Goal: Task Accomplishment & Management: Manage account settings

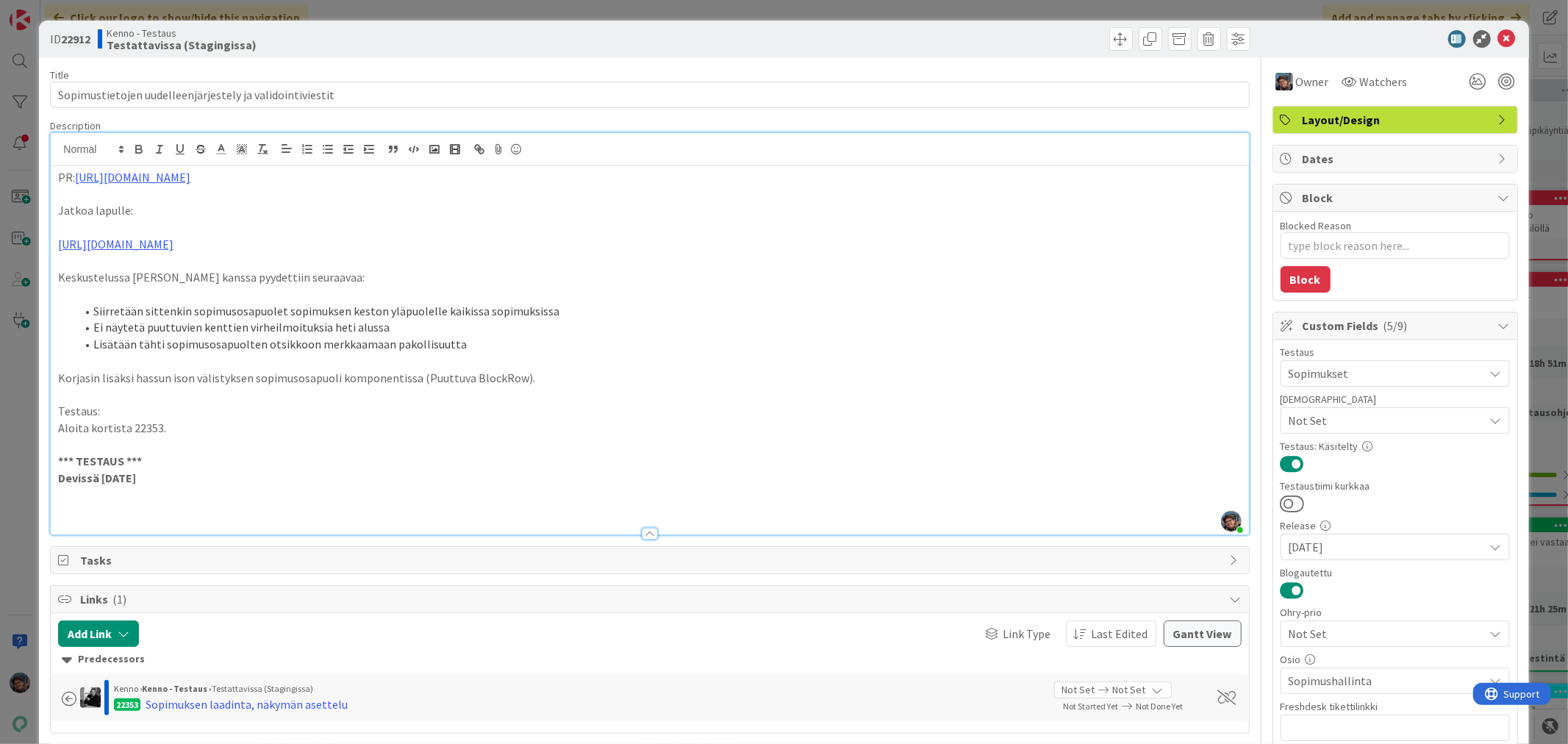
scroll to position [10206, 0]
click at [94, 505] on p at bounding box center [649, 511] width 1182 height 17
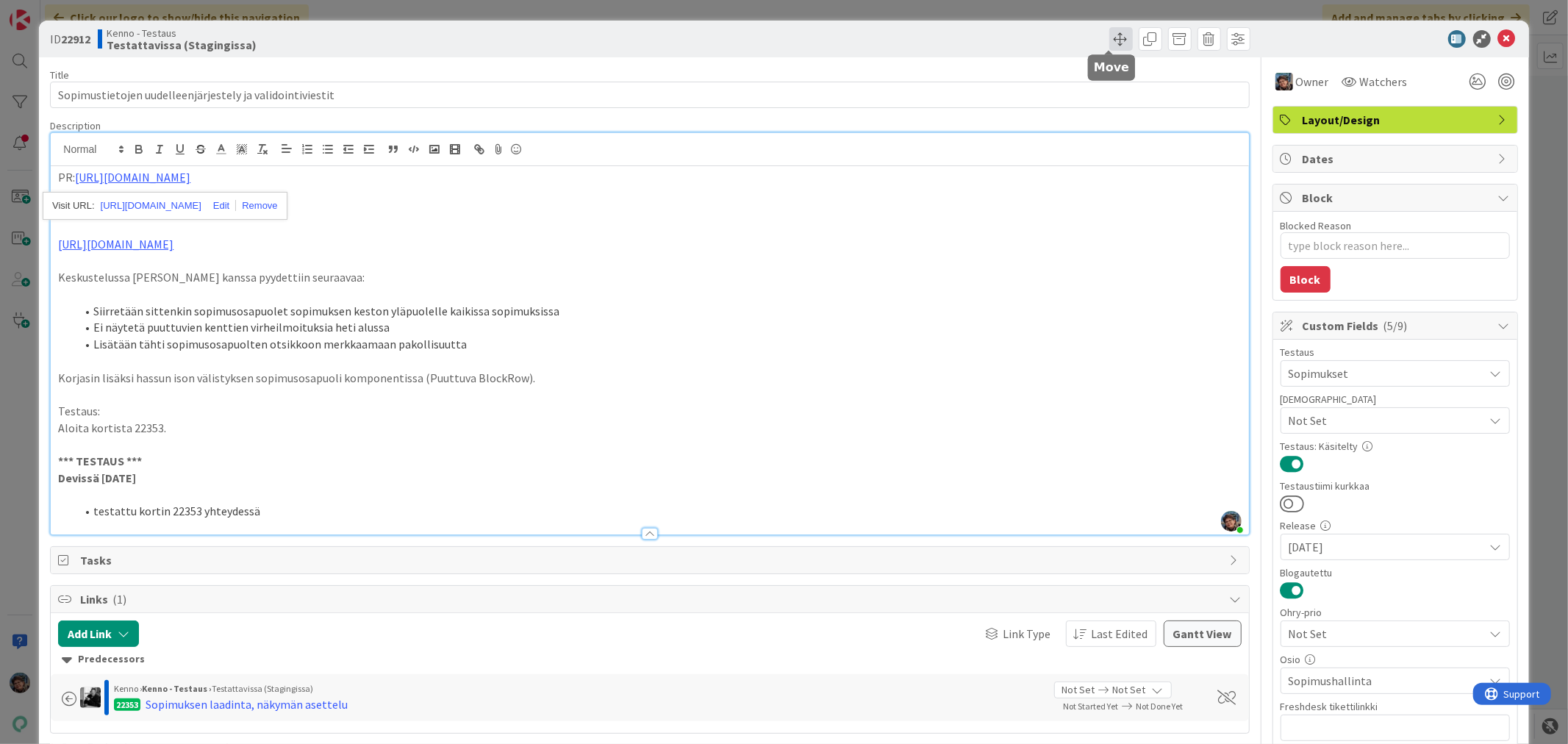
click at [1109, 33] on span at bounding box center [1121, 39] width 24 height 24
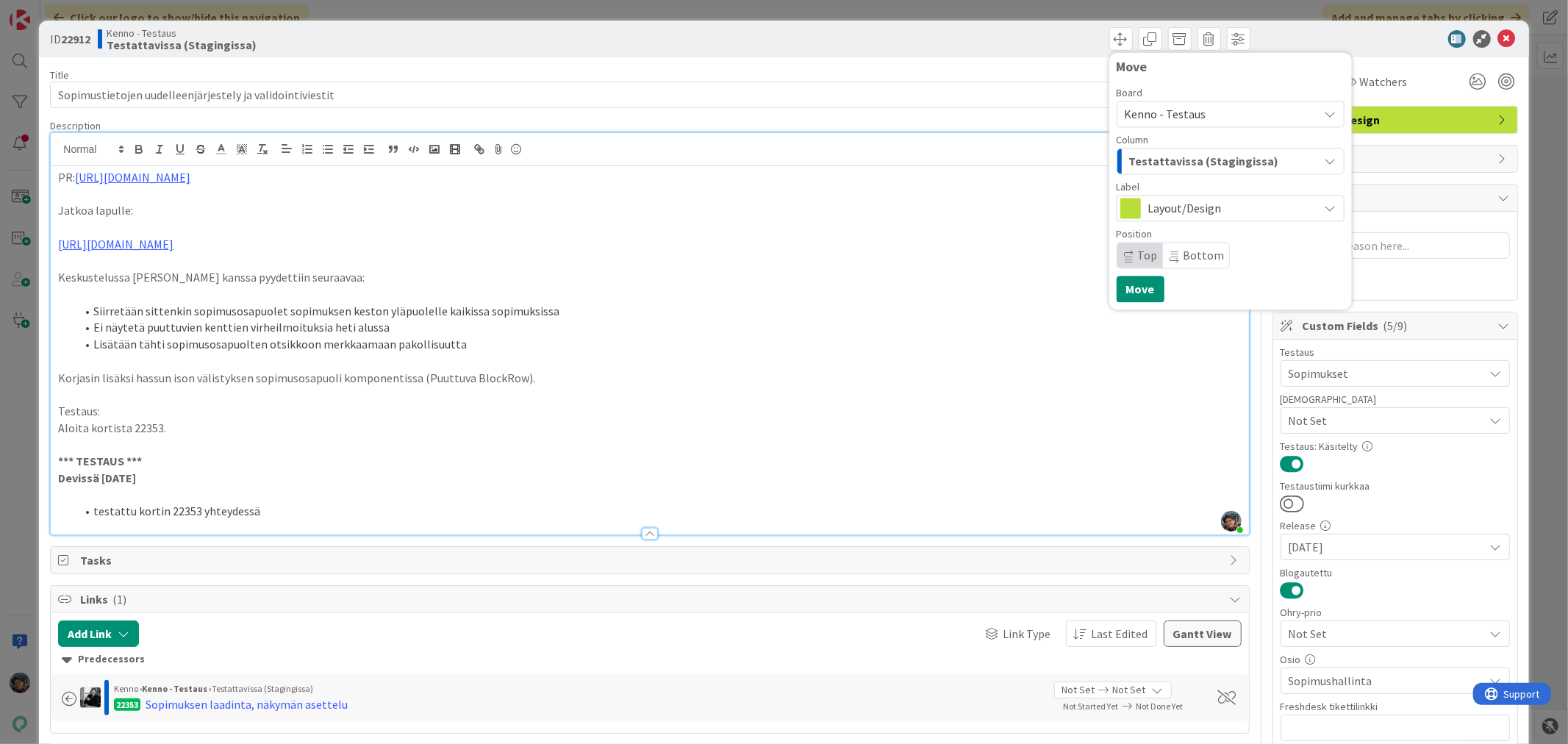
click at [1180, 206] on span "Layout/Design" at bounding box center [1230, 207] width 163 height 21
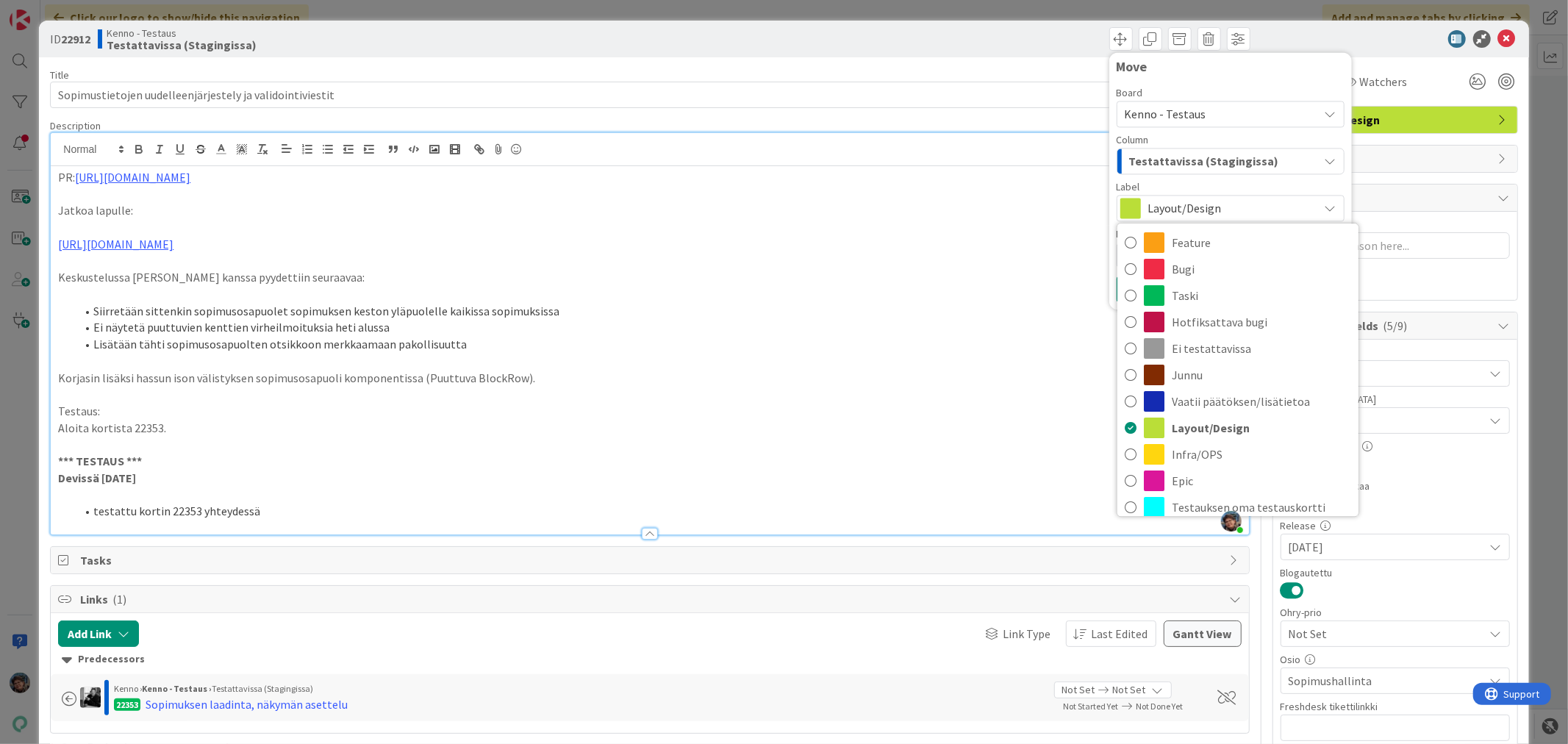
click at [1202, 158] on span "Testattavissa (Stagingissa)" at bounding box center [1203, 160] width 150 height 19
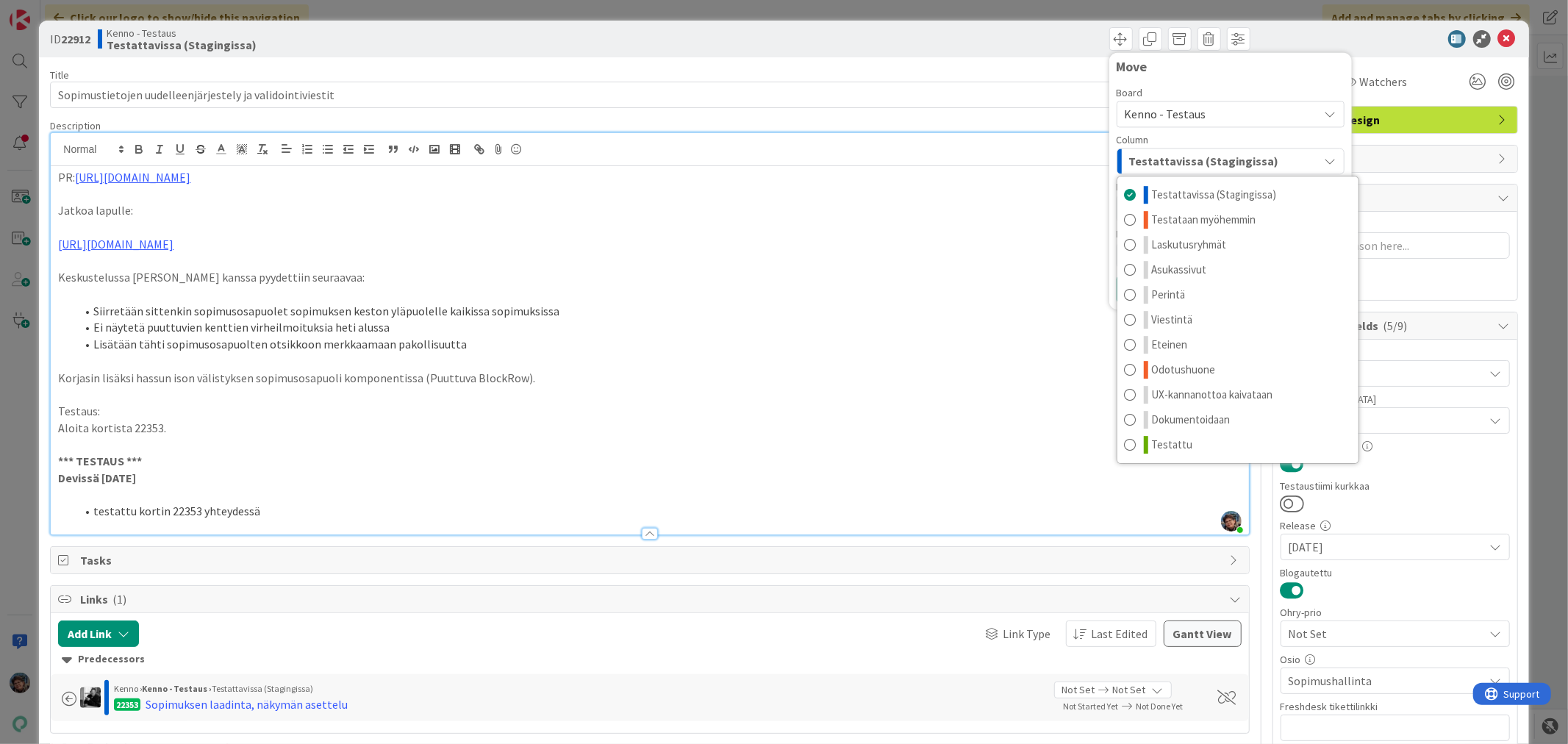
click at [1202, 158] on span "Testattavissa (Stagingissa)" at bounding box center [1203, 160] width 150 height 19
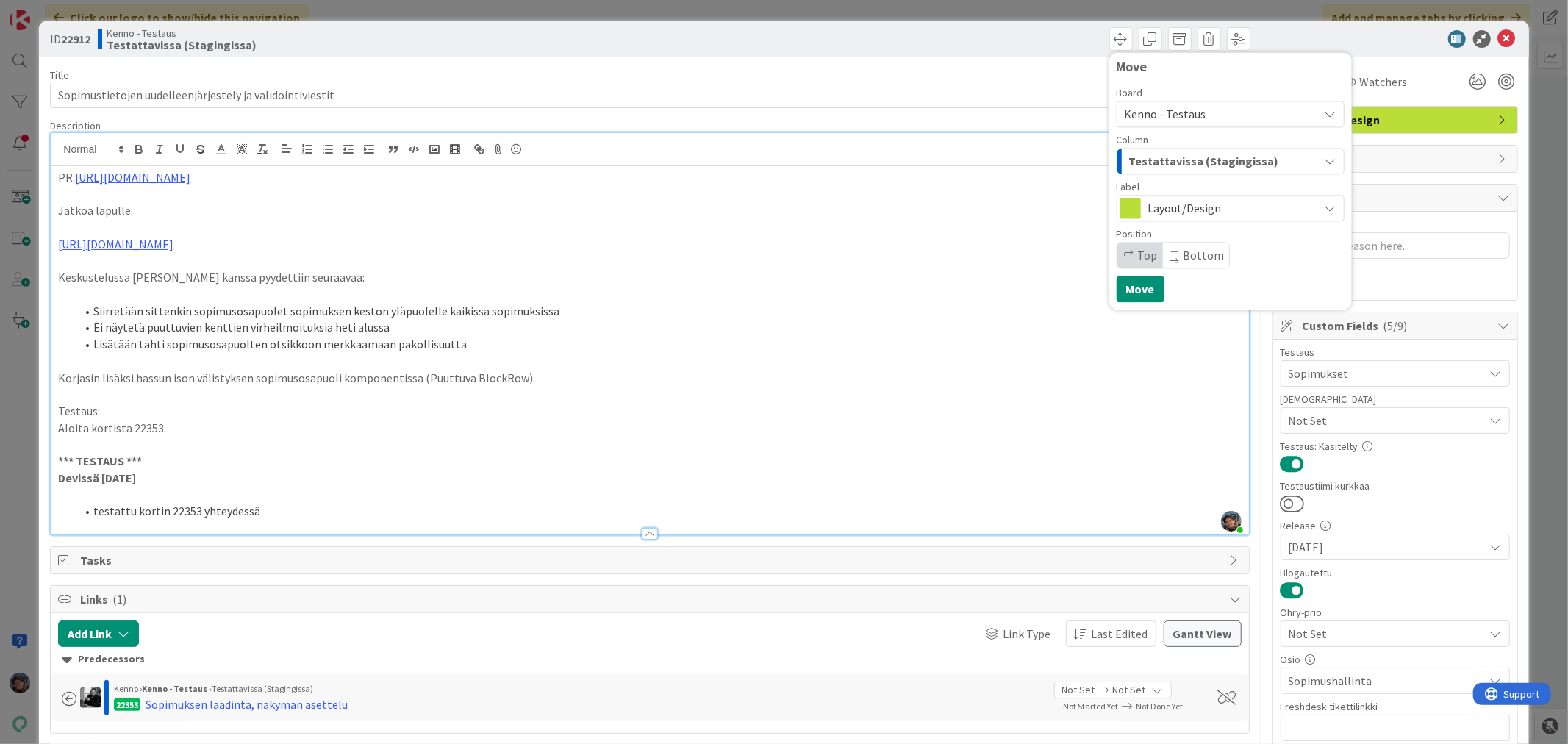
click at [1142, 152] on span "Testattavissa (Stagingissa)" at bounding box center [1203, 160] width 150 height 19
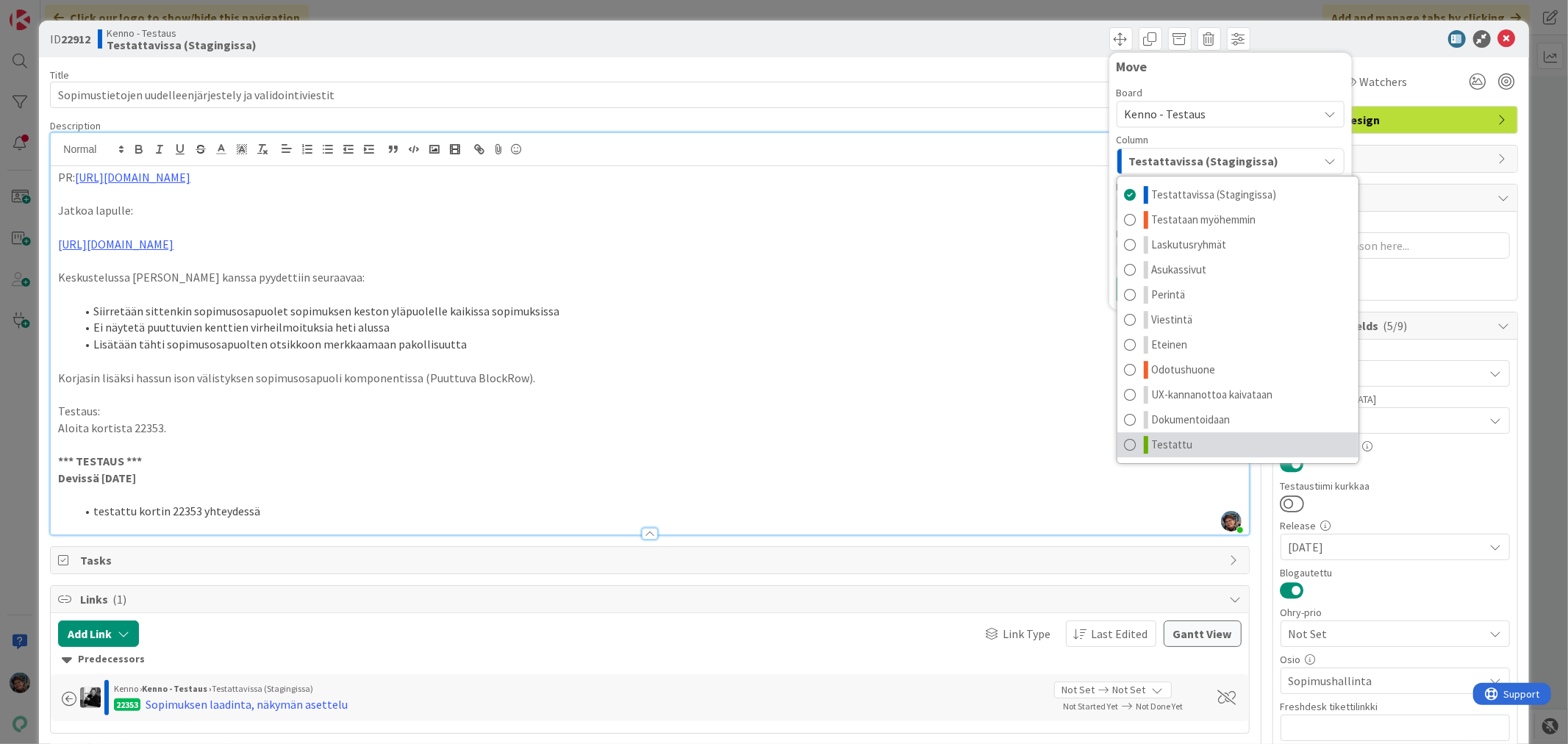
click at [1165, 434] on link "Testattu" at bounding box center [1238, 444] width 241 height 25
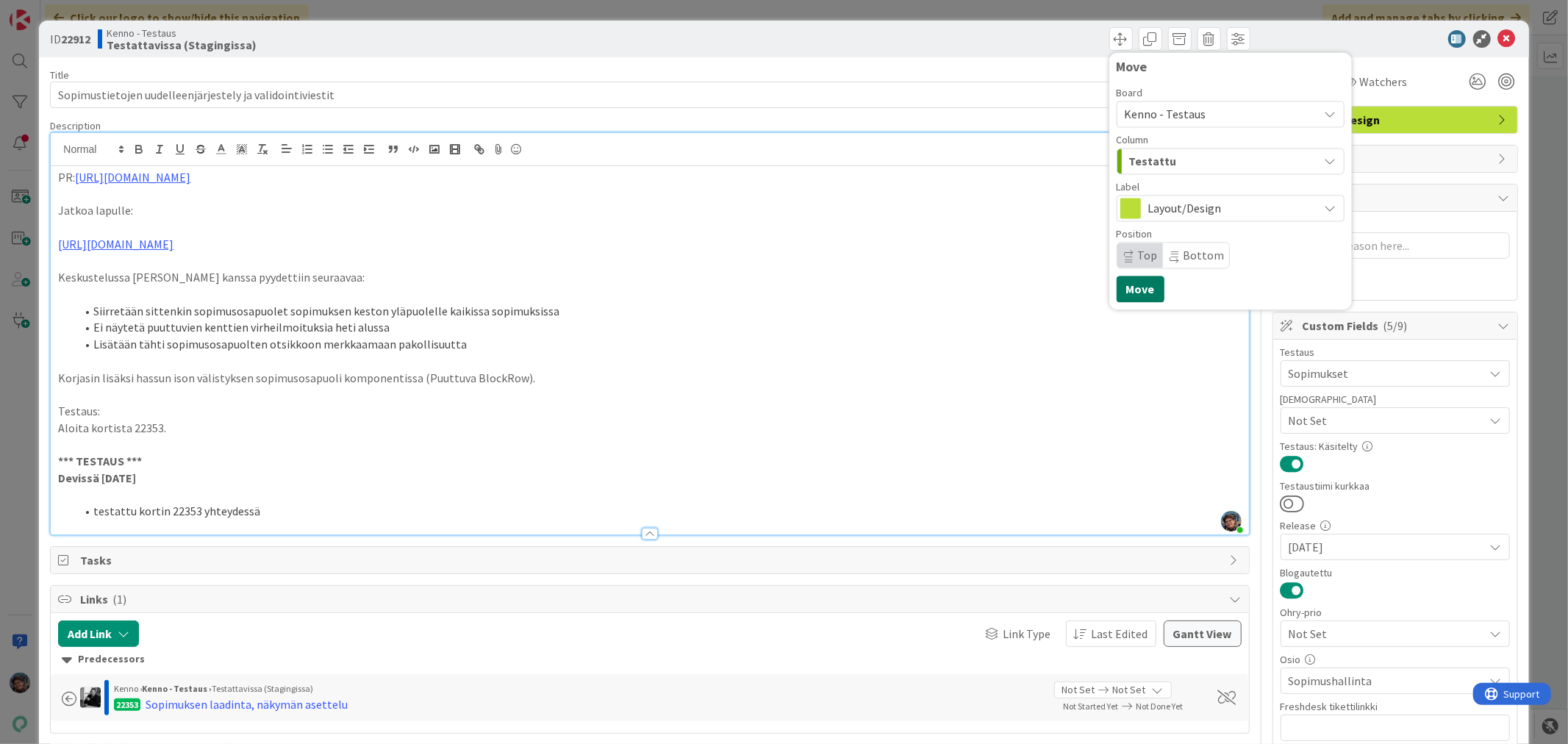
click at [1136, 283] on button "Move" at bounding box center [1141, 289] width 48 height 27
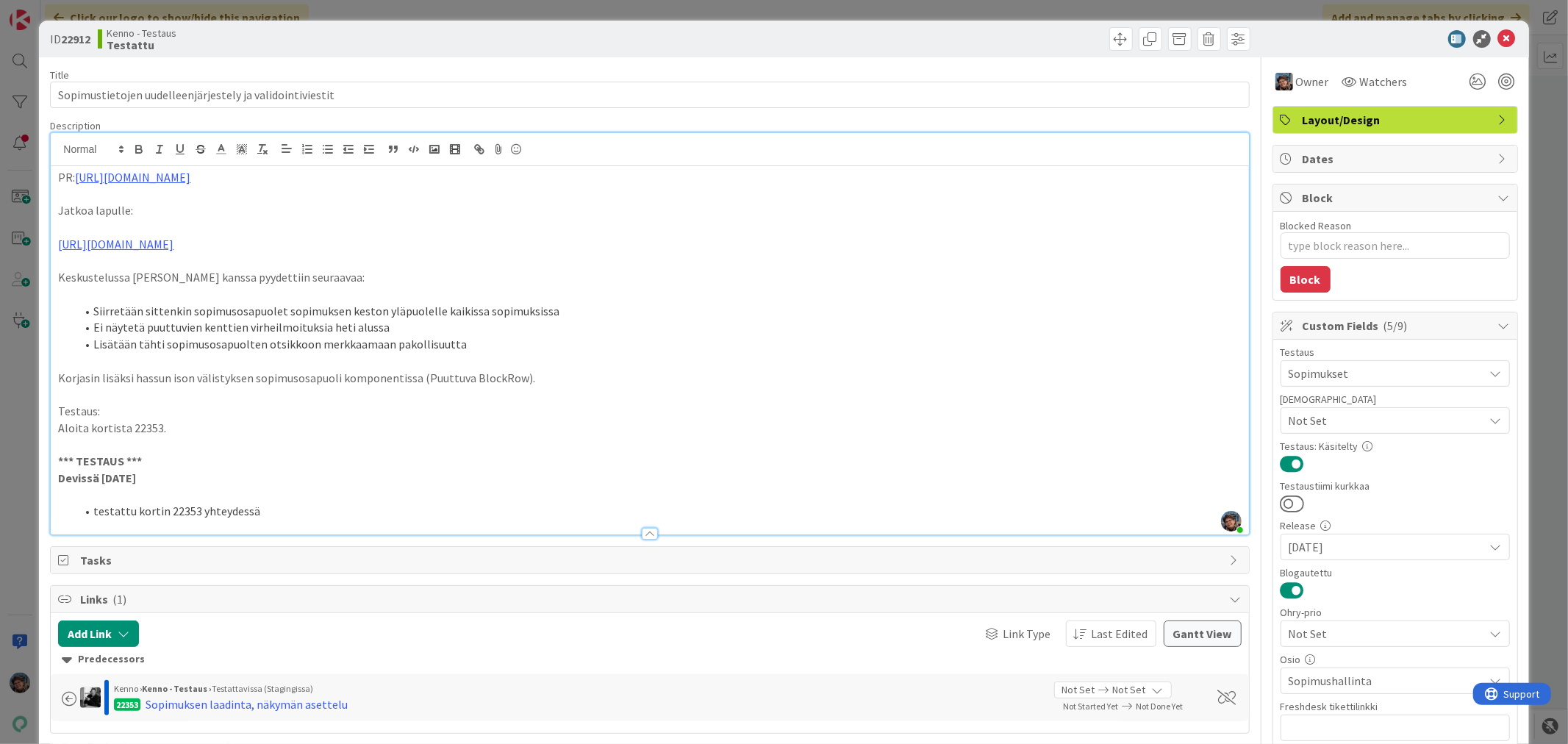
type textarea "x"
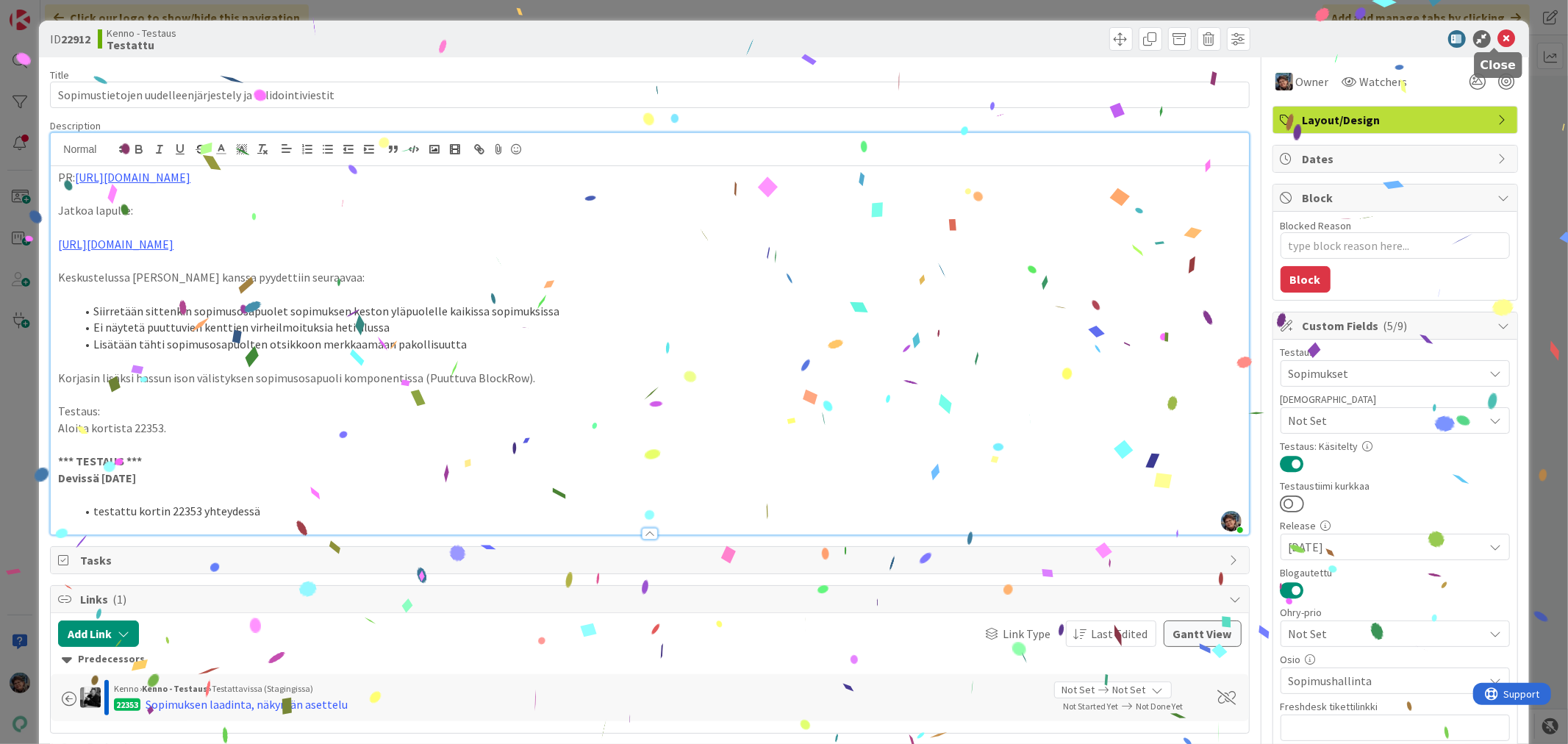
click at [1498, 38] on icon at bounding box center [1507, 39] width 18 height 18
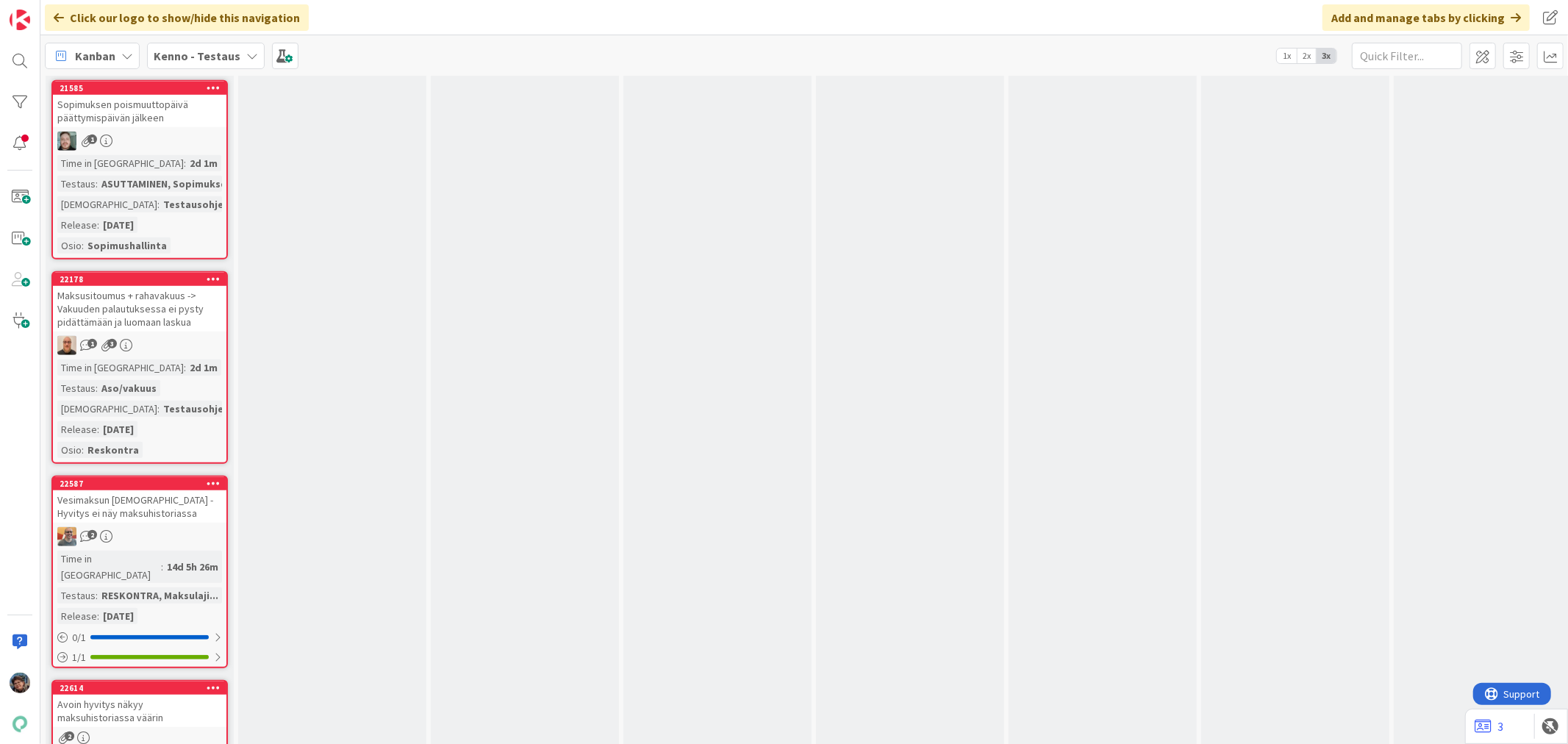
scroll to position [10017, 0]
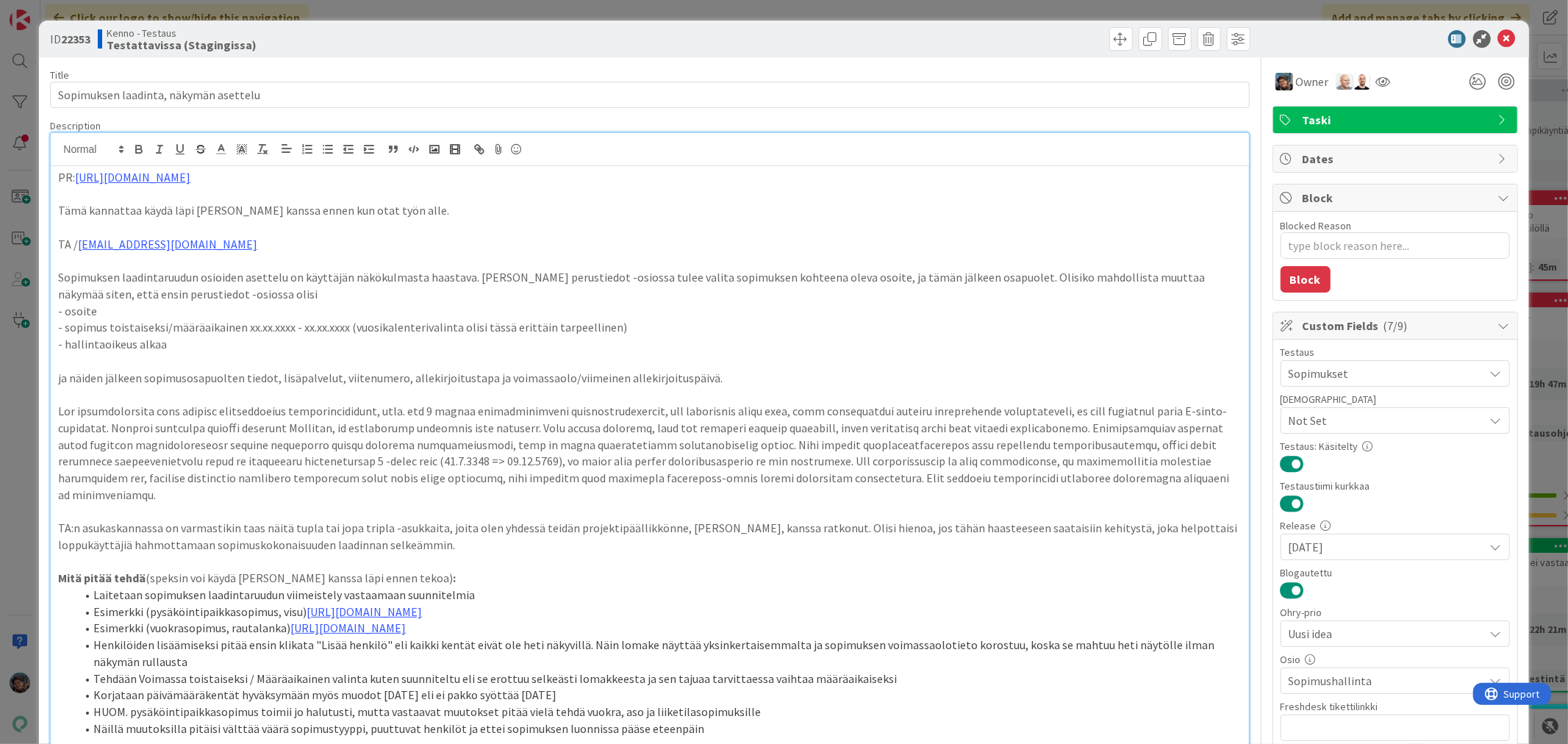
scroll to position [408, 0]
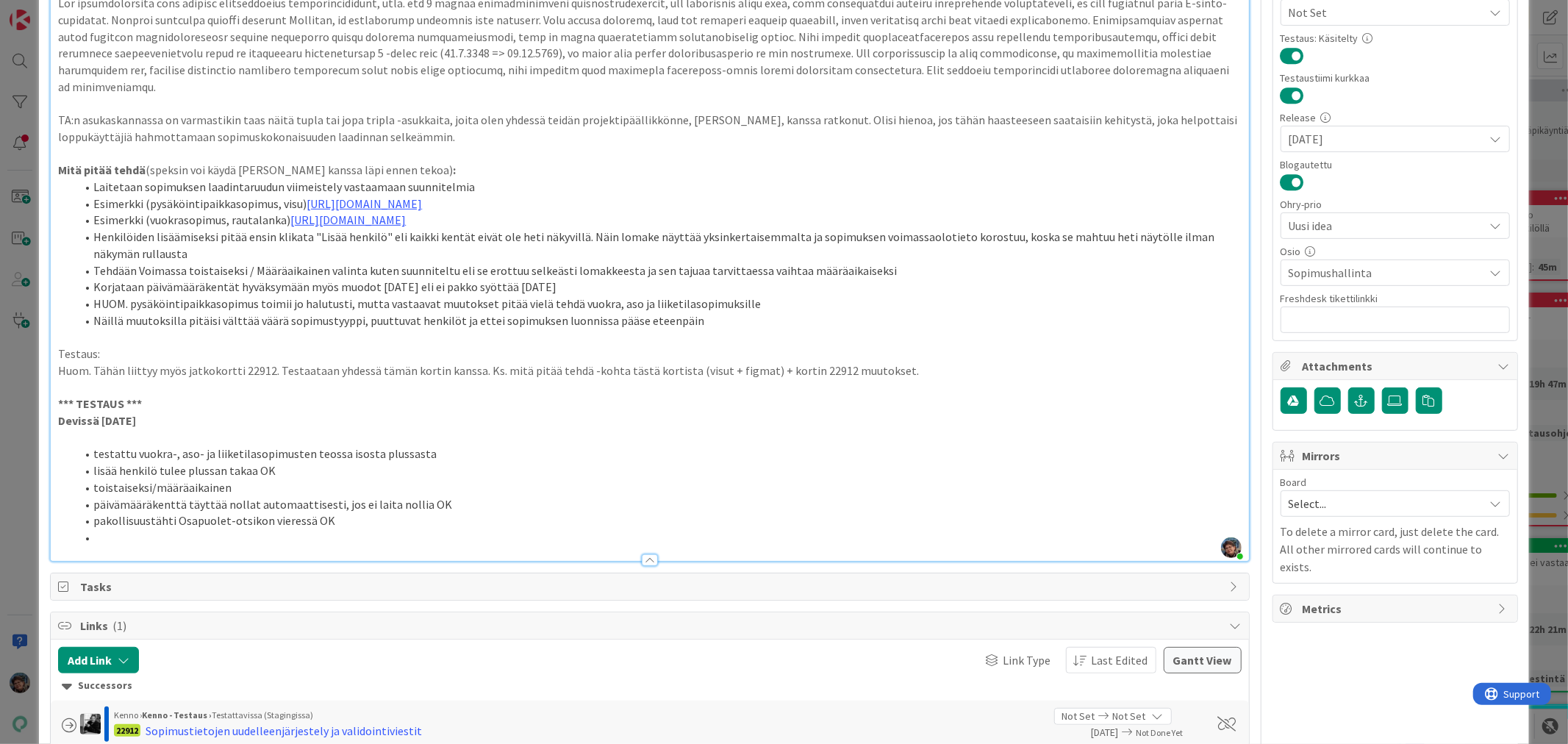
click at [94, 462] on span at bounding box center [94, 453] width 0 height 17
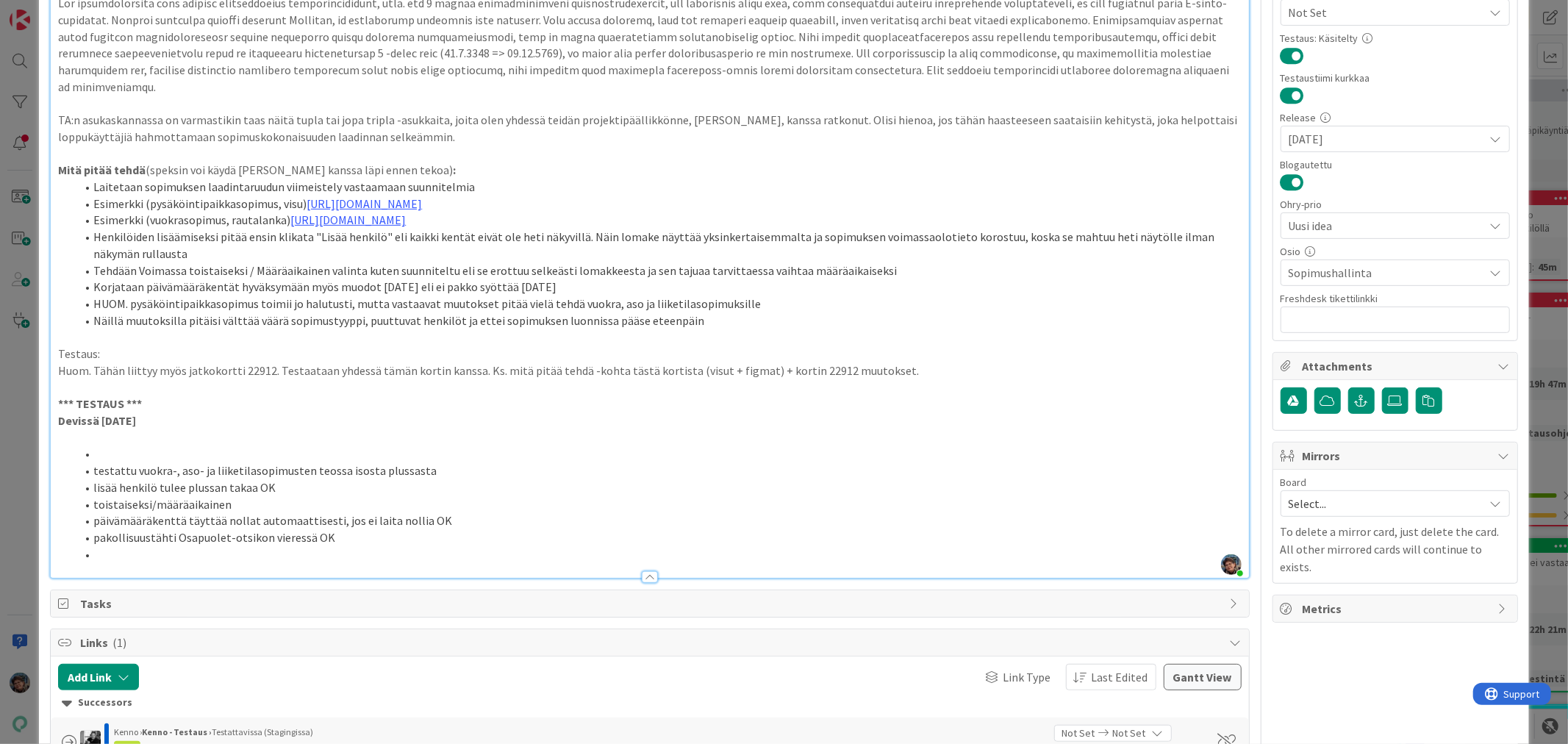
type textarea "x"
click at [109, 563] on li at bounding box center [657, 554] width 1165 height 17
drag, startPoint x: 87, startPoint y: 575, endPoint x: 220, endPoint y: 574, distance: 133.0
click at [220, 563] on li "yksi huomiokortti tehty" at bounding box center [657, 554] width 1165 height 17
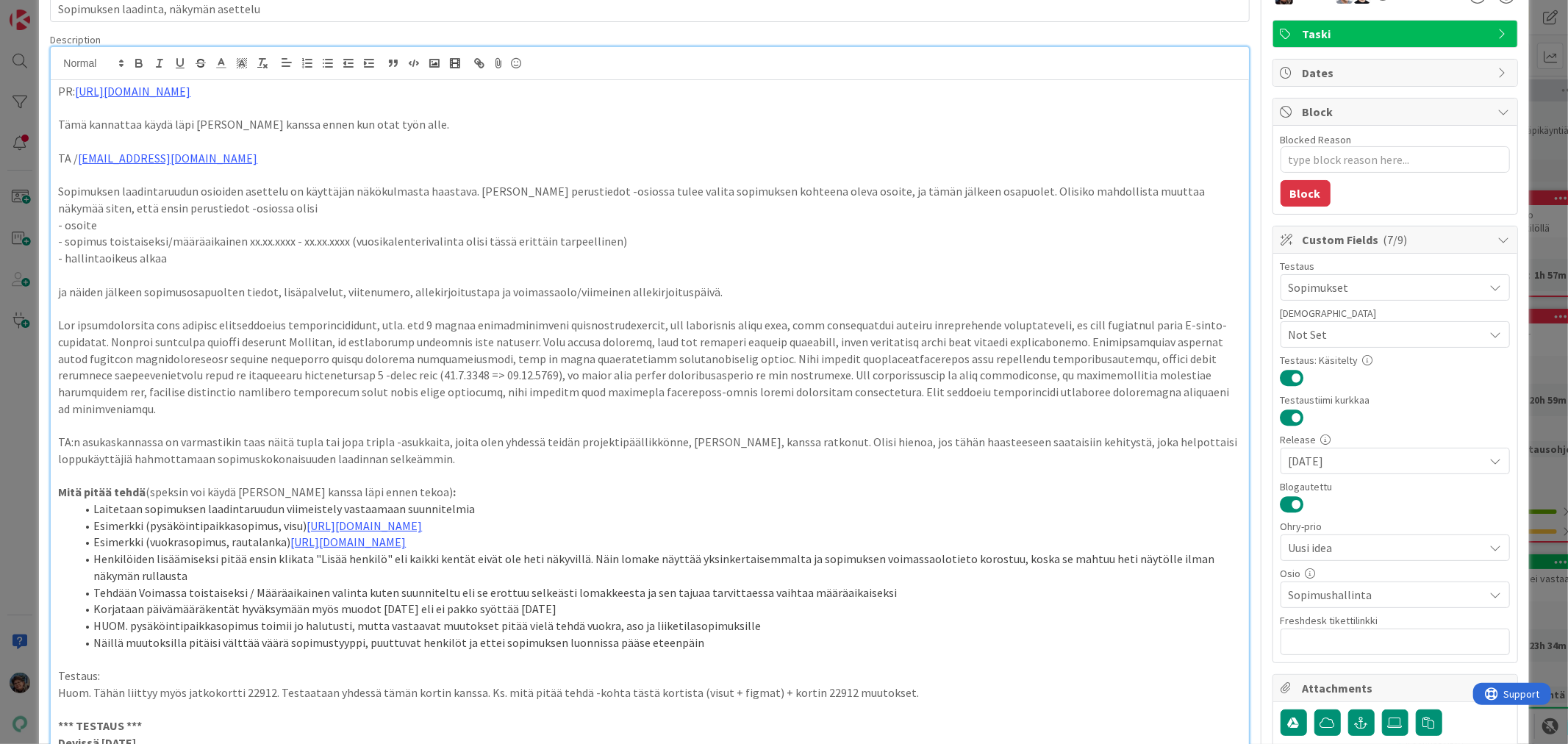
scroll to position [0, 0]
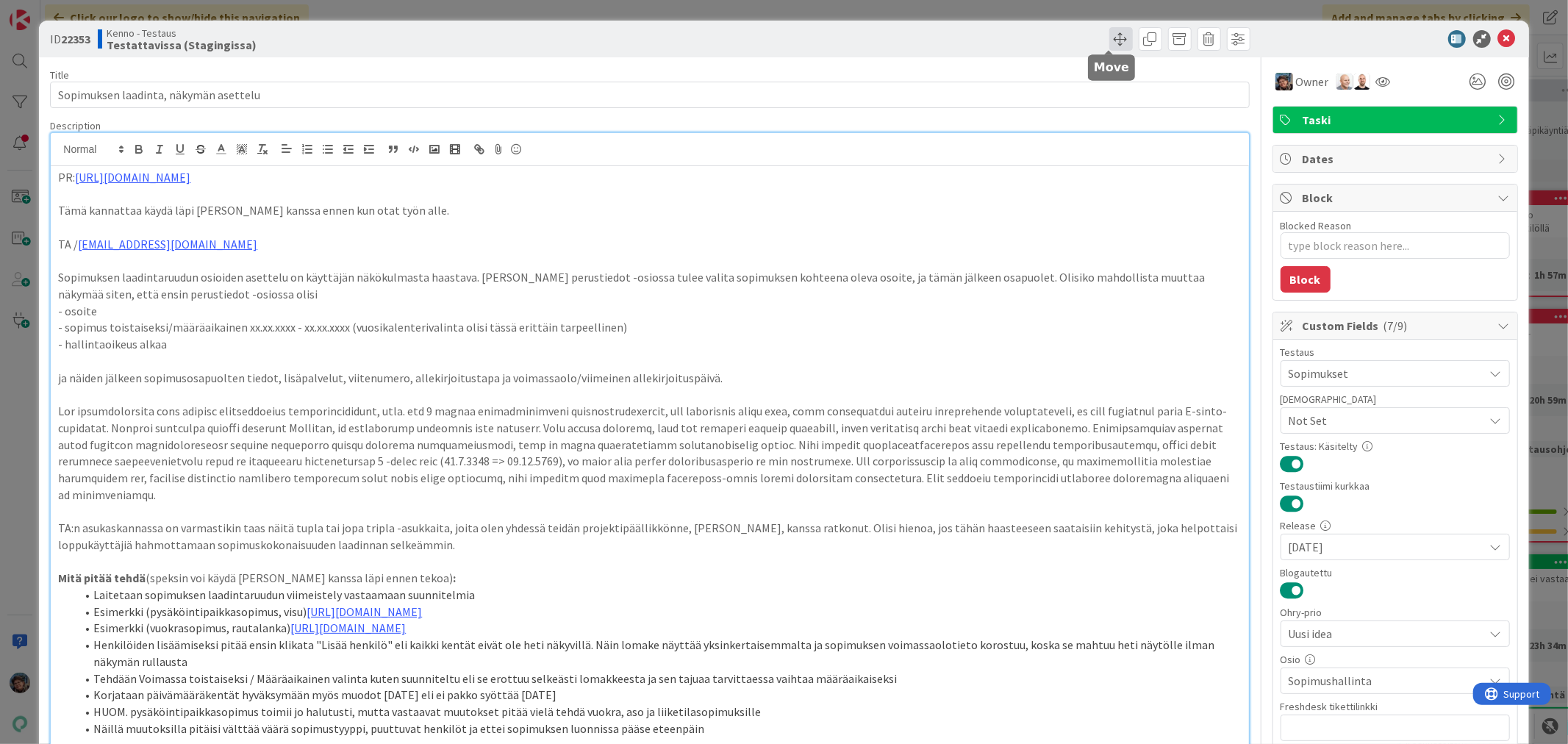
click at [1111, 42] on span at bounding box center [1121, 39] width 24 height 24
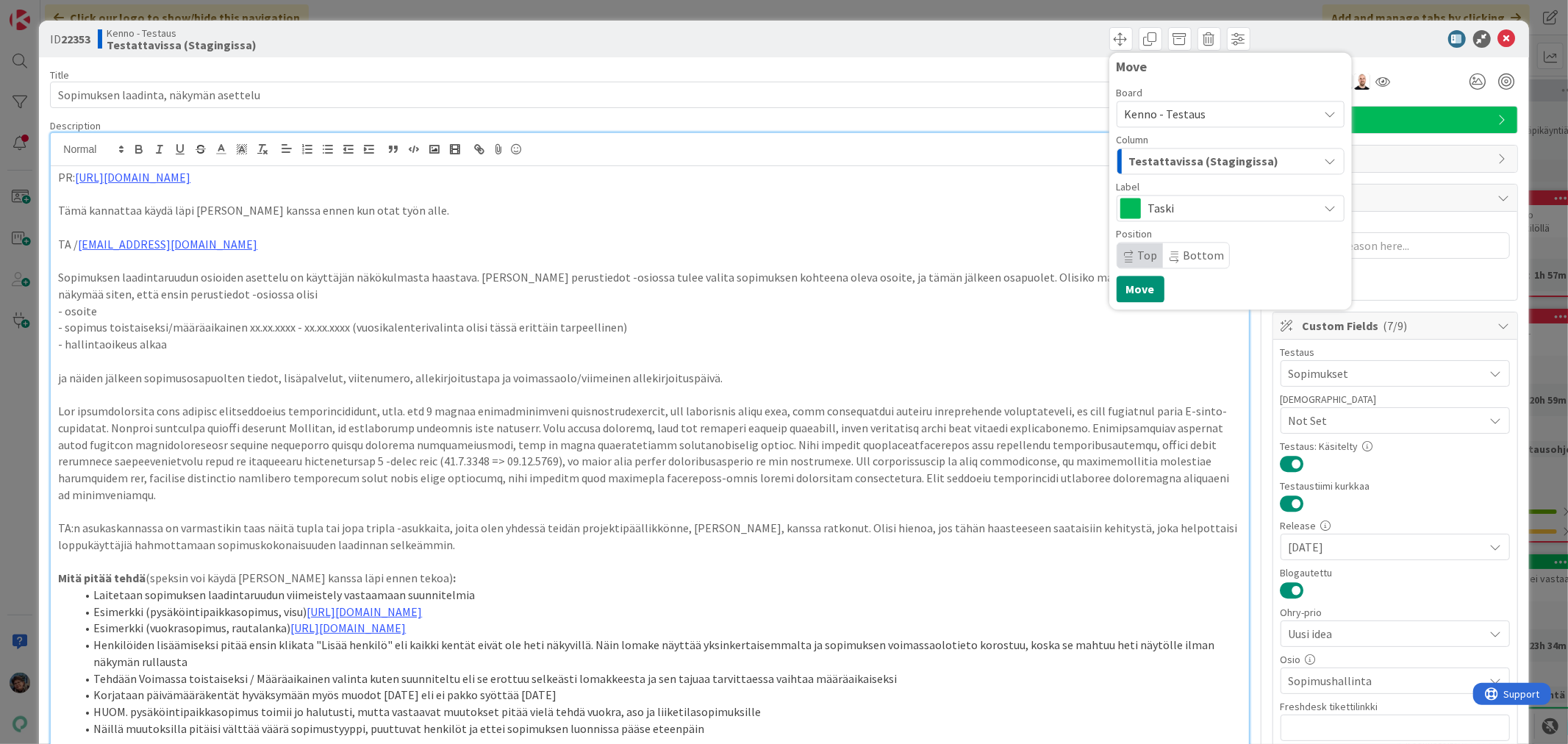
click at [1179, 163] on span "Testattavissa (Stagingissa)" at bounding box center [1203, 160] width 150 height 19
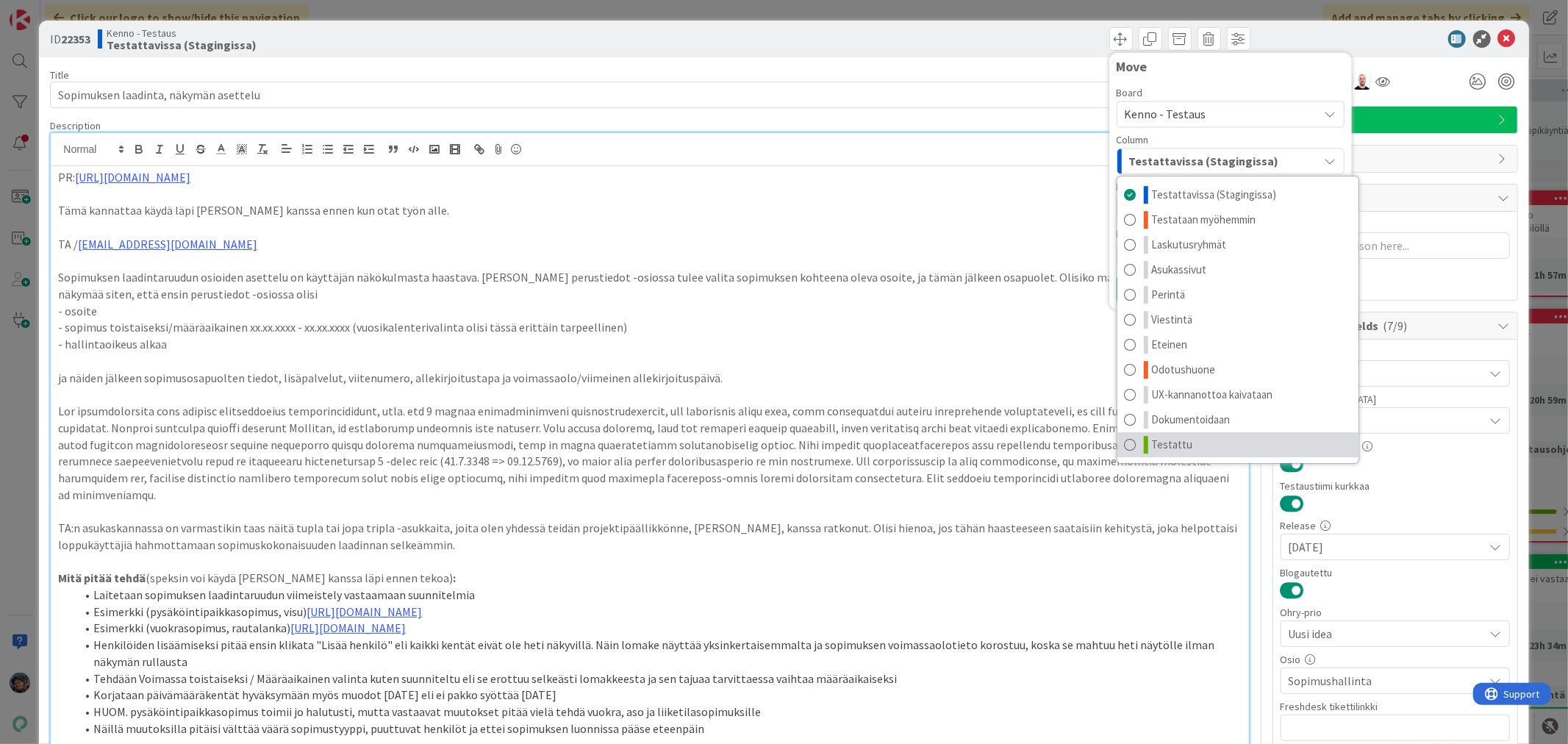
click at [1186, 443] on link "Testattu" at bounding box center [1238, 444] width 241 height 25
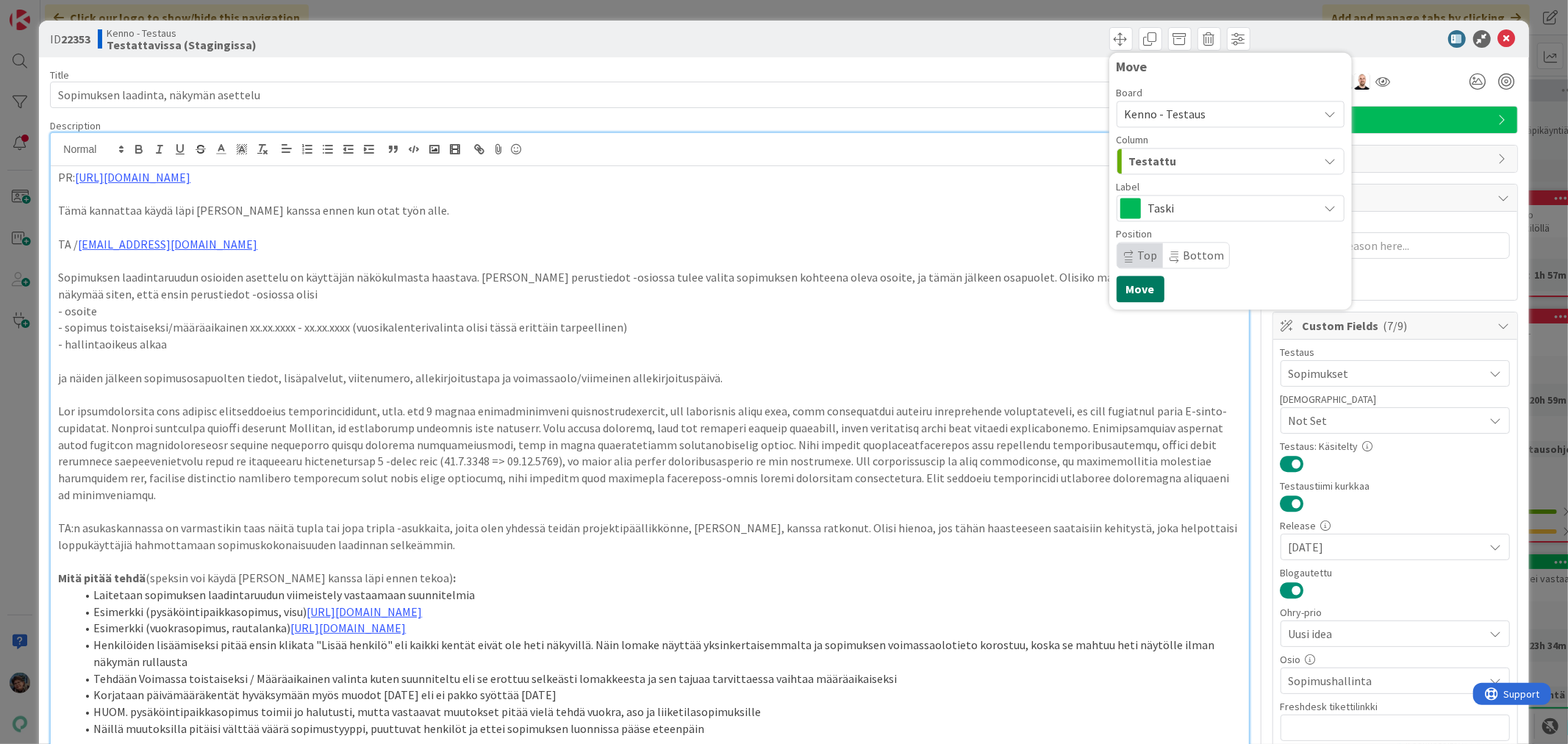
click at [1120, 289] on button "Move" at bounding box center [1141, 289] width 48 height 27
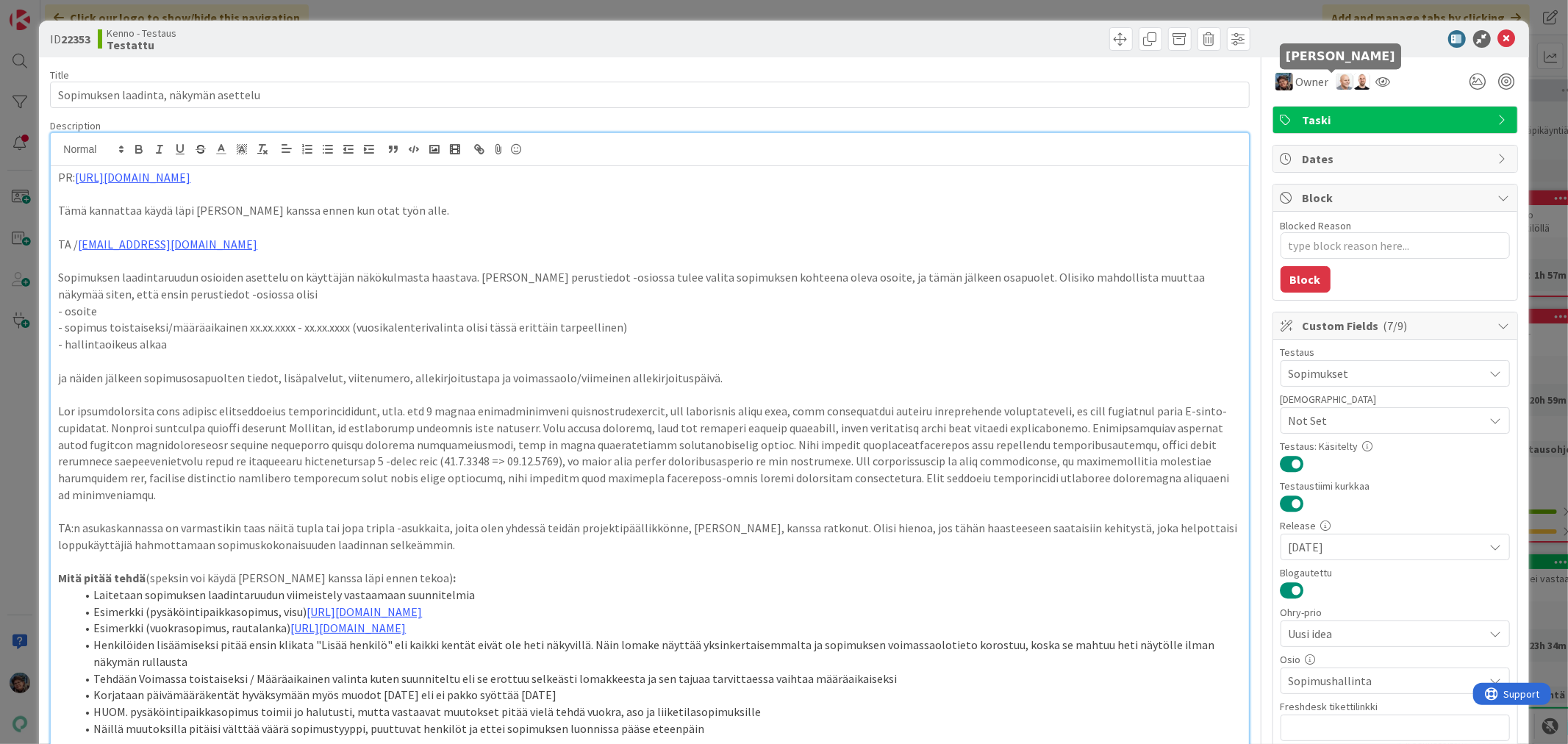
type textarea "x"
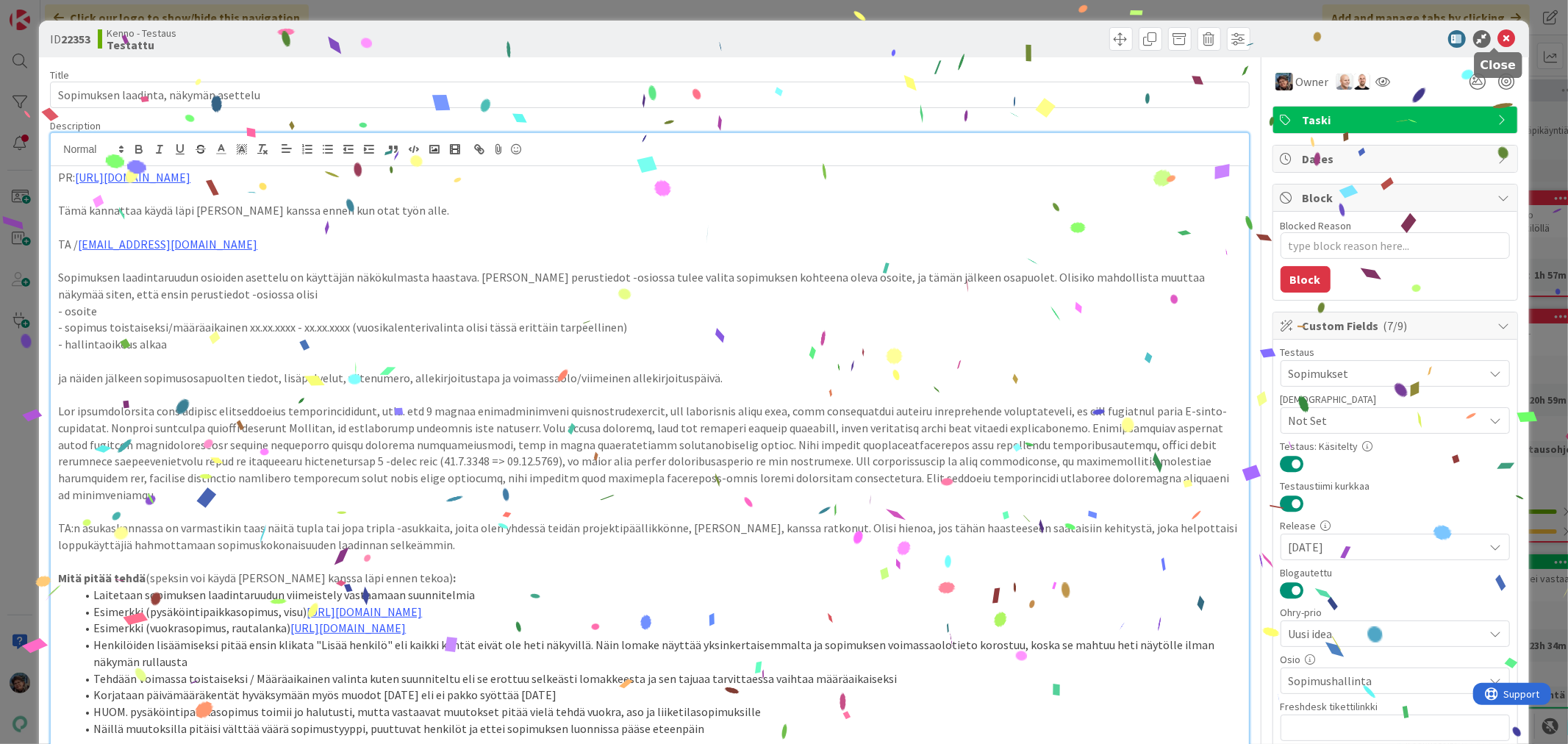
click at [1498, 38] on icon at bounding box center [1507, 39] width 18 height 18
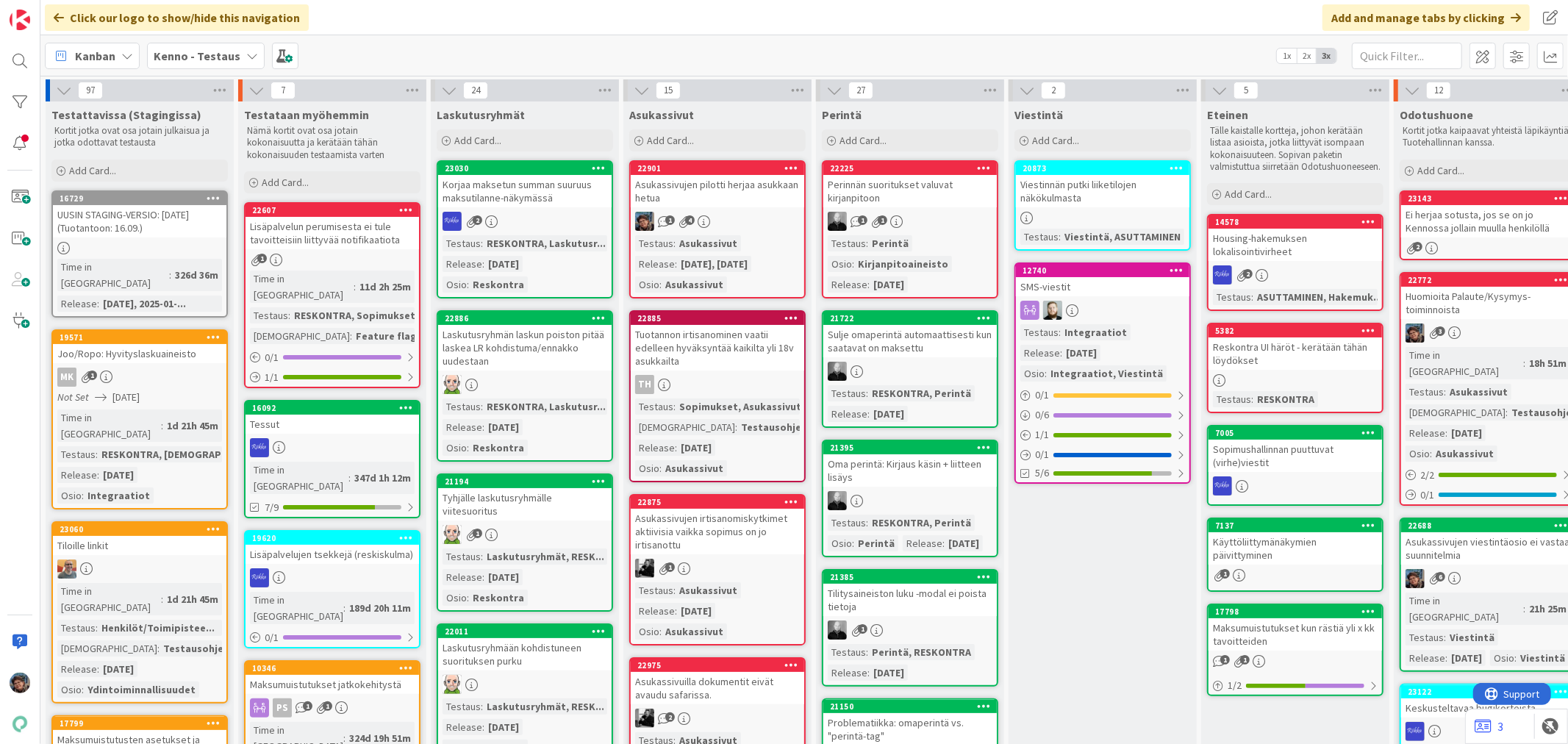
scroll to position [245, 0]
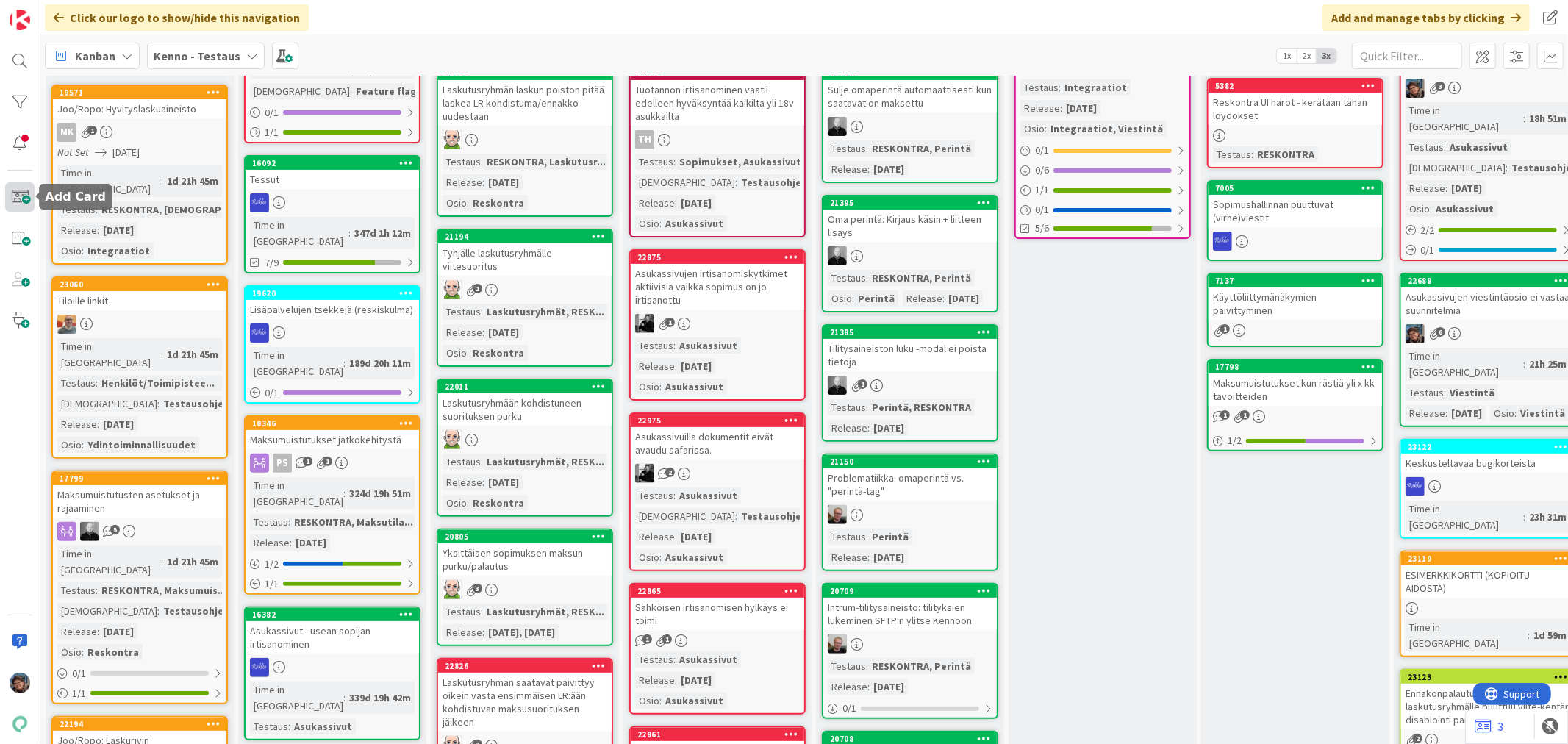
click at [18, 200] on span at bounding box center [20, 197] width 30 height 30
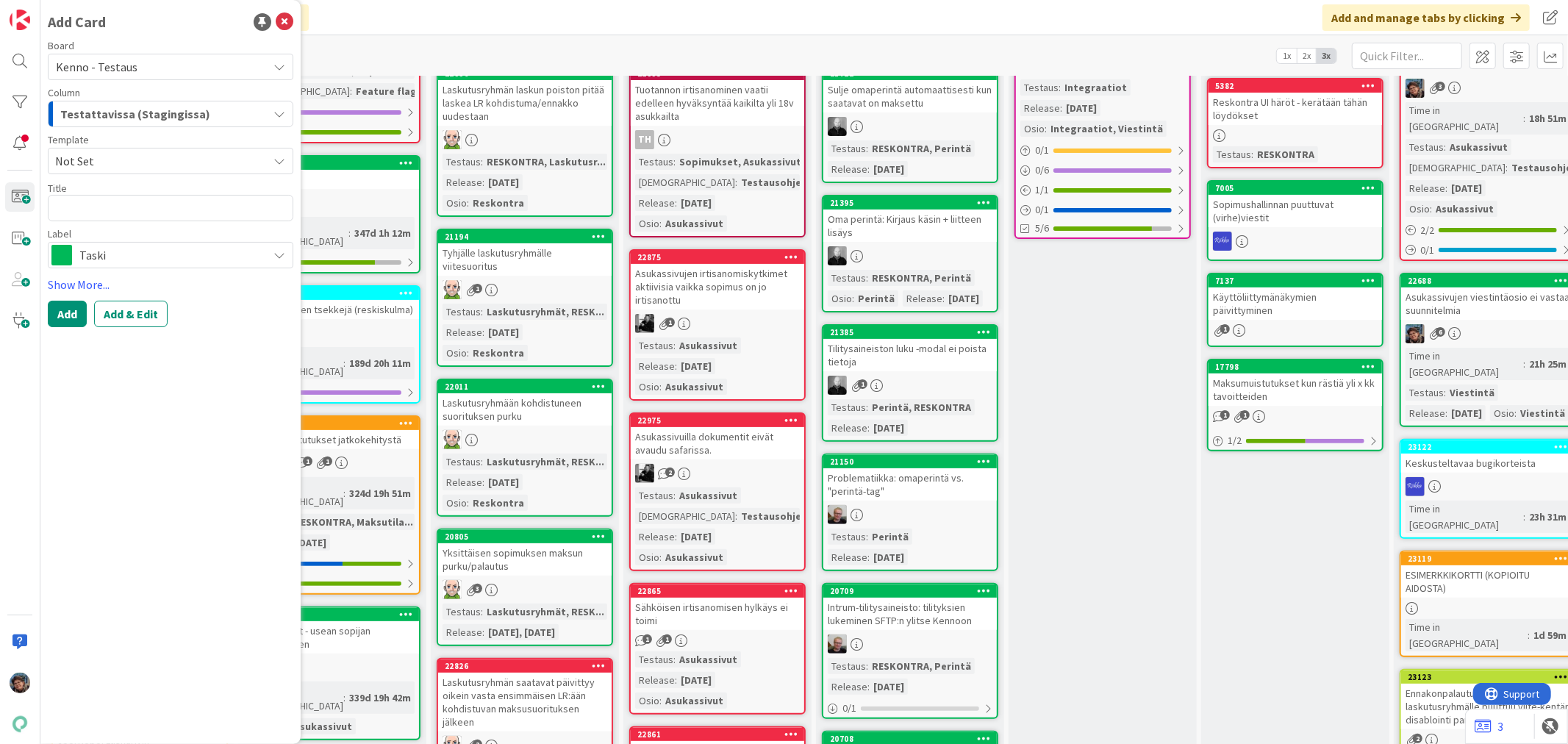
click at [176, 155] on span "Not Set" at bounding box center [155, 160] width 201 height 19
click at [137, 208] on textarea at bounding box center [170, 208] width 245 height 27
type textarea "x"
type textarea "M"
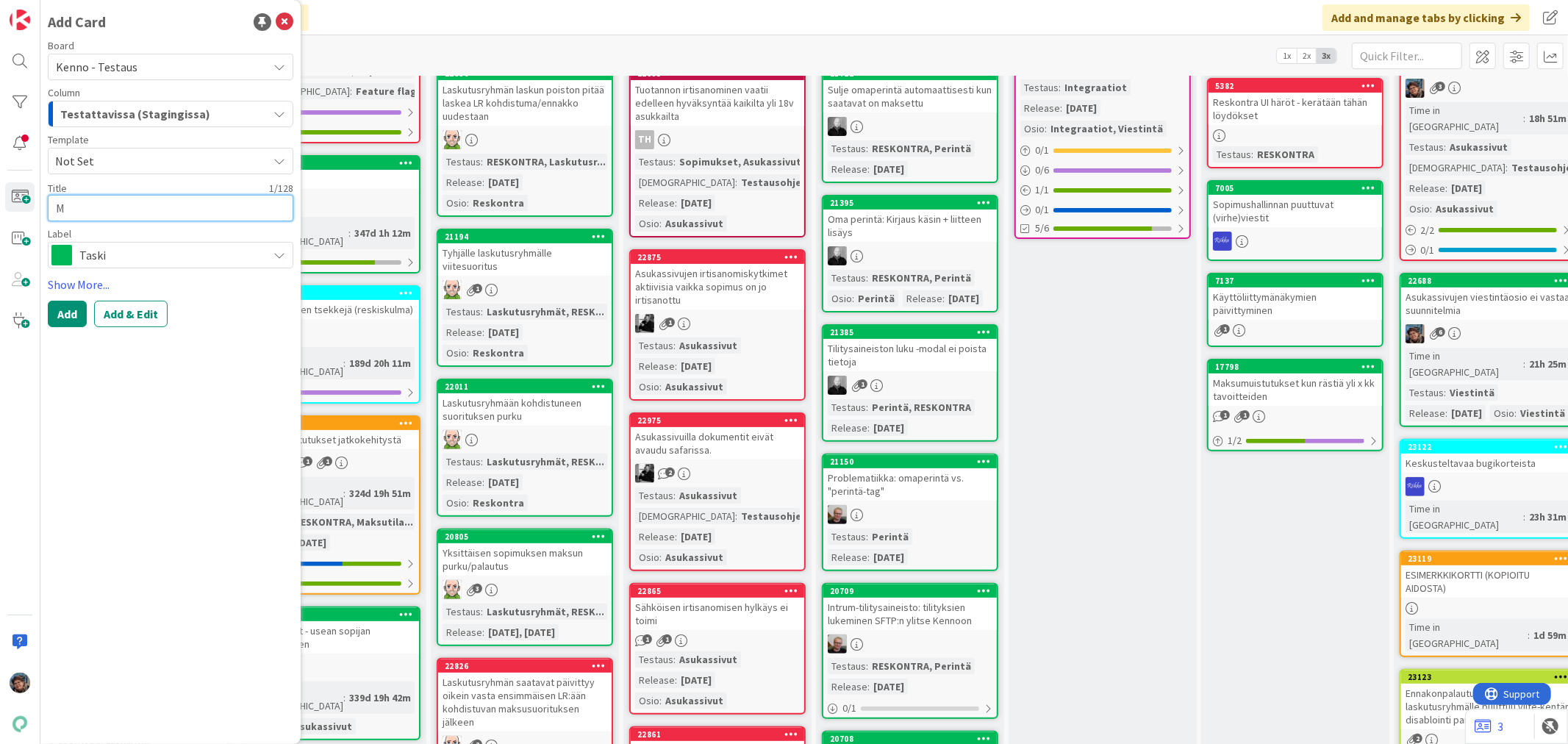
type textarea "x"
type textarea "Mu"
type textarea "x"
type textarea "Muu"
type textarea "x"
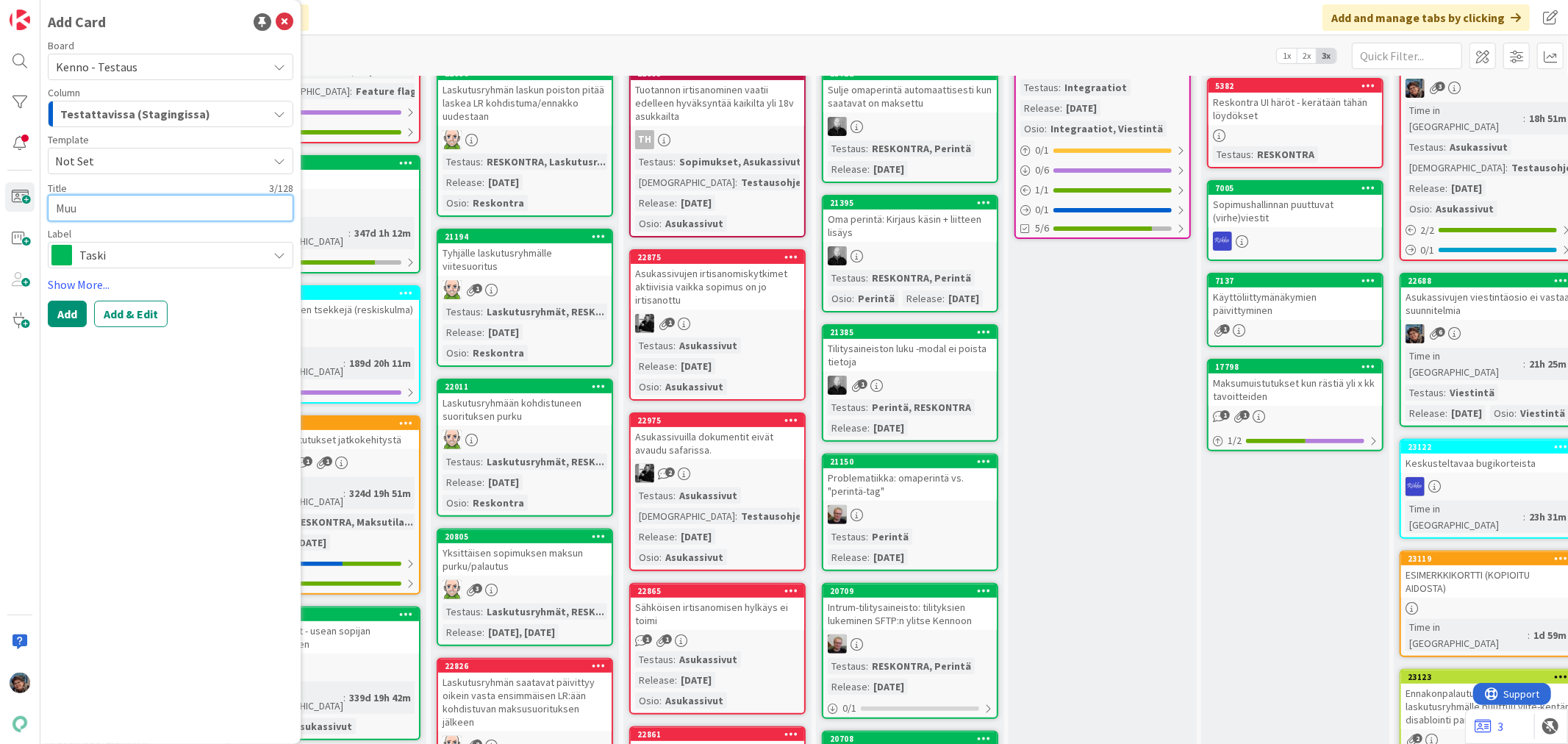
type textarea "Muut"
type textarea "x"
type textarea "Muuta"
type textarea "x"
type textarea "Muutam"
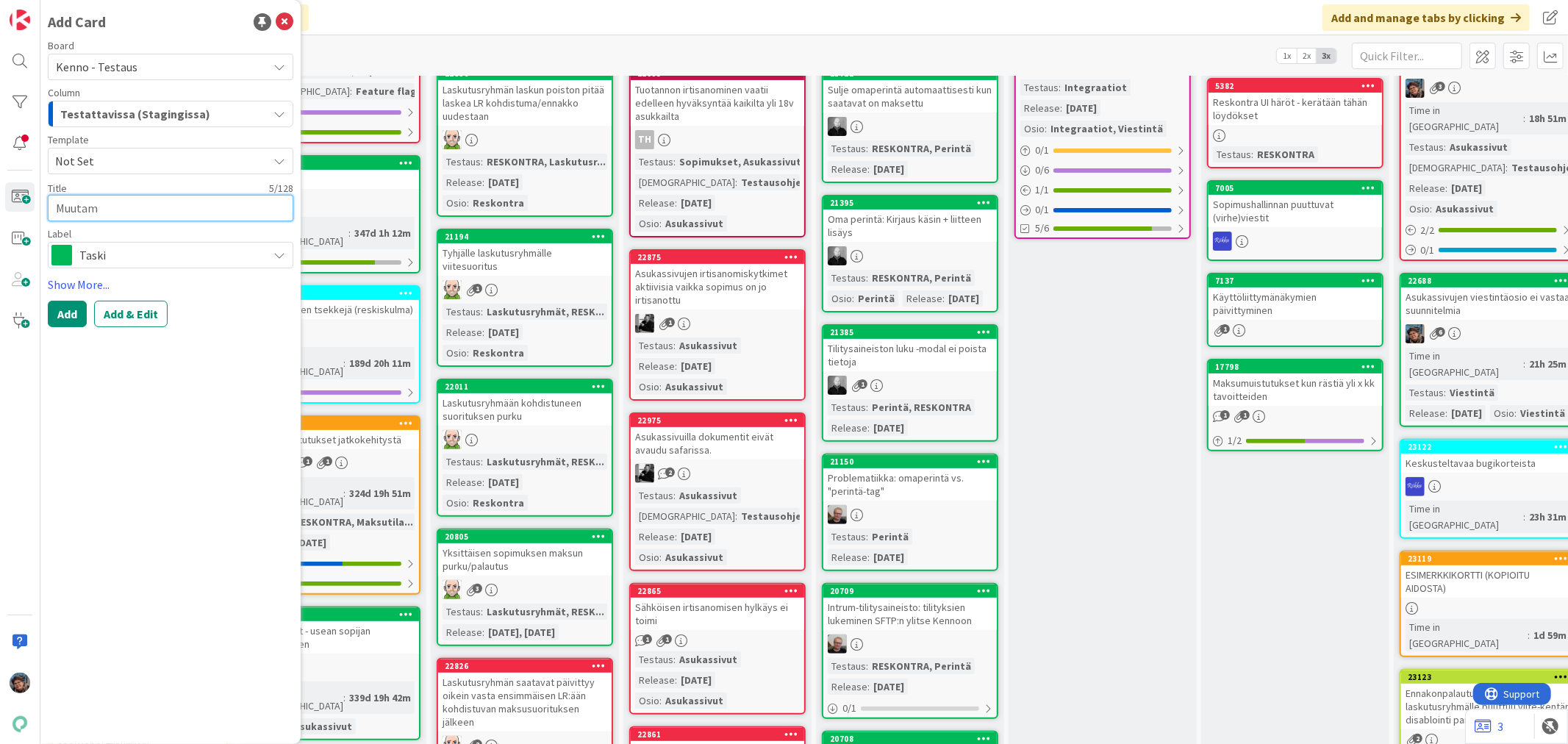
type textarea "x"
type textarea "Muutama"
type textarea "x"
type textarea "Muutama"
type textarea "x"
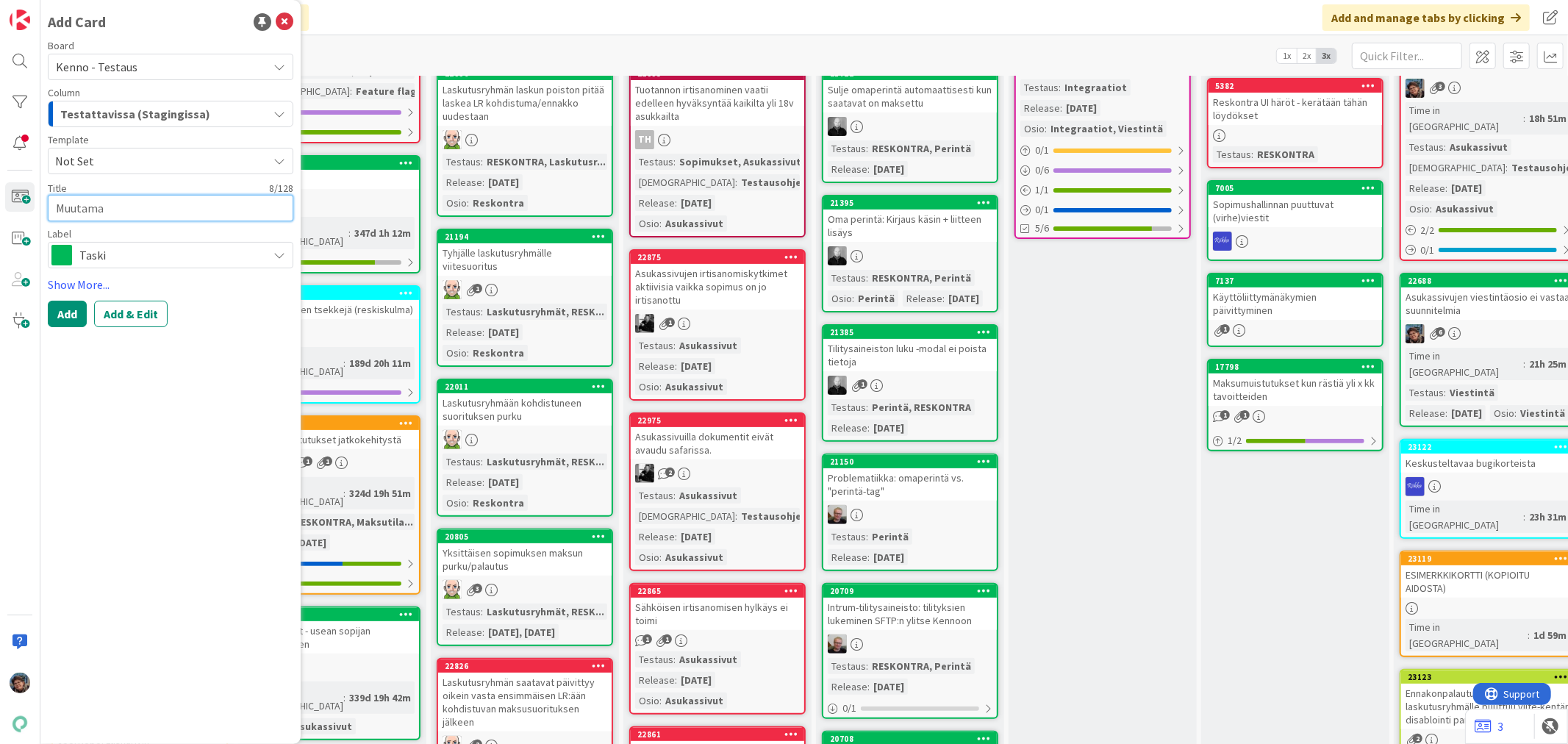
type textarea "Muutama h"
type textarea "x"
type textarea "Muutama hu"
type textarea "x"
type textarea "Muutama huo"
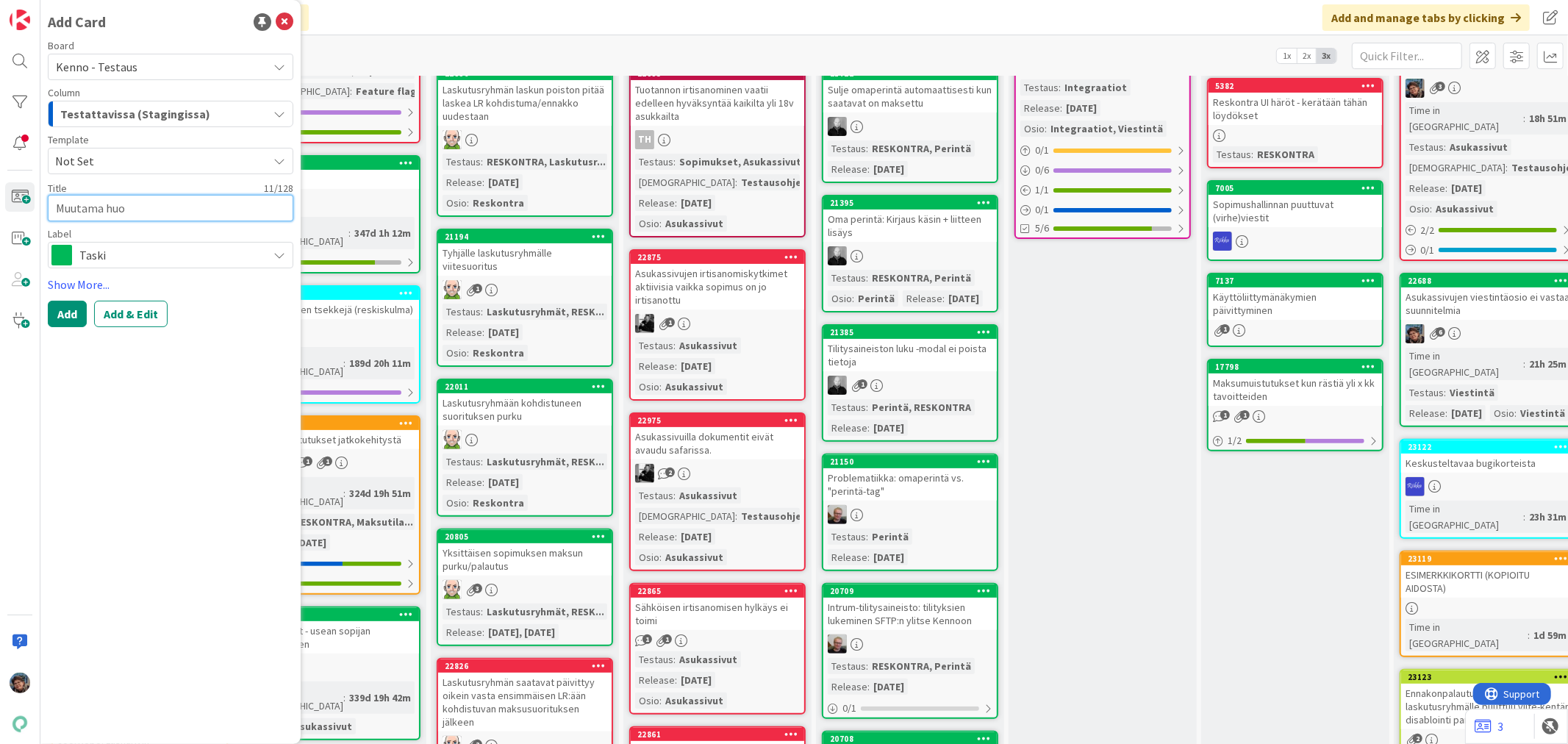
type textarea "x"
type textarea "Muutama huom"
type textarea "x"
type textarea "Muutama huo"
type textarea "x"
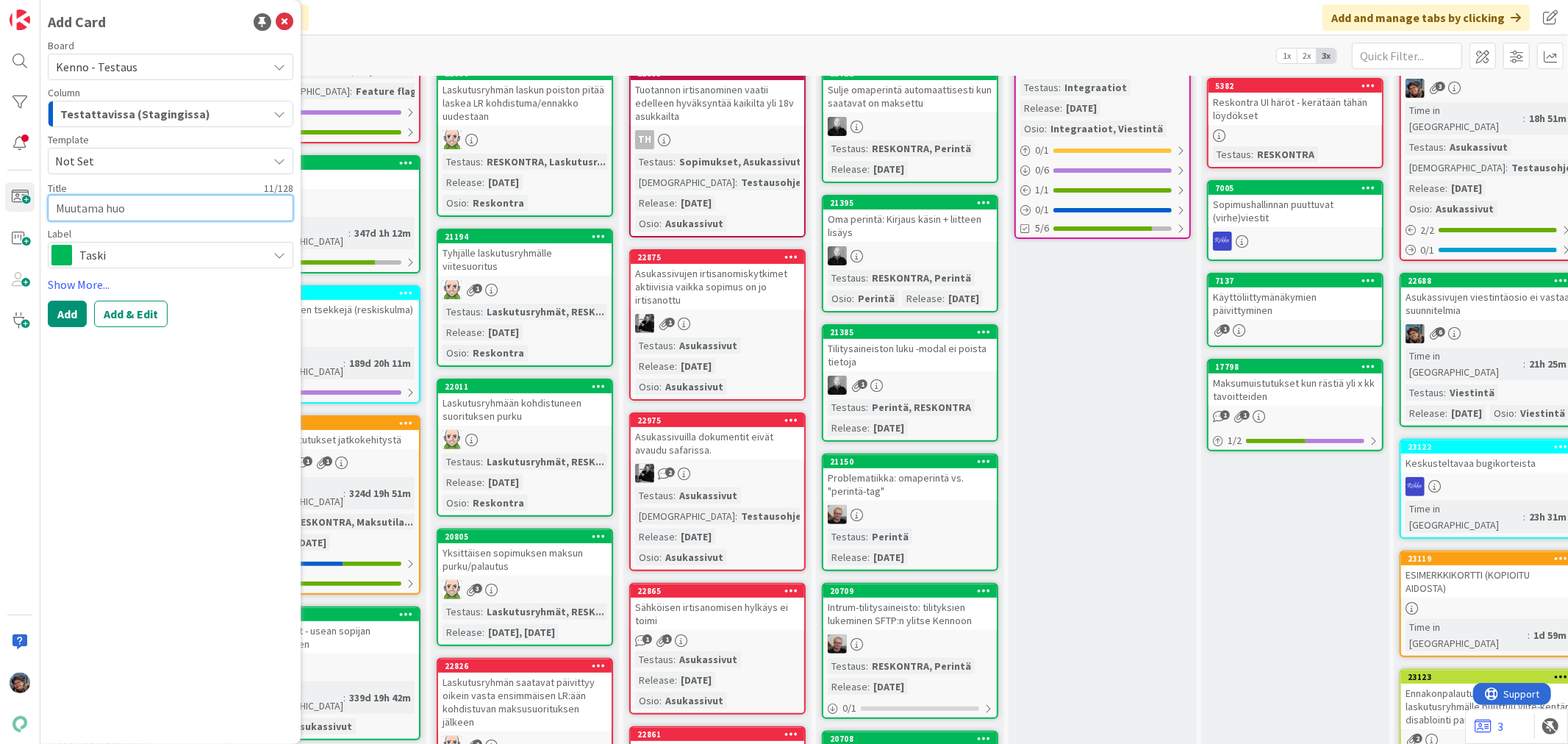
type textarea "Muutama hu"
type textarea "x"
type textarea "Muutama h"
type textarea "x"
type textarea "Muutama"
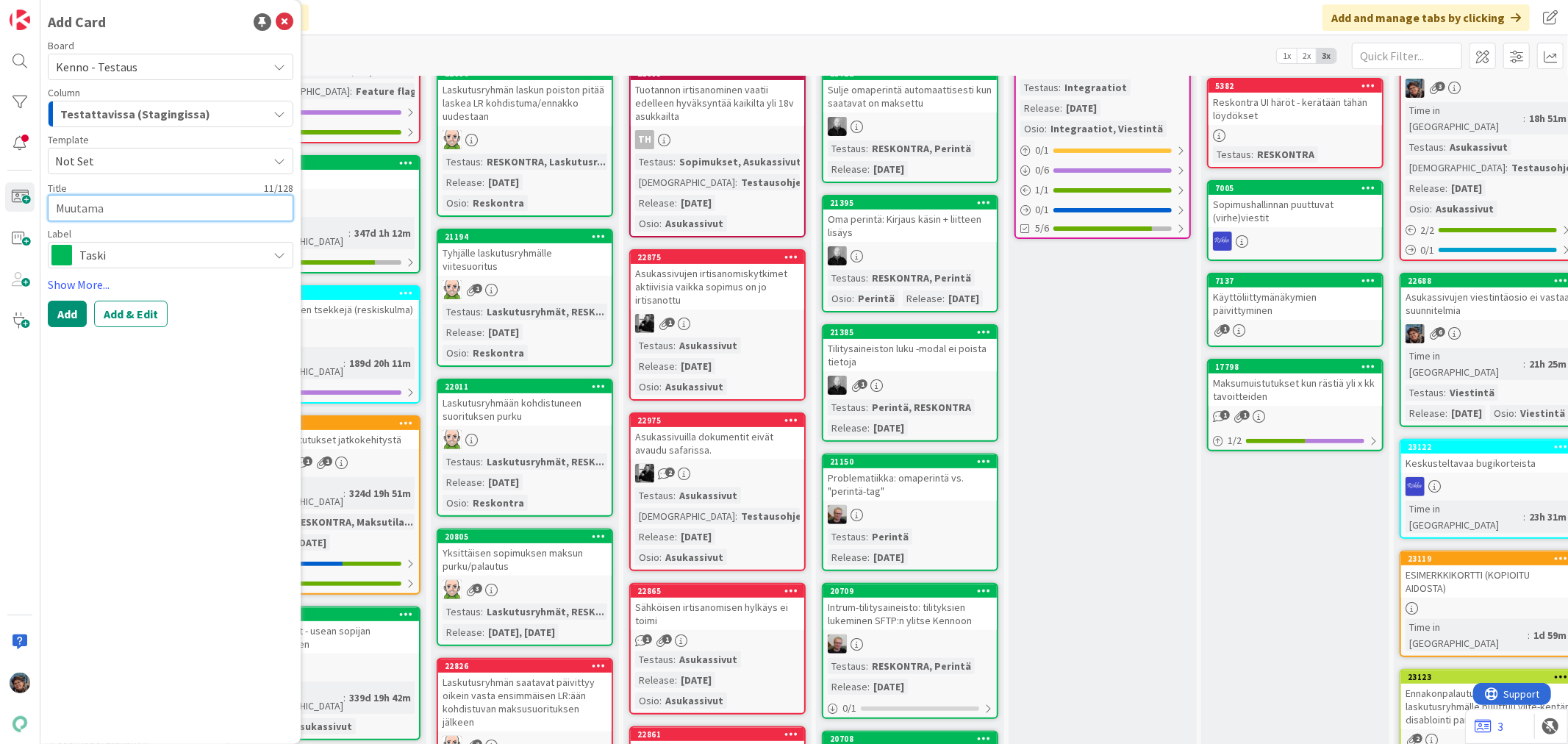
type textarea "x"
type textarea "Muutama"
type textarea "x"
type textarea "Muutam"
type textarea "x"
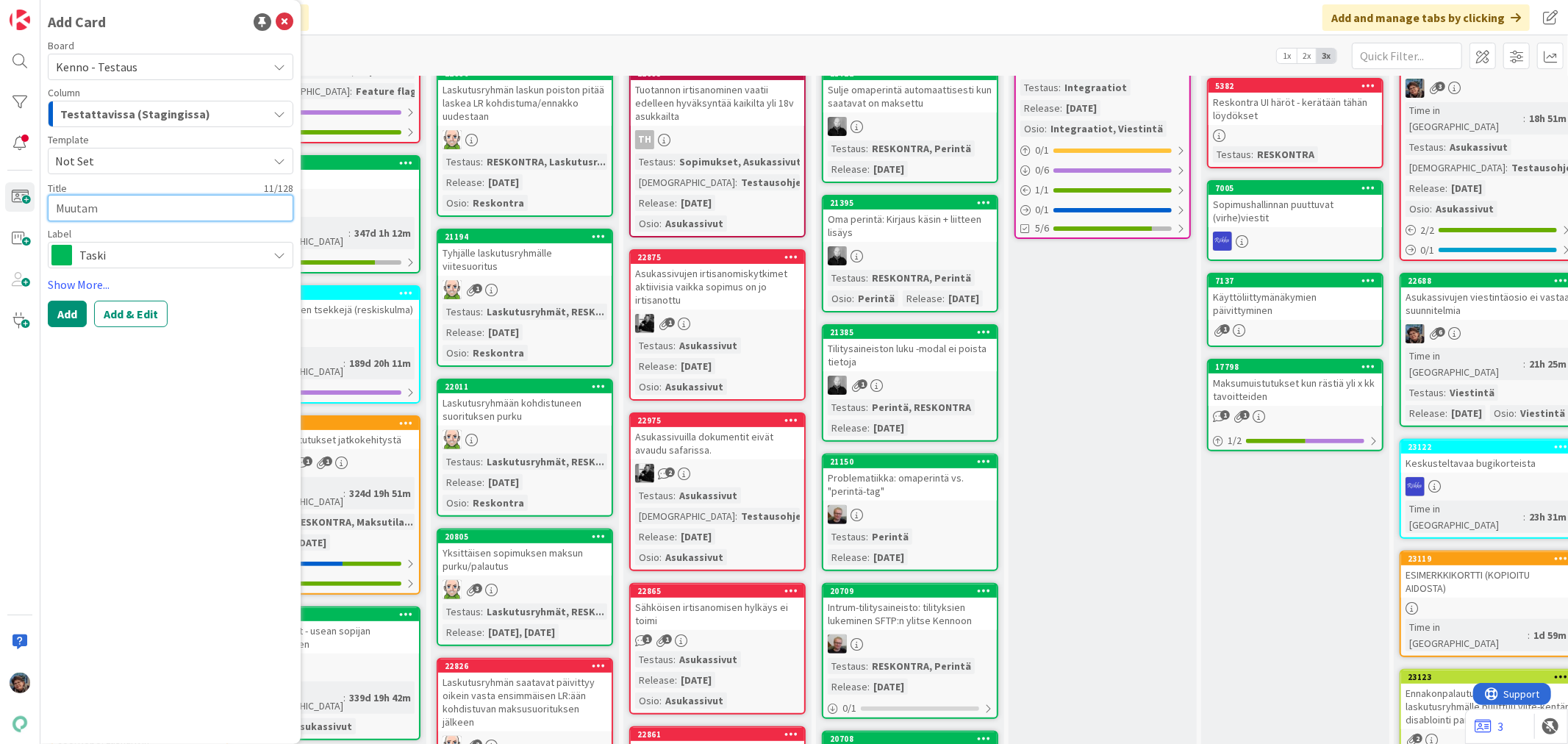
type textarea "Muuta"
type textarea "x"
type textarea "Muut"
type textarea "x"
type textarea "Muu"
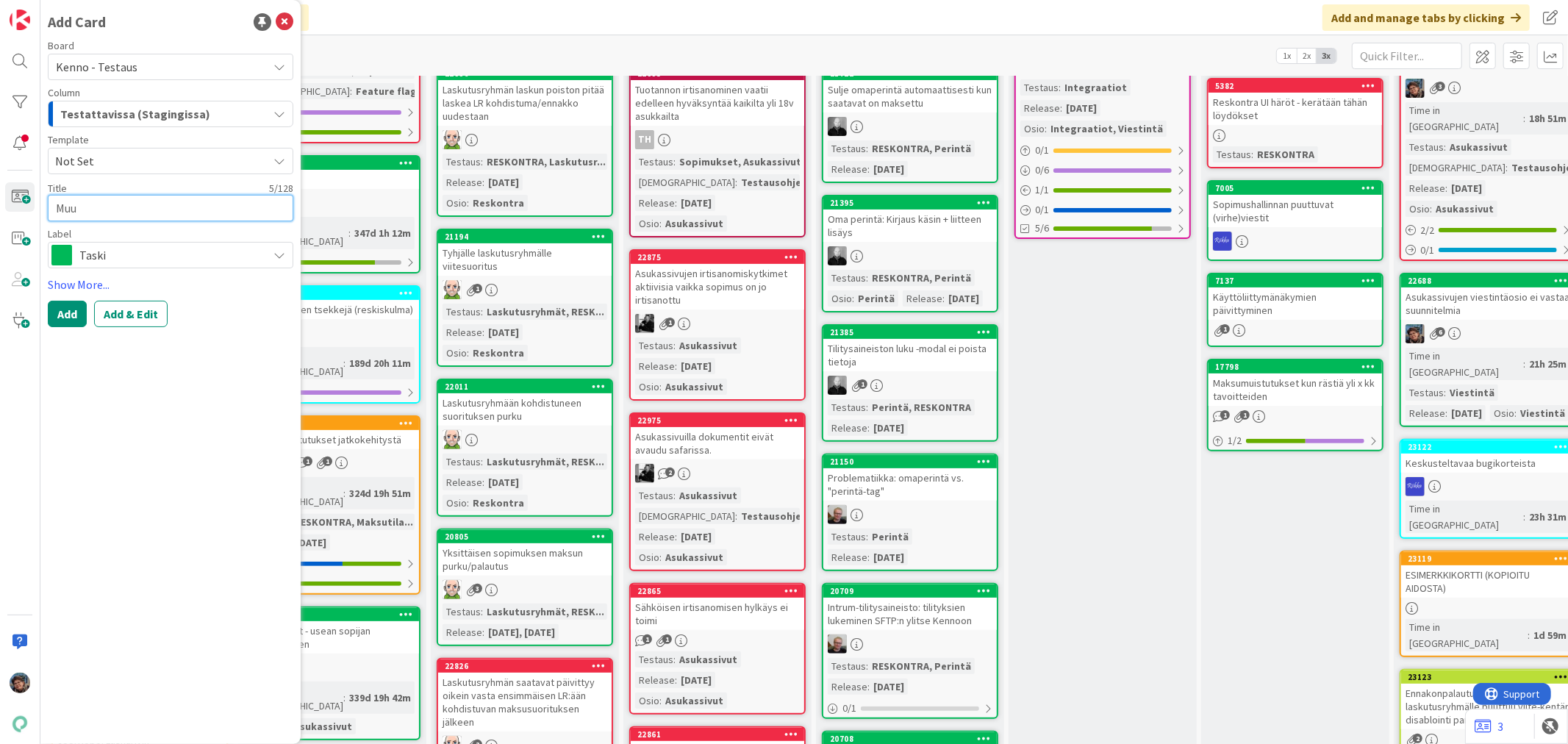
type textarea "x"
type textarea "Mu"
type textarea "x"
type textarea "M"
type textarea "x"
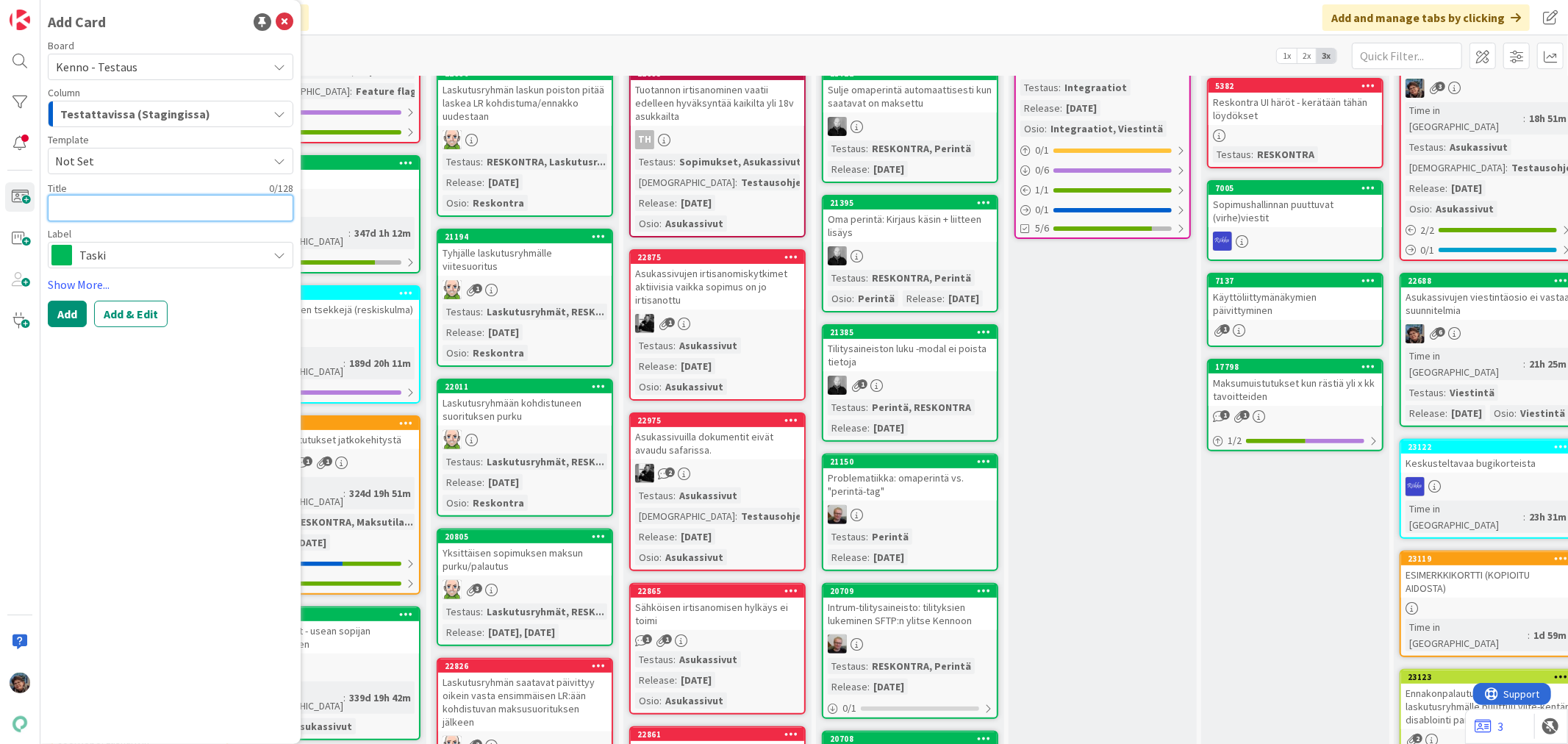
type textarea "P"
type textarea "x"
type textarea "Pv"
type textarea "x"
type textarea "Pvm"
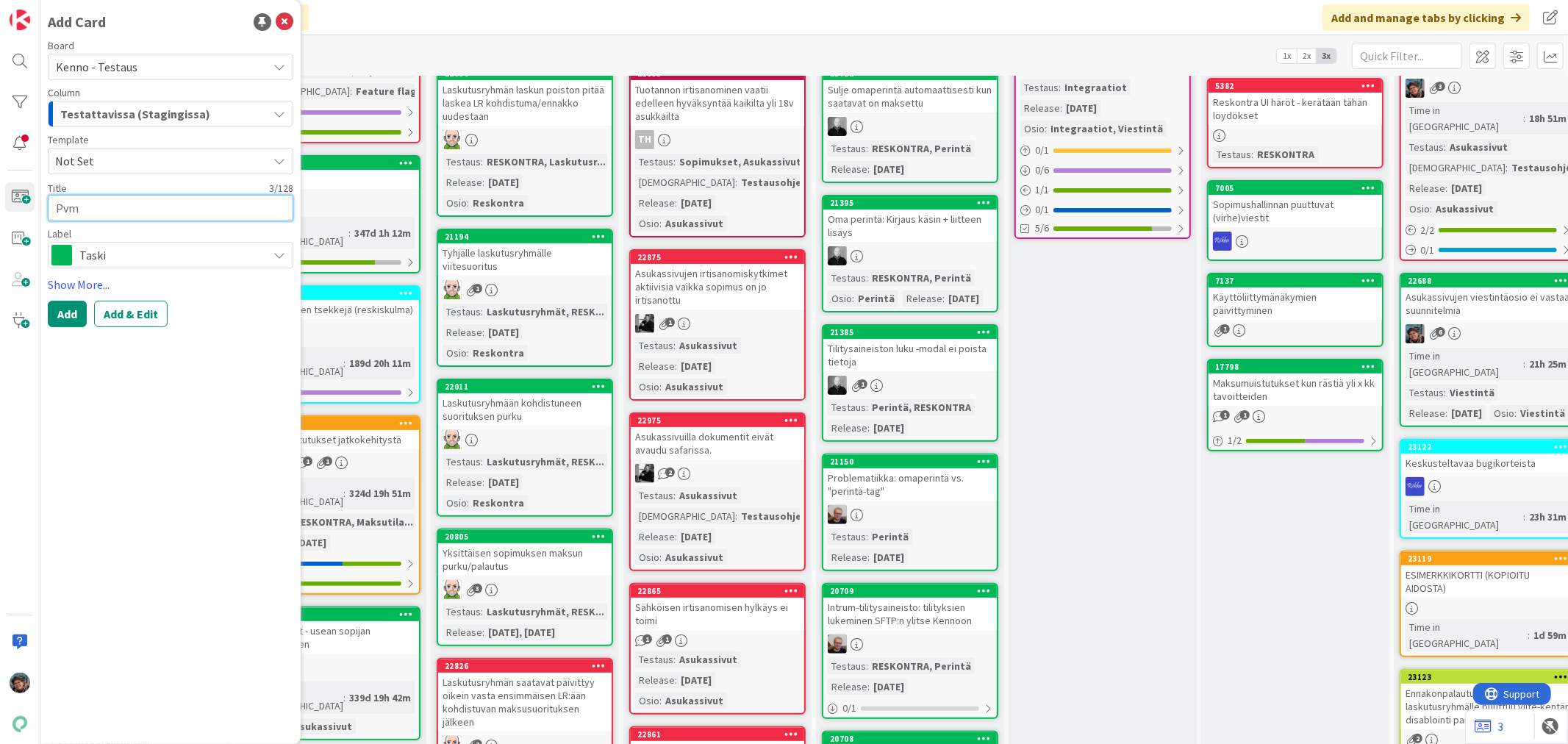
type textarea "x"
type textarea "Pvm"
type textarea "x"
type textarea "Pvm e"
type textarea "x"
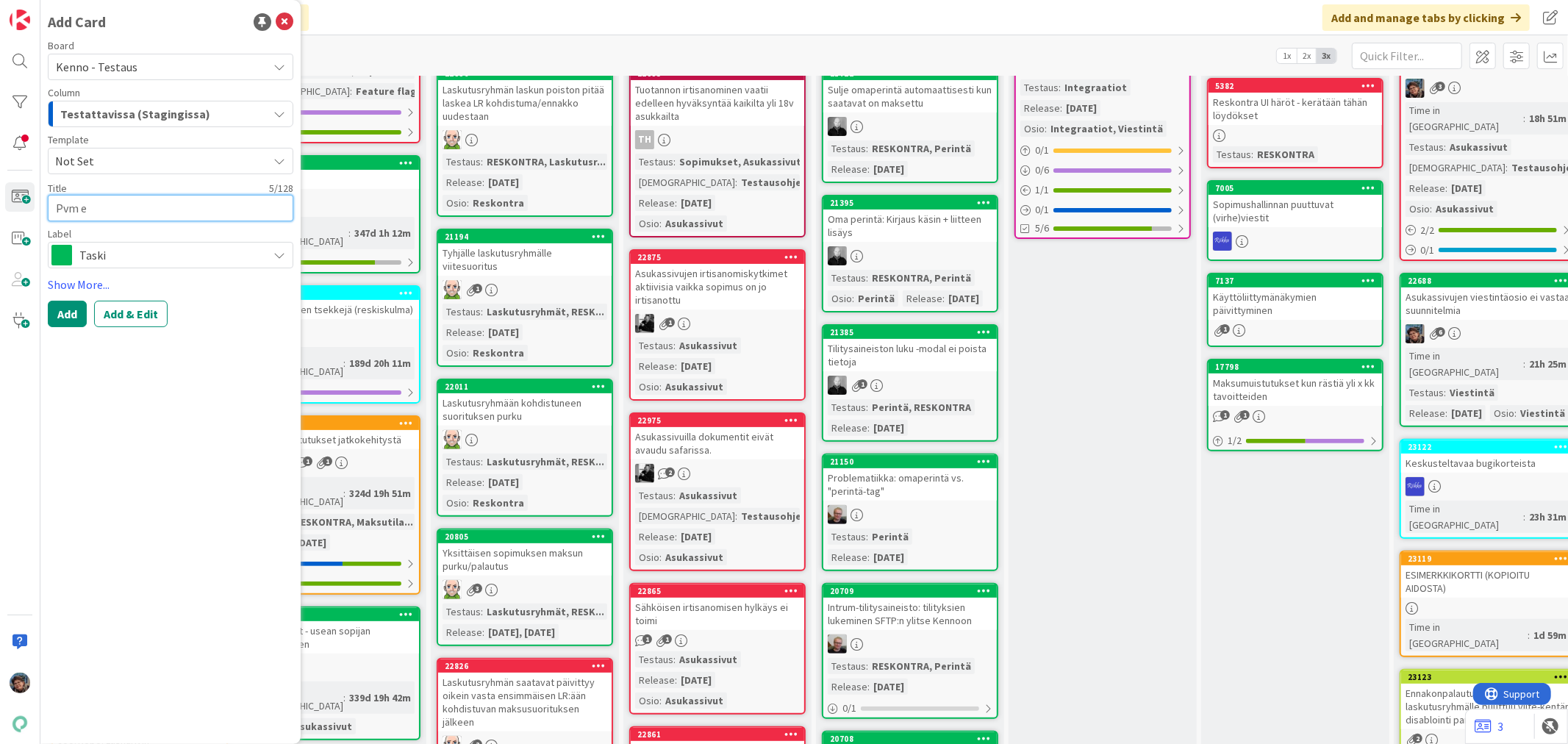
type textarea "Pvm er"
type textarea "x"
type textarea "Pvm eri"
type textarea "x"
type textarea "Pvm eri"
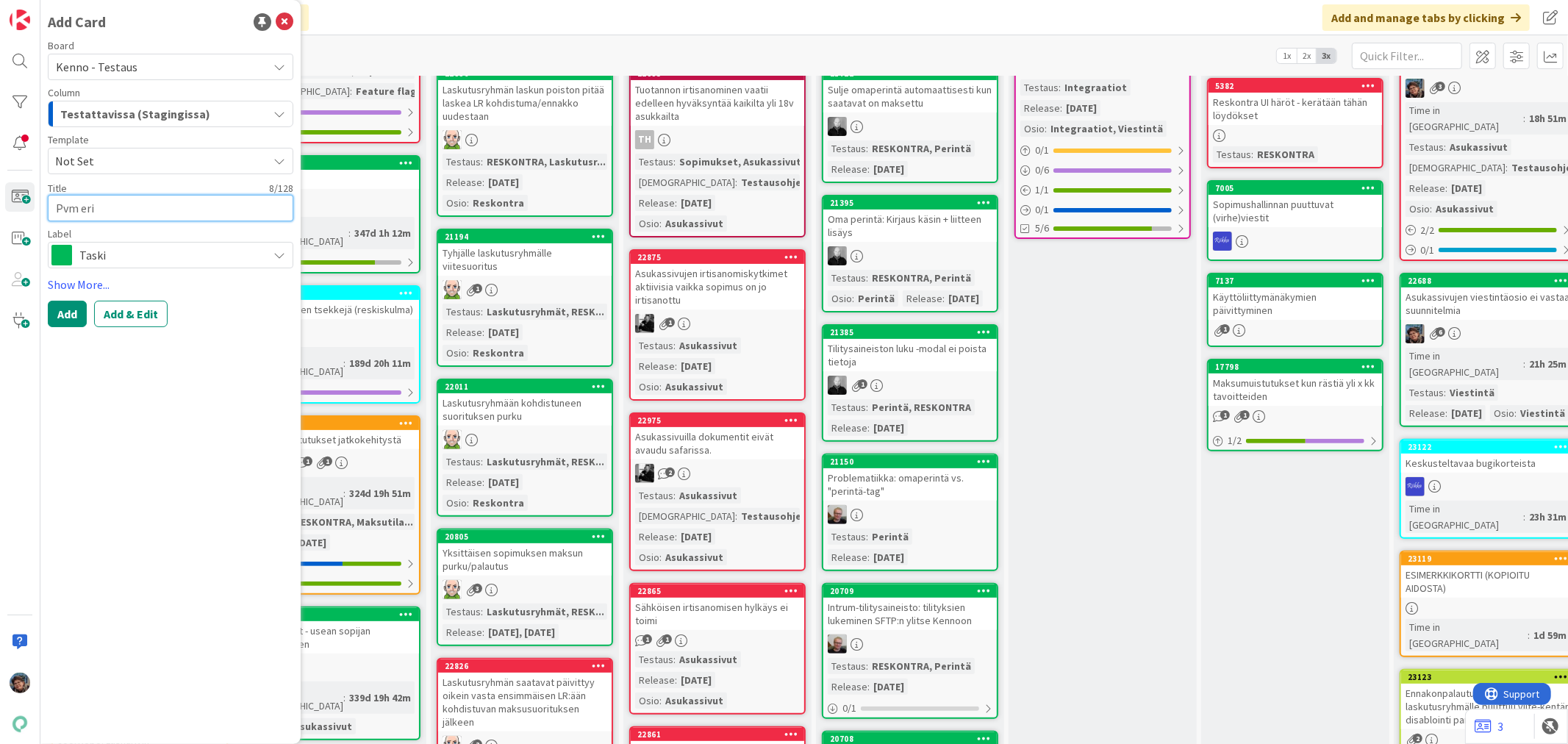
type textarea "x"
type textarea "Pvm eri t"
type textarea "x"
type textarea "Pvm eri ta"
type textarea "x"
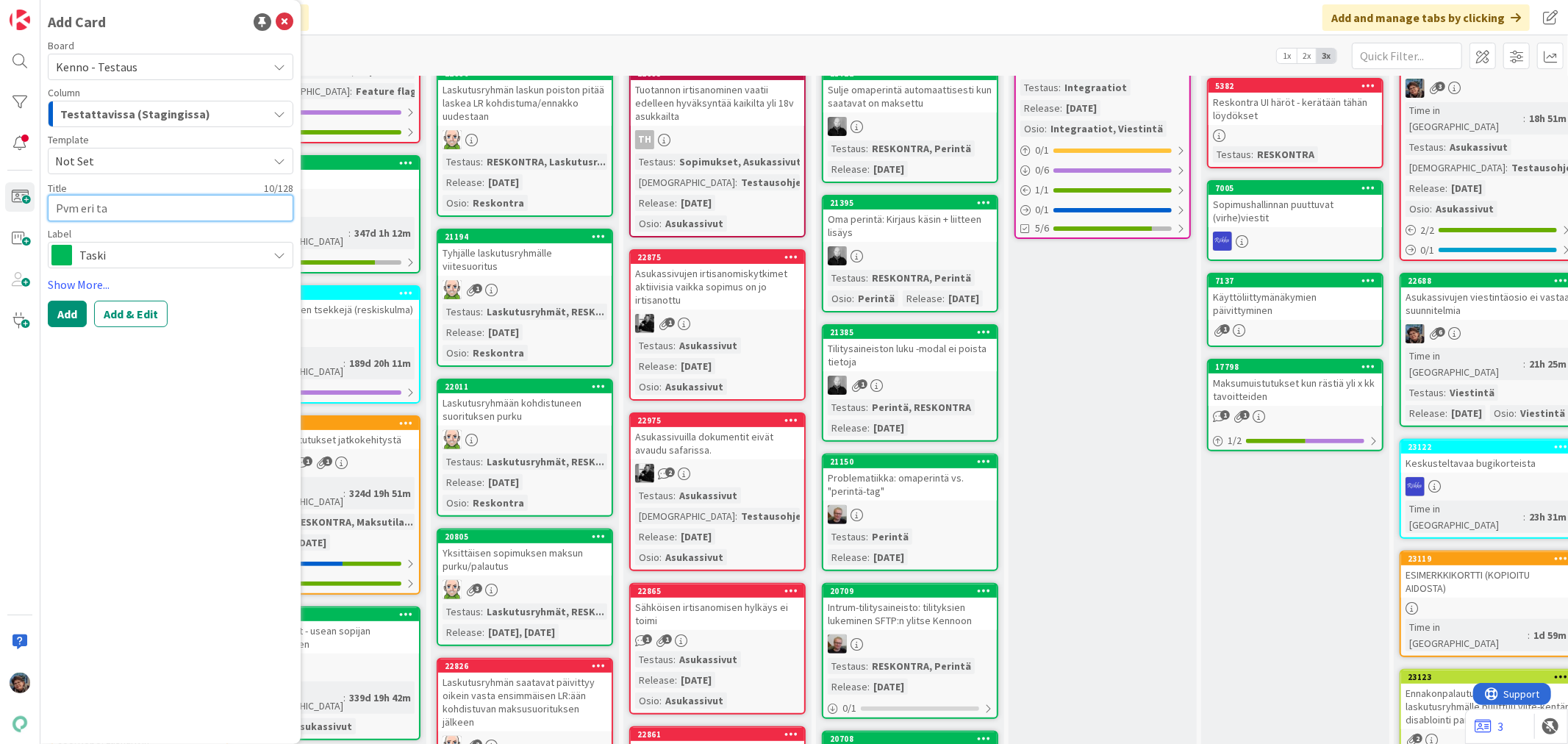
type textarea "Pvm eri tar"
type textarea "x"
type textarea "Pvm eri tarj"
type textarea "x"
type textarea "Pvm eri tarjo"
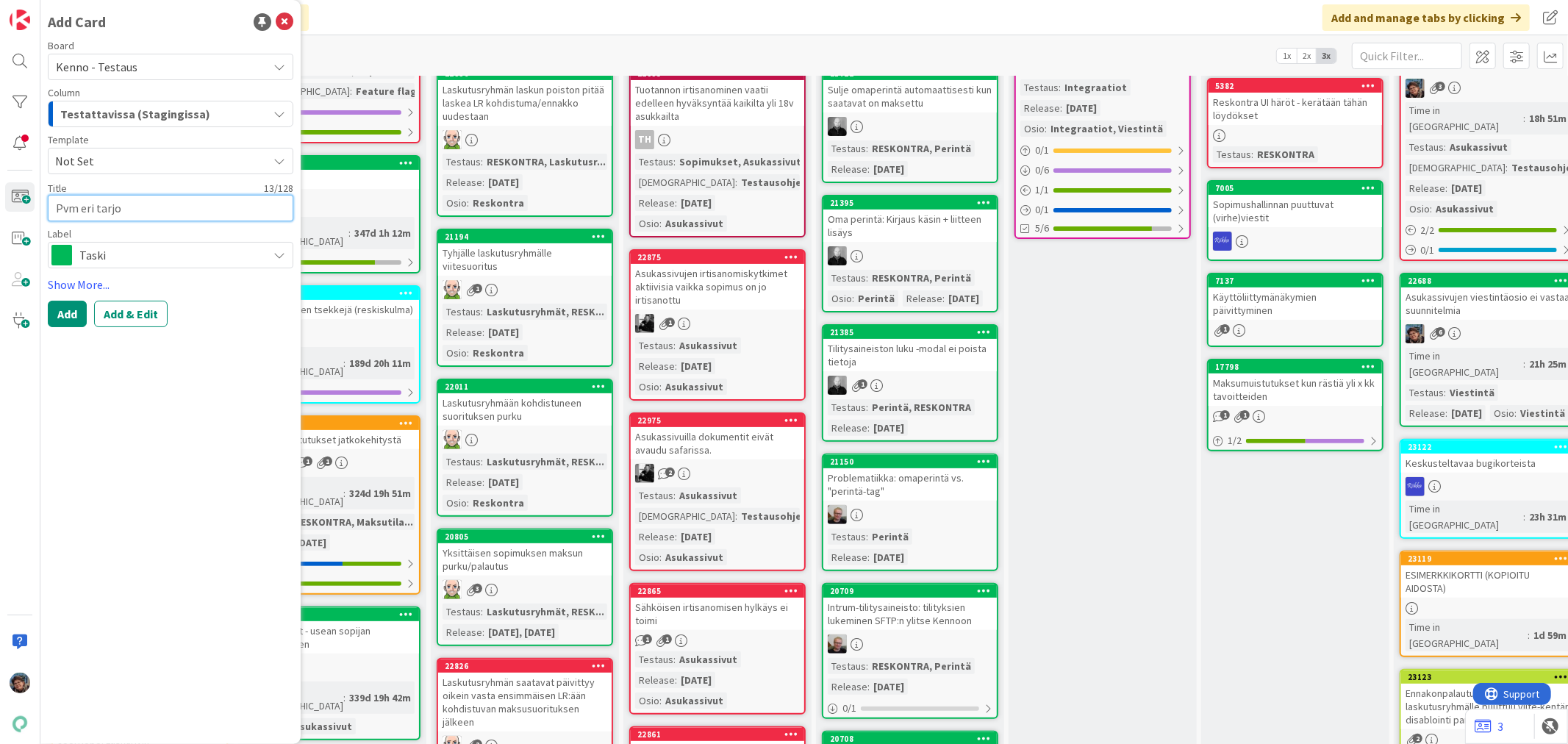
type textarea "x"
type textarea "Pvm eri tarjou"
type textarea "x"
type textarea "Pvm eri tarjouk"
type textarea "x"
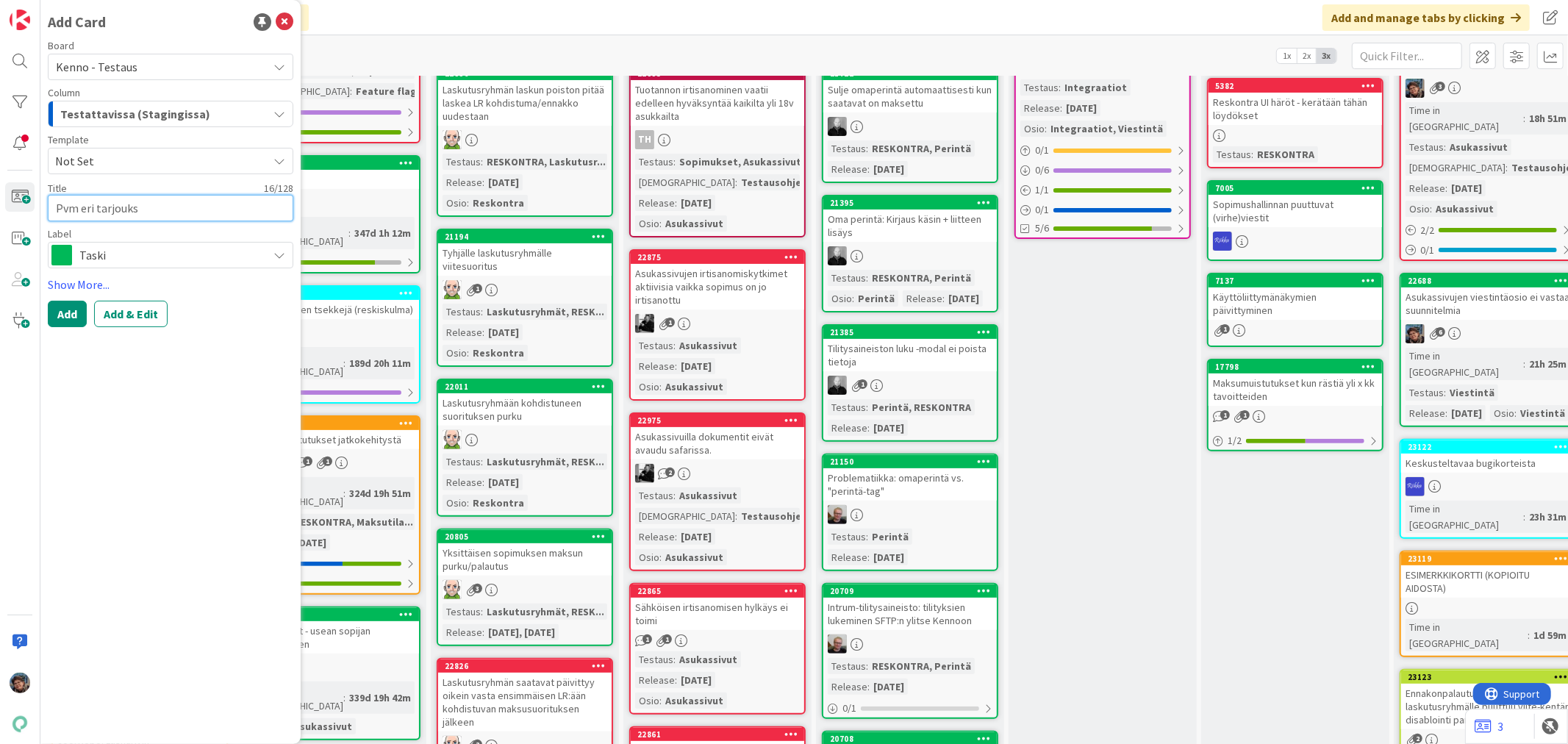
type textarea "Pvm eri tarjouksi"
type textarea "x"
type textarea "Pvm eri tarjouksis"
type textarea "x"
type textarea "Pvm eri tarjouksiss"
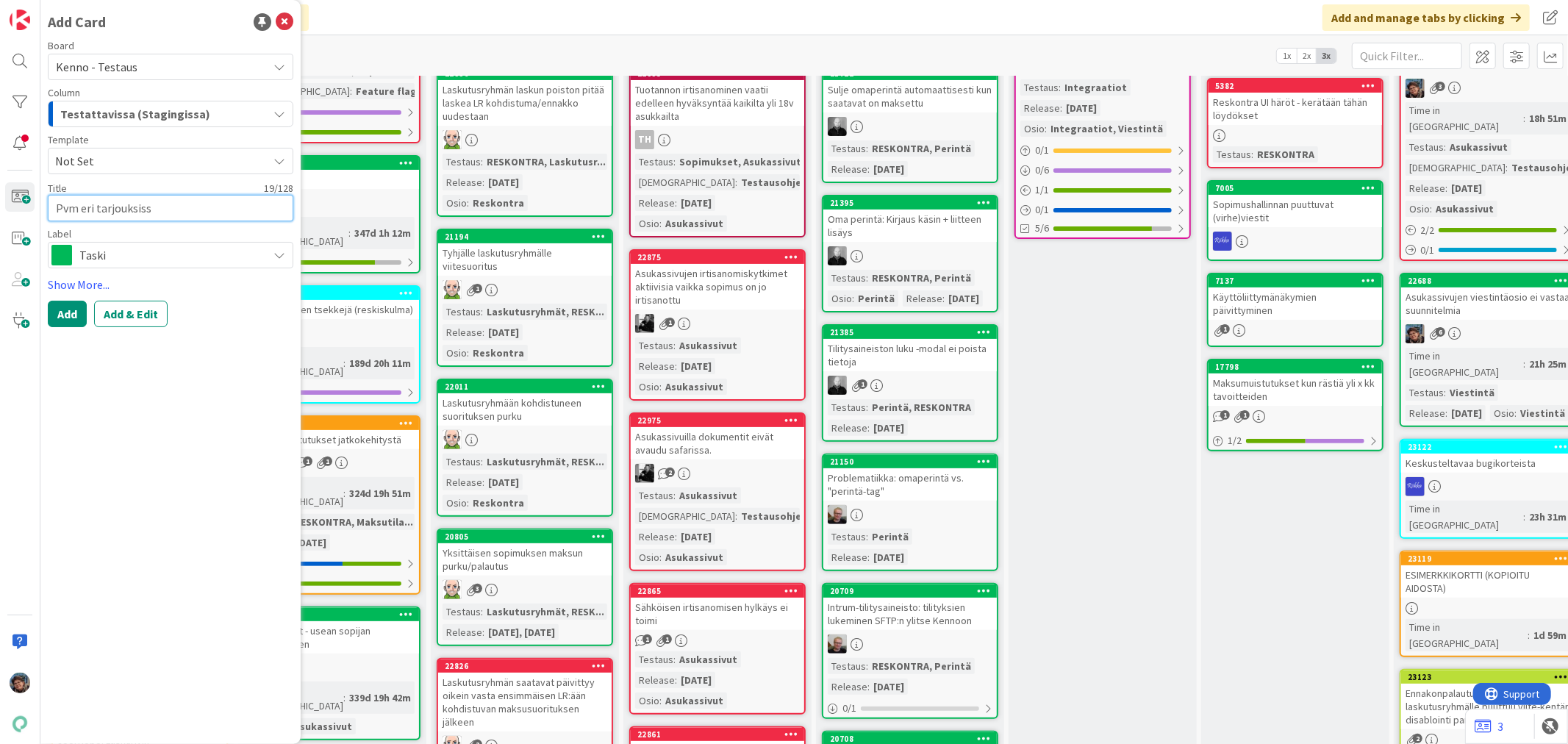
type textarea "x"
type textarea "Pvm eri tarjouksissa"
click at [111, 262] on span "Taski" at bounding box center [170, 255] width 181 height 21
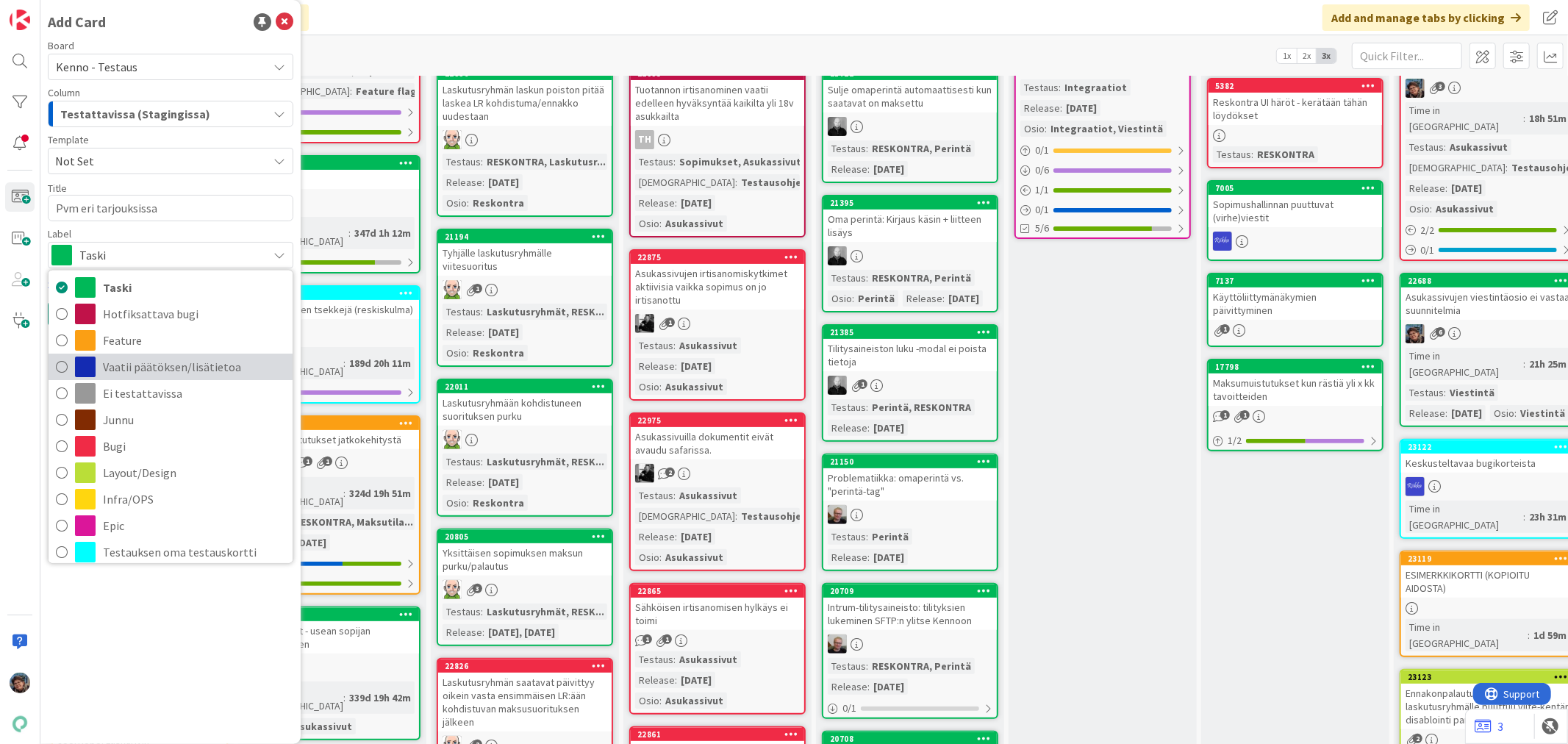
scroll to position [0, 0]
click at [145, 255] on span "Taski" at bounding box center [170, 255] width 181 height 21
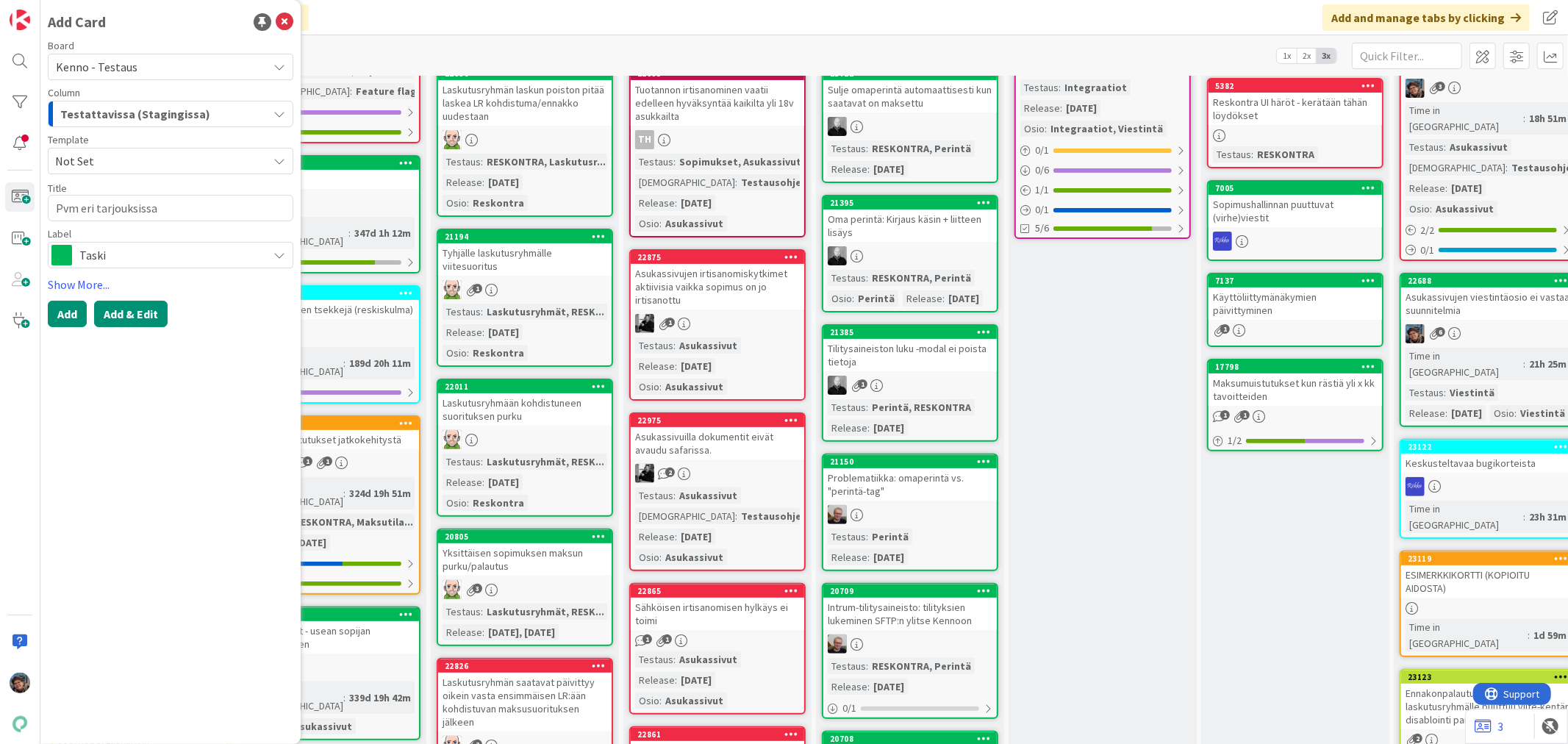
click at [131, 319] on button "Add & Edit" at bounding box center [131, 314] width 74 height 27
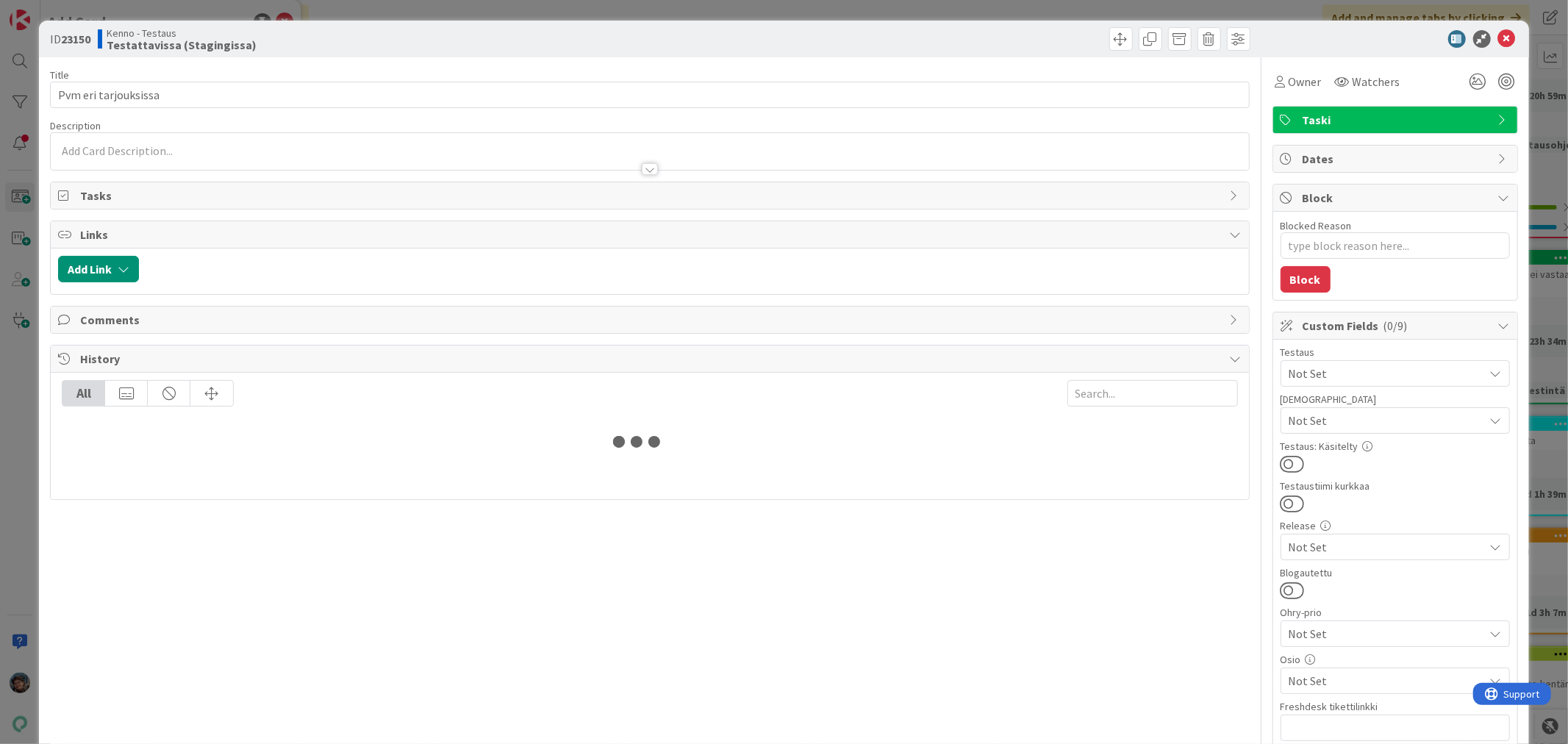
type textarea "x"
click at [644, 169] on div at bounding box center [650, 169] width 16 height 12
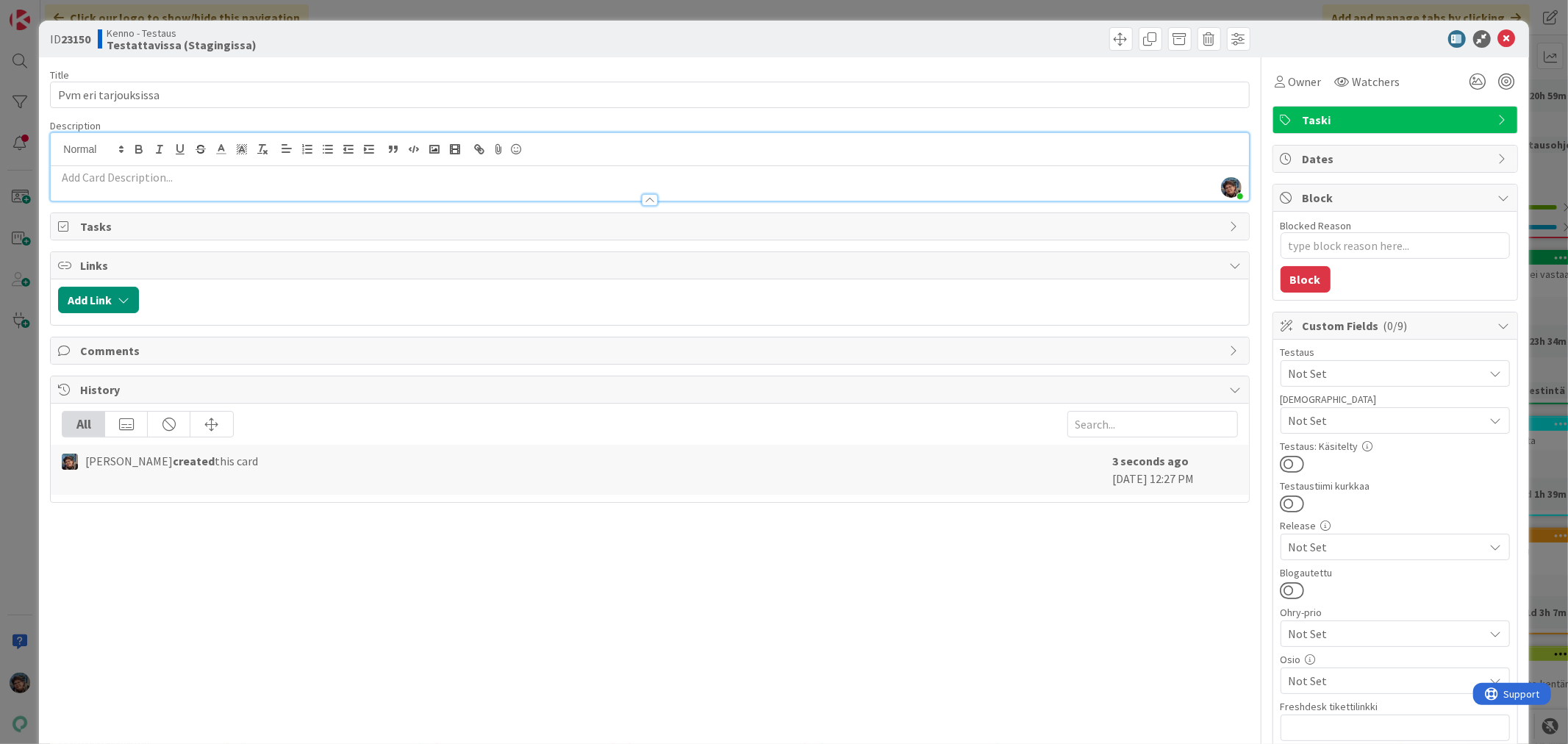
click at [176, 181] on p at bounding box center [649, 177] width 1182 height 17
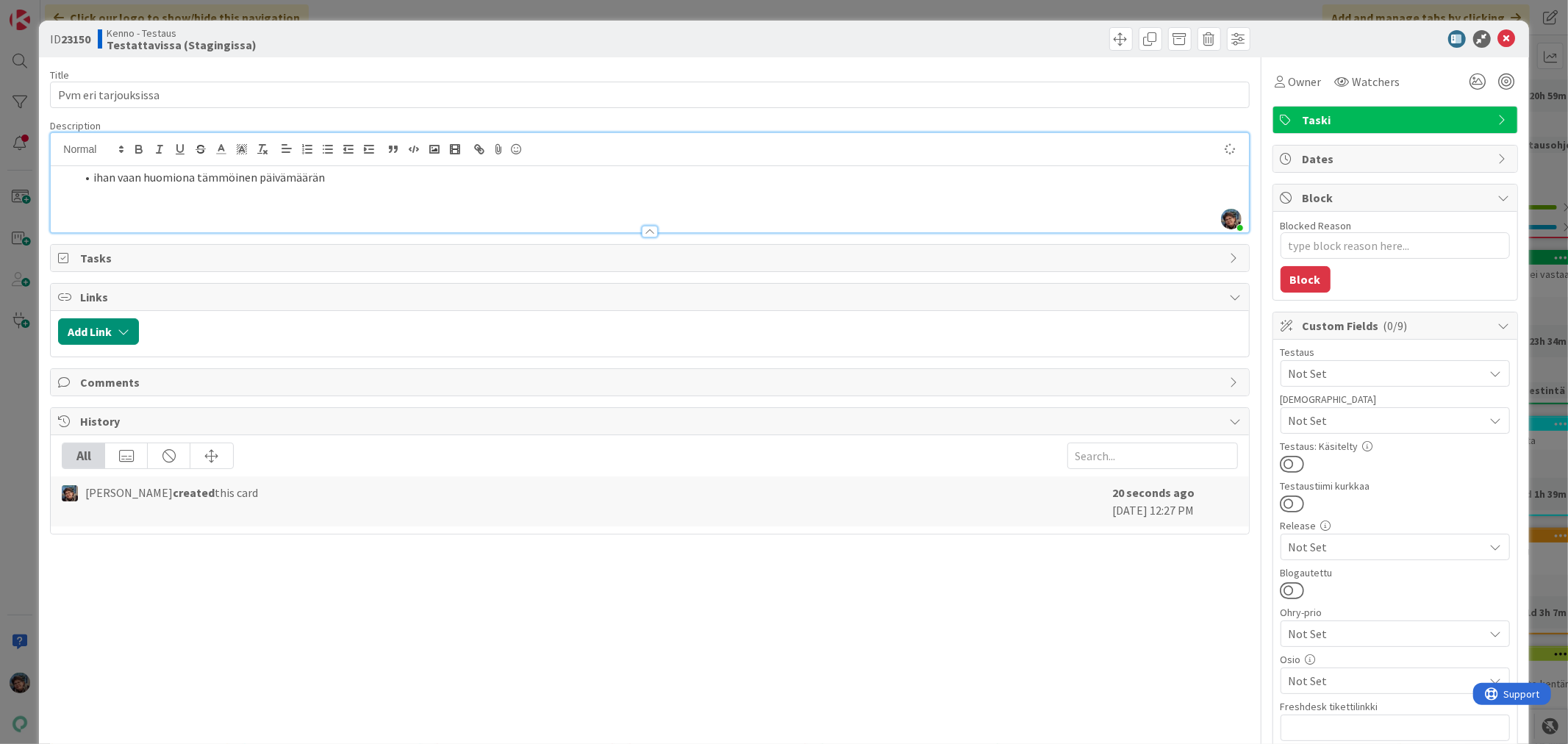
scroll to position [312, 0]
drag, startPoint x: 255, startPoint y: 173, endPoint x: 321, endPoint y: 178, distance: 66.2
click at [321, 178] on li "ihan vaan huomiona tämmöinen päivämäärän käyttäytyminen eri tarjouksissa" at bounding box center [657, 177] width 1165 height 17
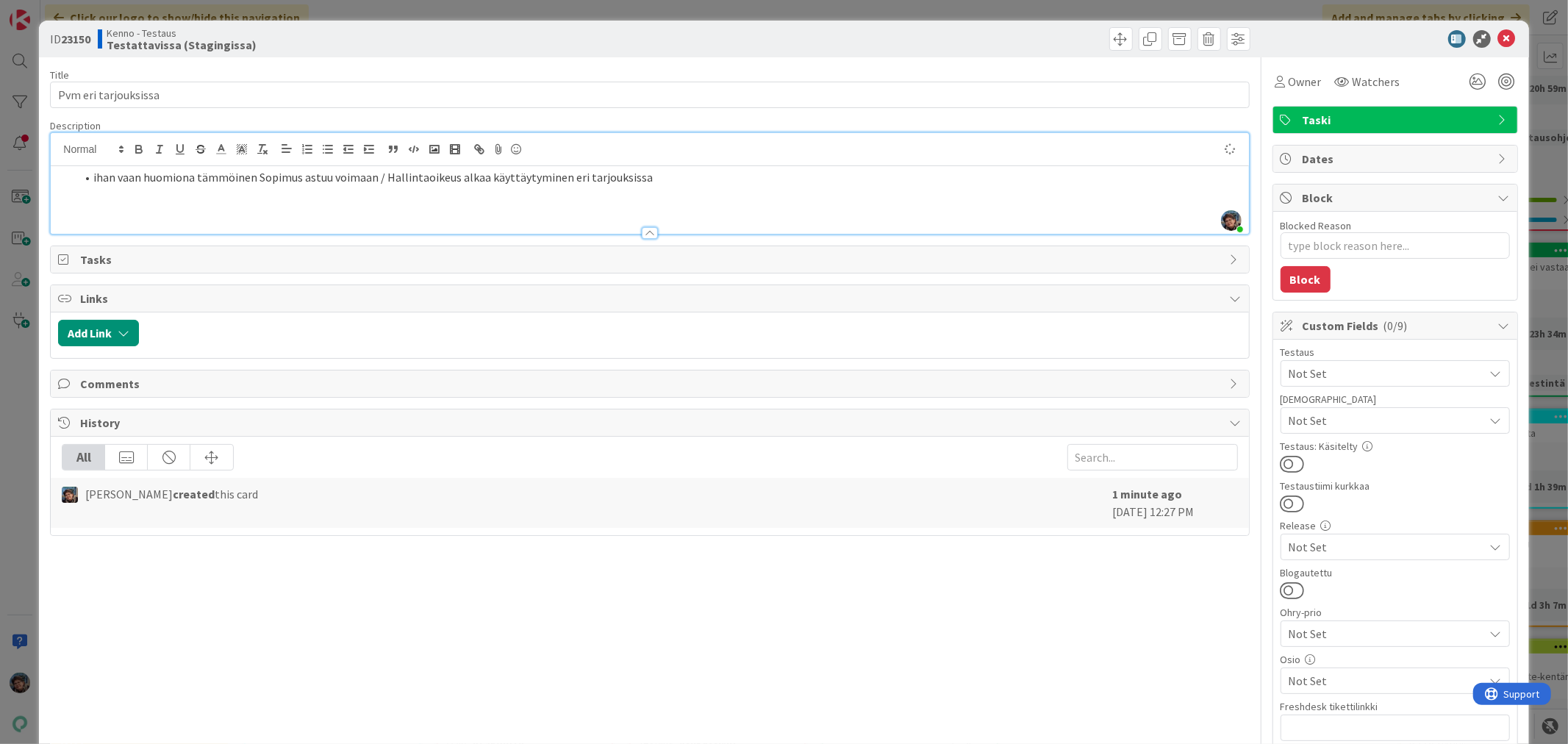
scroll to position [333, 0]
click at [577, 181] on li "ihan vaan huomiona tämmöinen Sopimus astuu voimaan / Hallintaoikeus alkaa käytt…" at bounding box center [657, 177] width 1165 height 17
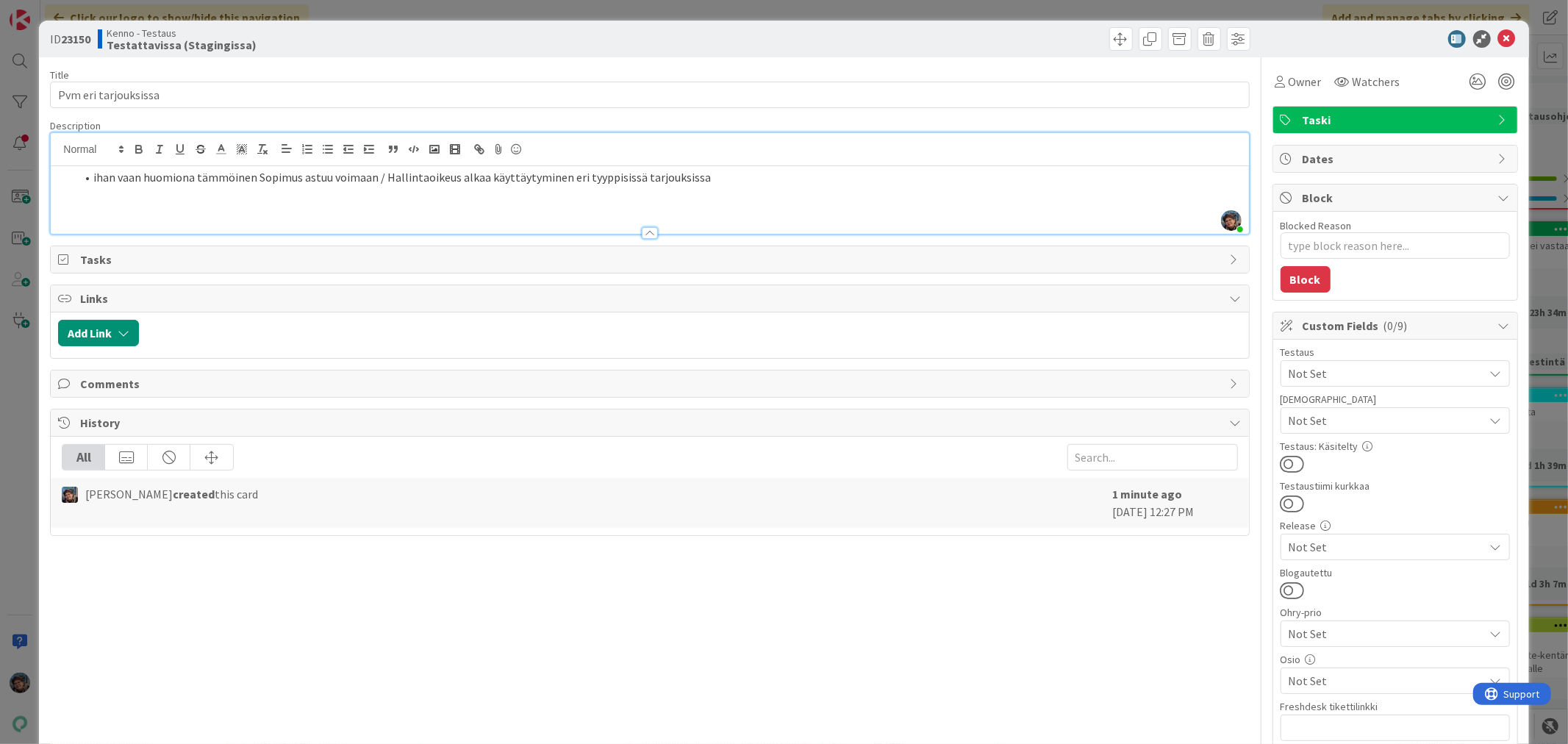
click at [696, 176] on li "ihan vaan huomiona tämmöinen Sopimus astuu voimaan / Hallintaoikeus alkaa käytt…" at bounding box center [657, 177] width 1165 height 17
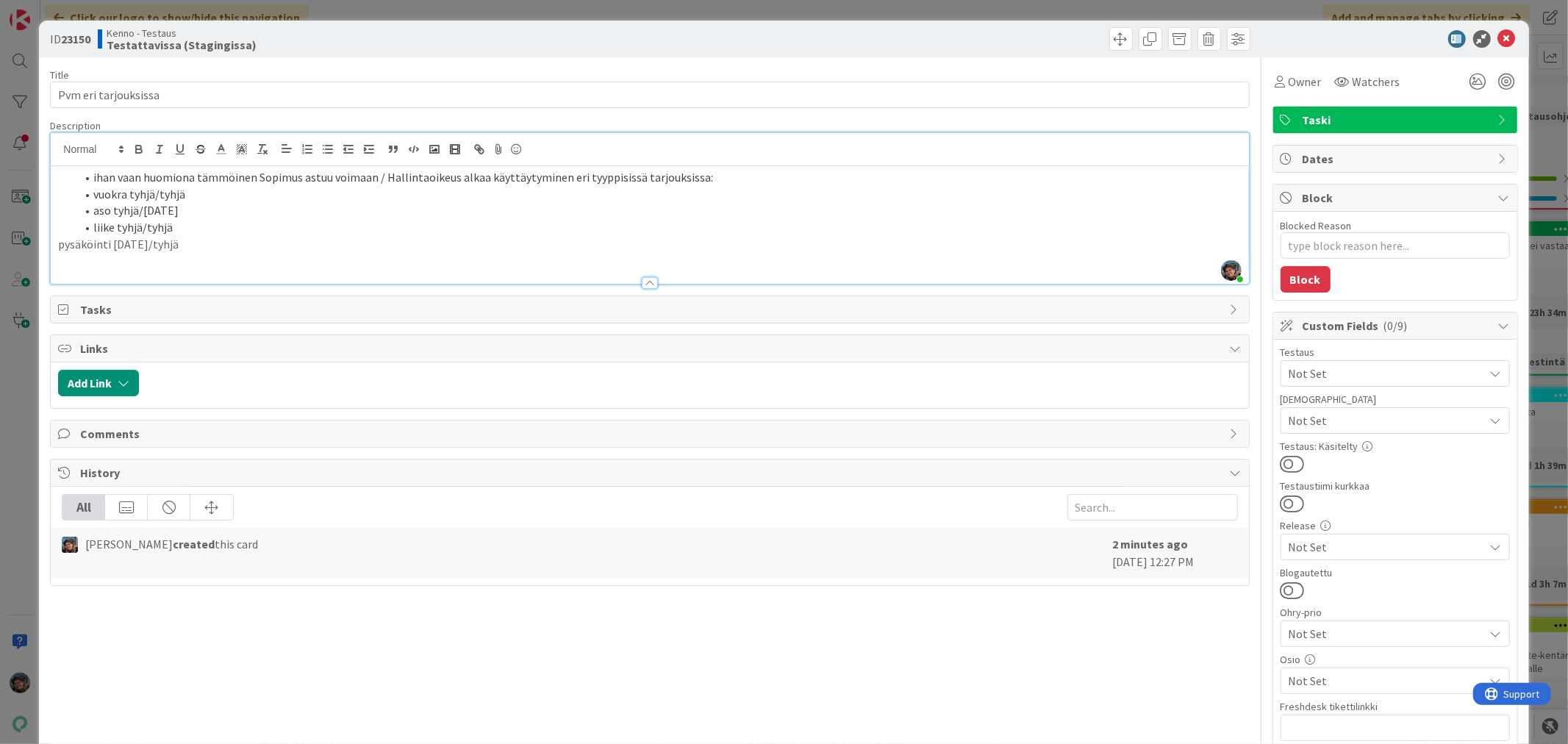
click at [54, 244] on div "ihan vaan huomiona tämmöinen Sopimus astuu voimaan / Hallintaoikeus alkaa käytt…" at bounding box center [650, 225] width 1197 height 118
click at [100, 174] on li "ihan vaan huomiona tämmöinen Sopimus astuu voimaan / Hallintaoikeus alkaa käytt…" at bounding box center [657, 177] width 1165 height 17
click at [55, 173] on div "Ihan vaan huomiona tämmöinen Sopimus astuu voimaan / Hallintaoikeus alkaa käytt…" at bounding box center [650, 225] width 1197 height 118
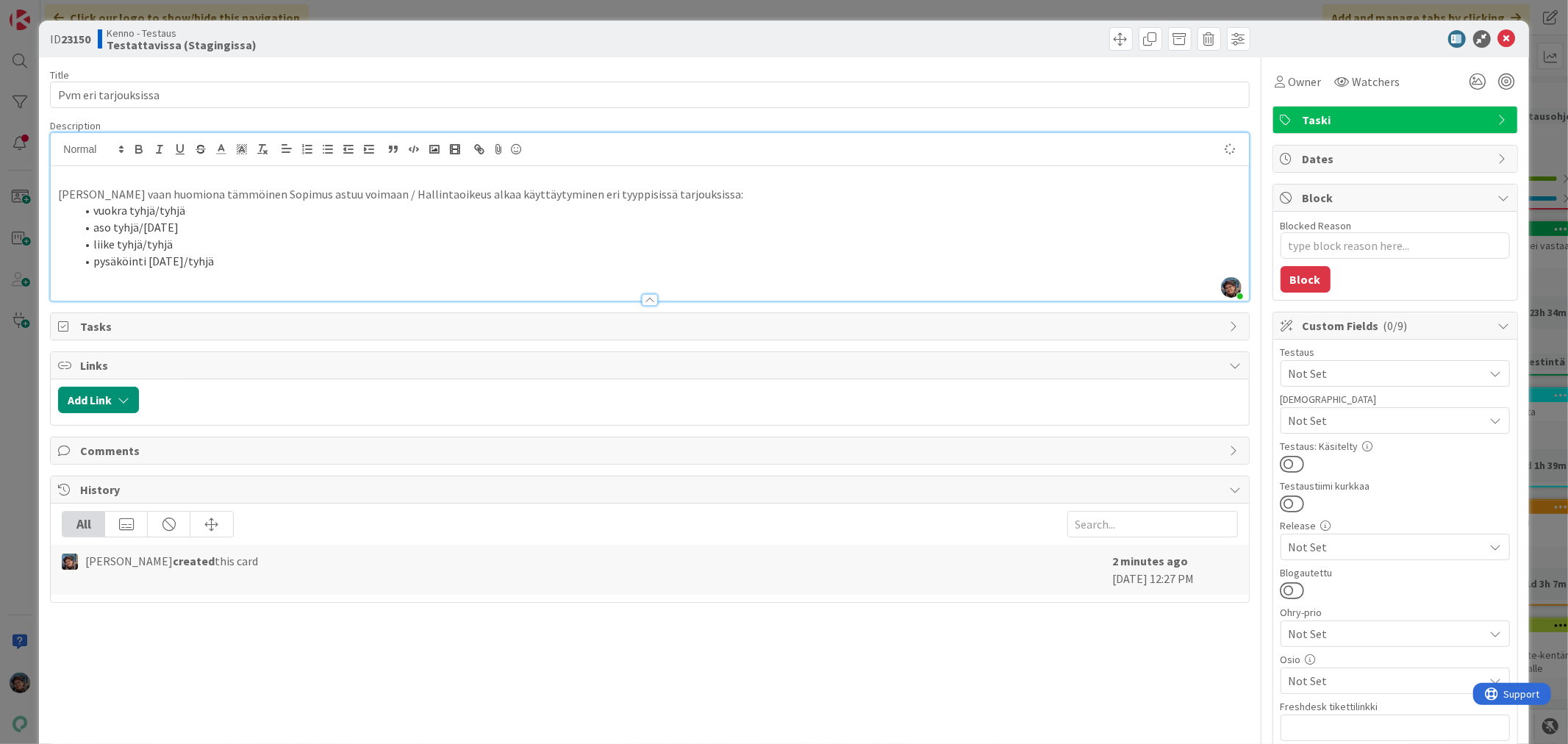
type textarea "x"
click at [187, 94] on input "Pvm eri tarjouksissa" at bounding box center [649, 95] width 1198 height 27
type input "Pvm eri tarjouksissa - huomio"
type textarea "x"
type input "Pvm eri tarjouksissa - huomiona"
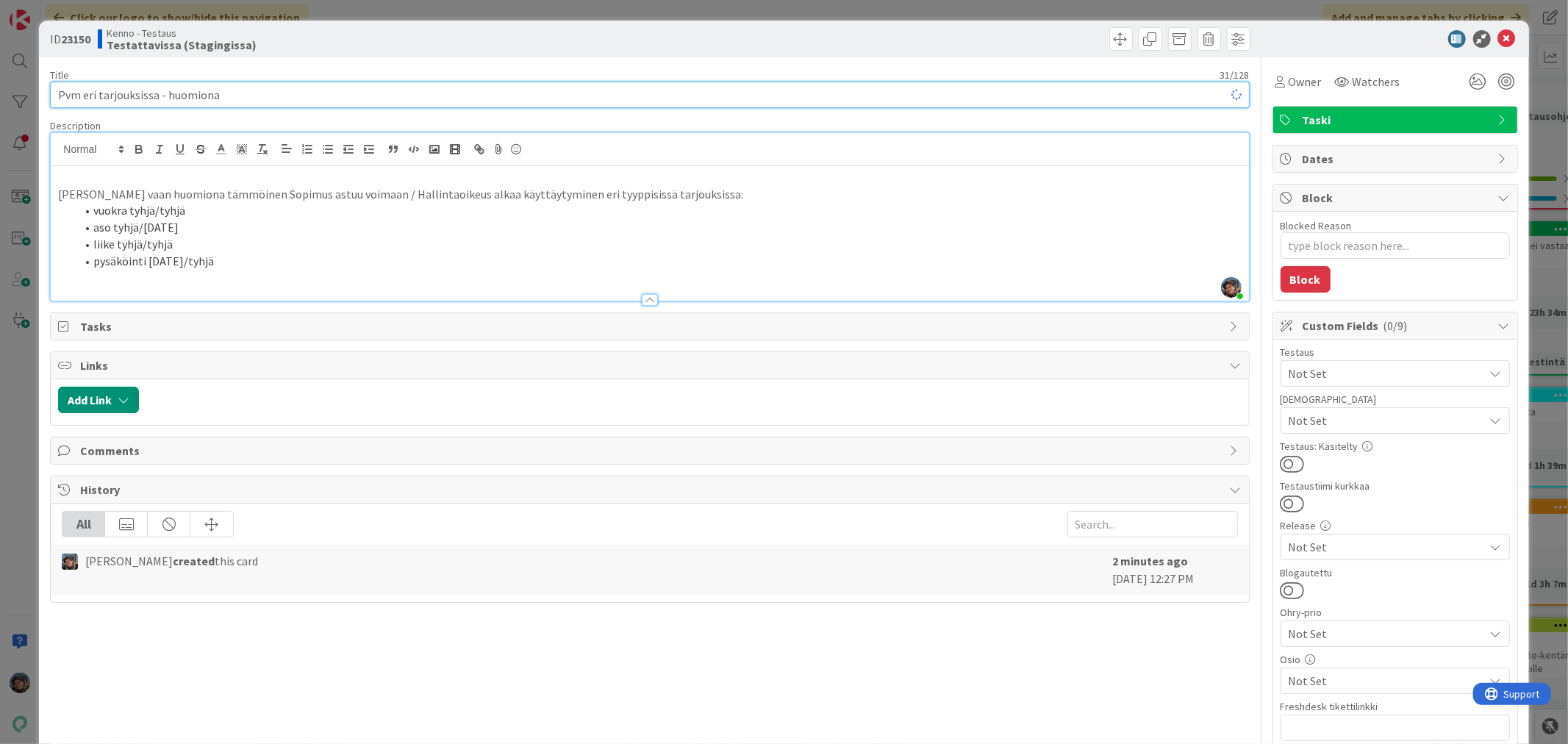
type textarea "x"
type input "Pvm eri tarjouksissa - huomiona"
click at [671, 192] on p "Ihan vaan huomiona tämmöinen Sopimus astuu voimaan / Hallintaoikeus alkaa käytt…" at bounding box center [649, 194] width 1182 height 17
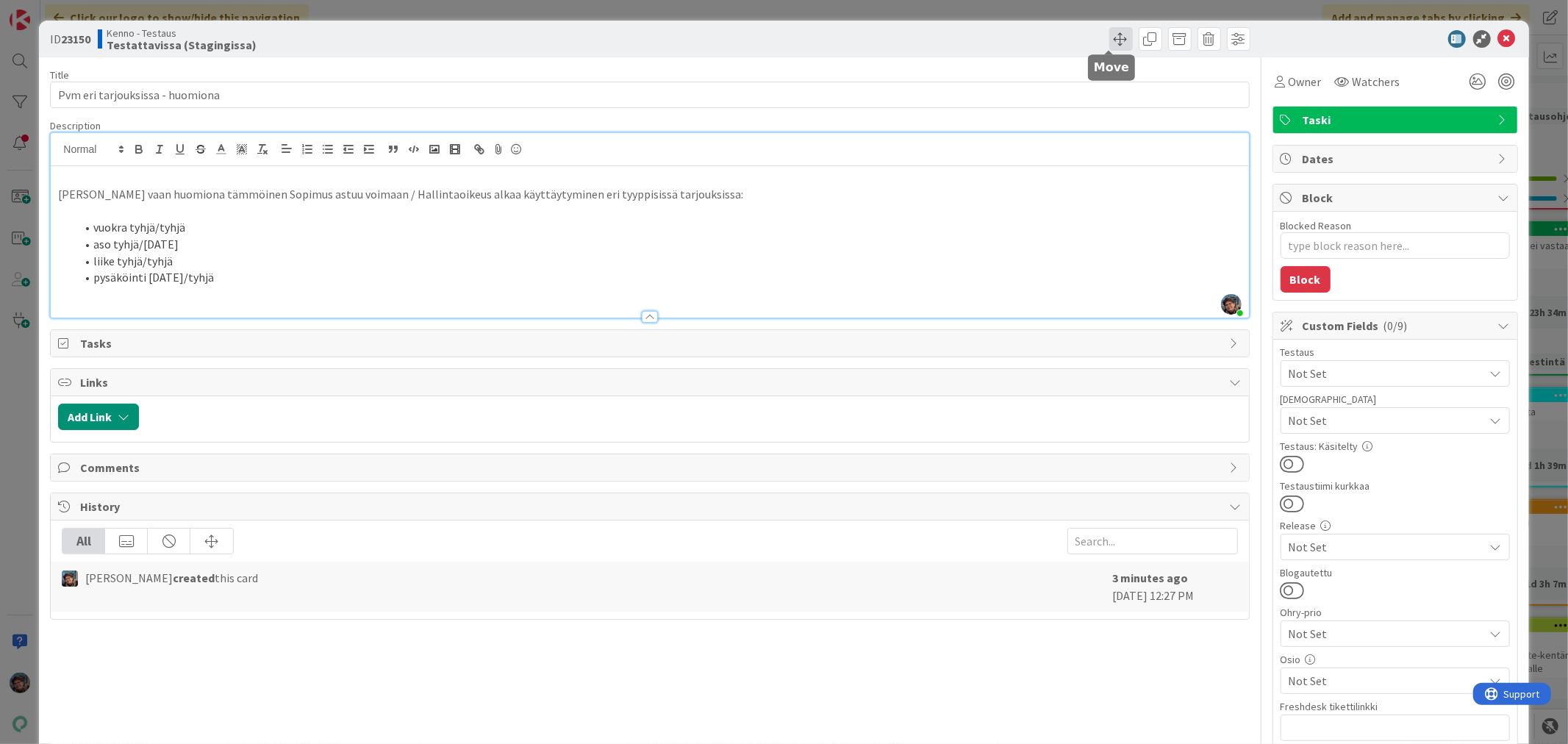
click at [1110, 32] on span at bounding box center [1121, 39] width 24 height 24
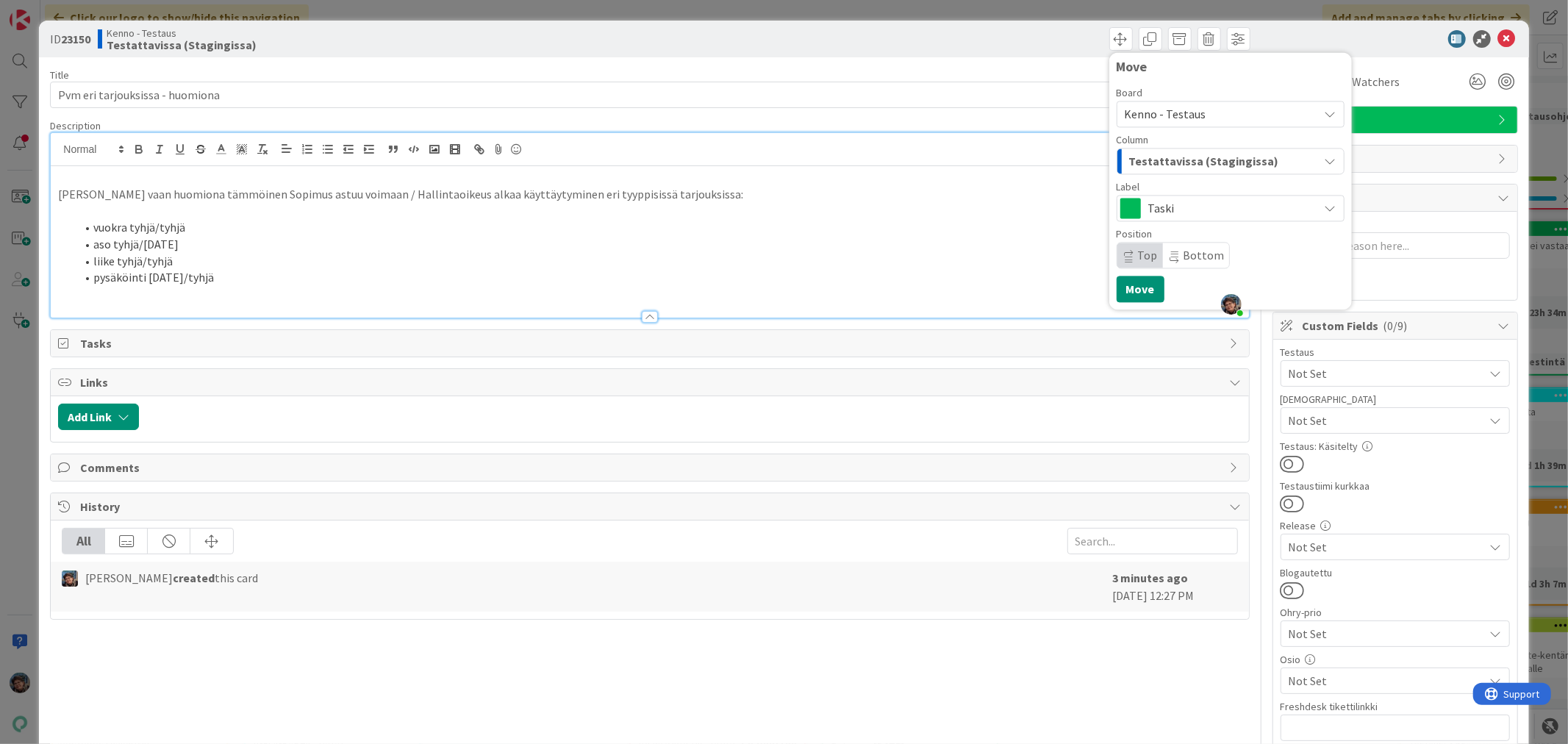
click at [1173, 164] on span "Testattavissa (Stagingissa)" at bounding box center [1203, 160] width 150 height 19
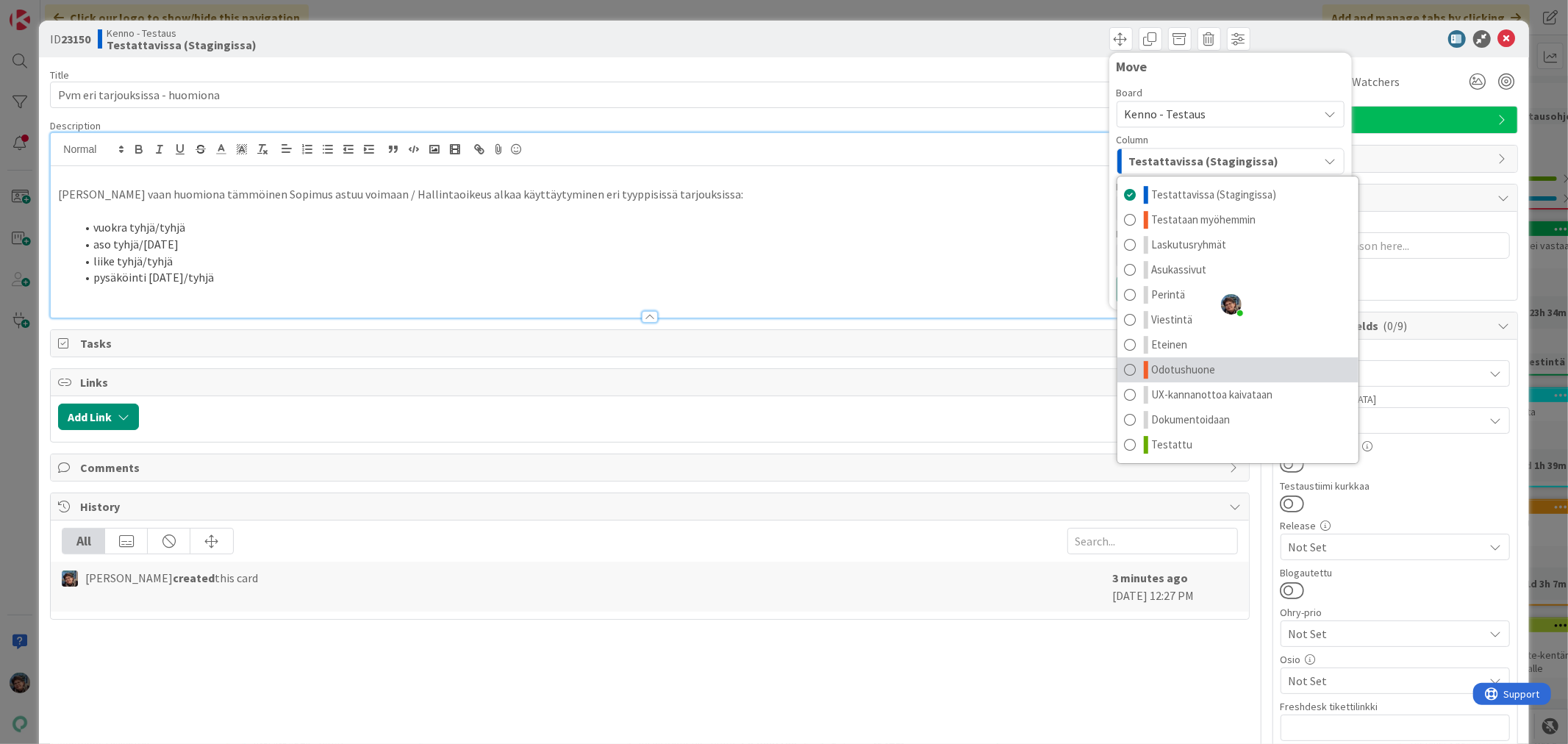
click at [1181, 366] on span "Odotushuone" at bounding box center [1183, 370] width 64 height 18
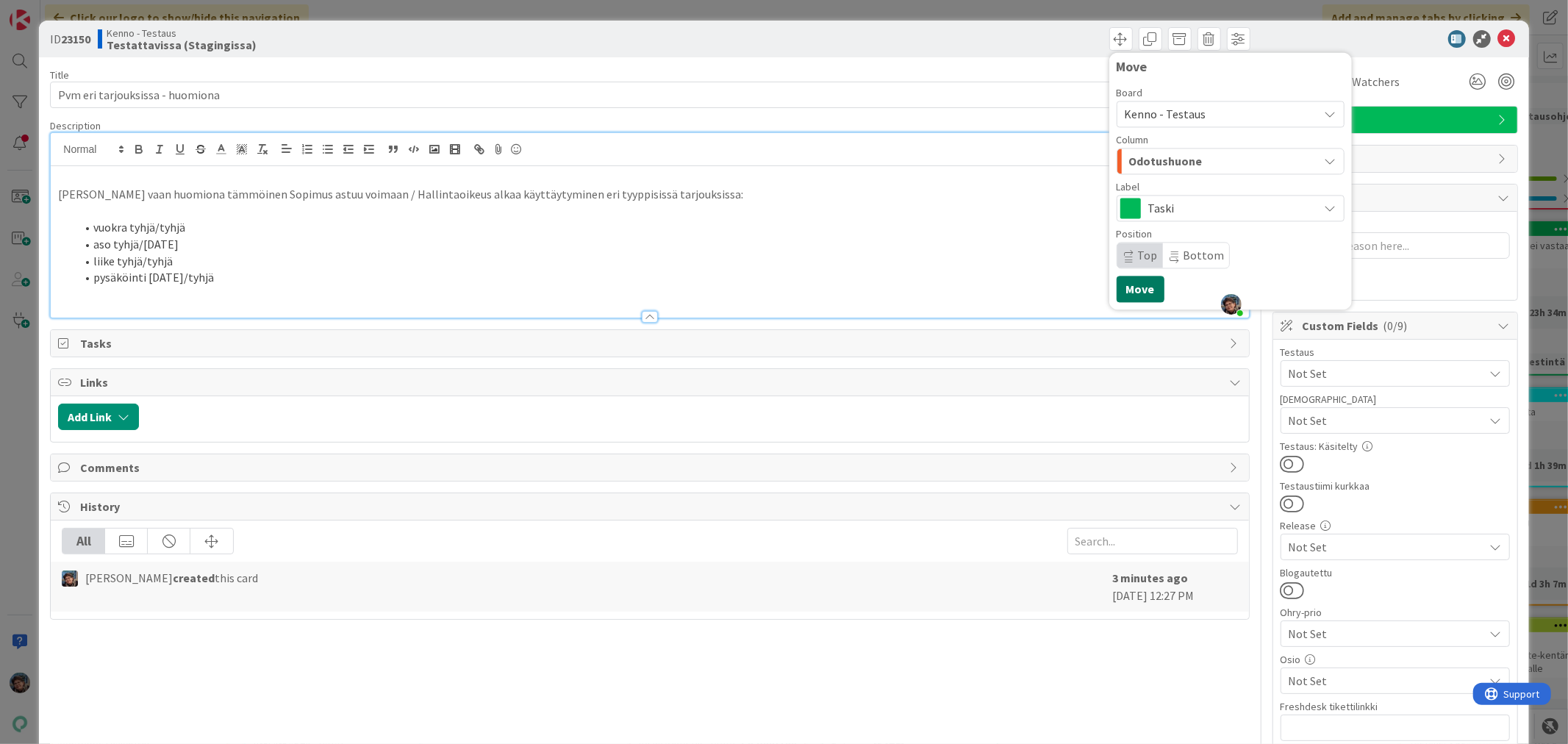
click at [1119, 284] on button "Move" at bounding box center [1141, 289] width 48 height 27
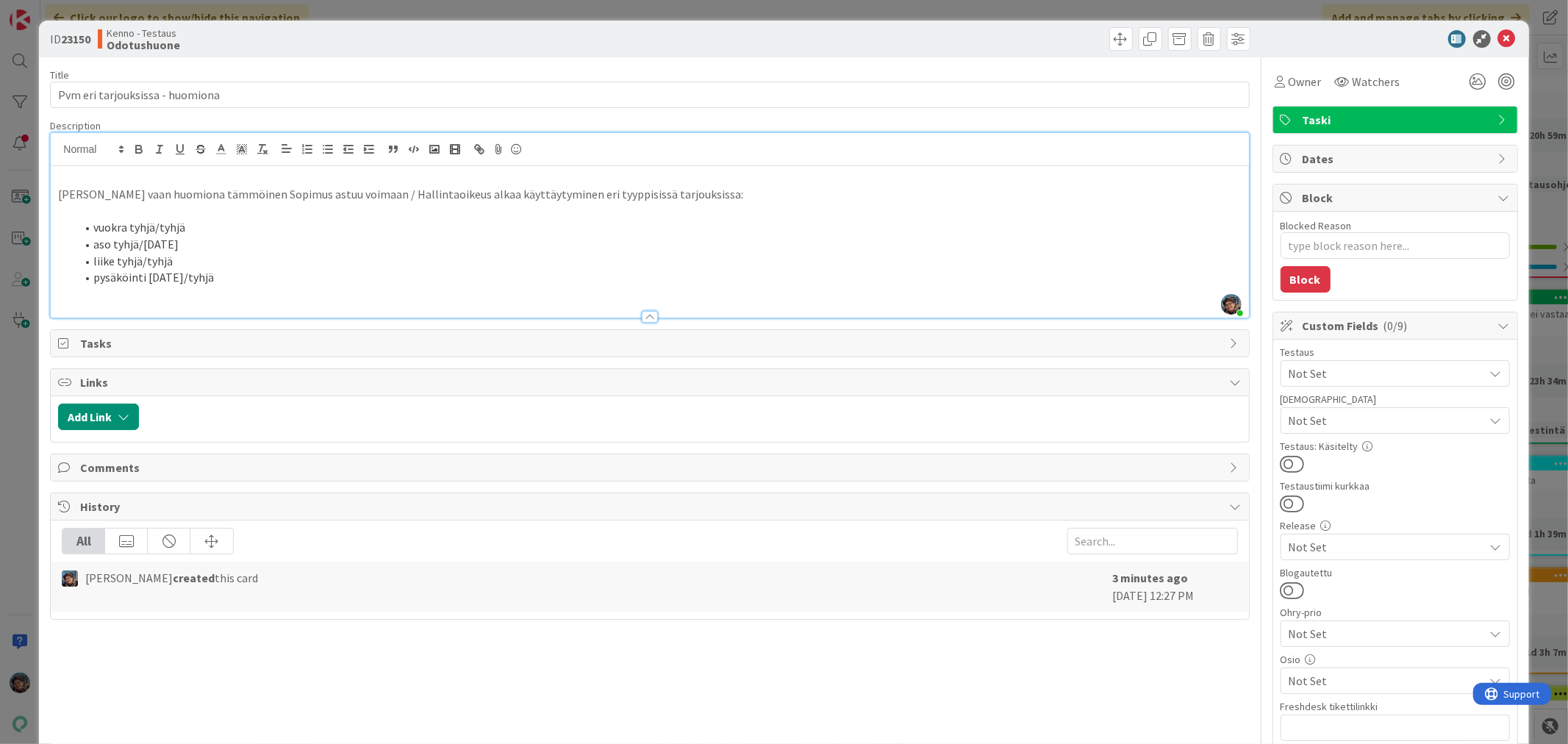
scroll to position [245, 0]
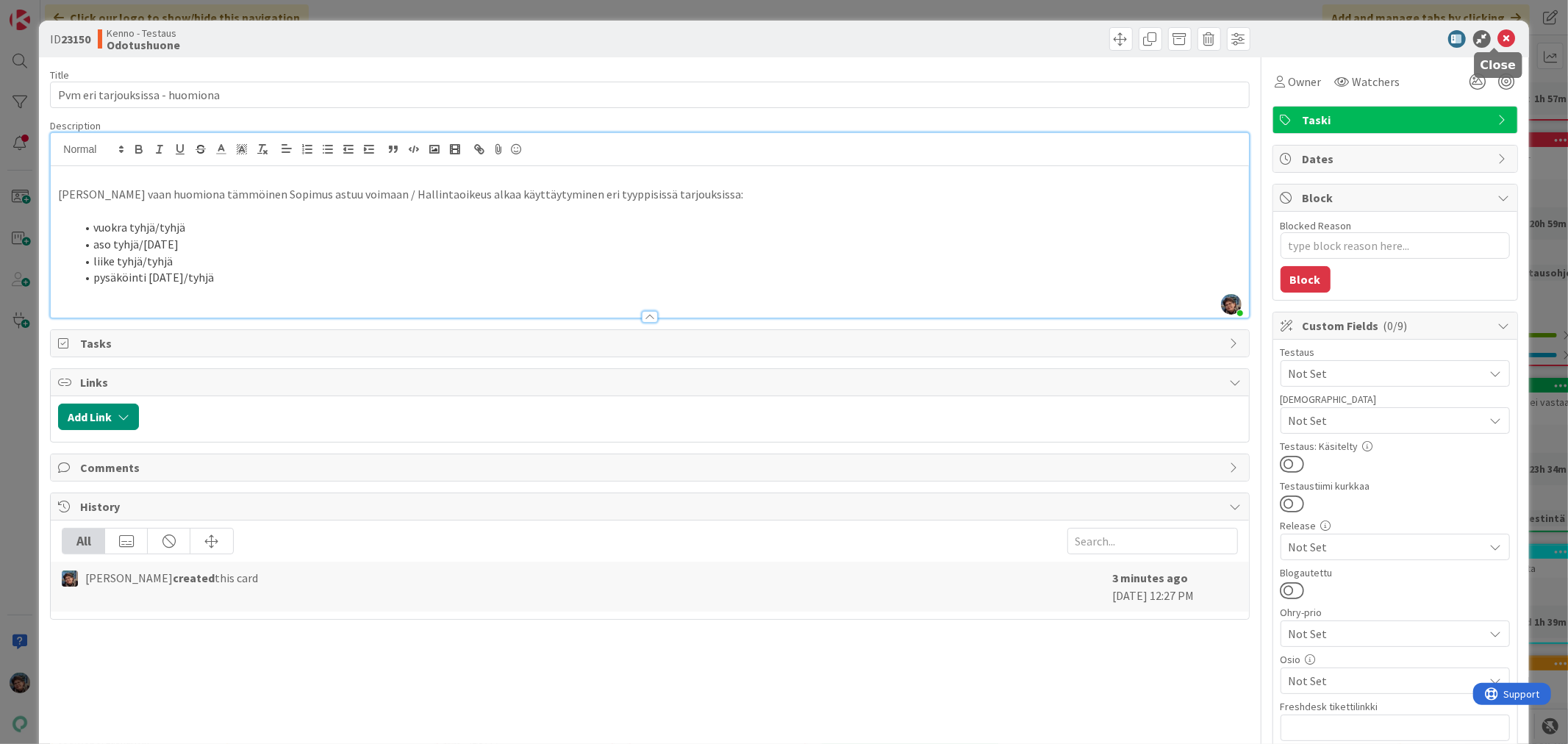
click at [1498, 35] on icon at bounding box center [1507, 39] width 18 height 18
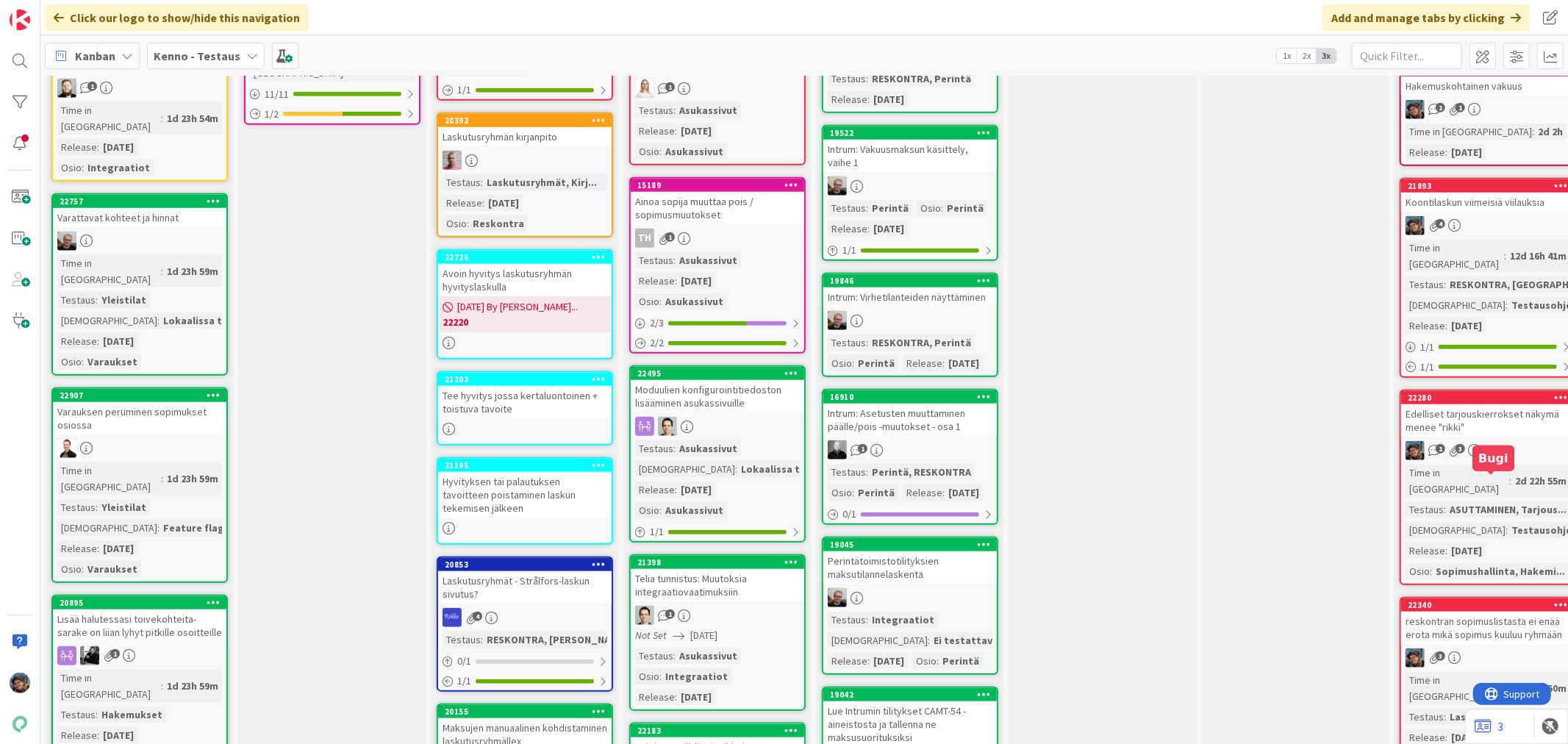
scroll to position [1142, 0]
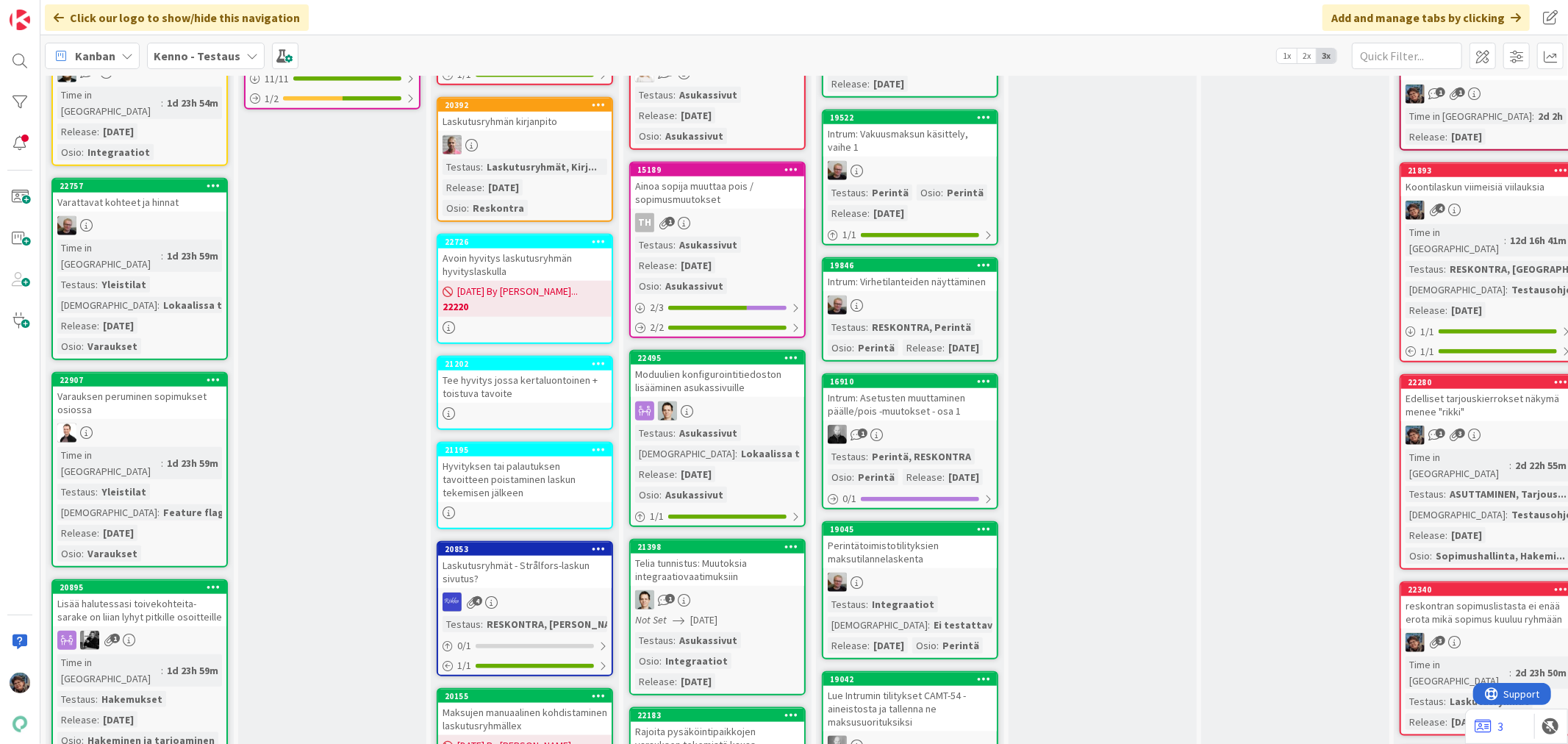
click at [178, 594] on div "Lisää halutessasi toivekohteita- sarake on liian lyhyt pitkille osoitteille" at bounding box center [139, 610] width 173 height 32
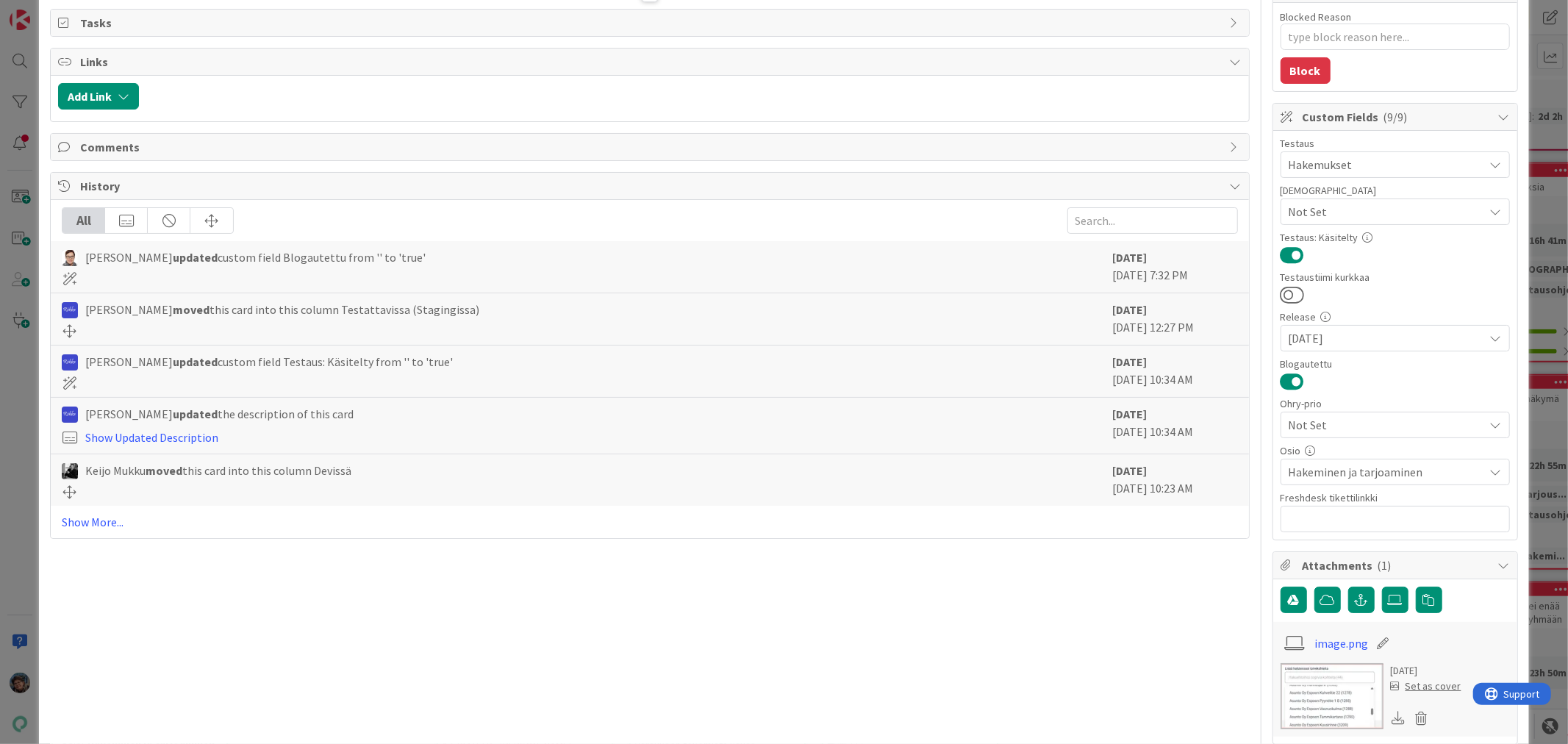
scroll to position [489, 0]
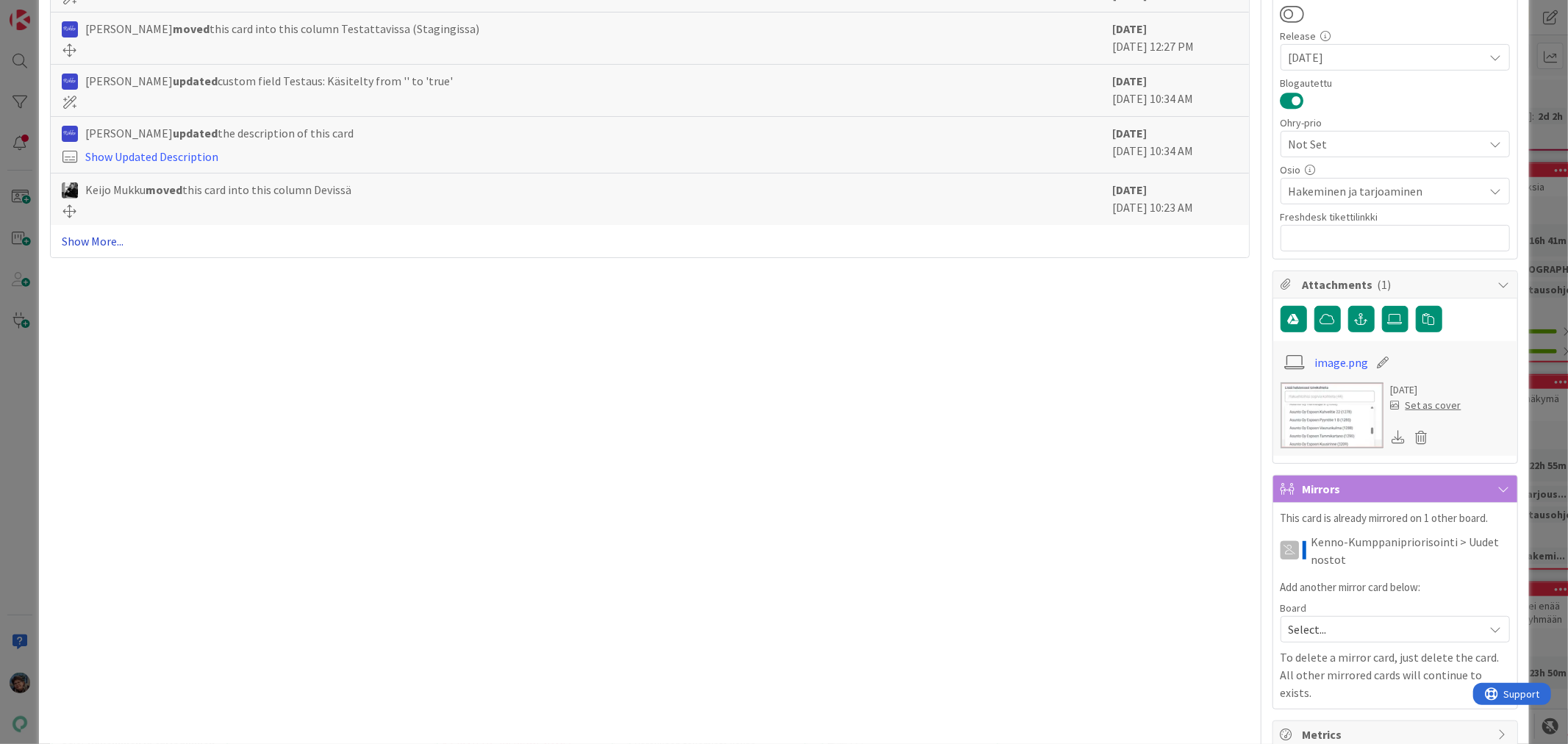
click at [87, 241] on link "Show More..." at bounding box center [650, 241] width 1176 height 18
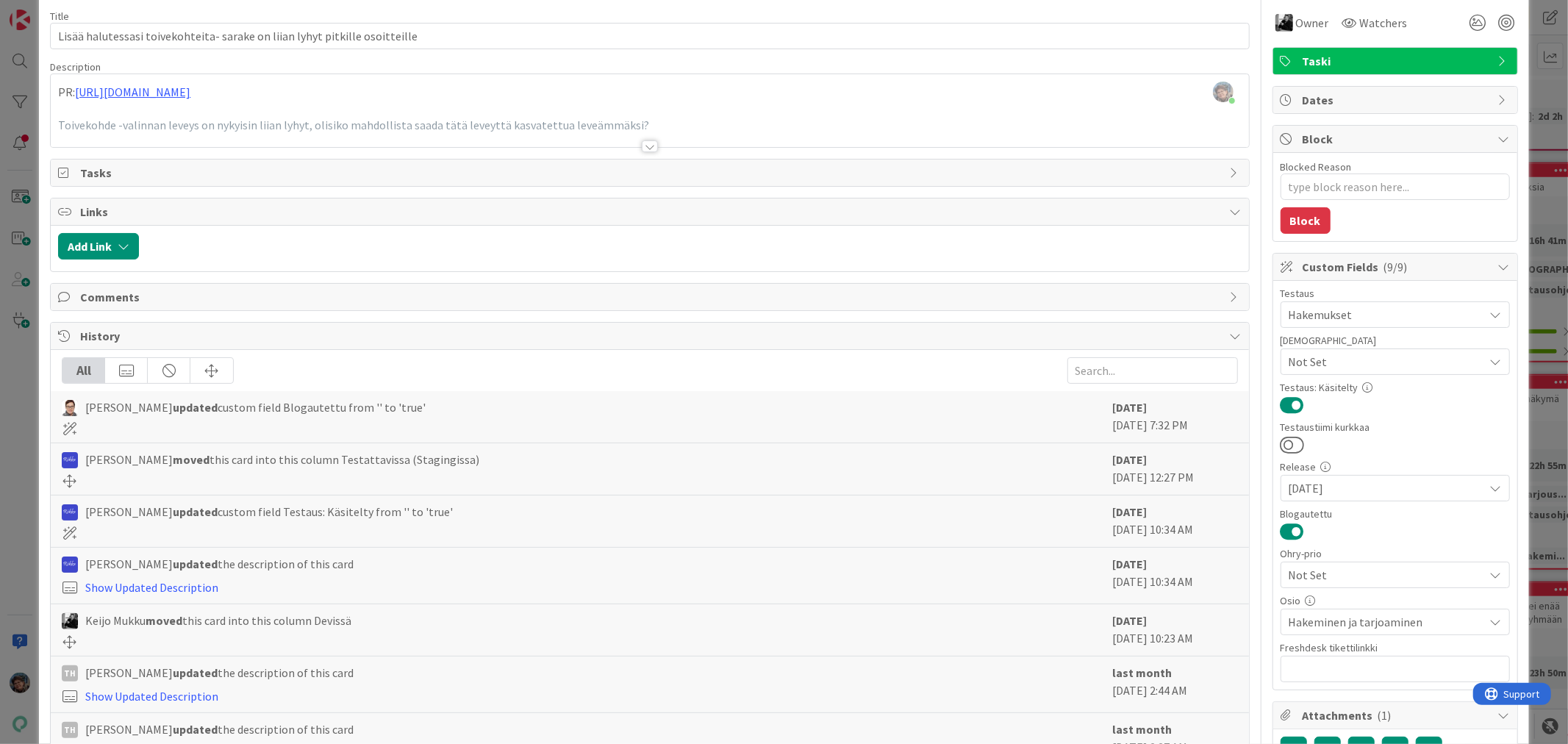
scroll to position [0, 0]
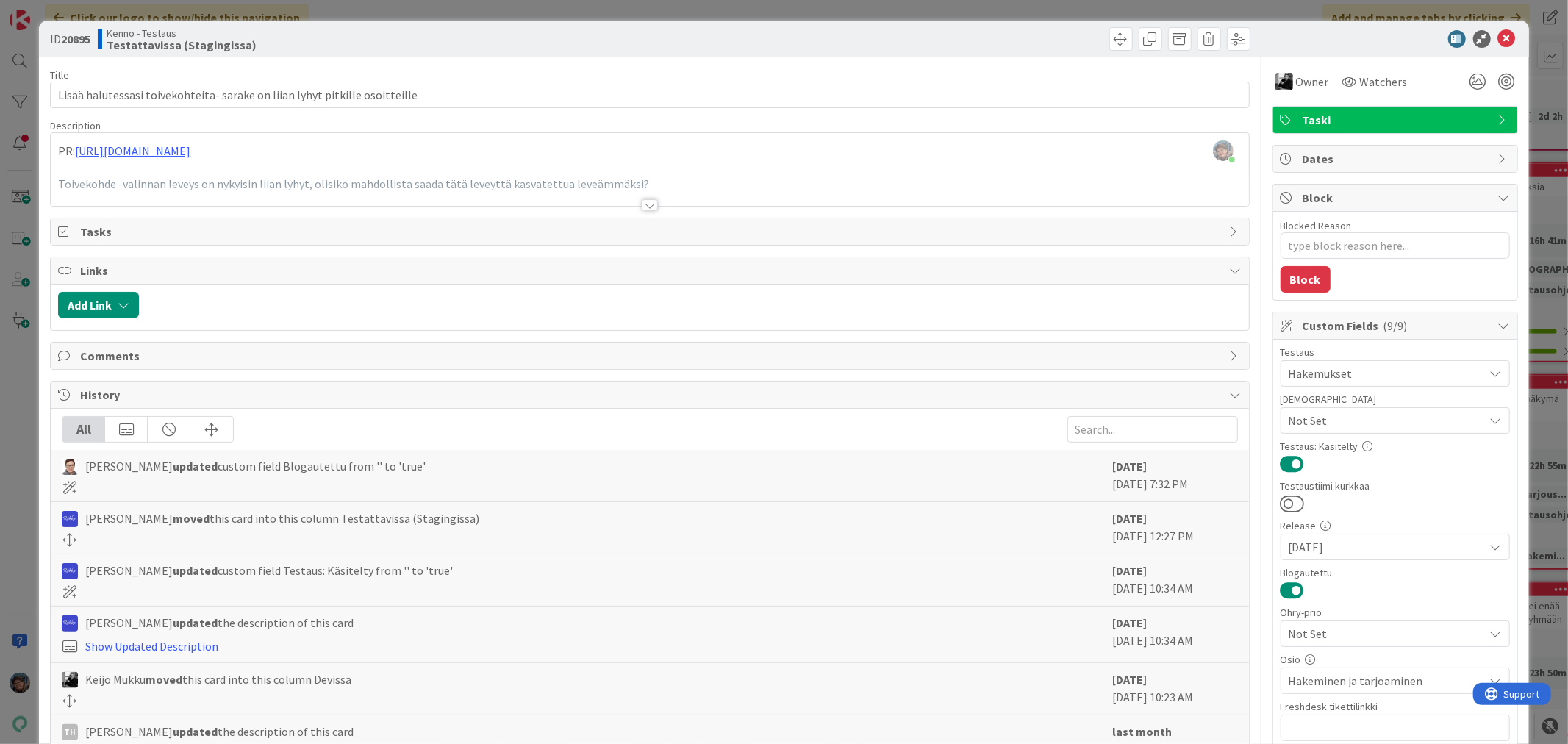
click at [642, 206] on div at bounding box center [650, 205] width 16 height 12
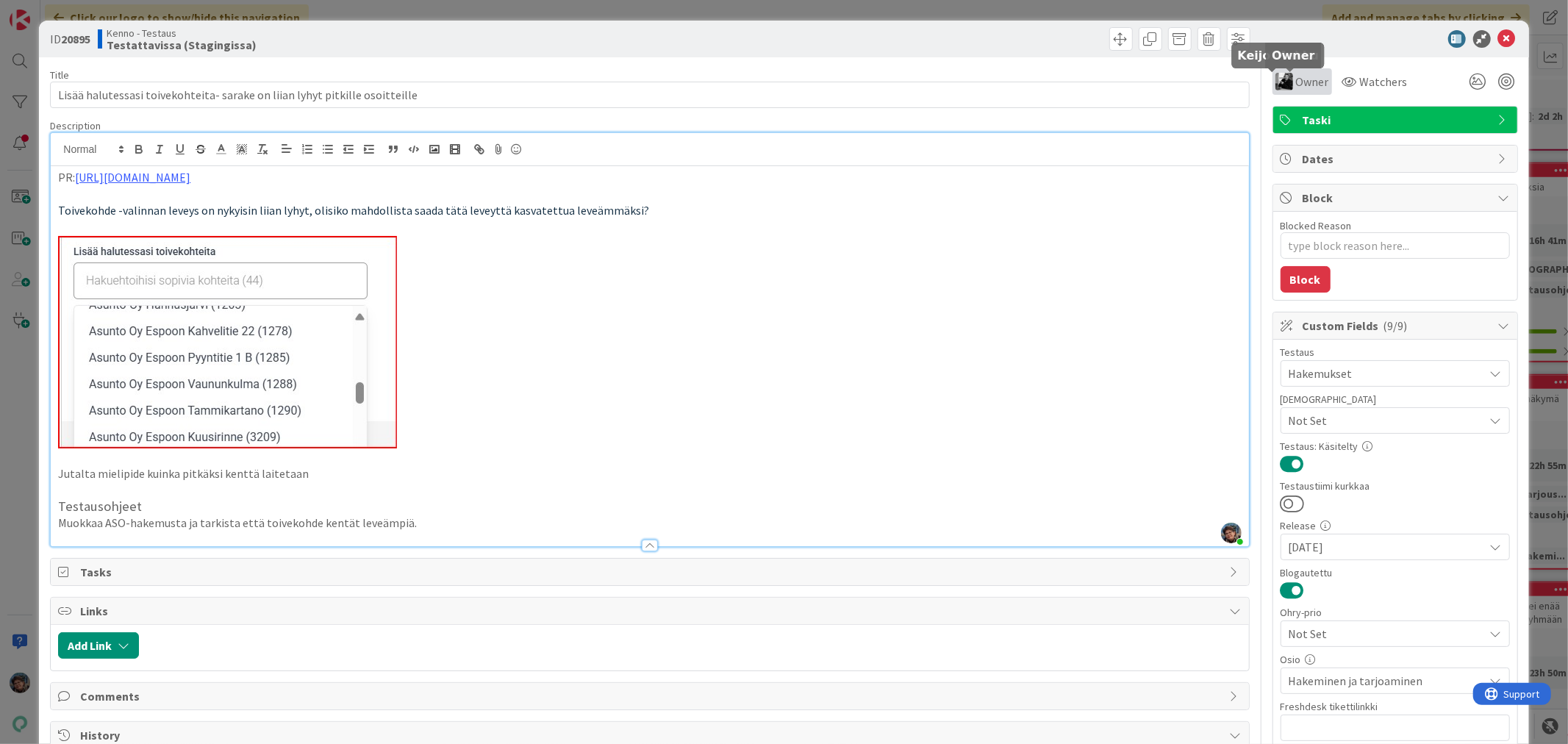
click at [1275, 78] on img at bounding box center [1284, 82] width 18 height 18
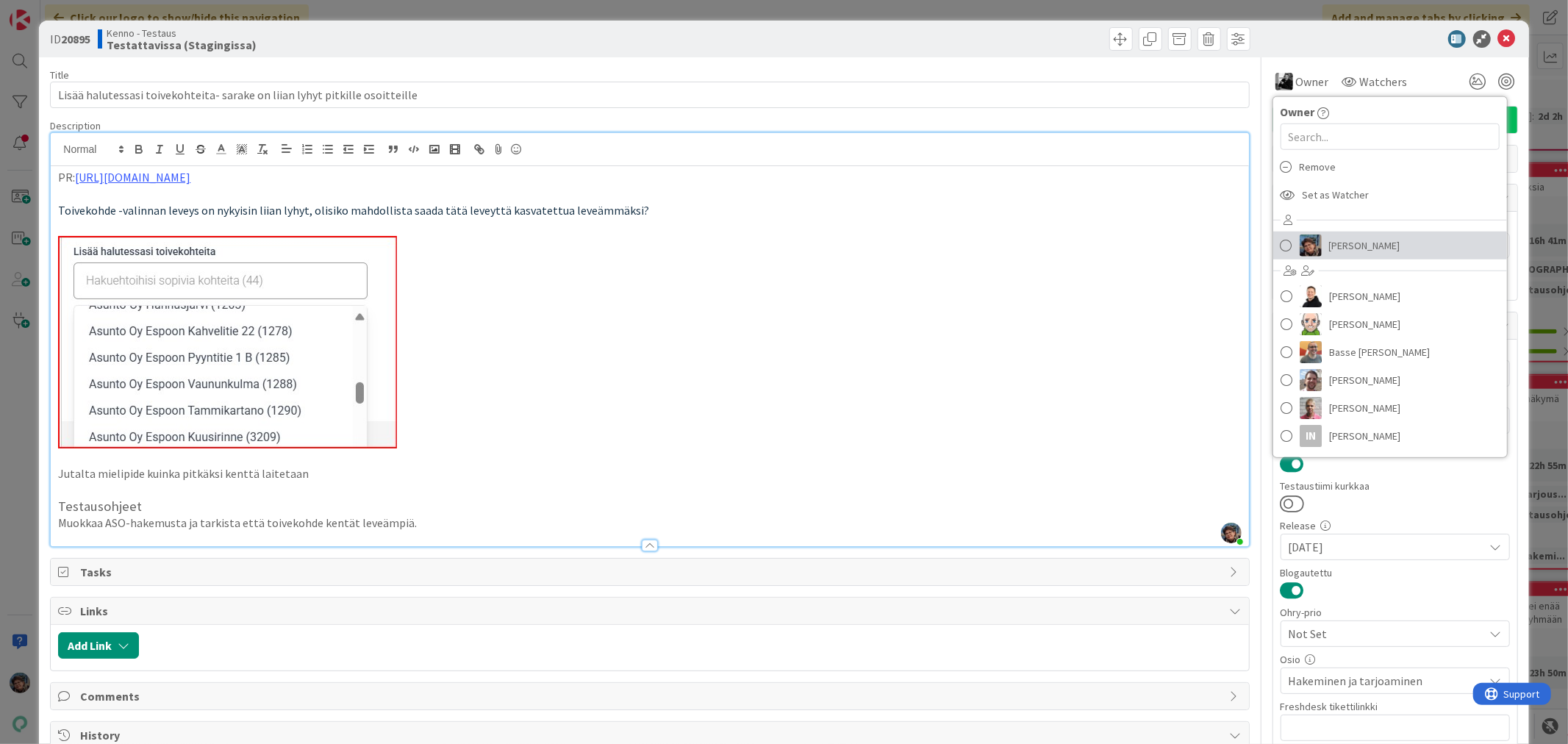
click at [1302, 241] on img at bounding box center [1310, 245] width 22 height 22
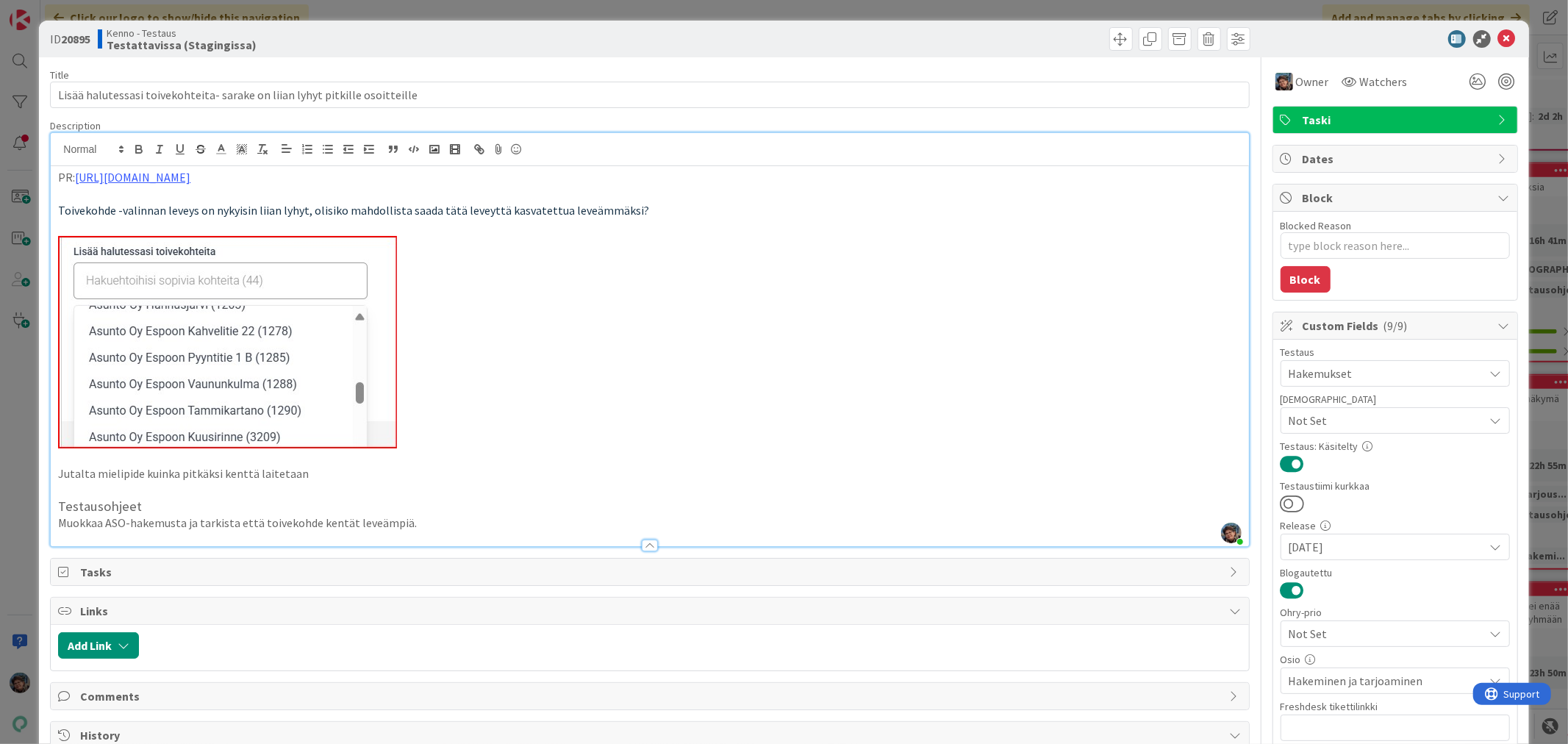
click at [407, 518] on p "Muokkaa ASO-hakemusta ja tarkista että toivekohde kentät leveämpiä." at bounding box center [649, 522] width 1182 height 17
type textarea "x"
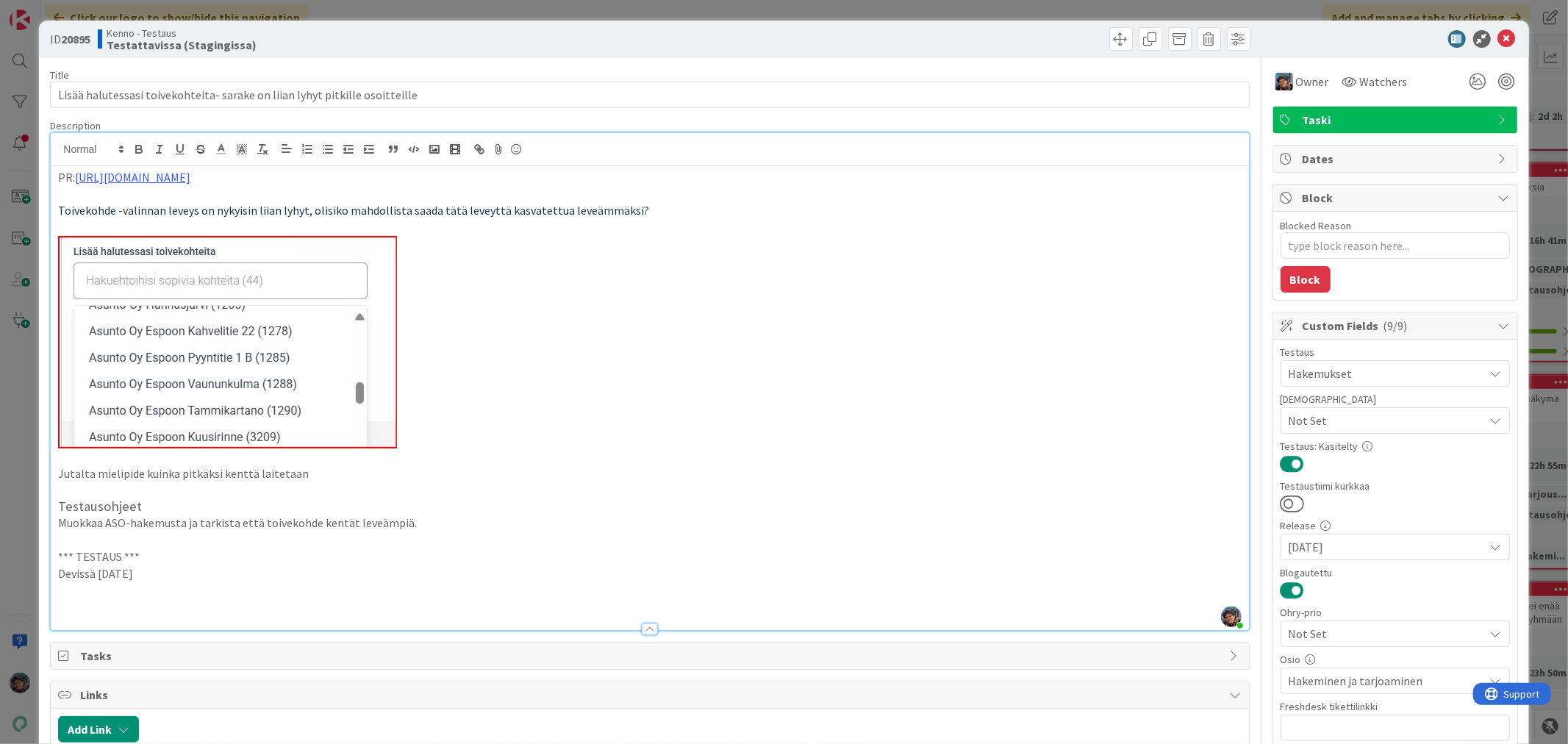
drag, startPoint x: 137, startPoint y: 576, endPoint x: 32, endPoint y: 552, distance: 107.7
click at [32, 552] on div "ID 20895 Kenno - Testaus Testattavissa (Stagingissa) Title 75 / 128 Lisää halut…" at bounding box center [784, 372] width 1568 height 744
click at [122, 596] on p at bounding box center [649, 590] width 1182 height 17
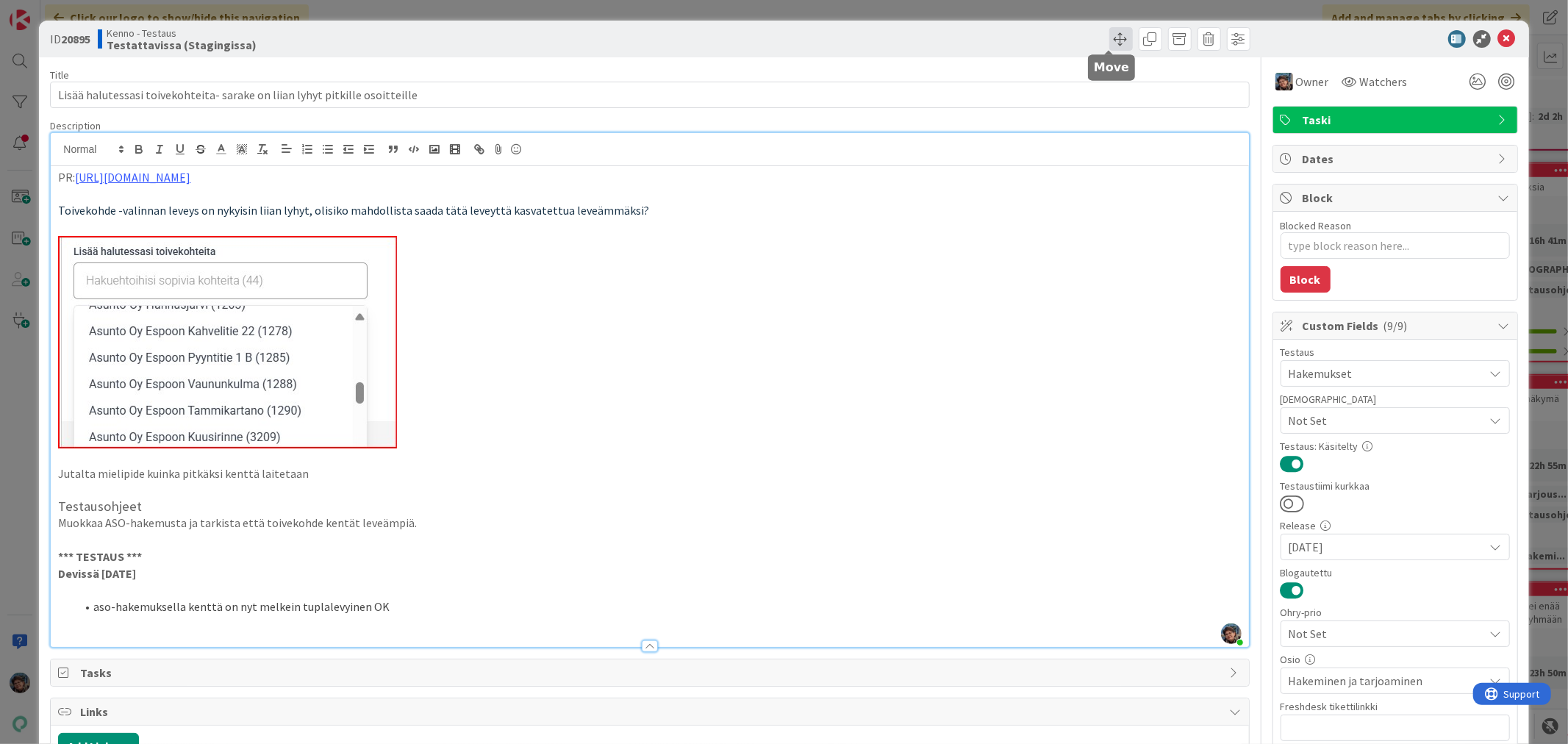
click at [1112, 34] on span at bounding box center [1121, 39] width 24 height 24
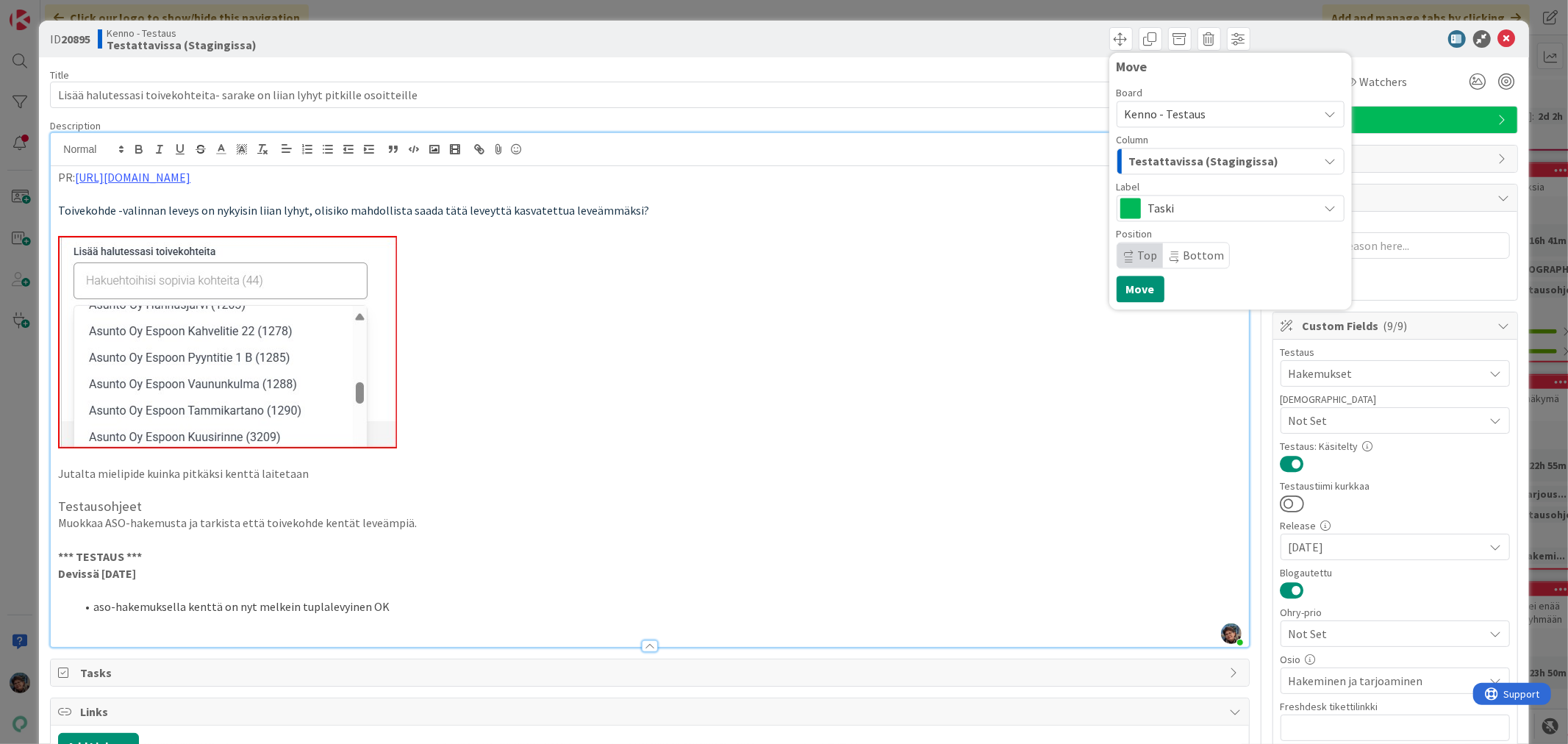
click at [1184, 163] on span "Testattavissa (Stagingissa)" at bounding box center [1203, 160] width 150 height 19
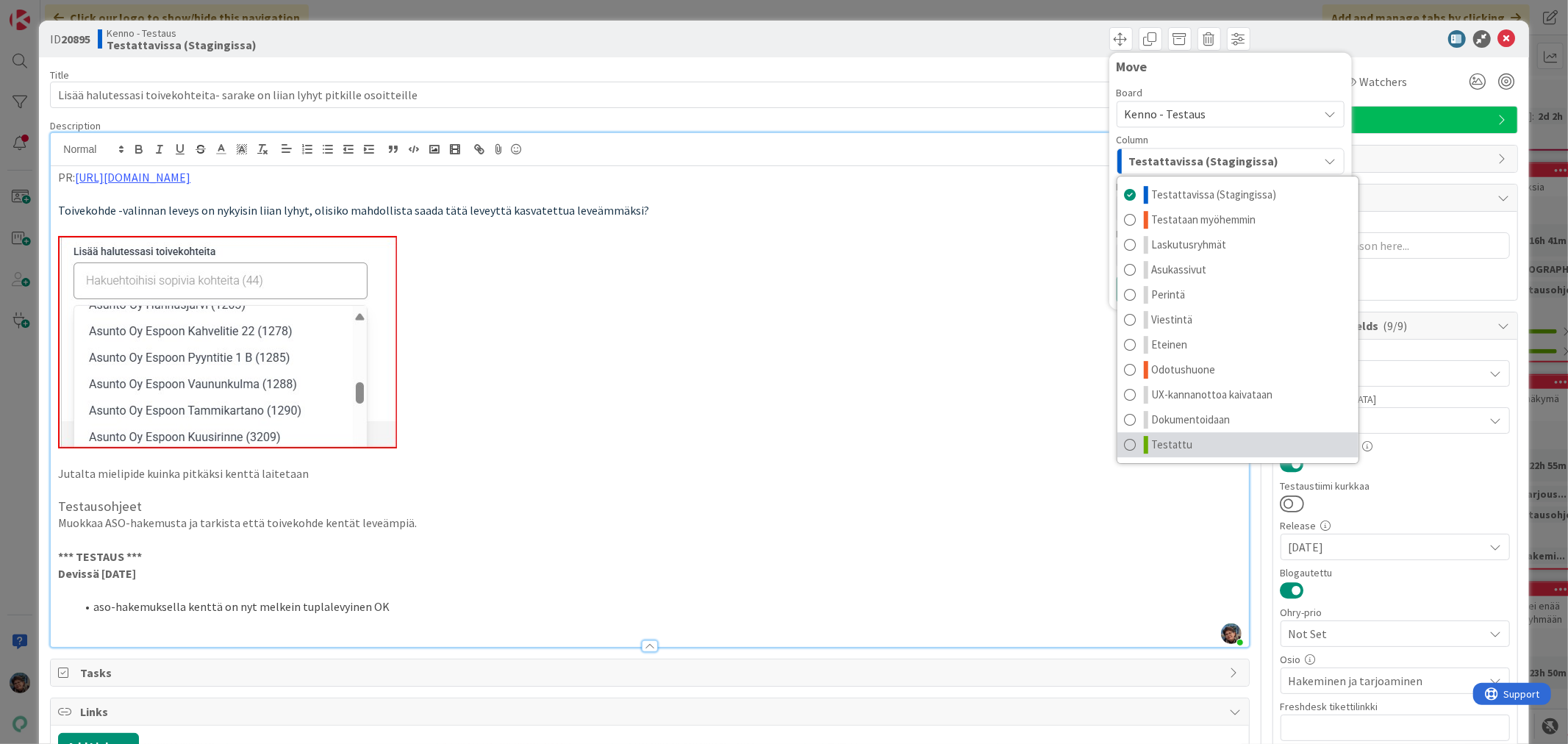
click at [1200, 446] on link "Testattu" at bounding box center [1238, 444] width 241 height 25
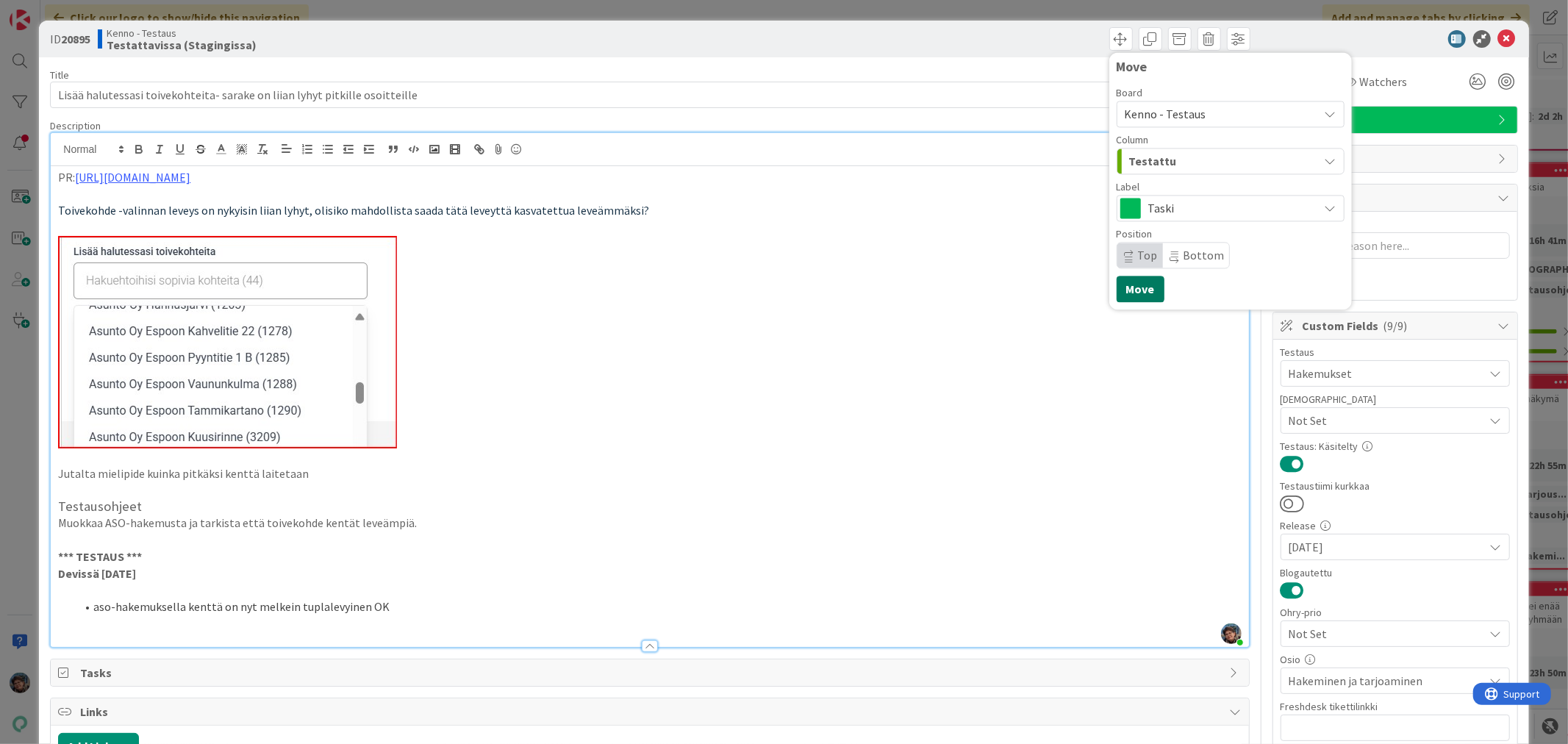
click at [1132, 288] on button "Move" at bounding box center [1141, 289] width 48 height 27
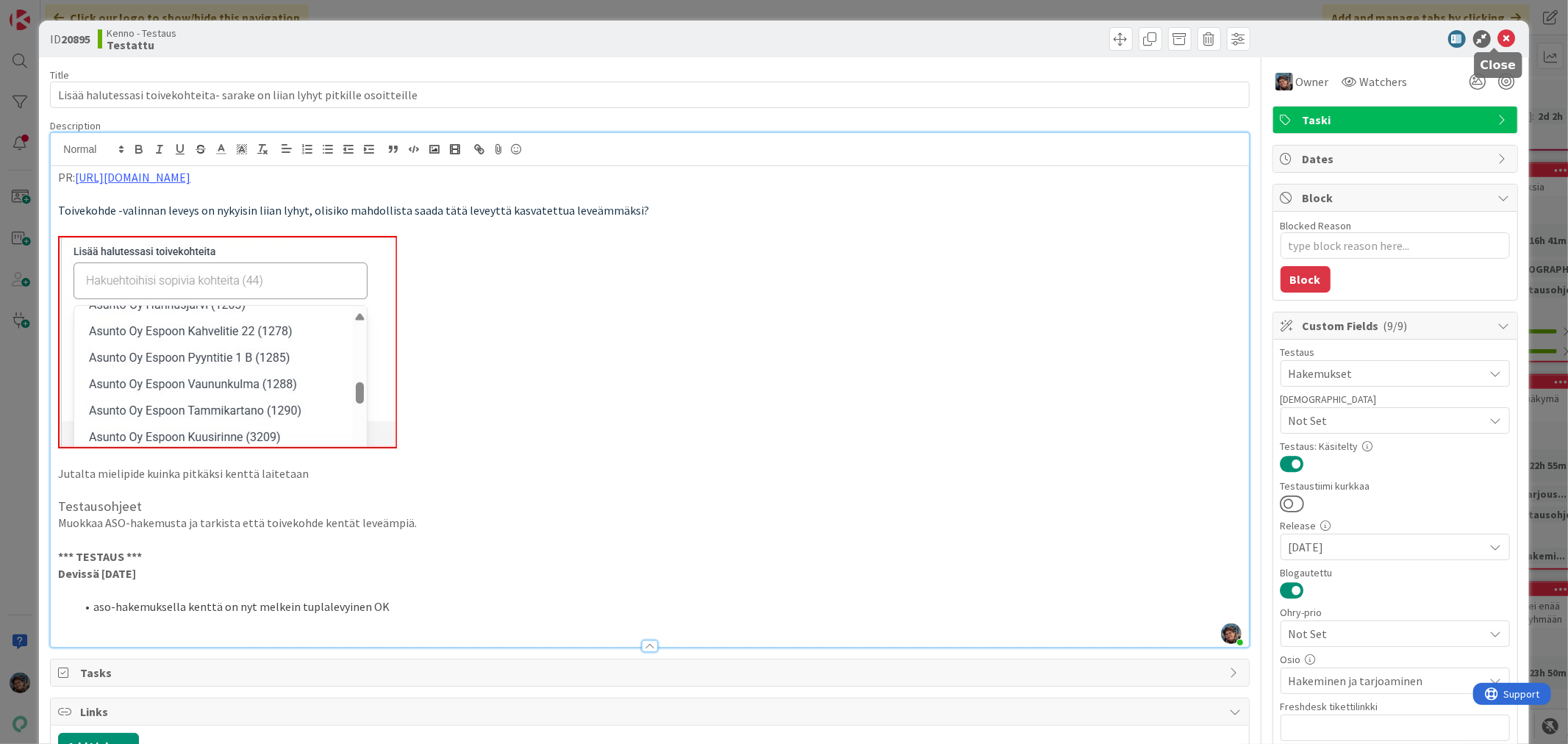
click at [1498, 35] on icon at bounding box center [1507, 39] width 18 height 18
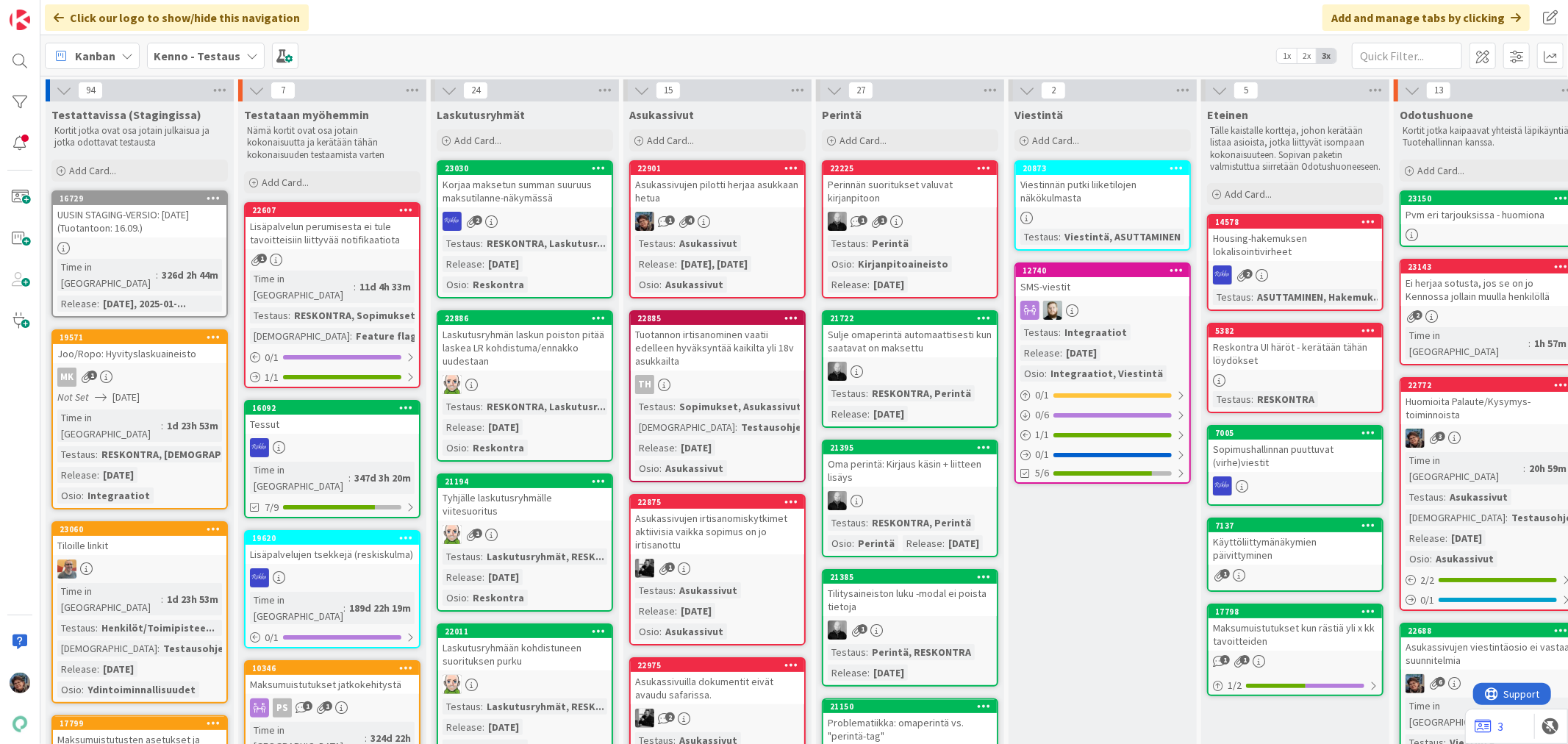
click at [106, 446] on div "RESKONTRA, [DEMOGRAPHIC_DATA]" at bounding box center [185, 454] width 176 height 16
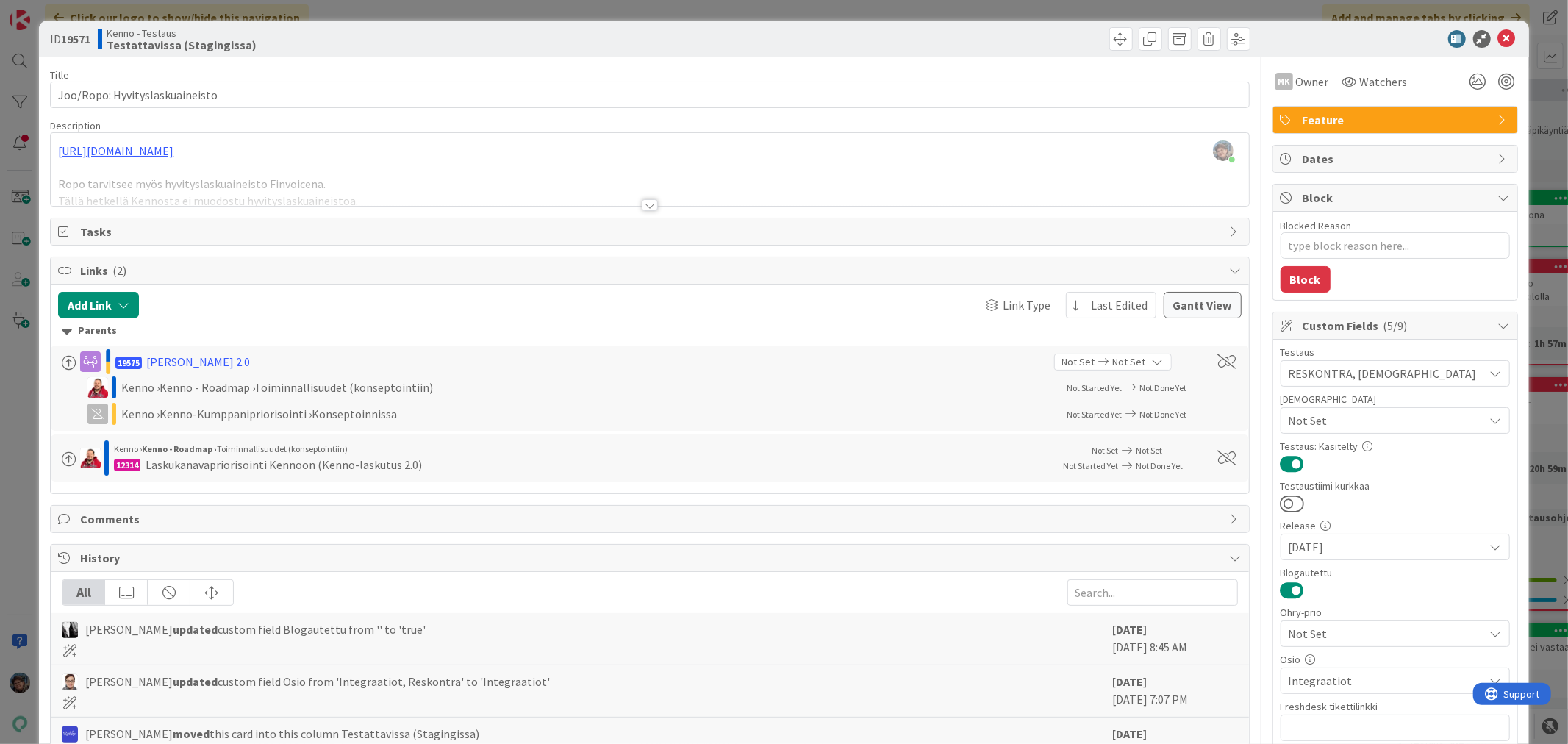
click at [643, 209] on div at bounding box center [650, 205] width 16 height 12
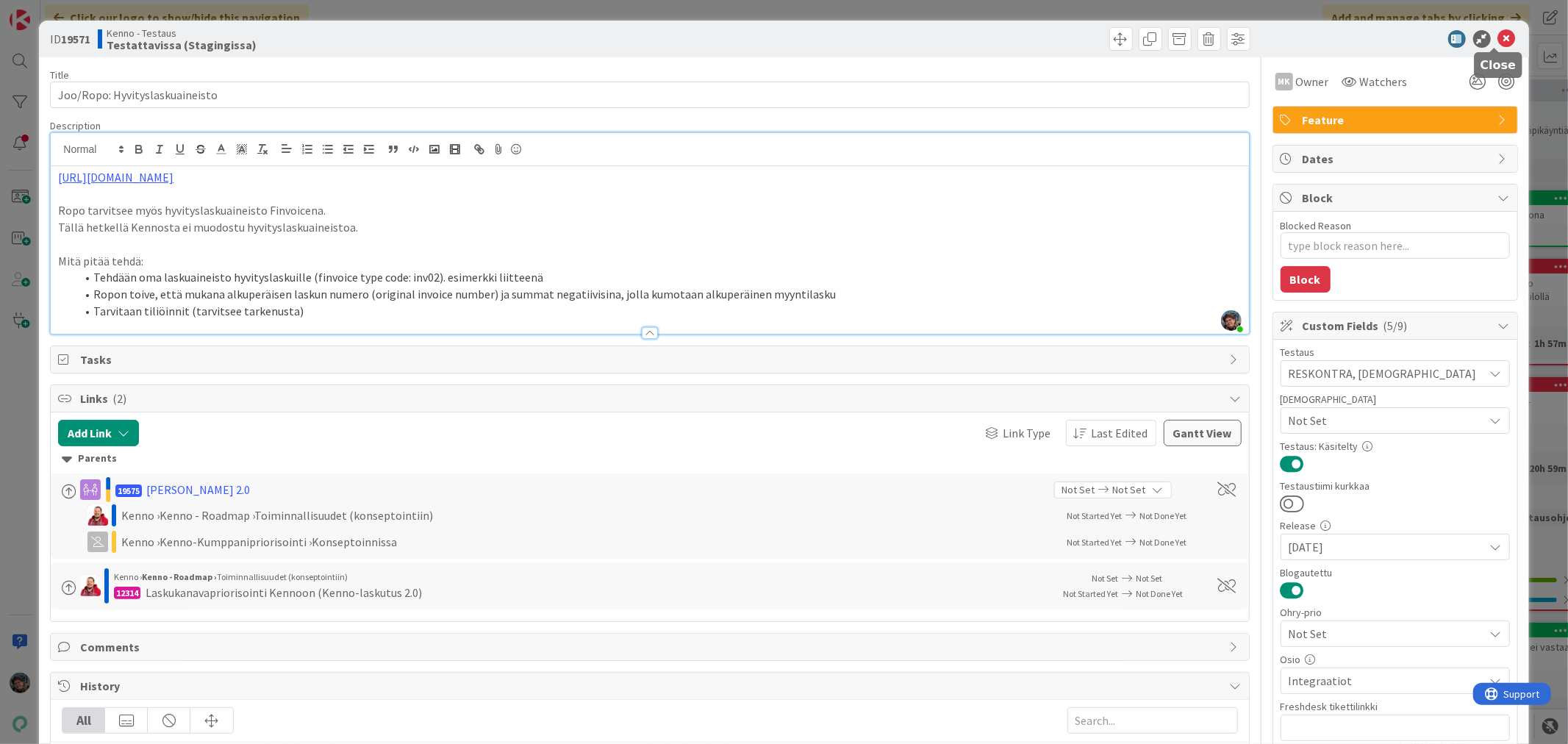
click at [1498, 38] on icon at bounding box center [1507, 39] width 18 height 18
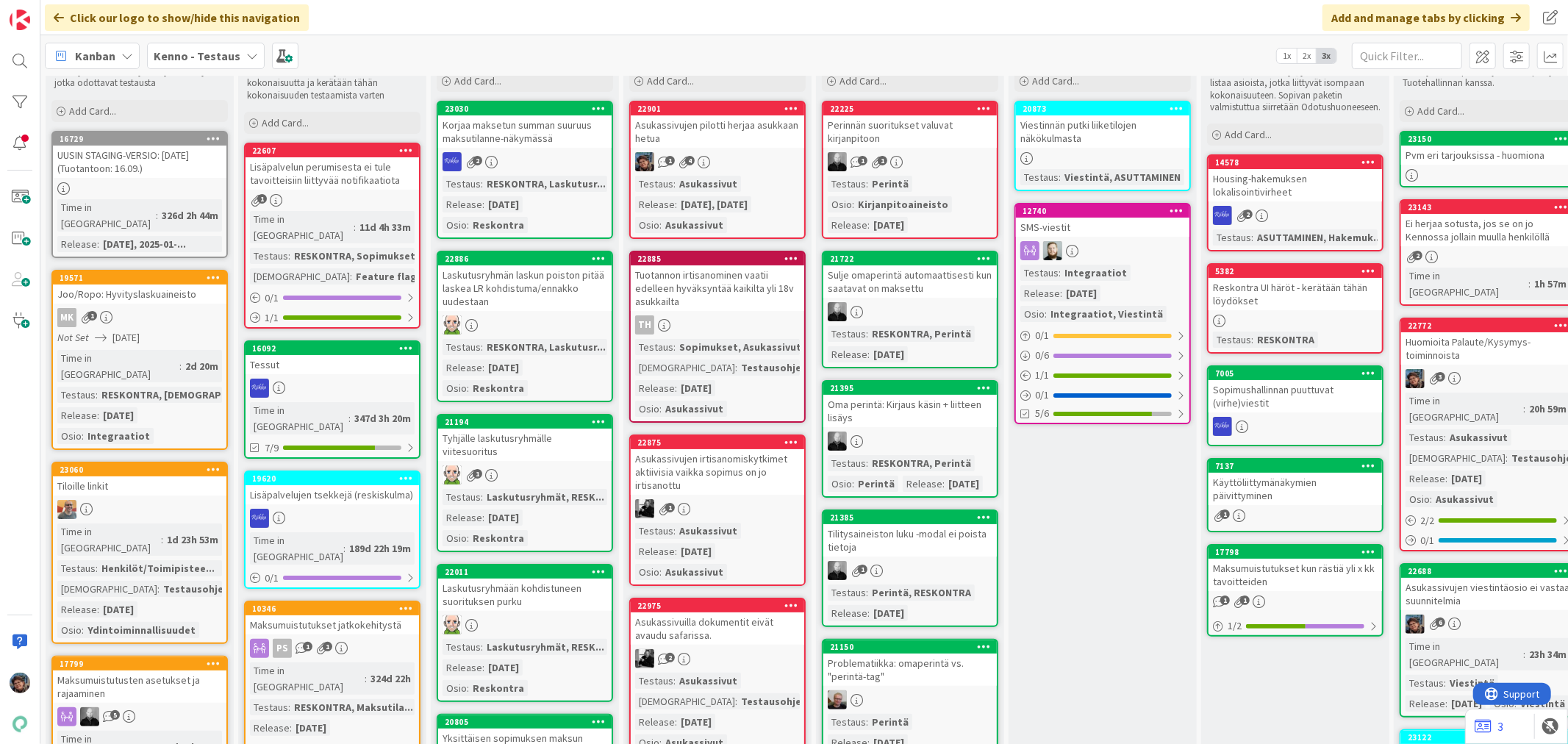
scroll to position [163, 0]
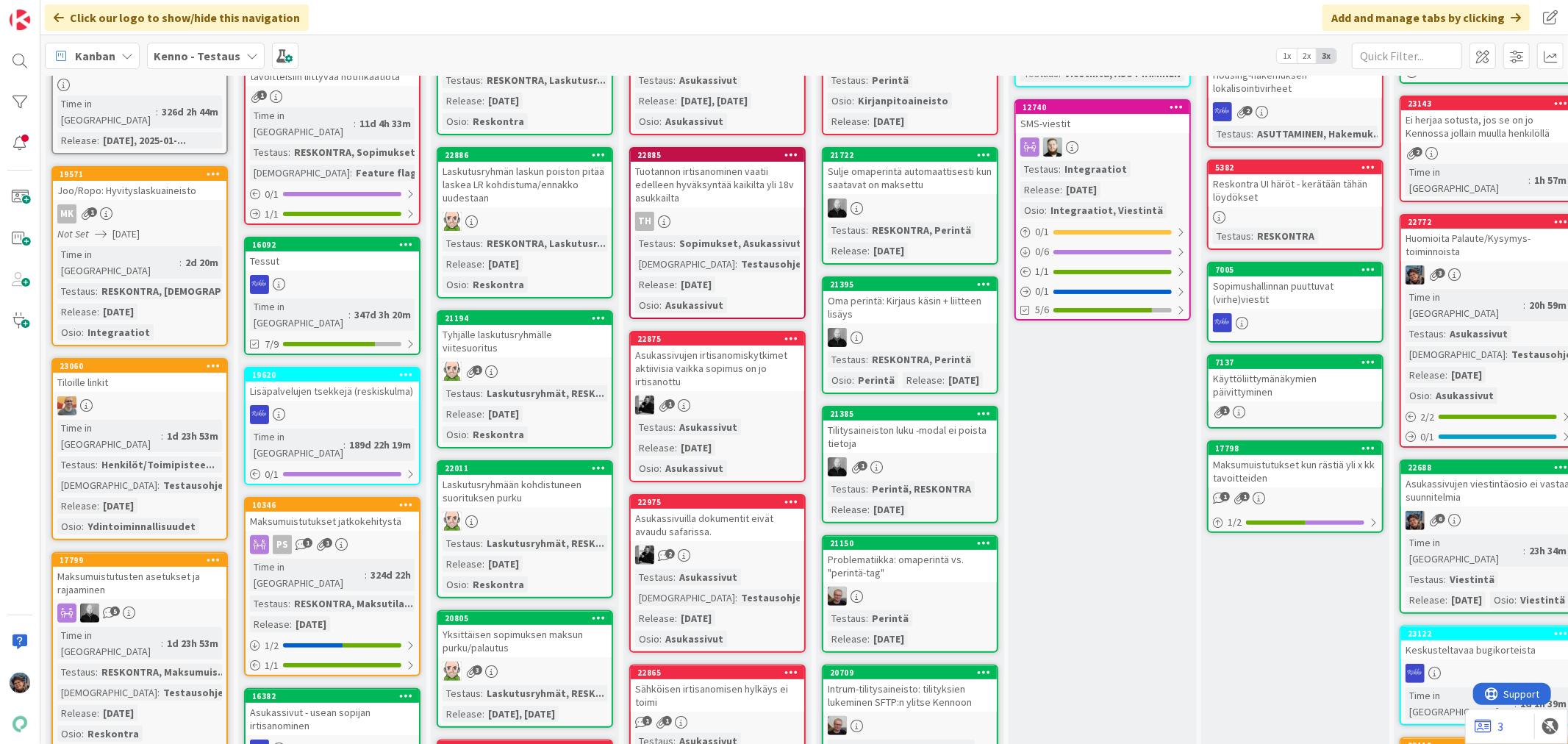
click at [169, 422] on div "Time in Column : 1d 23h 53m Testaus : Henkilöt/Toimipistee... Testaushuomiot : …" at bounding box center [139, 476] width 164 height 115
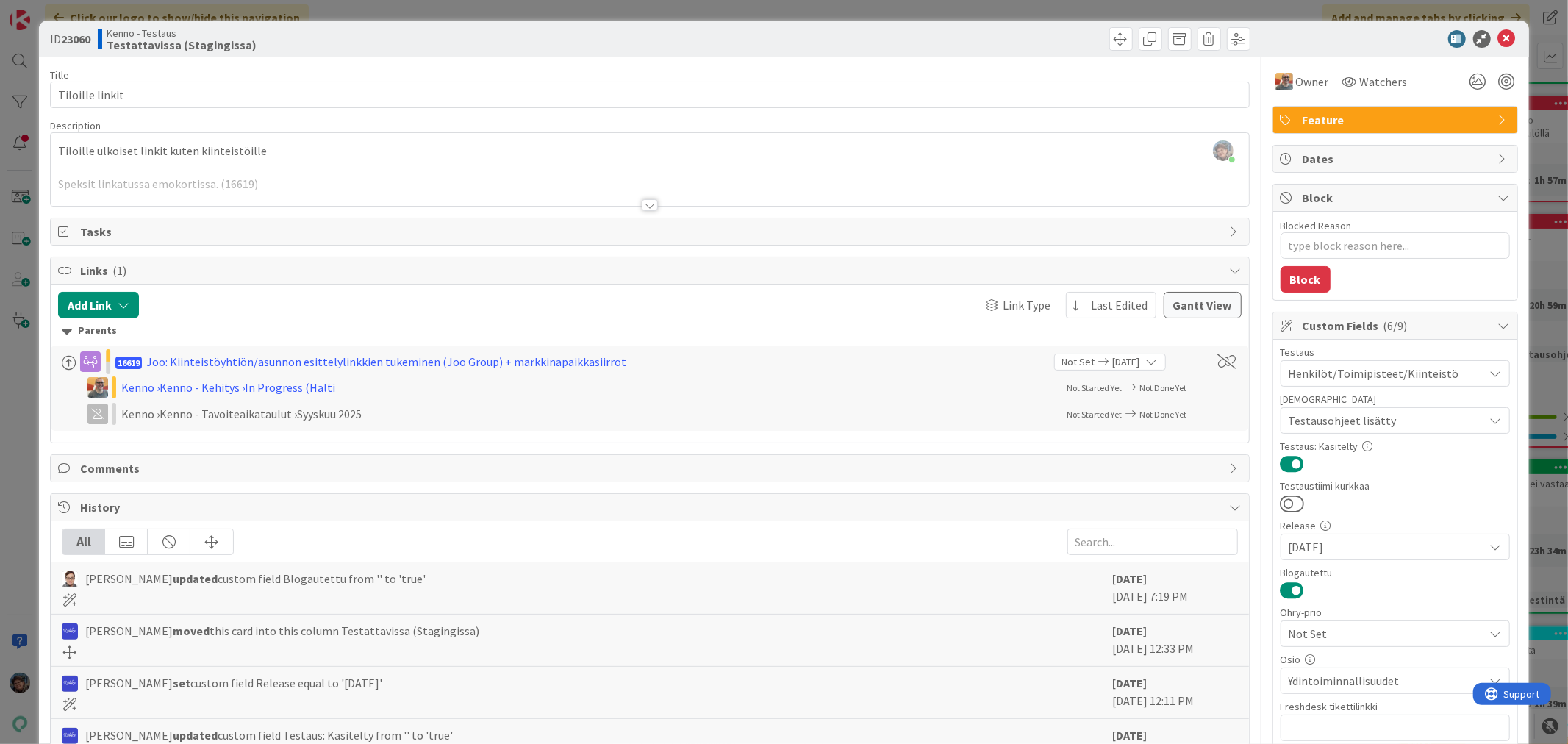
click at [647, 203] on div at bounding box center [650, 205] width 16 height 12
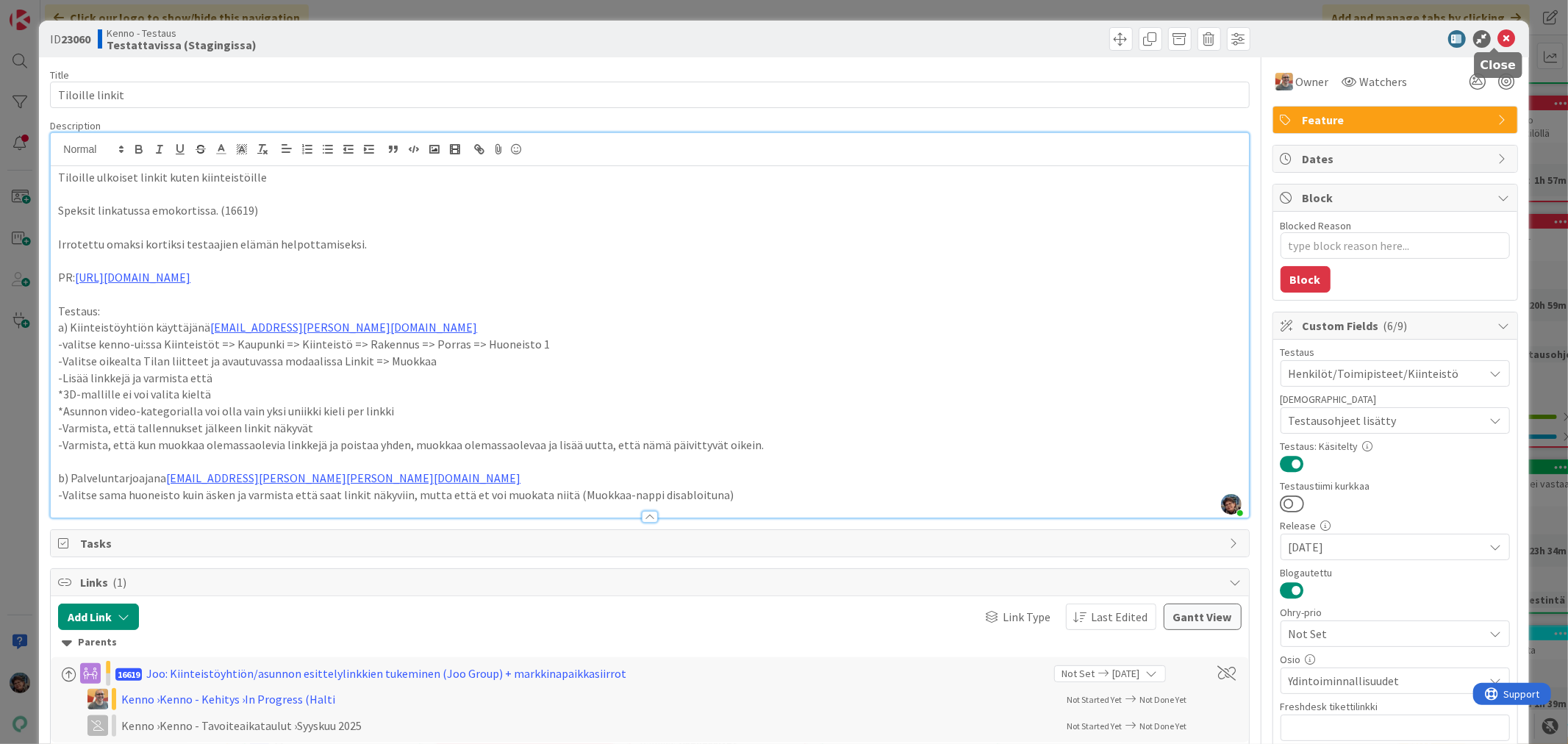
click at [1498, 38] on icon at bounding box center [1507, 39] width 18 height 18
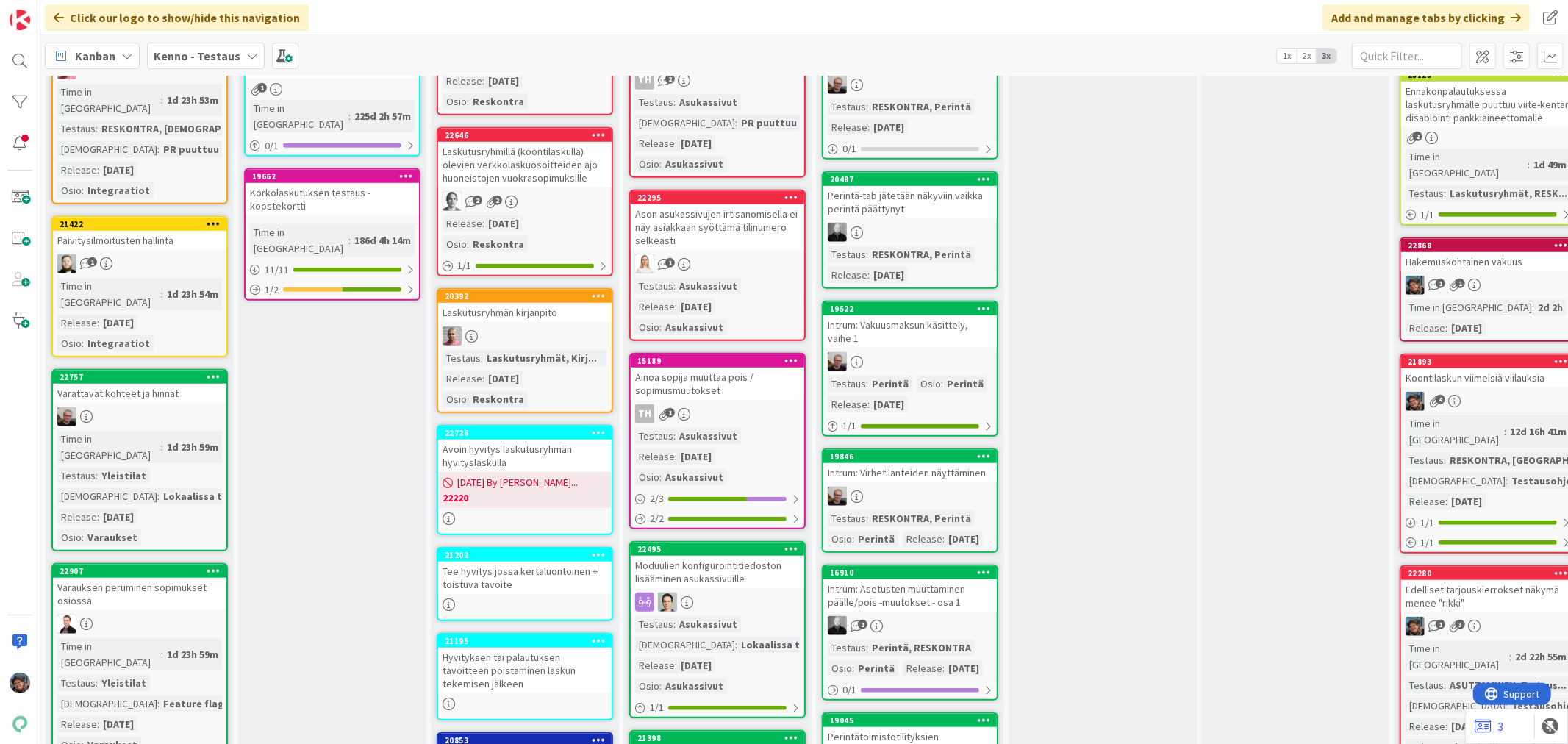
scroll to position [980, 0]
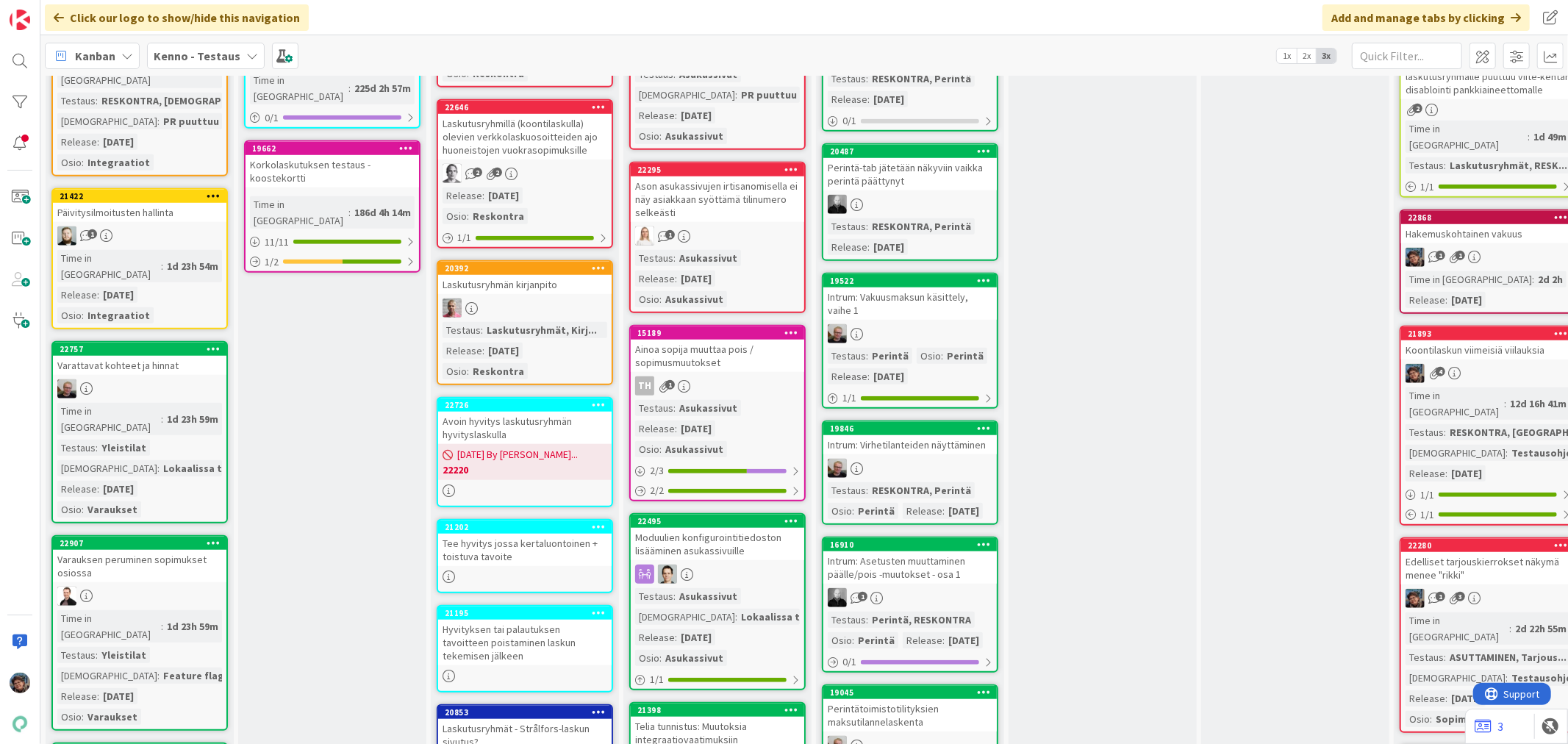
click at [196, 402] on div "Time in Column : 1d 23h 59m Testaus : Yleistilat Testaushuomiot : Lokaalissa te…" at bounding box center [139, 459] width 164 height 115
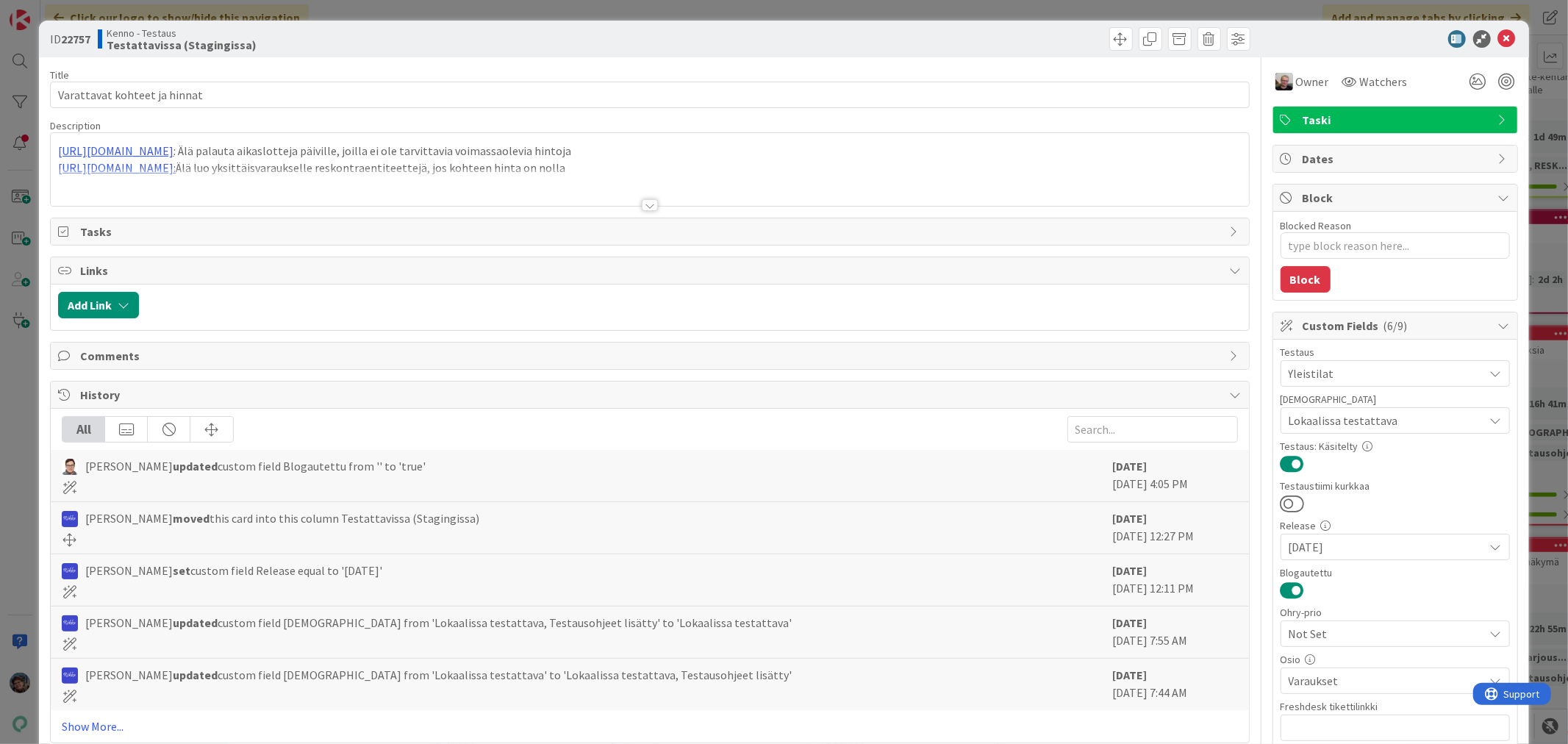
click at [642, 206] on div at bounding box center [650, 205] width 16 height 12
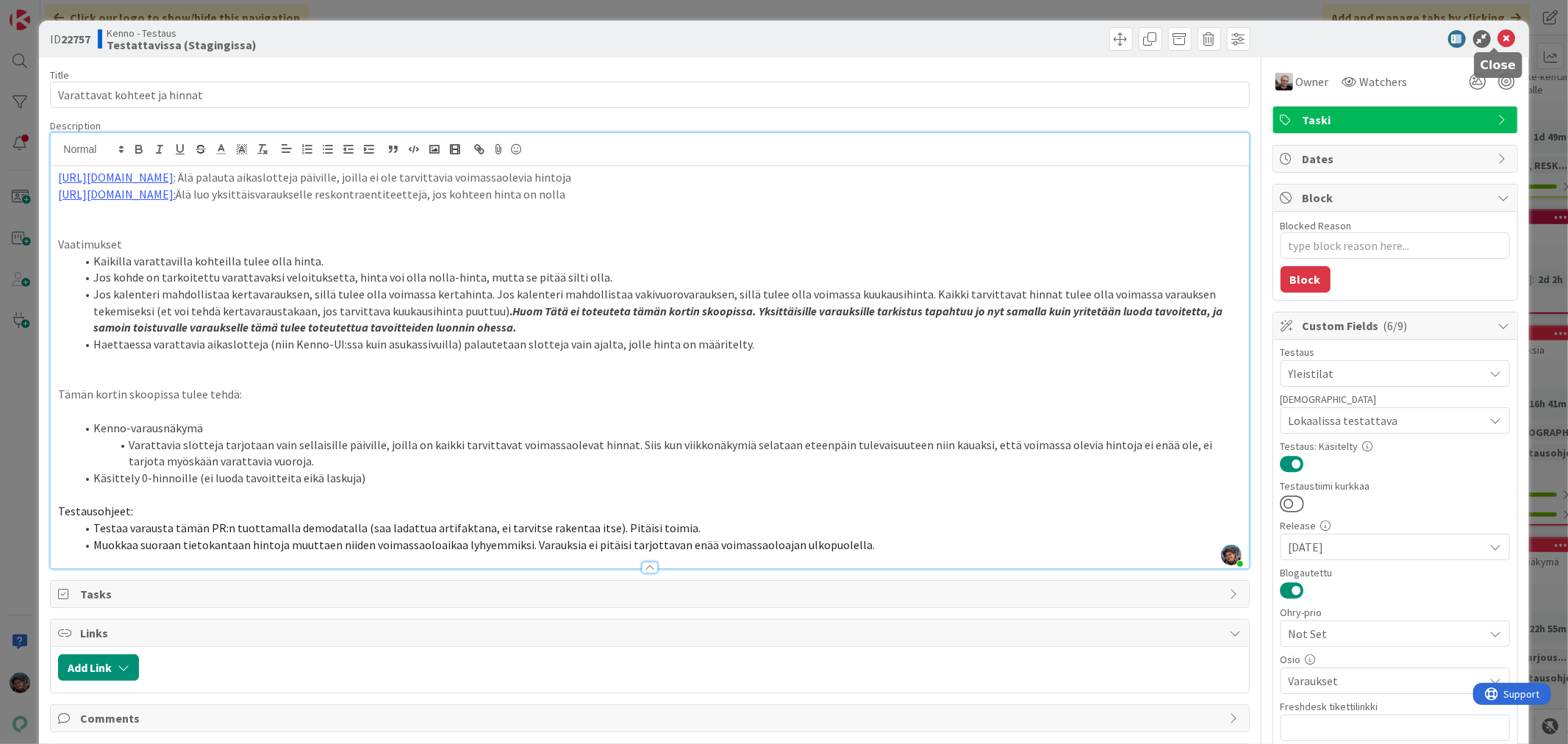
click at [1499, 37] on icon at bounding box center [1507, 39] width 18 height 18
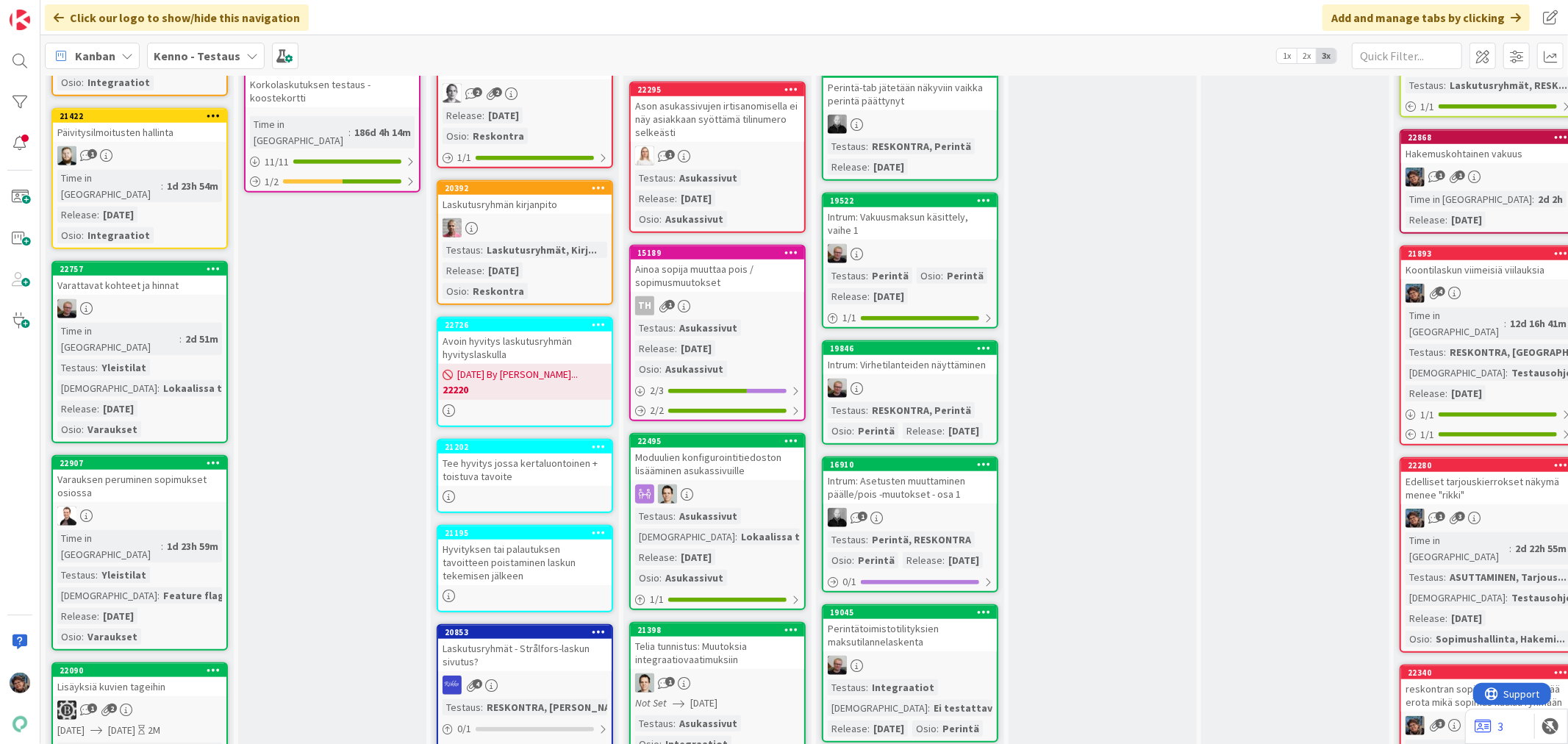
scroll to position [1061, 0]
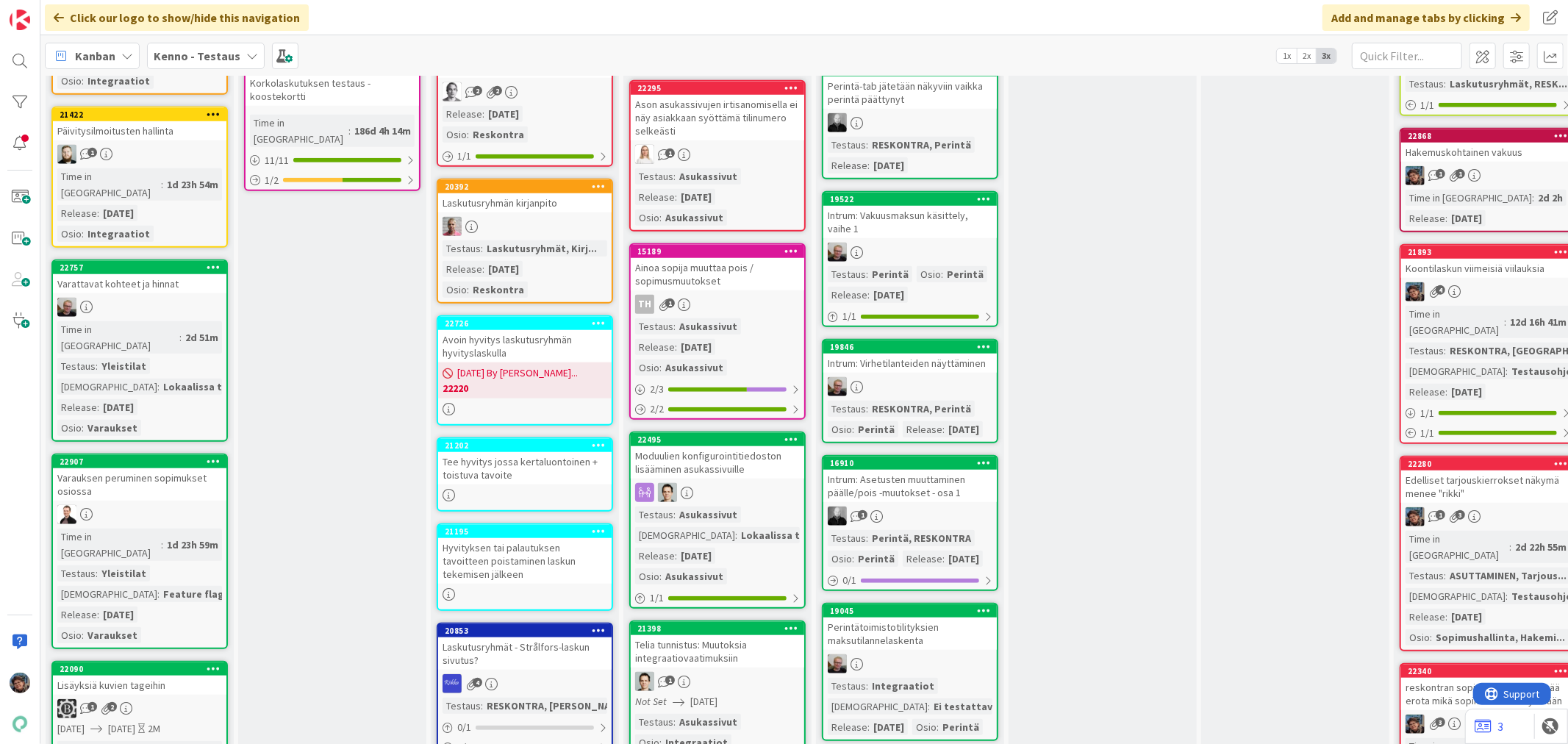
click at [189, 529] on div "Time in Column : 1d 23h 59m Testaus : Yleistilat Testaushuomiot : Feature flag,…" at bounding box center [139, 586] width 164 height 115
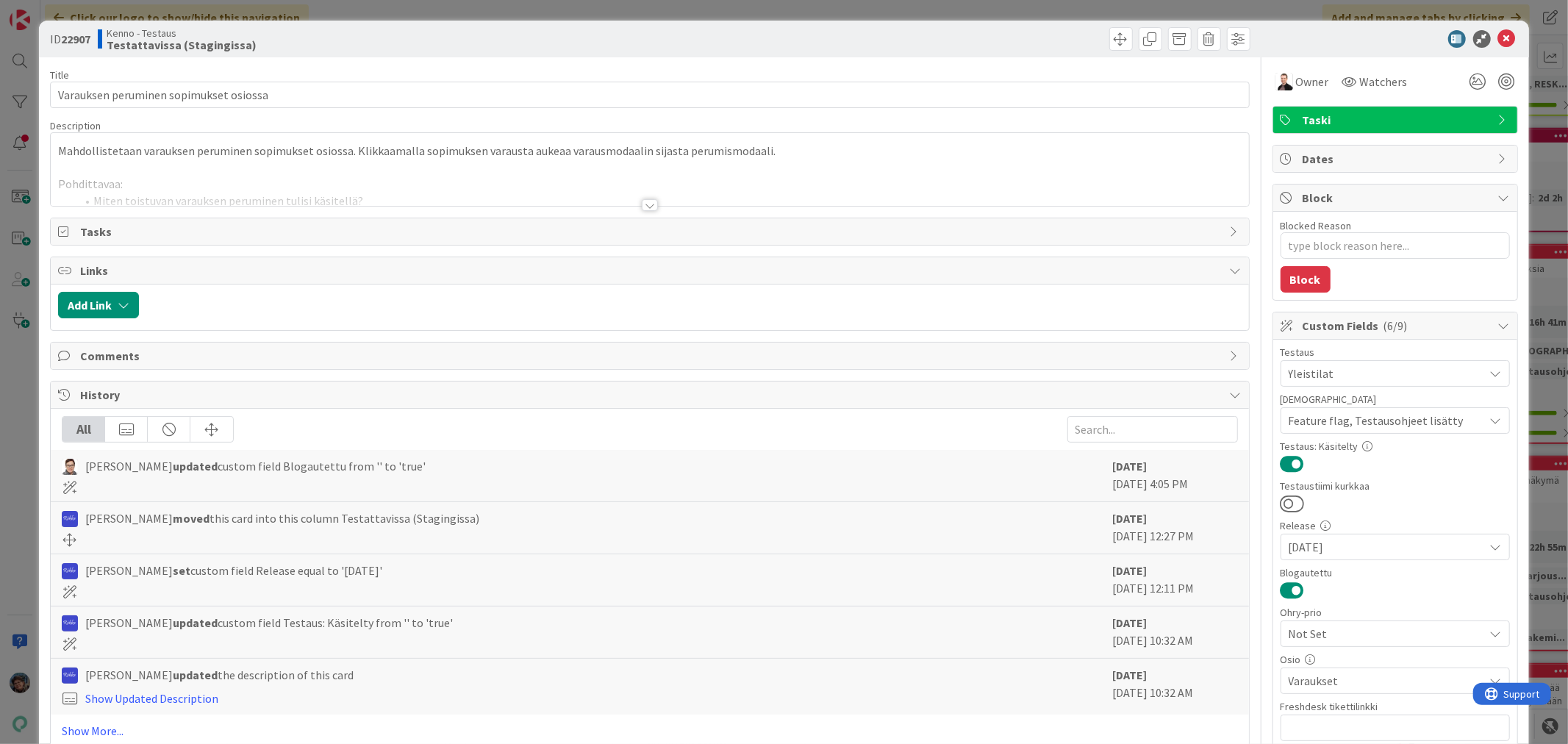
click at [642, 204] on div at bounding box center [650, 205] width 16 height 12
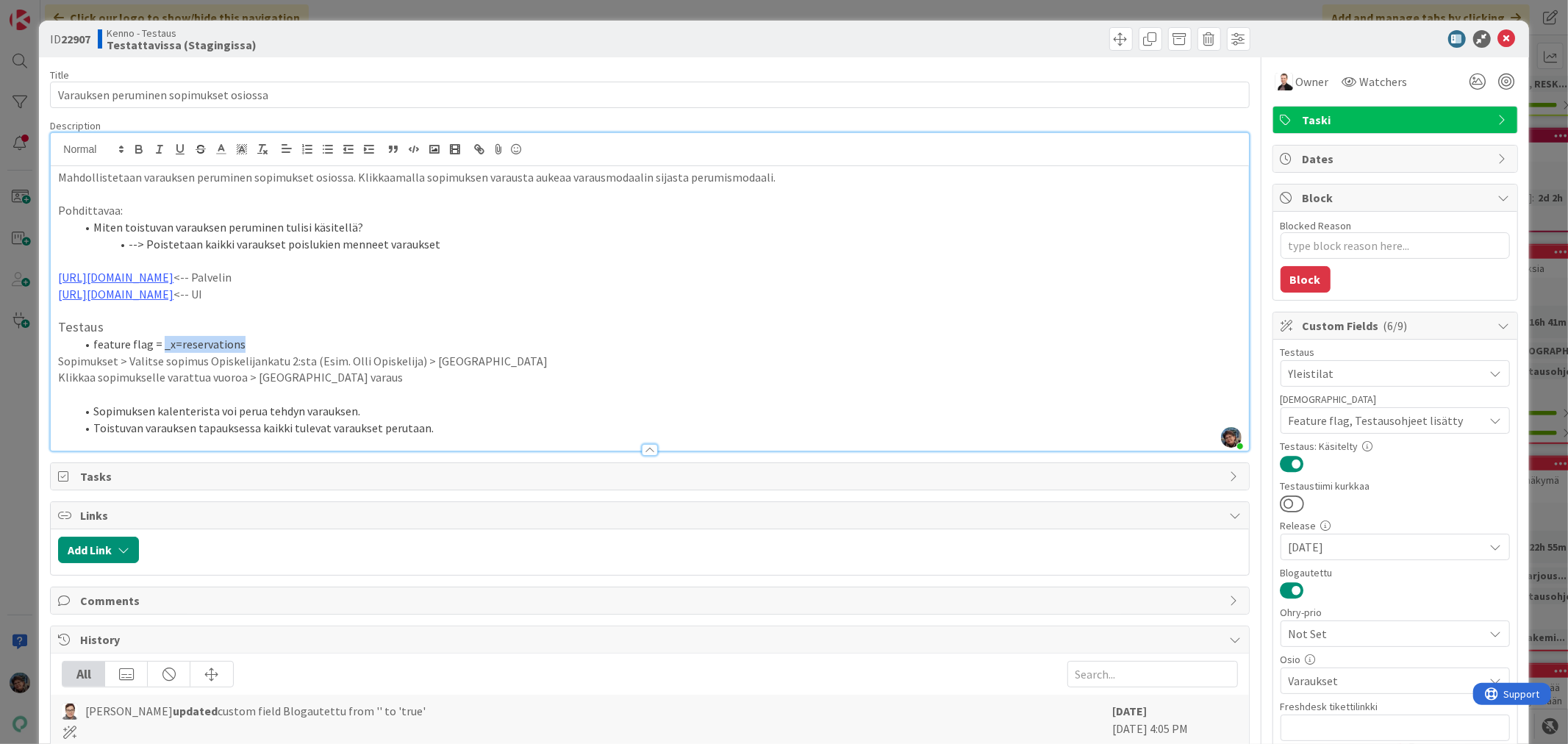
drag, startPoint x: 158, startPoint y: 343, endPoint x: 273, endPoint y: 351, distance: 115.3
click at [273, 351] on li "feature flag = _x=reservations" at bounding box center [657, 344] width 1165 height 17
copy li "_x=reservations"
click at [487, 326] on h3 "Testaus" at bounding box center [649, 327] width 1182 height 16
drag, startPoint x: 1495, startPoint y: 35, endPoint x: 1478, endPoint y: 38, distance: 17.3
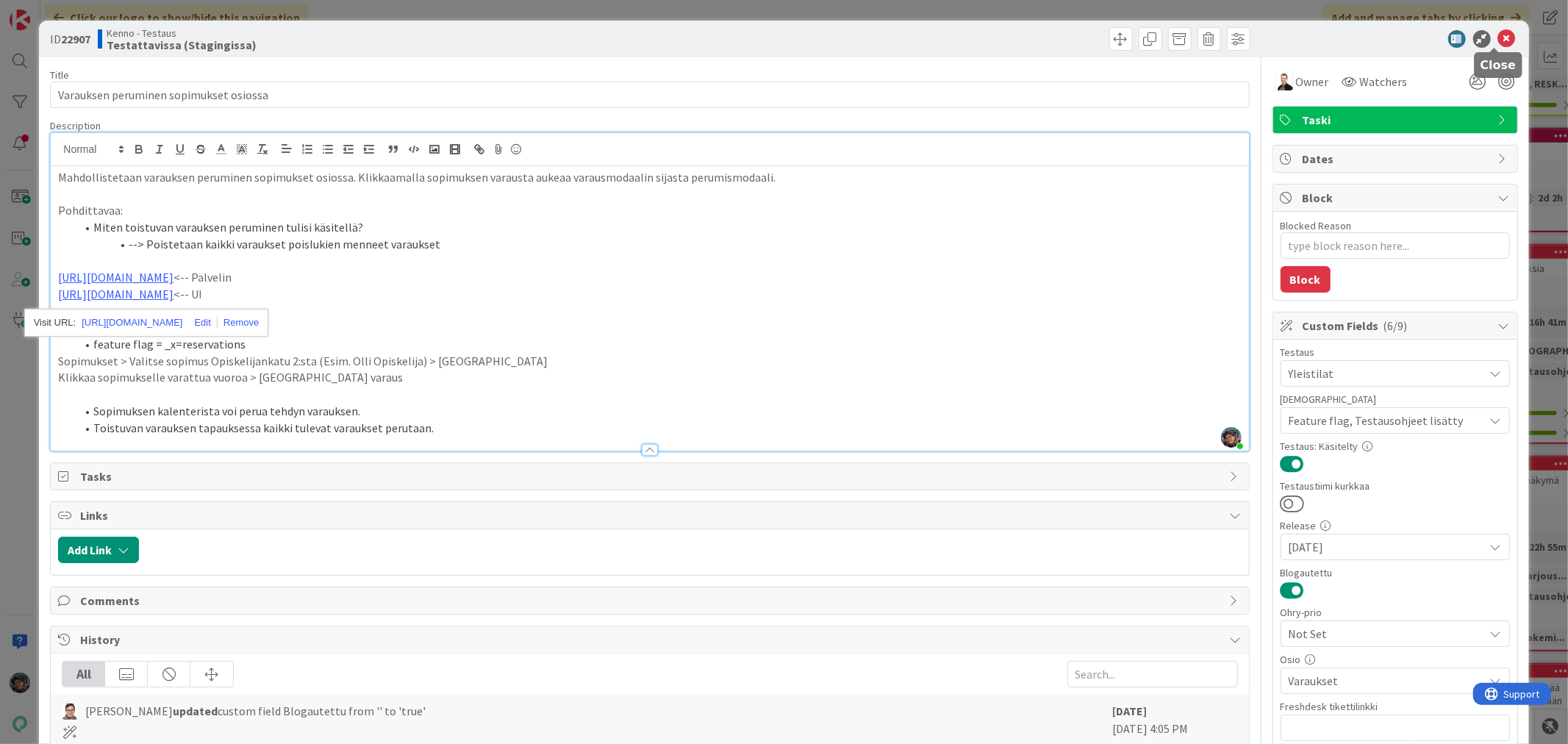
click at [1498, 37] on icon at bounding box center [1507, 39] width 18 height 18
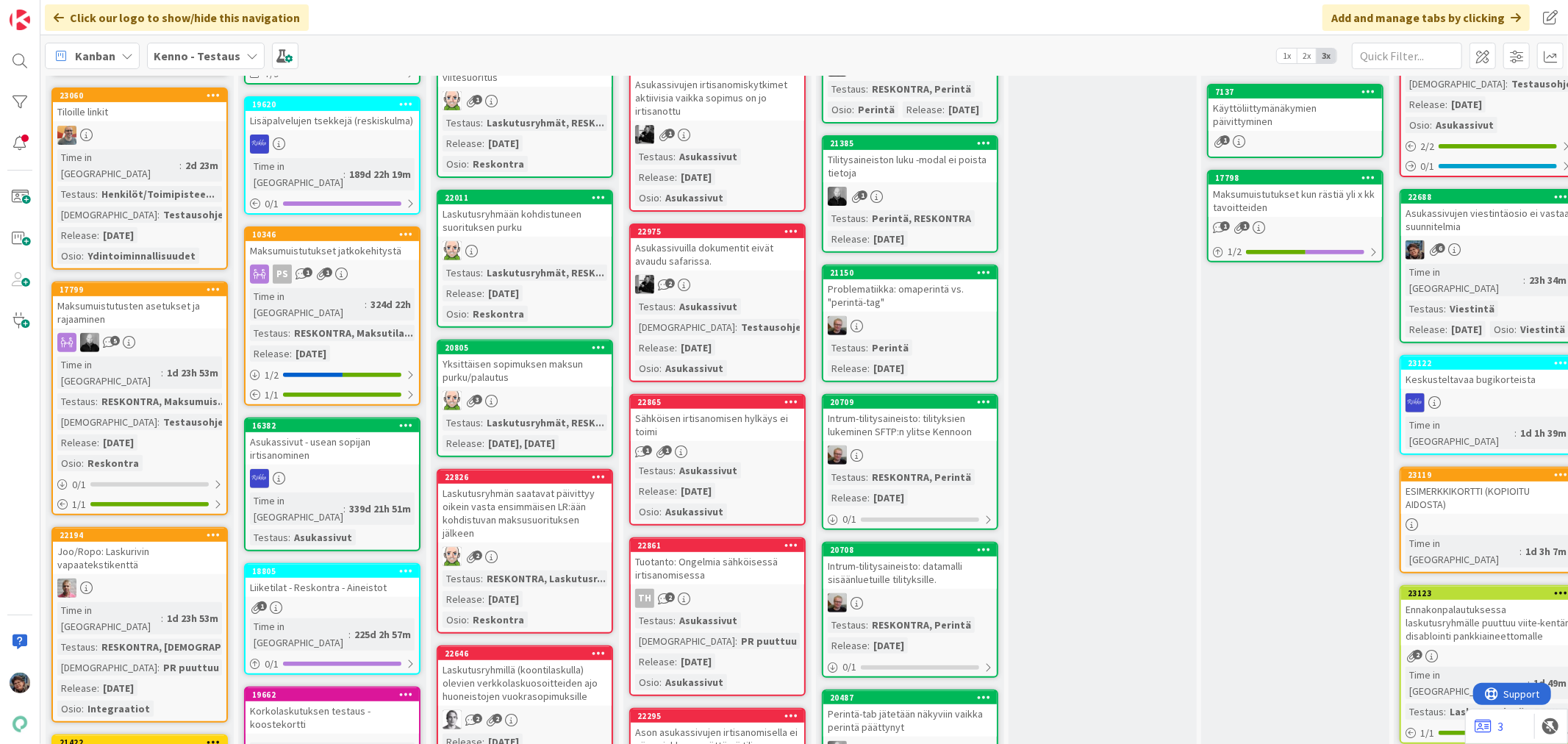
scroll to position [571, 0]
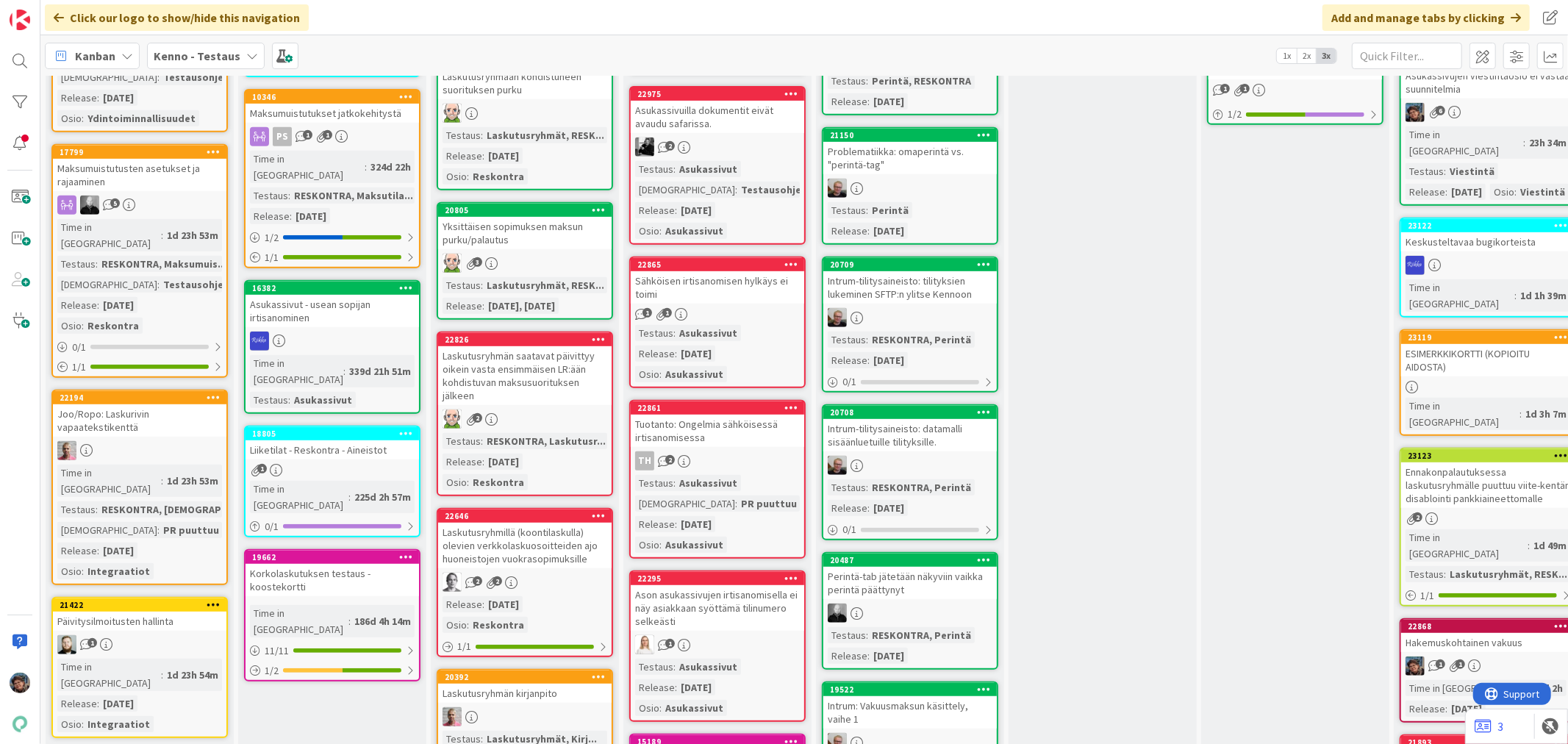
click at [761, 297] on link "22865 Sähköisen irtisanomisen hylkäys ei toimi 1 1 Testaus : Asukassivut Releas…" at bounding box center [717, 323] width 176 height 131
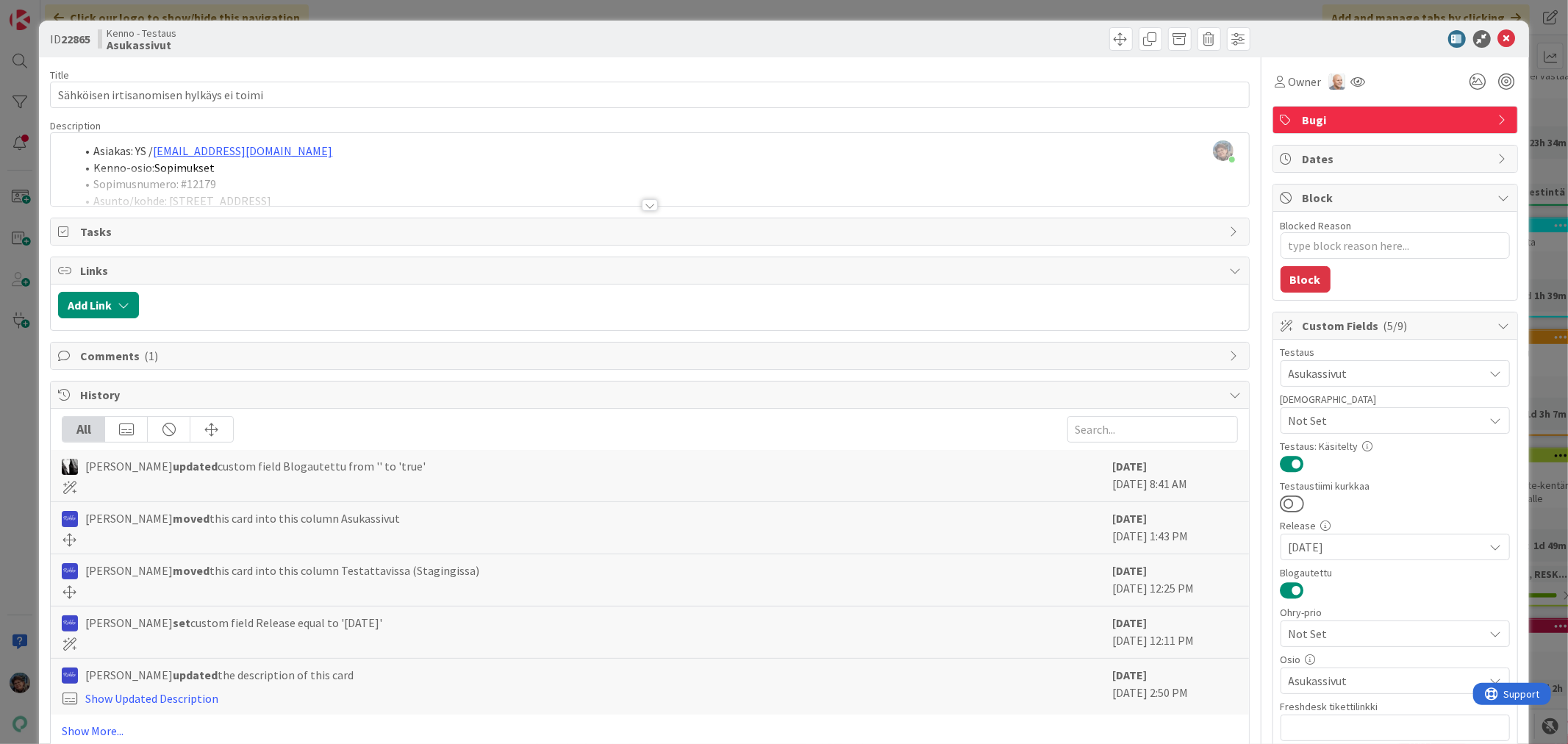
click at [644, 207] on div at bounding box center [650, 205] width 16 height 12
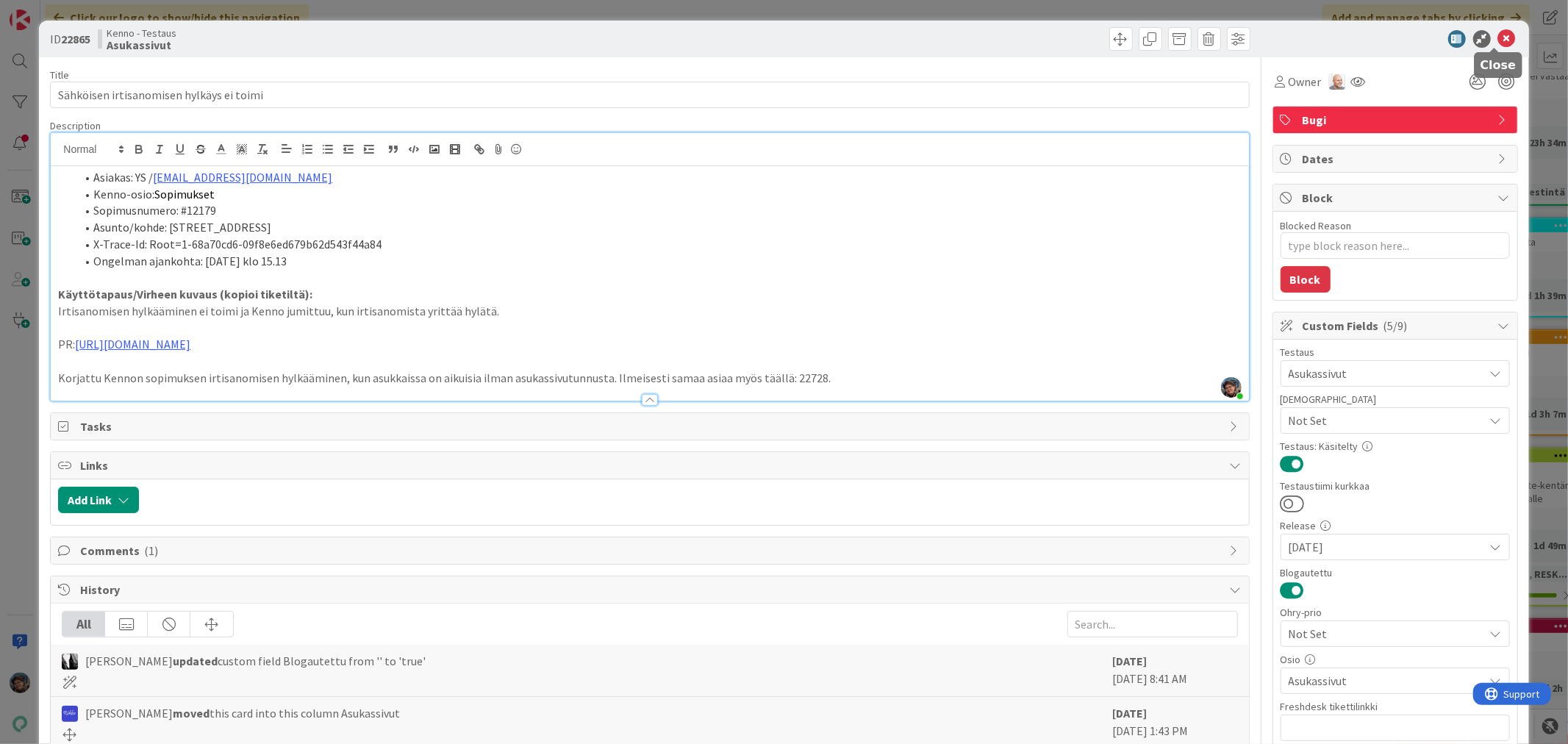
click at [1498, 38] on icon at bounding box center [1507, 39] width 18 height 18
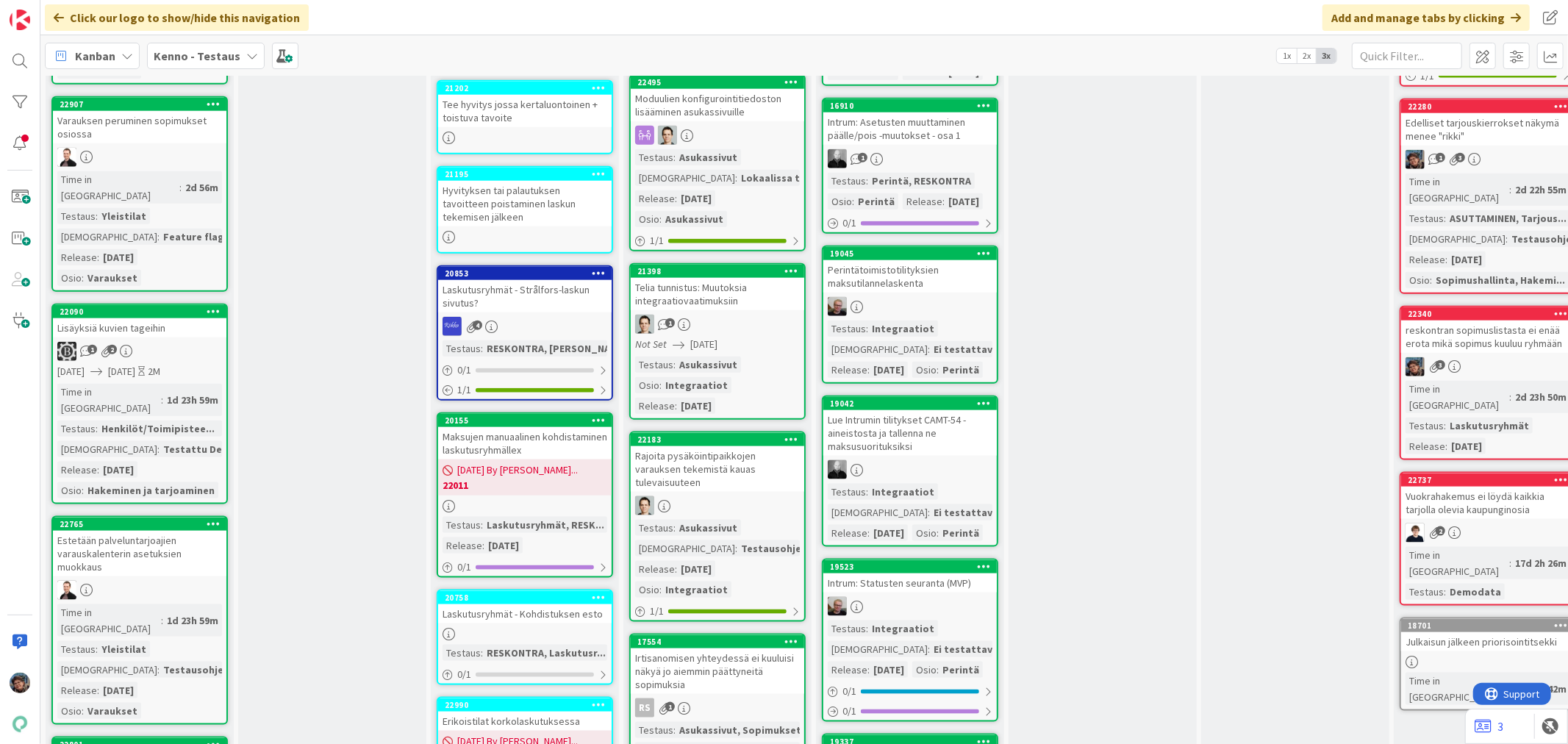
scroll to position [1552, 0]
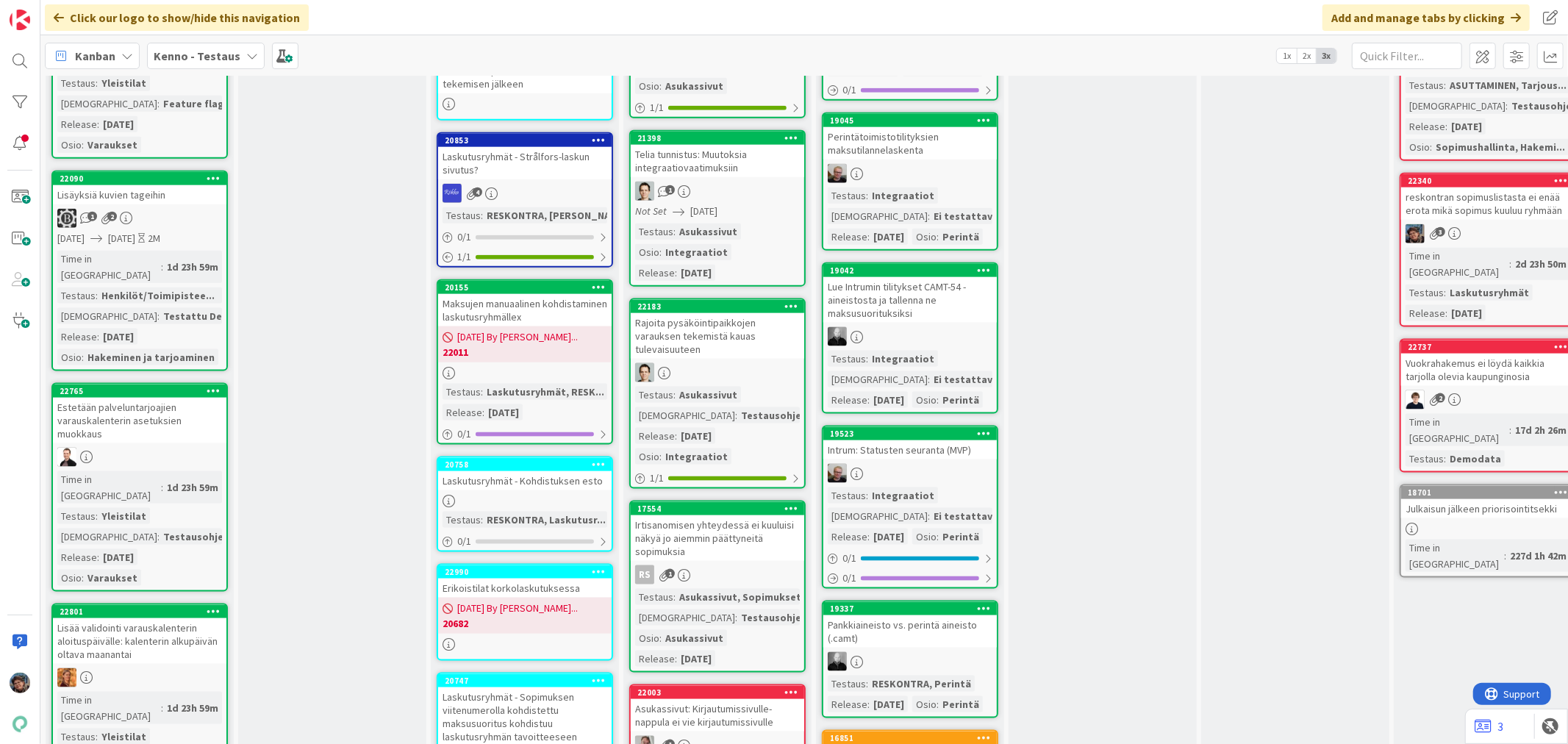
click at [142, 619] on div "Lisää validointi varauskalenterin aloituspäivälle: kalenterin alkupäivän oltava…" at bounding box center [139, 641] width 173 height 46
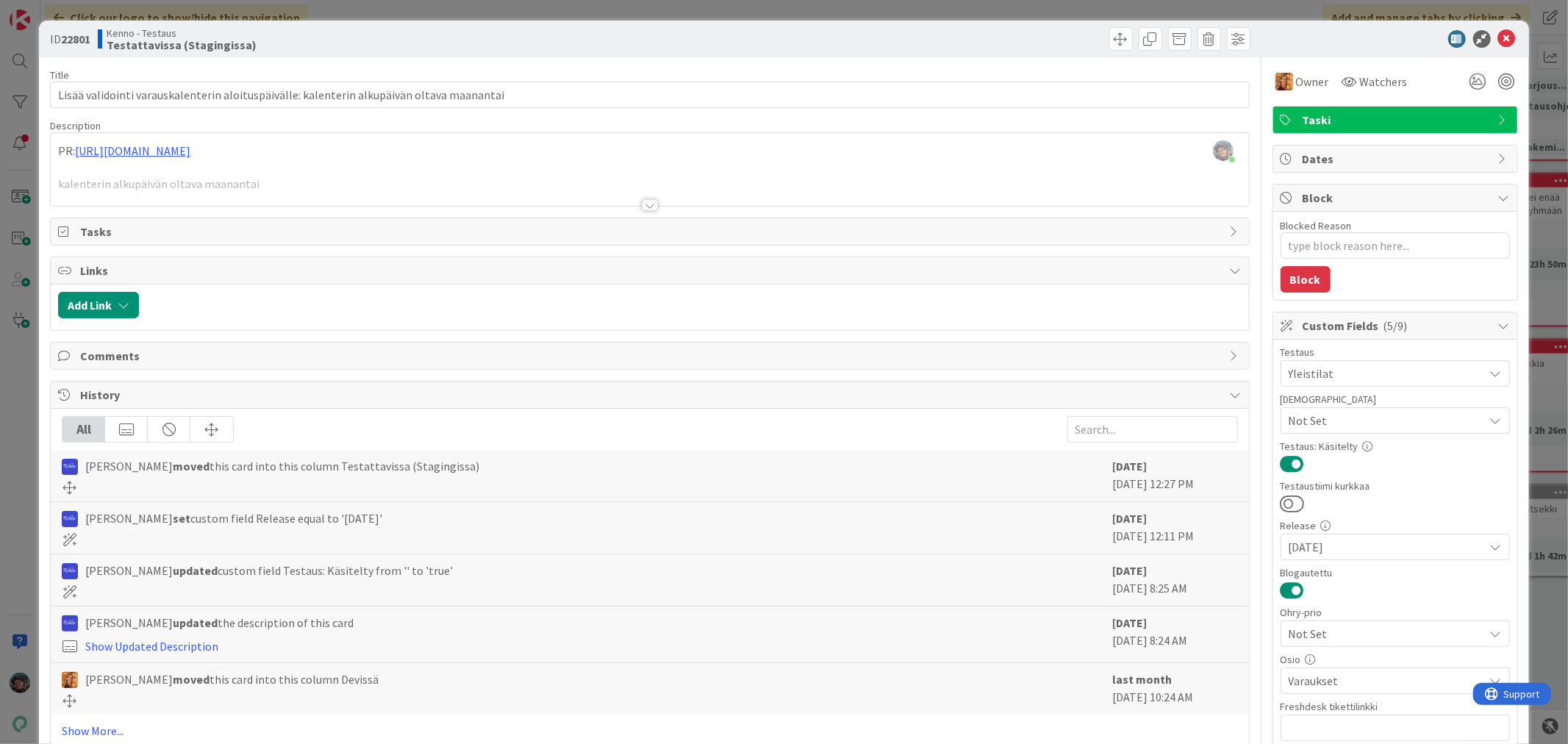
click at [655, 202] on div at bounding box center [650, 187] width 1197 height 38
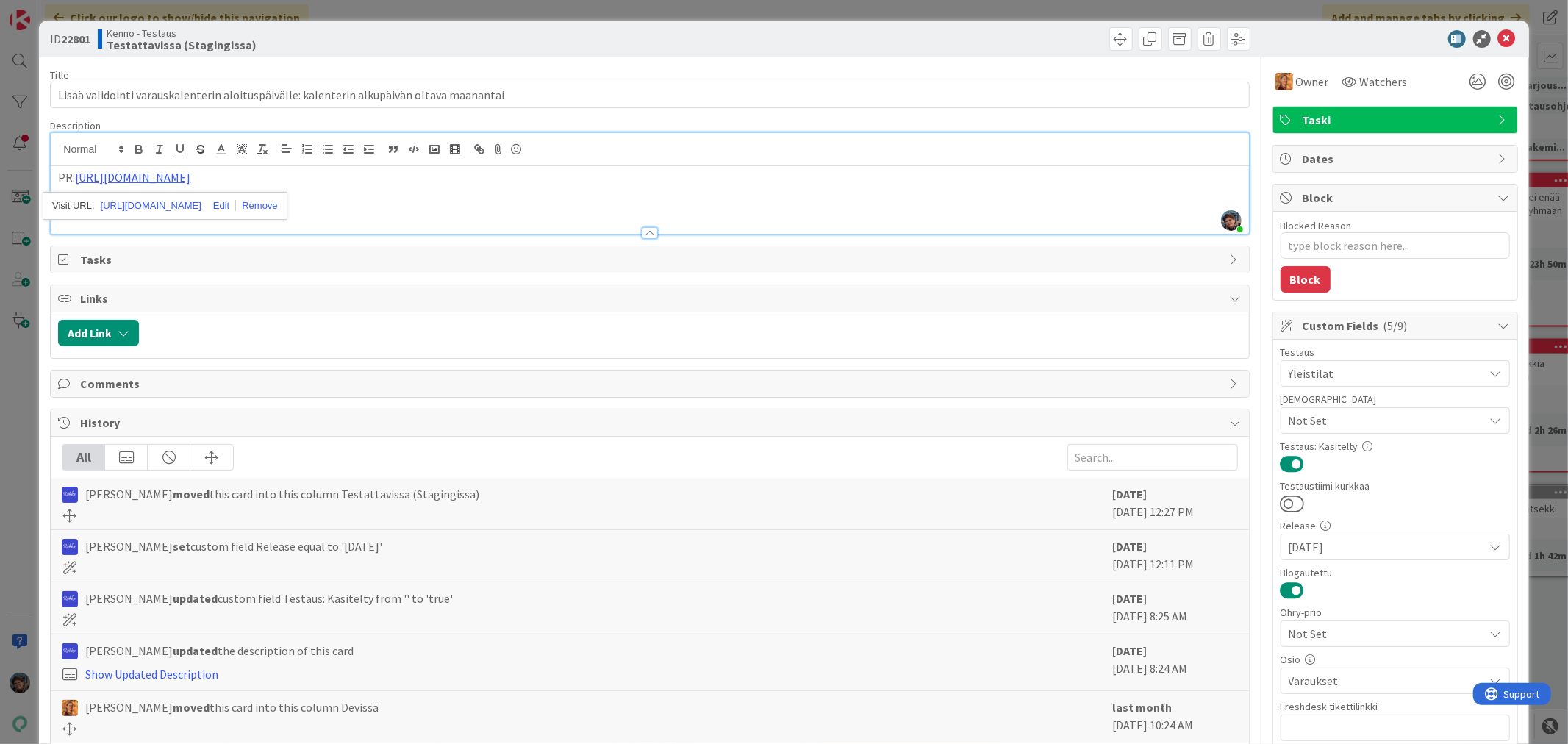
click at [482, 210] on p "kalenterin alkupäivän oltava maanantai" at bounding box center [649, 210] width 1182 height 17
click at [1498, 35] on icon at bounding box center [1507, 39] width 18 height 18
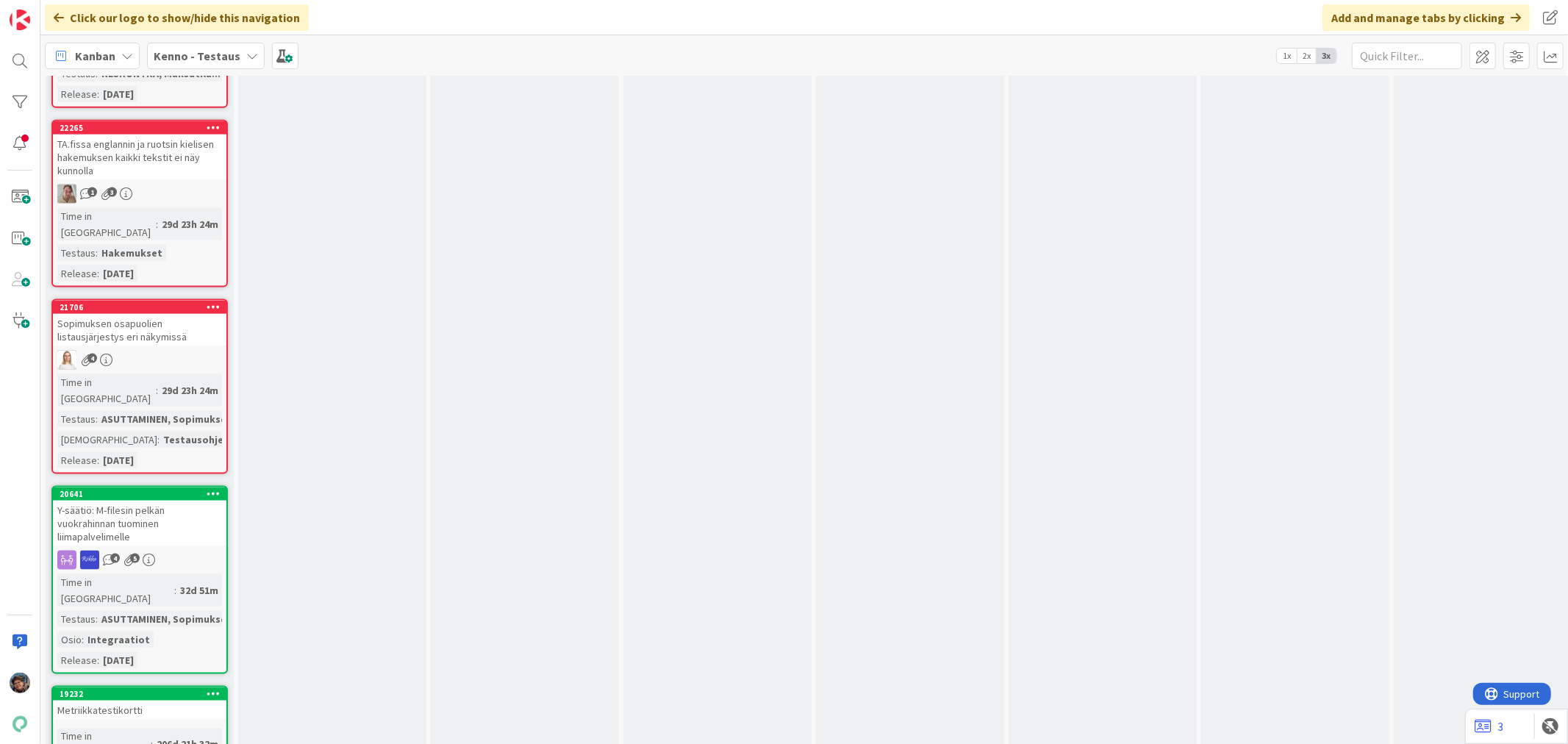
scroll to position [15758, 0]
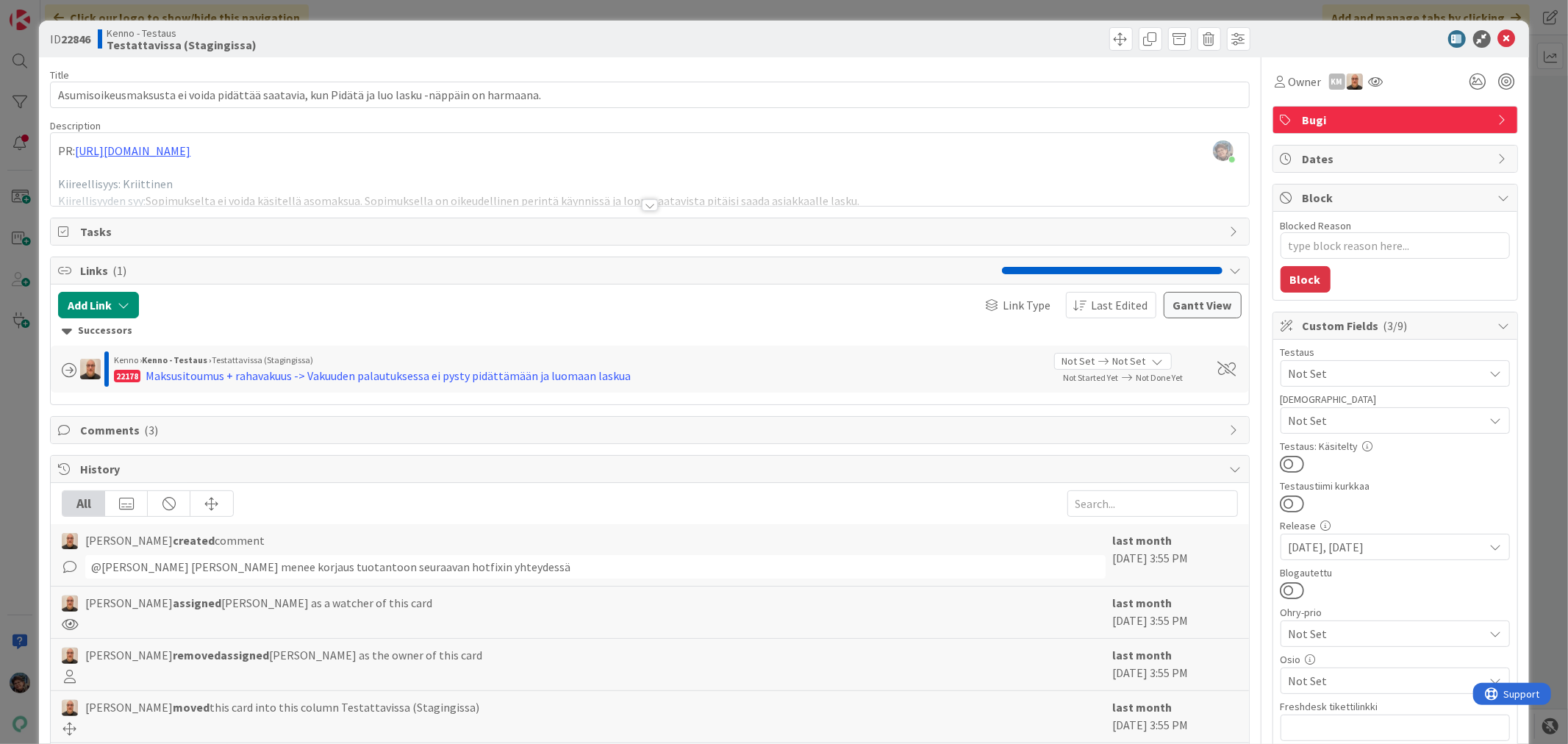
click at [643, 201] on div at bounding box center [650, 205] width 16 height 12
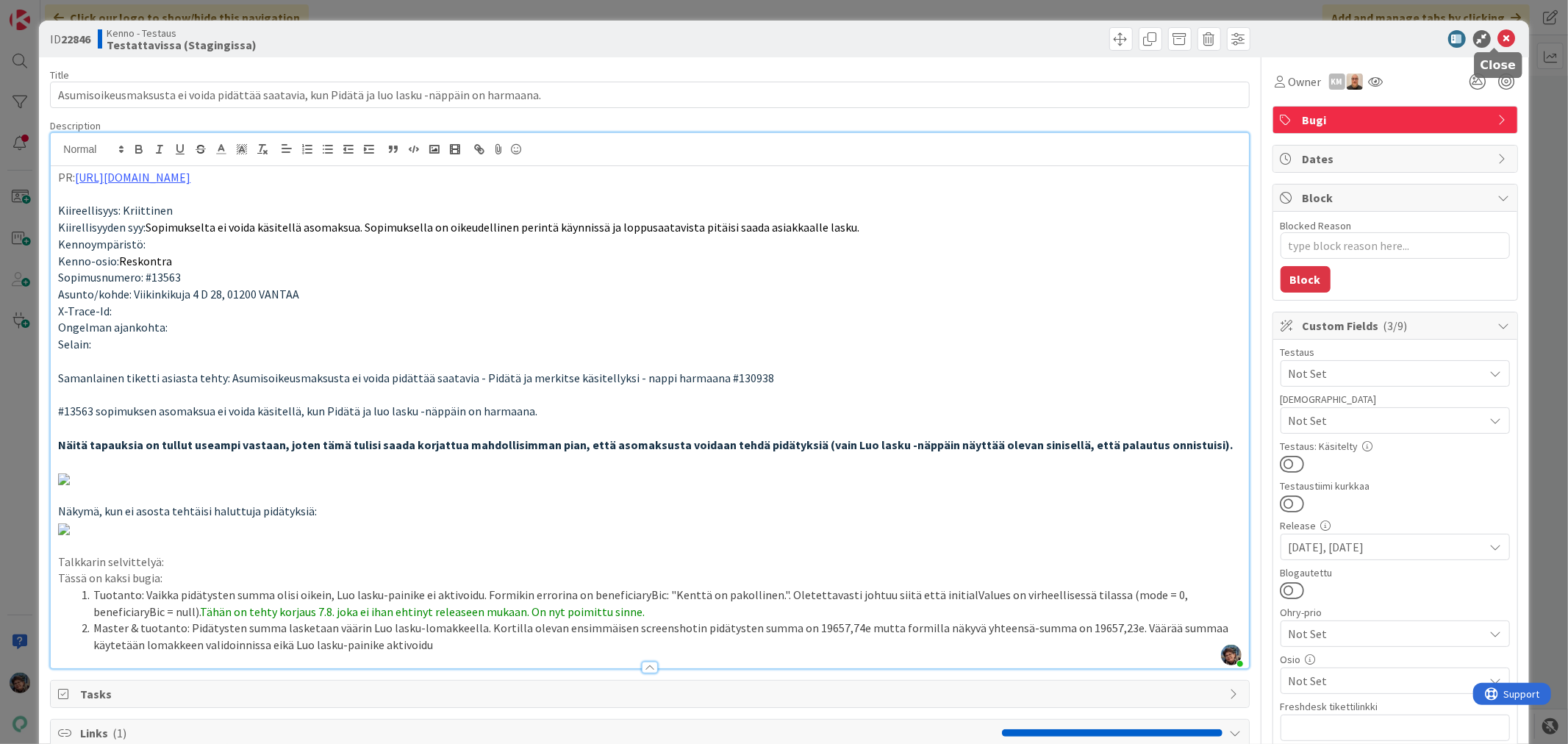
click at [1498, 32] on icon at bounding box center [1507, 39] width 18 height 18
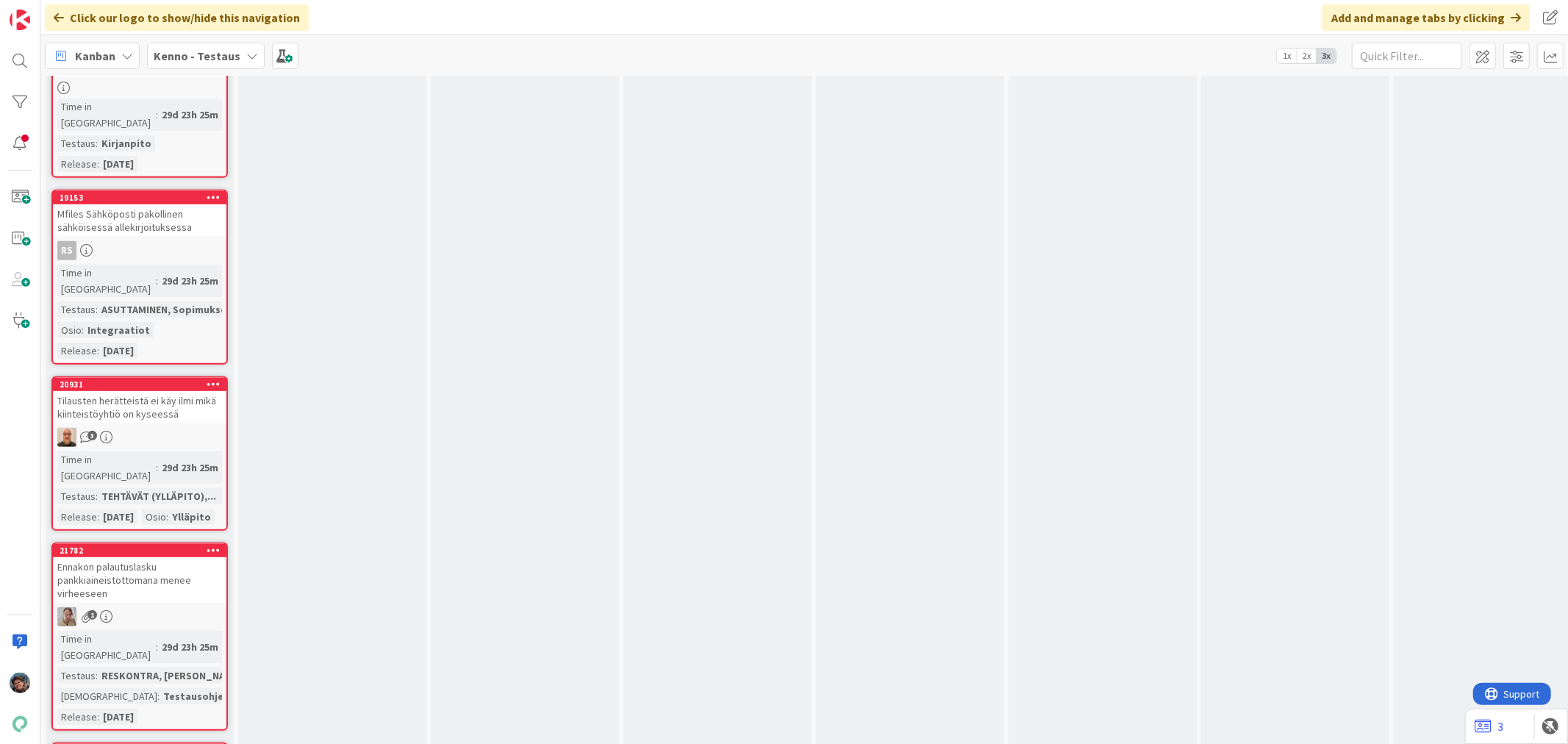
scroll to position [14533, 0]
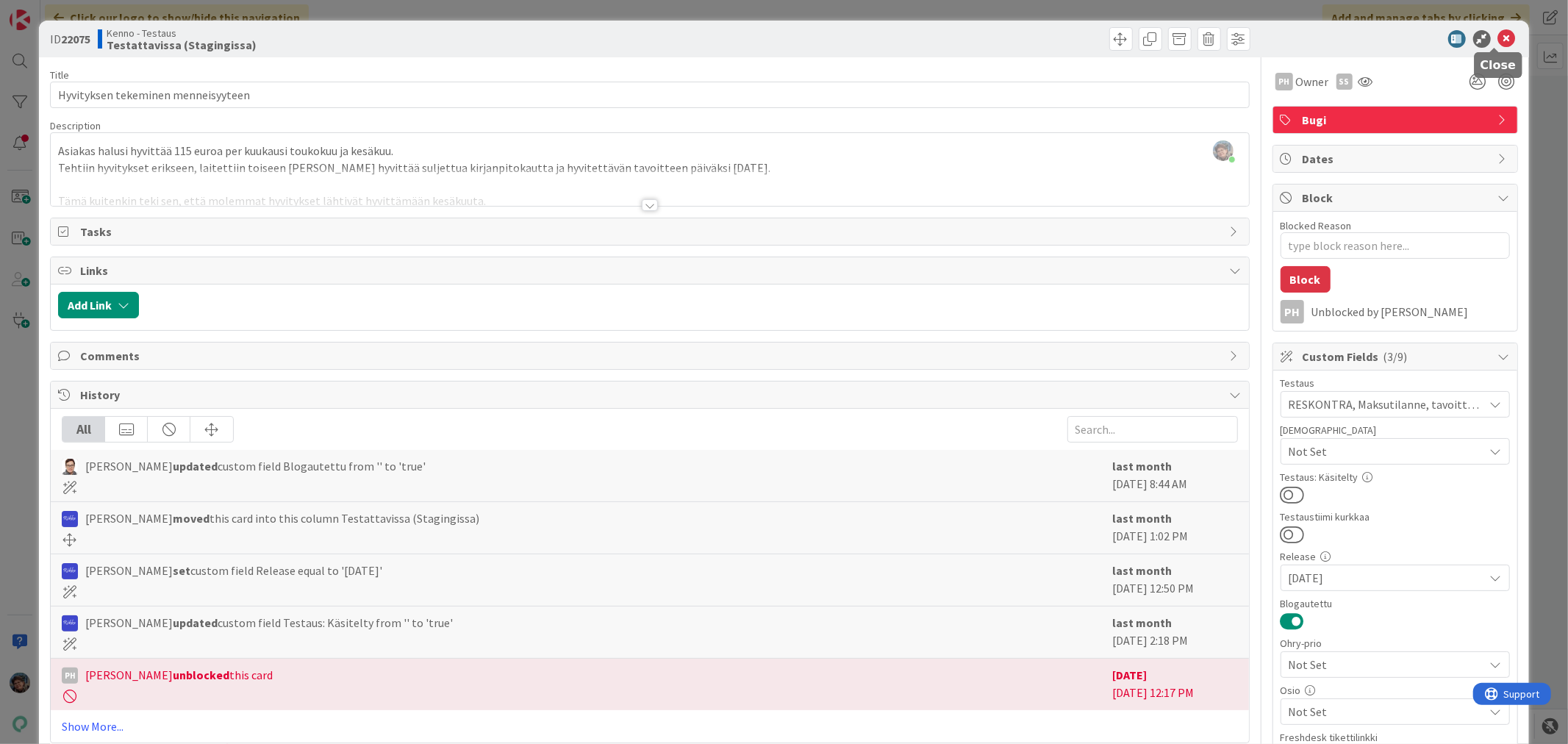
click at [1500, 34] on icon at bounding box center [1507, 39] width 18 height 18
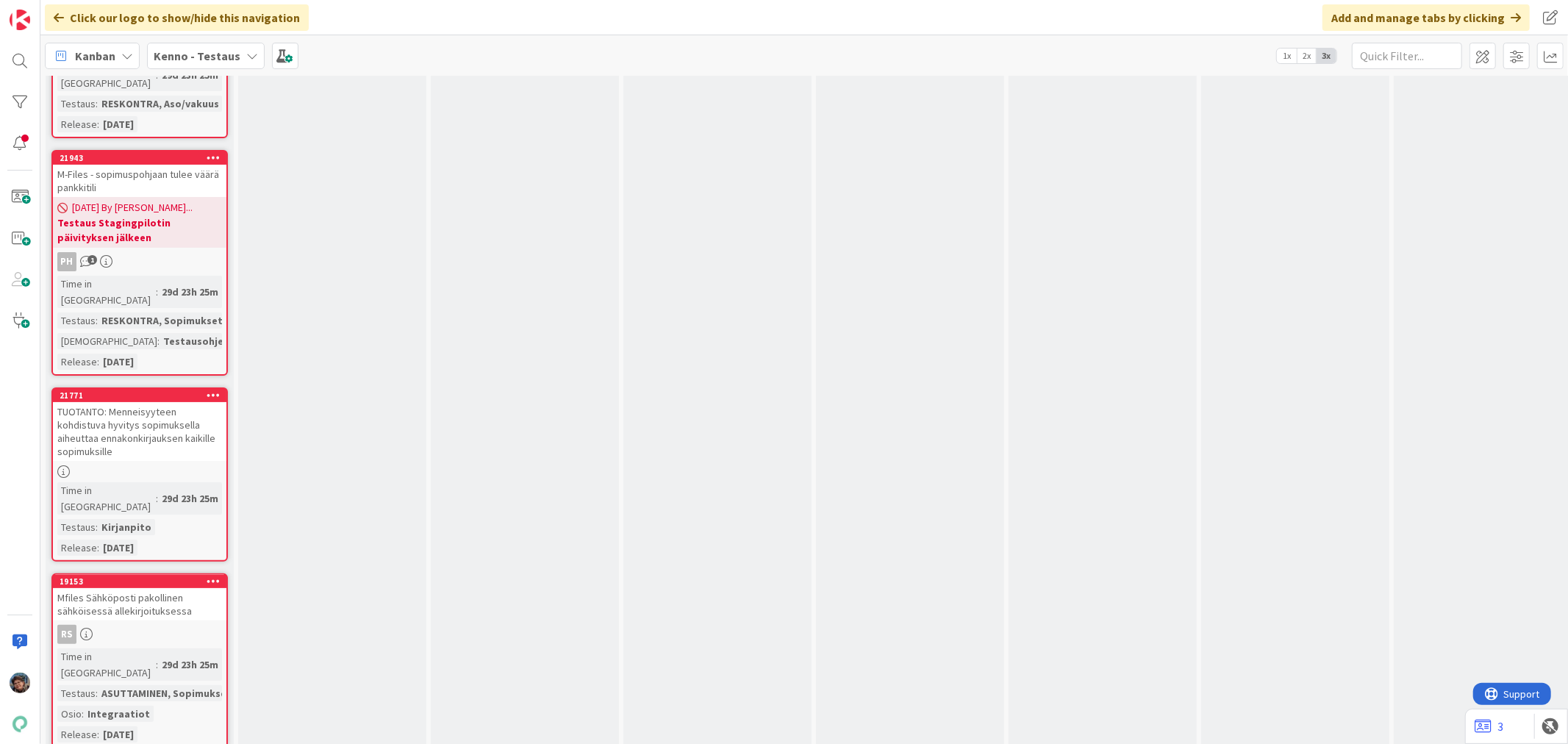
scroll to position [14126, 0]
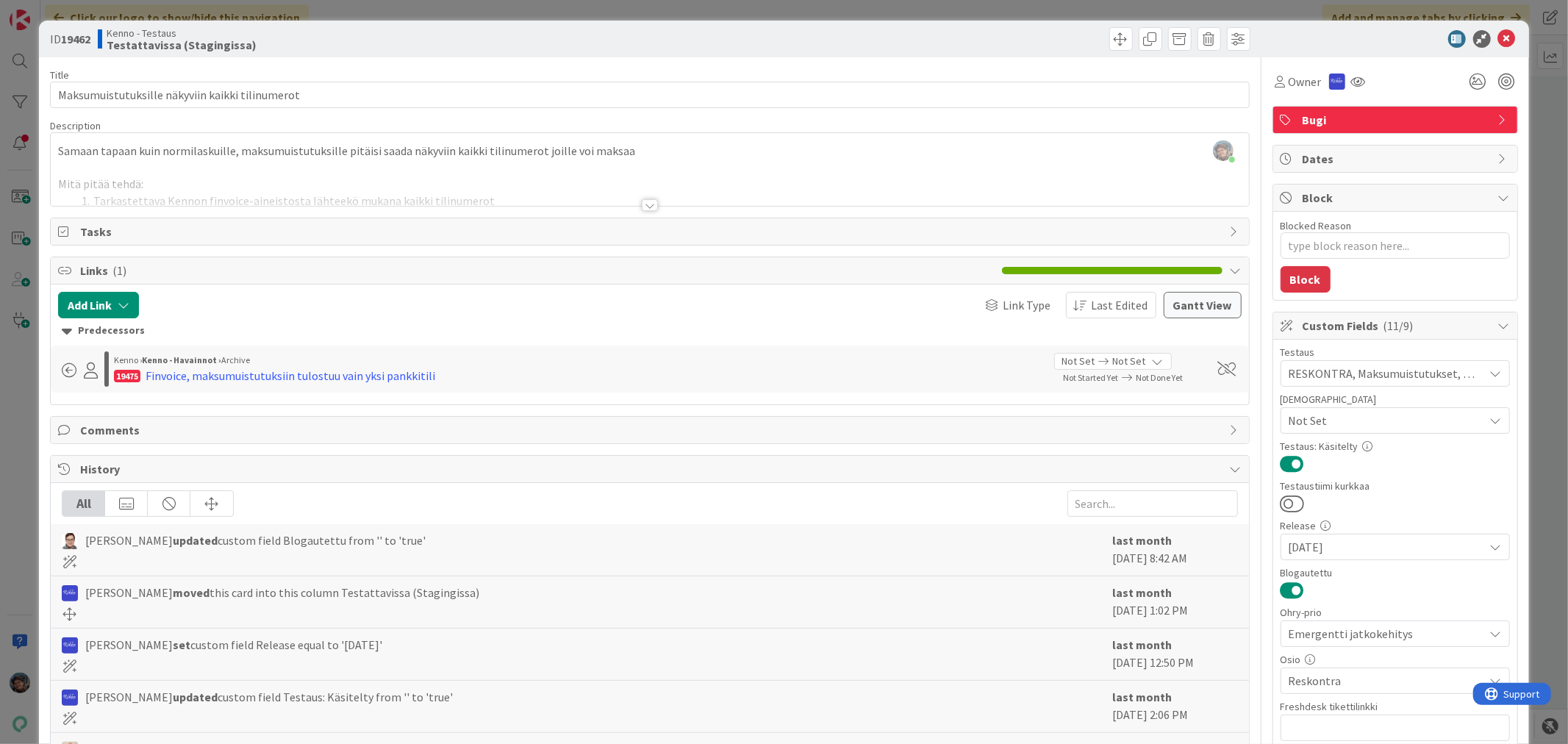
click at [644, 203] on div at bounding box center [650, 205] width 16 height 12
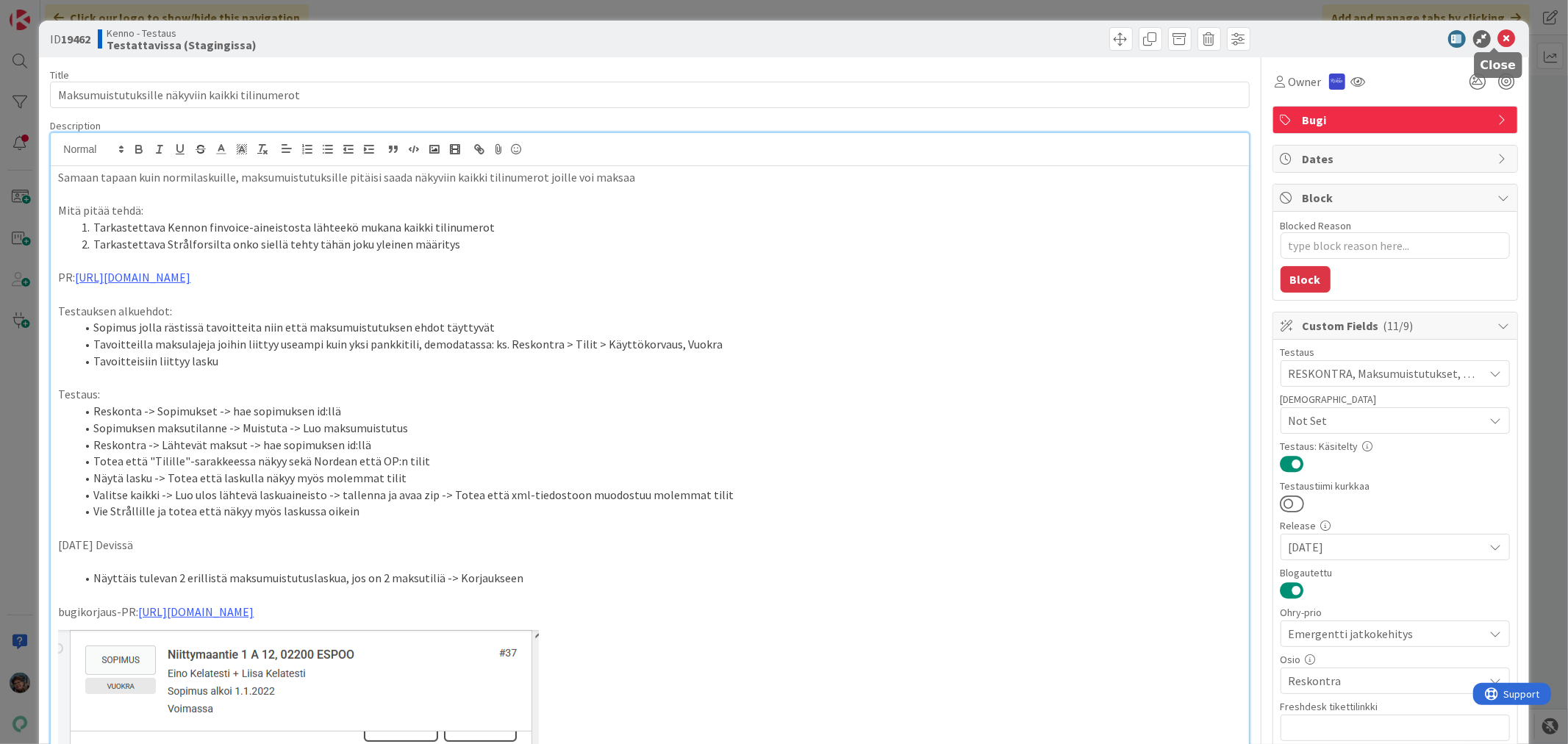
click at [1498, 33] on icon at bounding box center [1507, 39] width 18 height 18
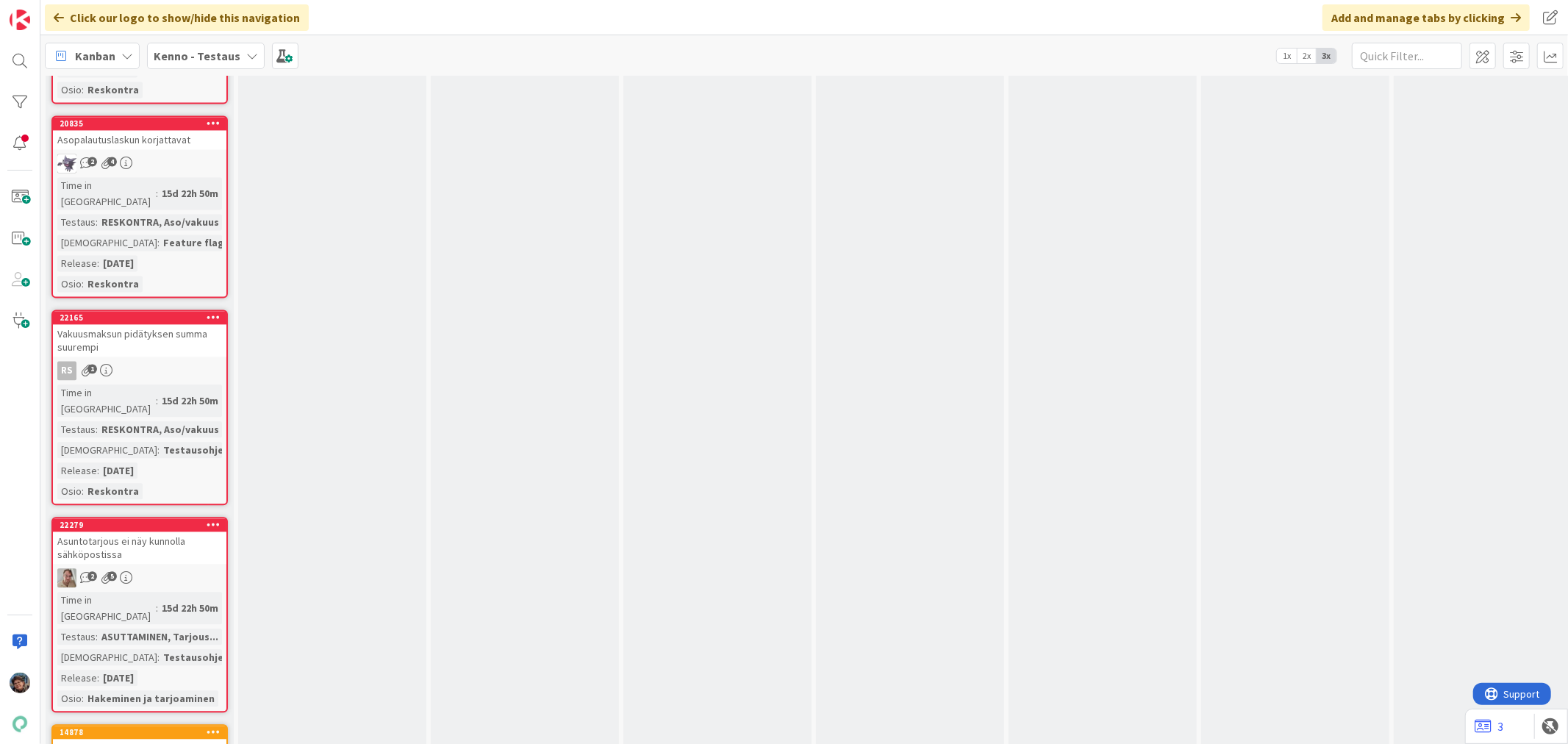
scroll to position [12003, 0]
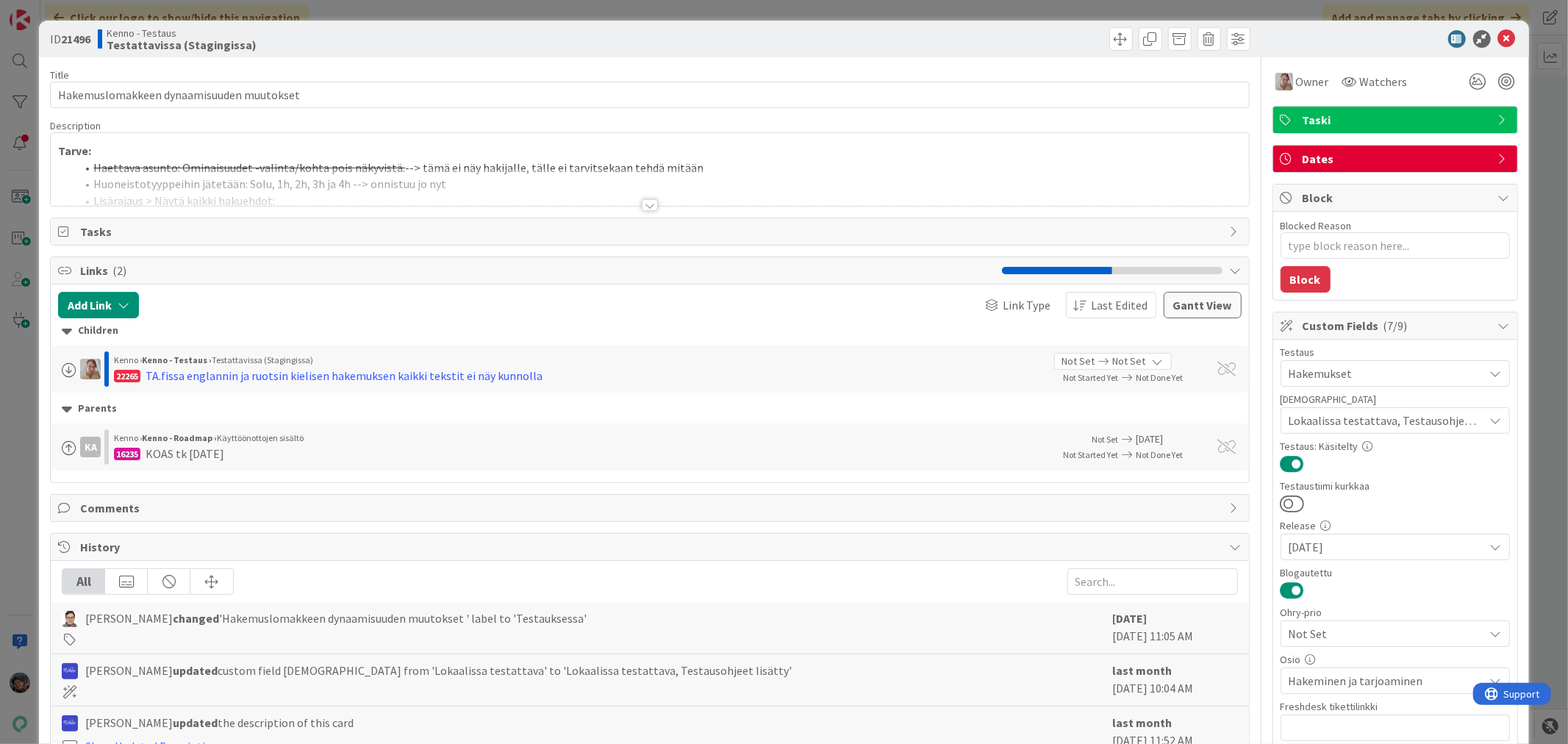
click at [644, 202] on div at bounding box center [650, 205] width 16 height 12
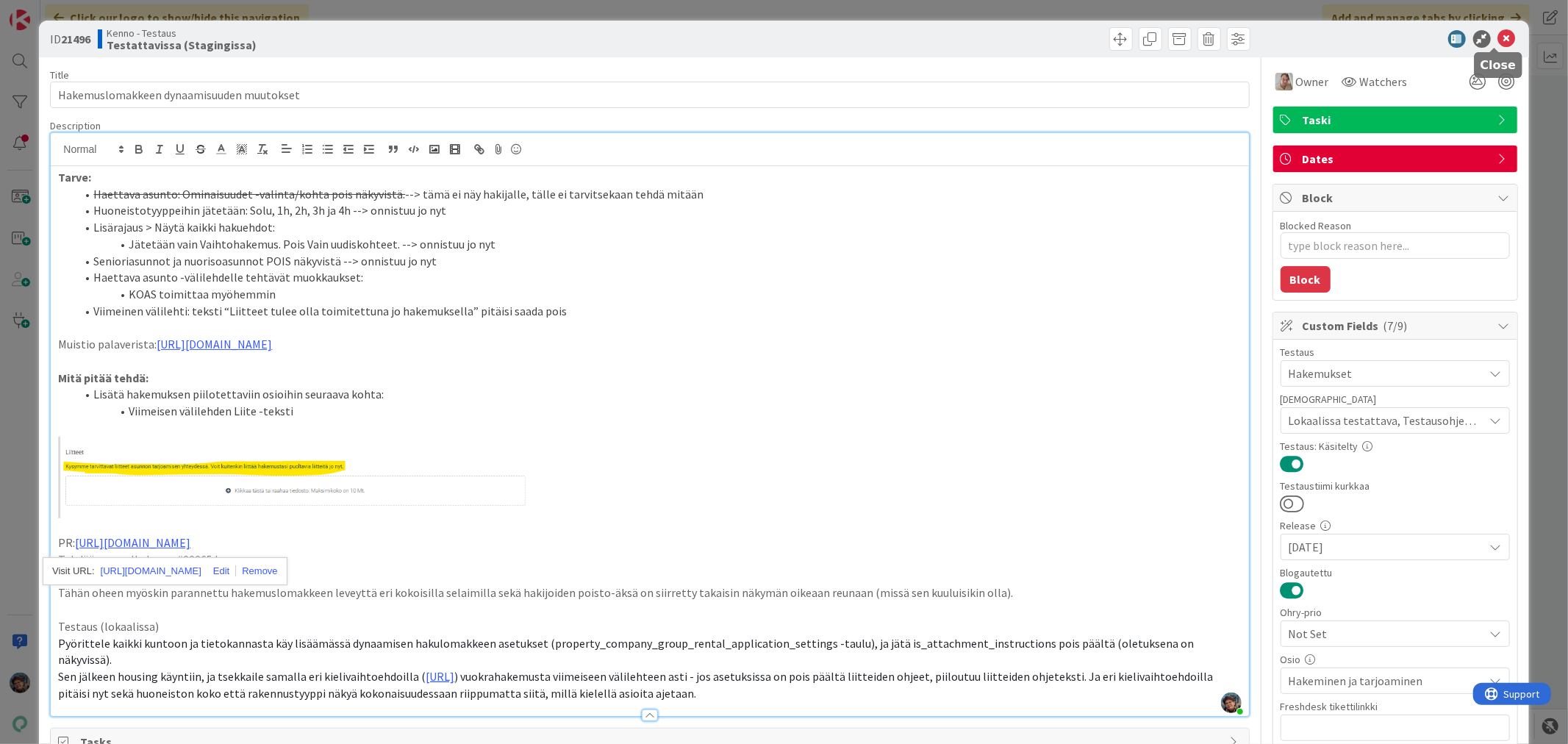
drag, startPoint x: 1489, startPoint y: 34, endPoint x: 348, endPoint y: 247, distance: 1160.7
click at [1498, 35] on icon at bounding box center [1507, 39] width 18 height 18
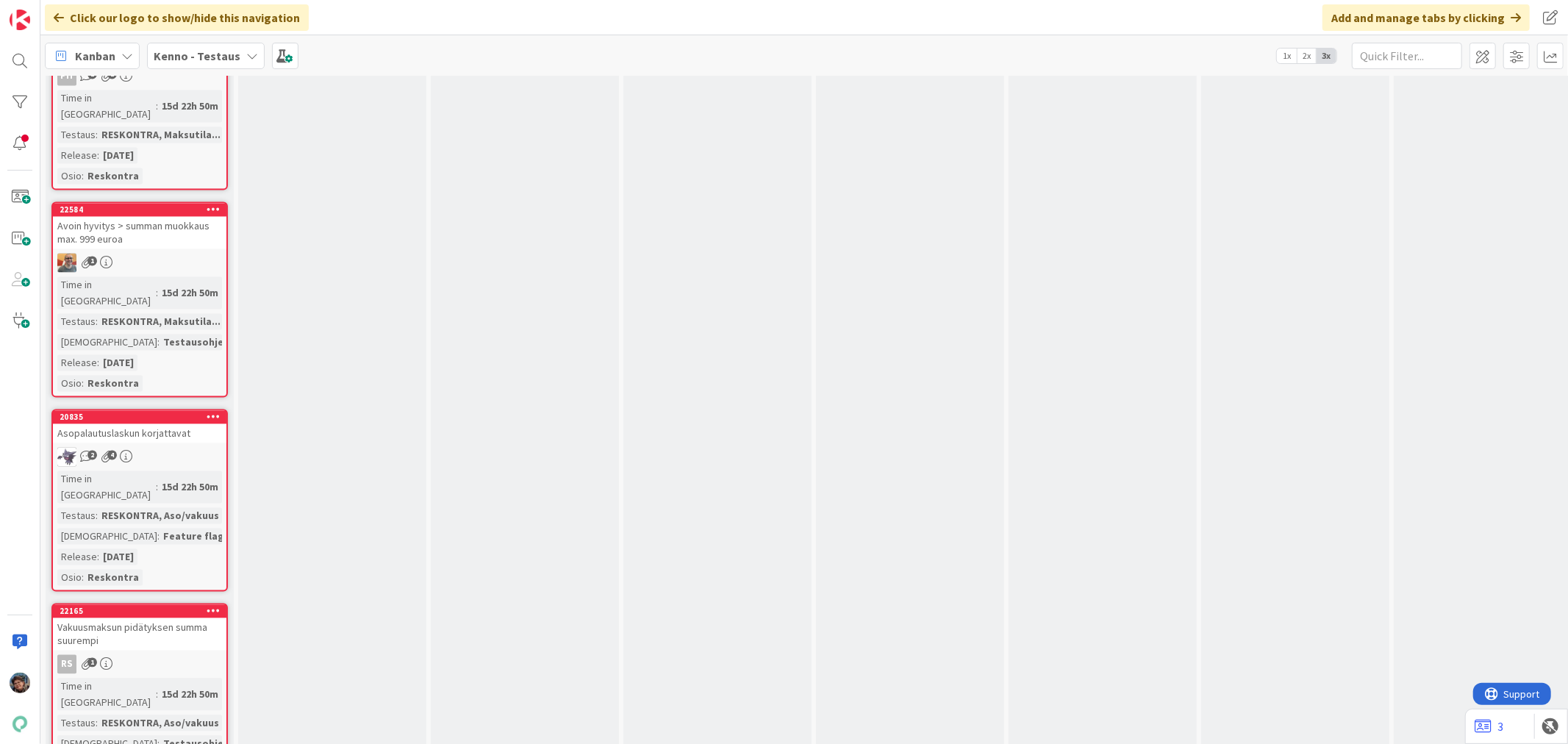
scroll to position [11513, 0]
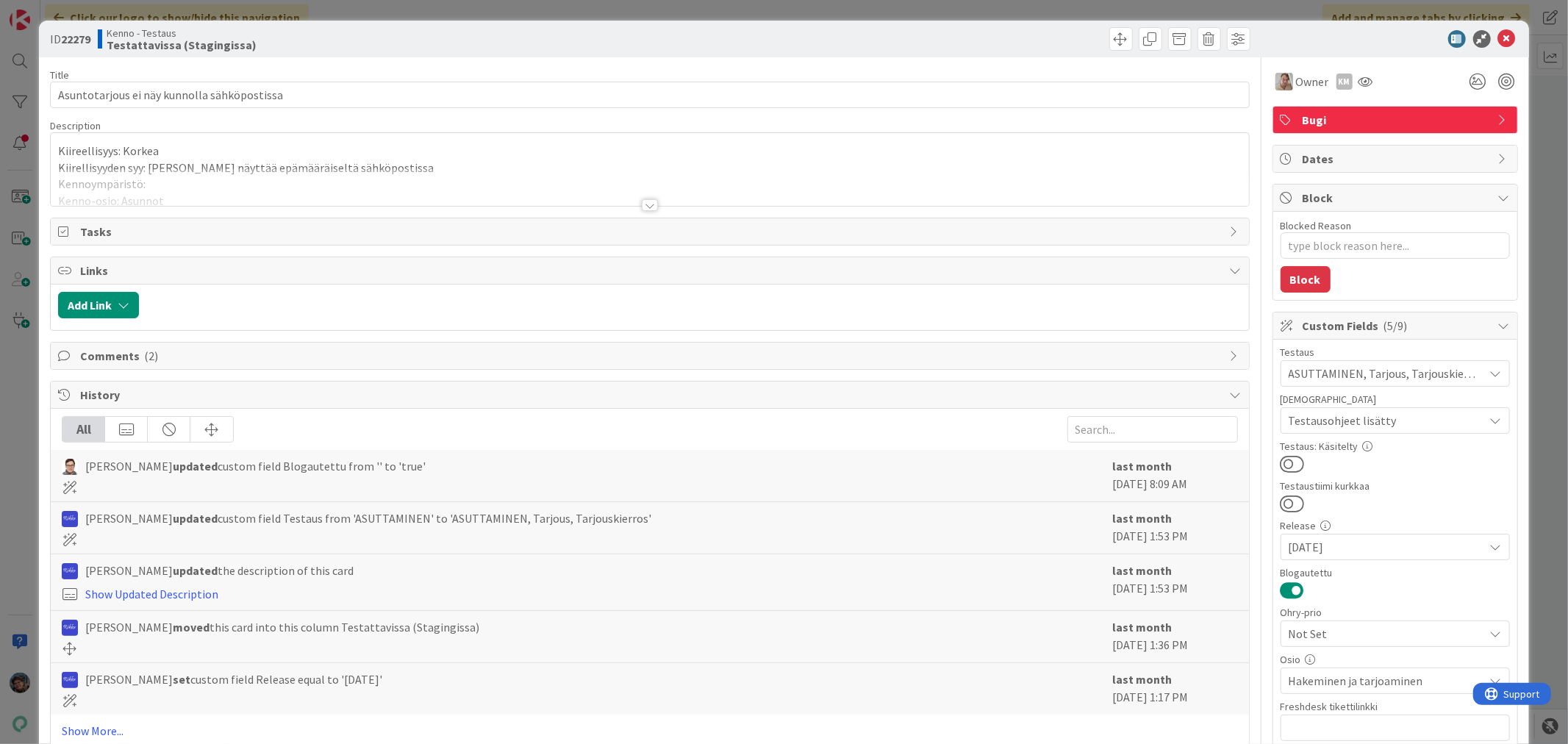
click at [650, 201] on div at bounding box center [650, 205] width 16 height 12
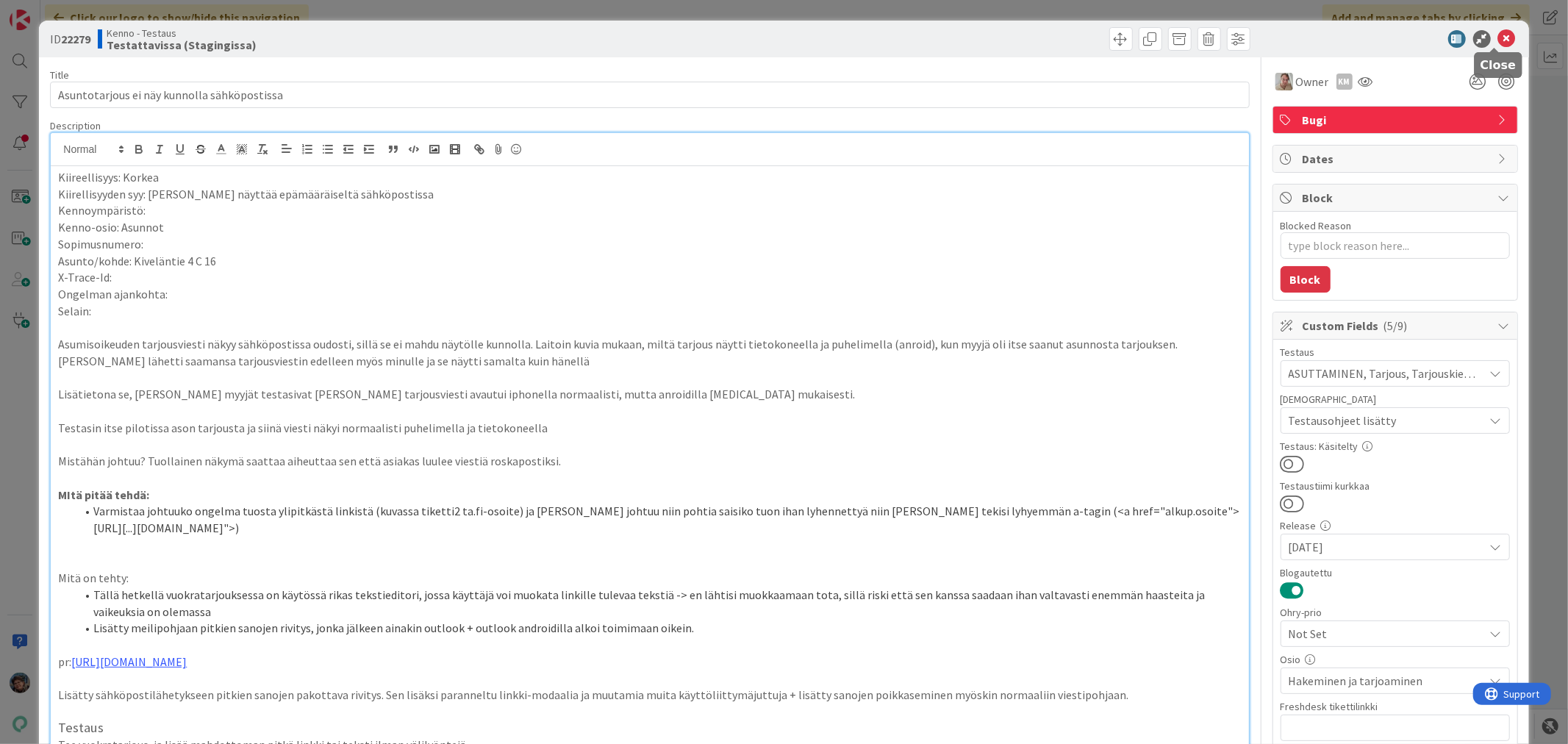
click at [1498, 33] on icon at bounding box center [1507, 39] width 18 height 18
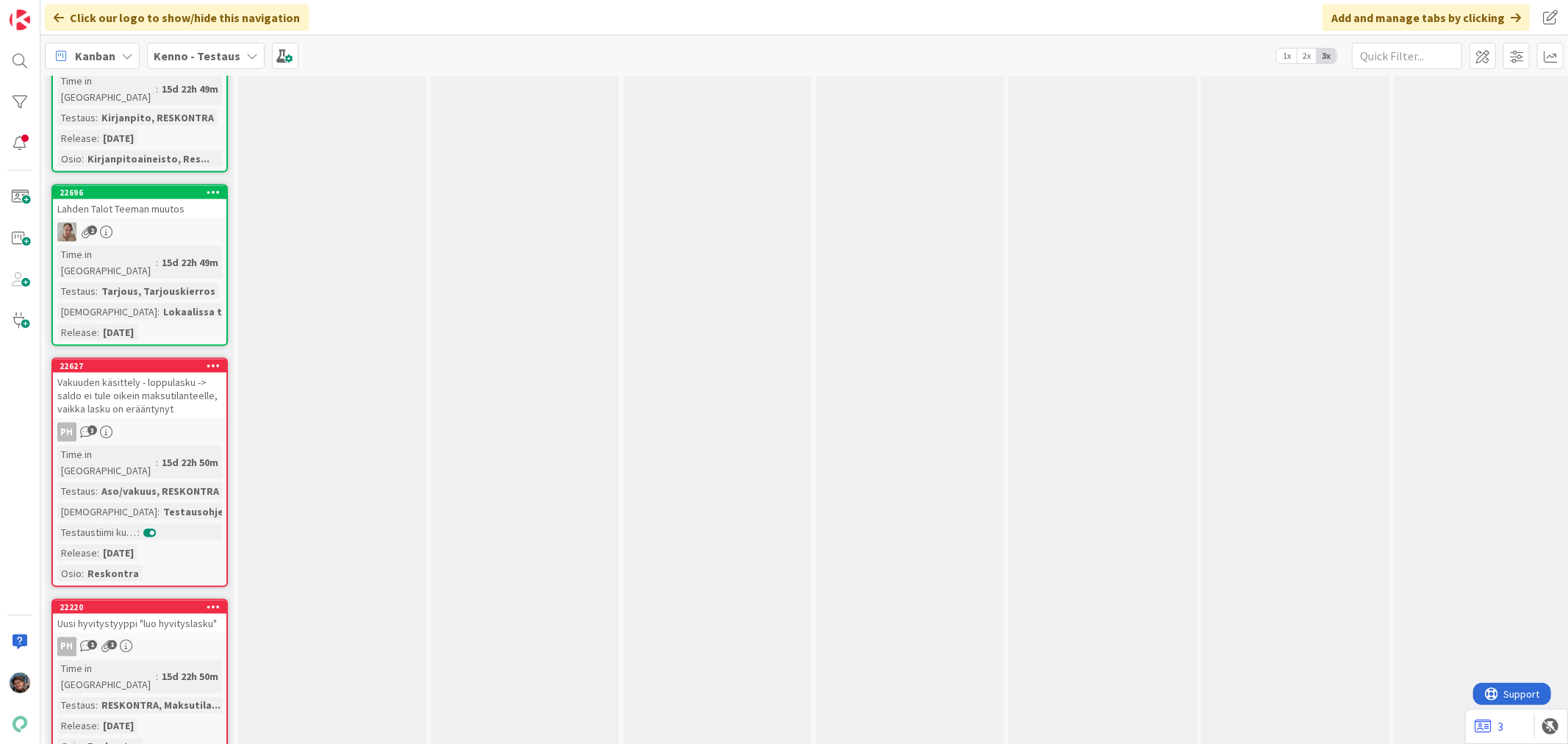
scroll to position [10941, 0]
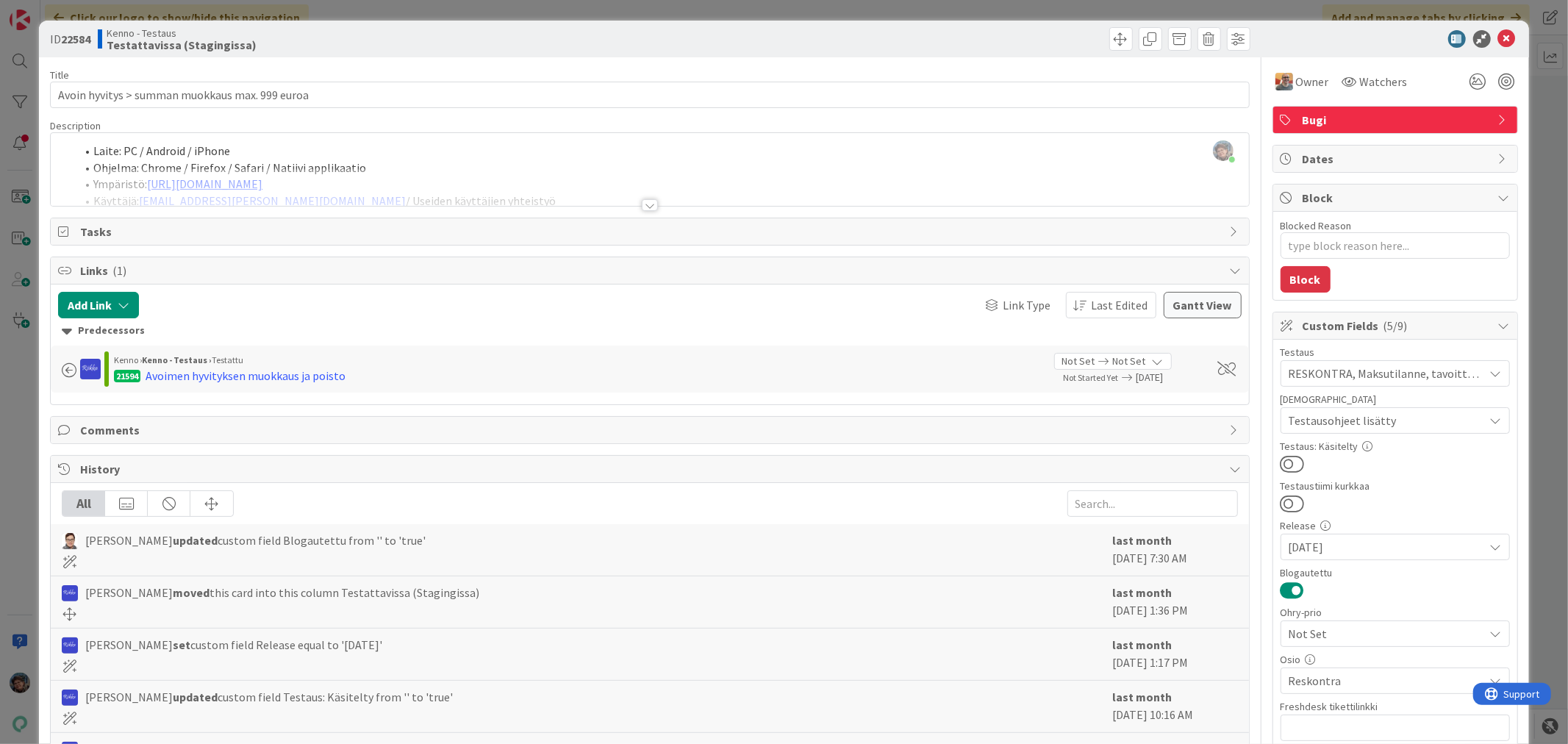
click at [647, 204] on div at bounding box center [650, 205] width 16 height 12
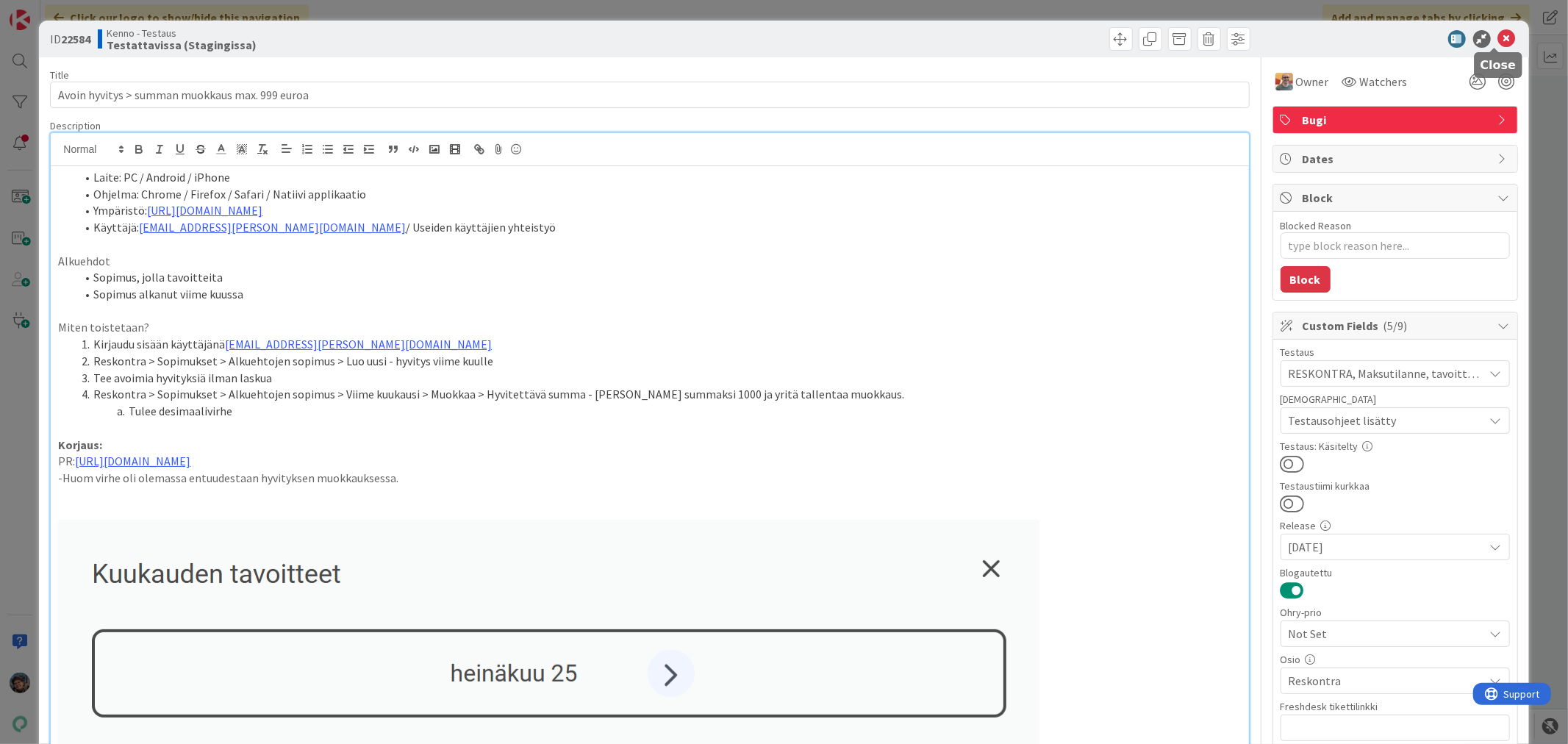
click at [1498, 35] on icon at bounding box center [1507, 39] width 18 height 18
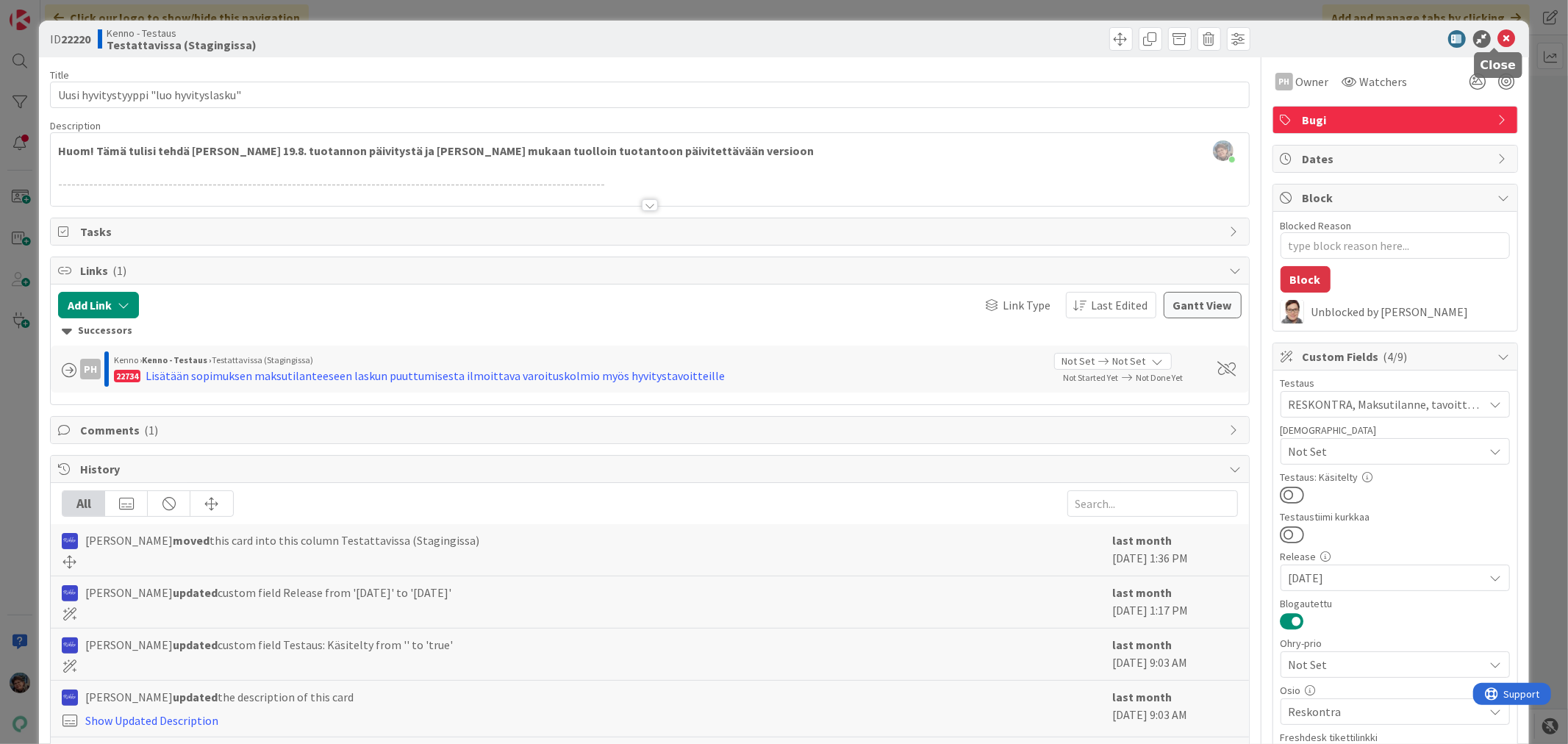
click at [1498, 38] on icon at bounding box center [1507, 39] width 18 height 18
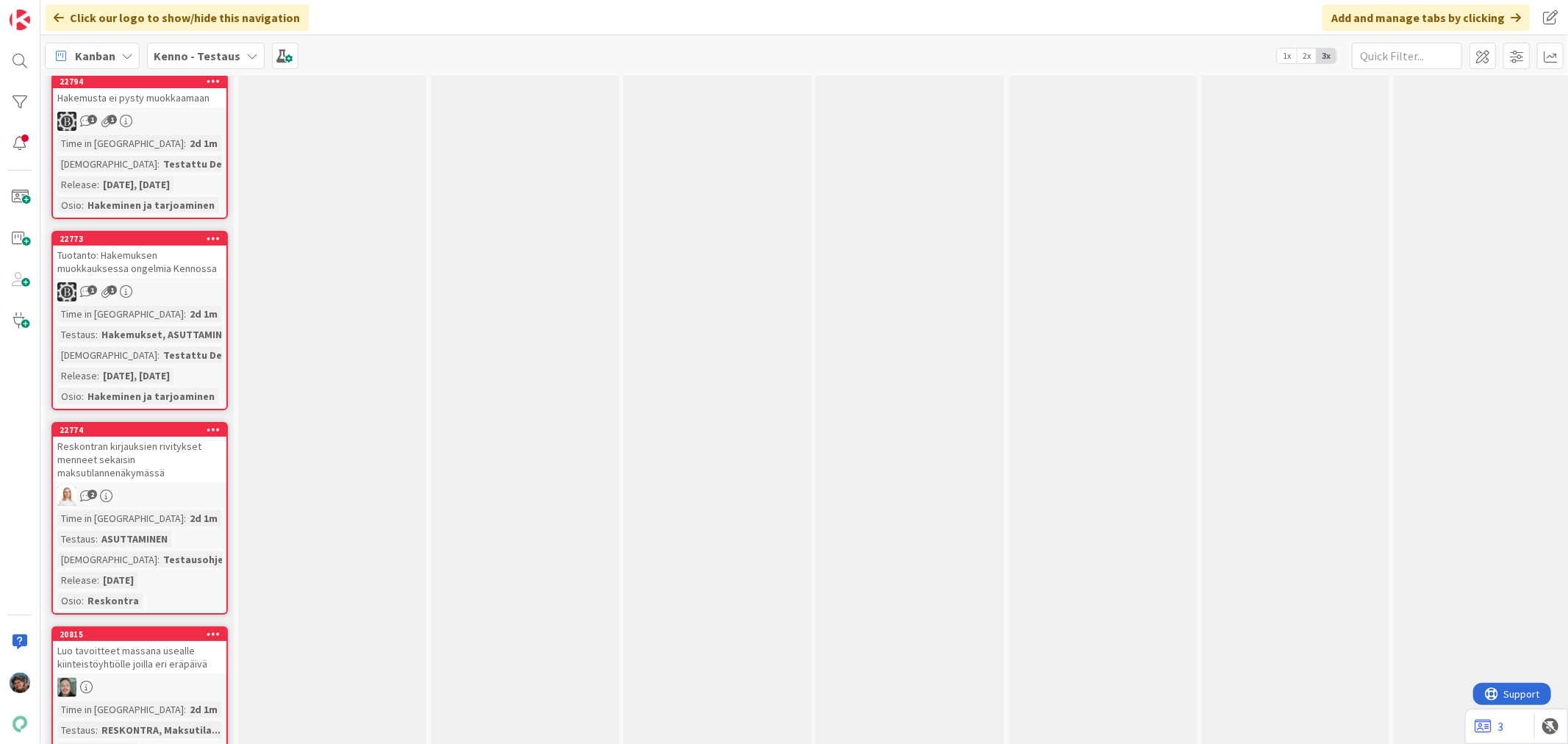
scroll to position [9389, 0]
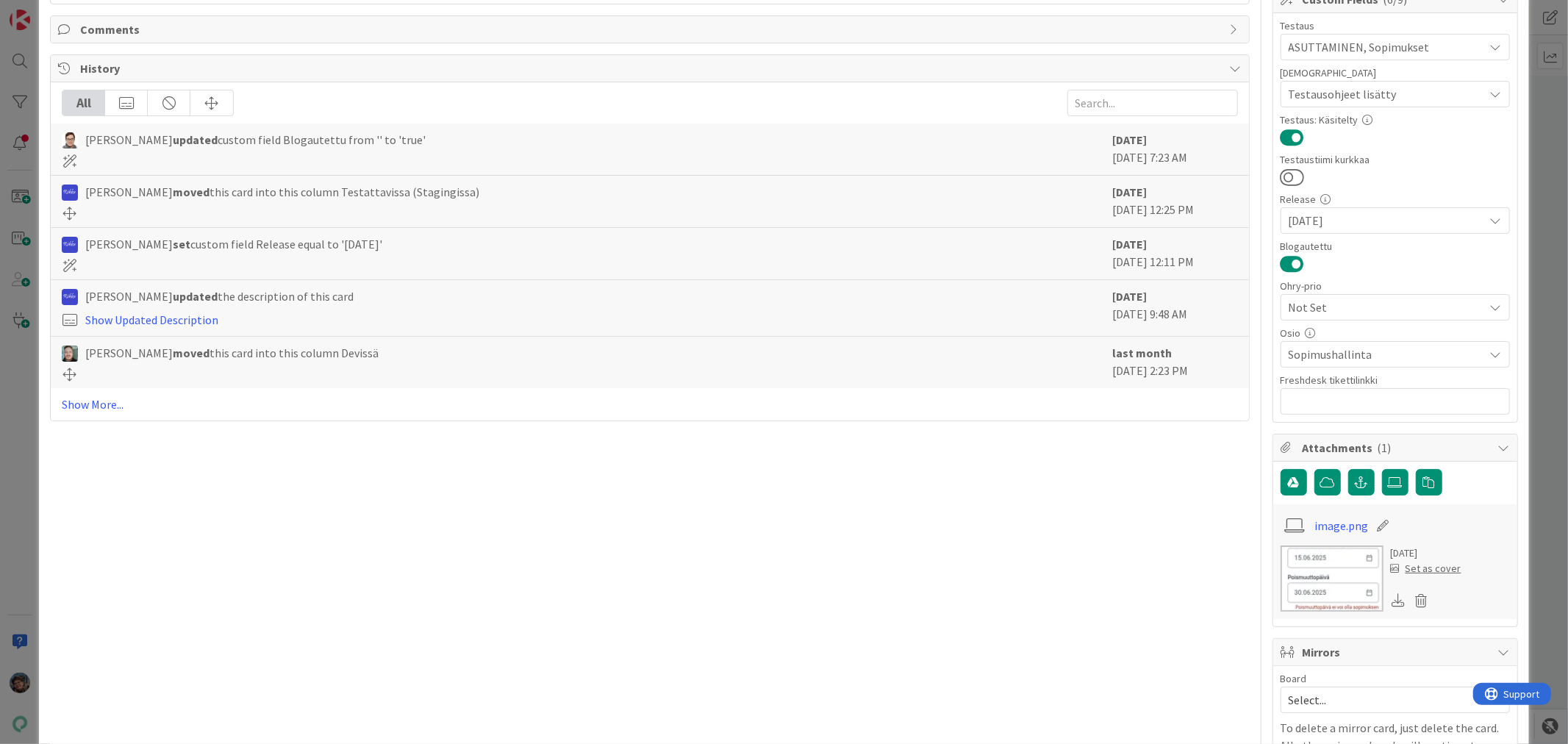
scroll to position [416, 0]
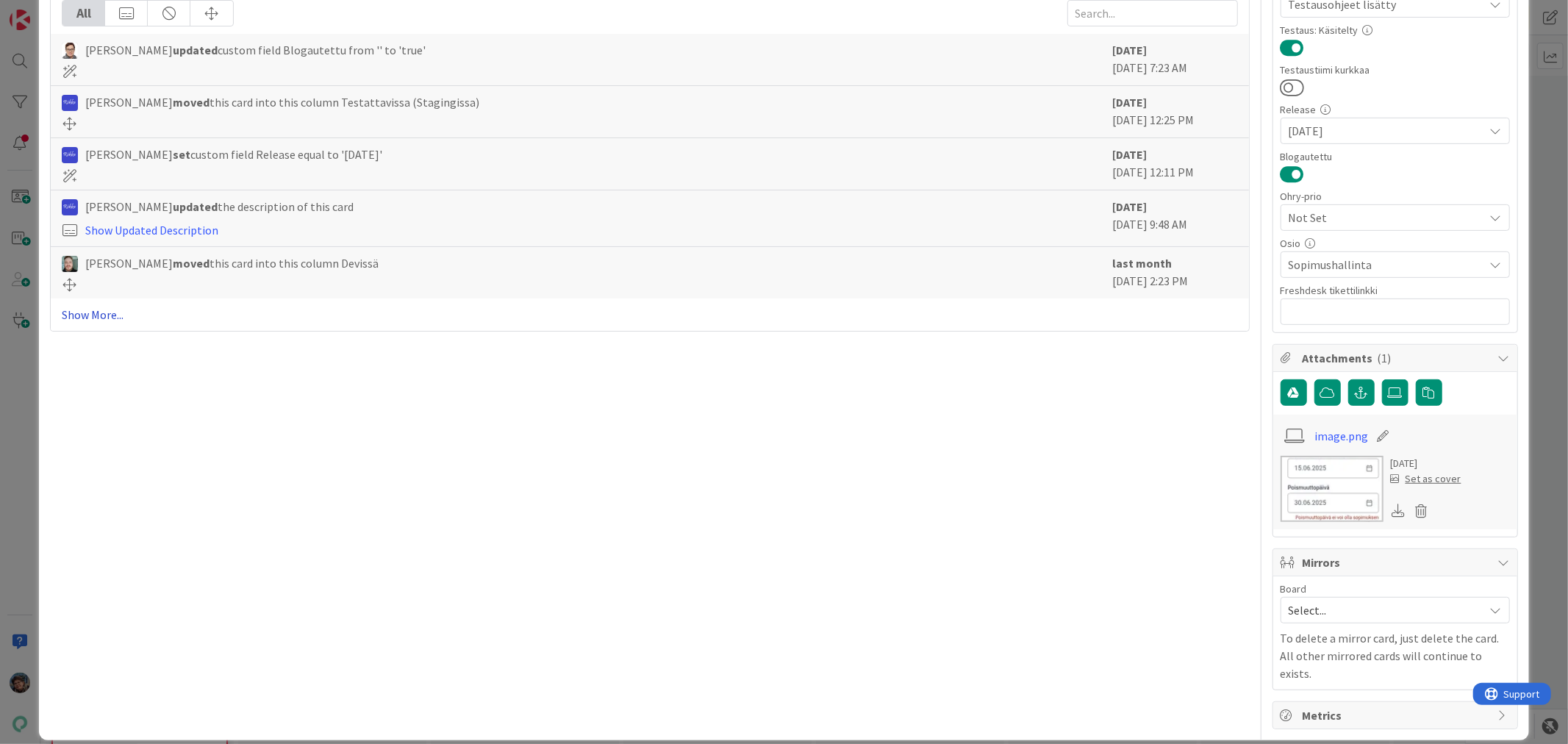
click at [103, 313] on link "Show More..." at bounding box center [650, 315] width 1176 height 18
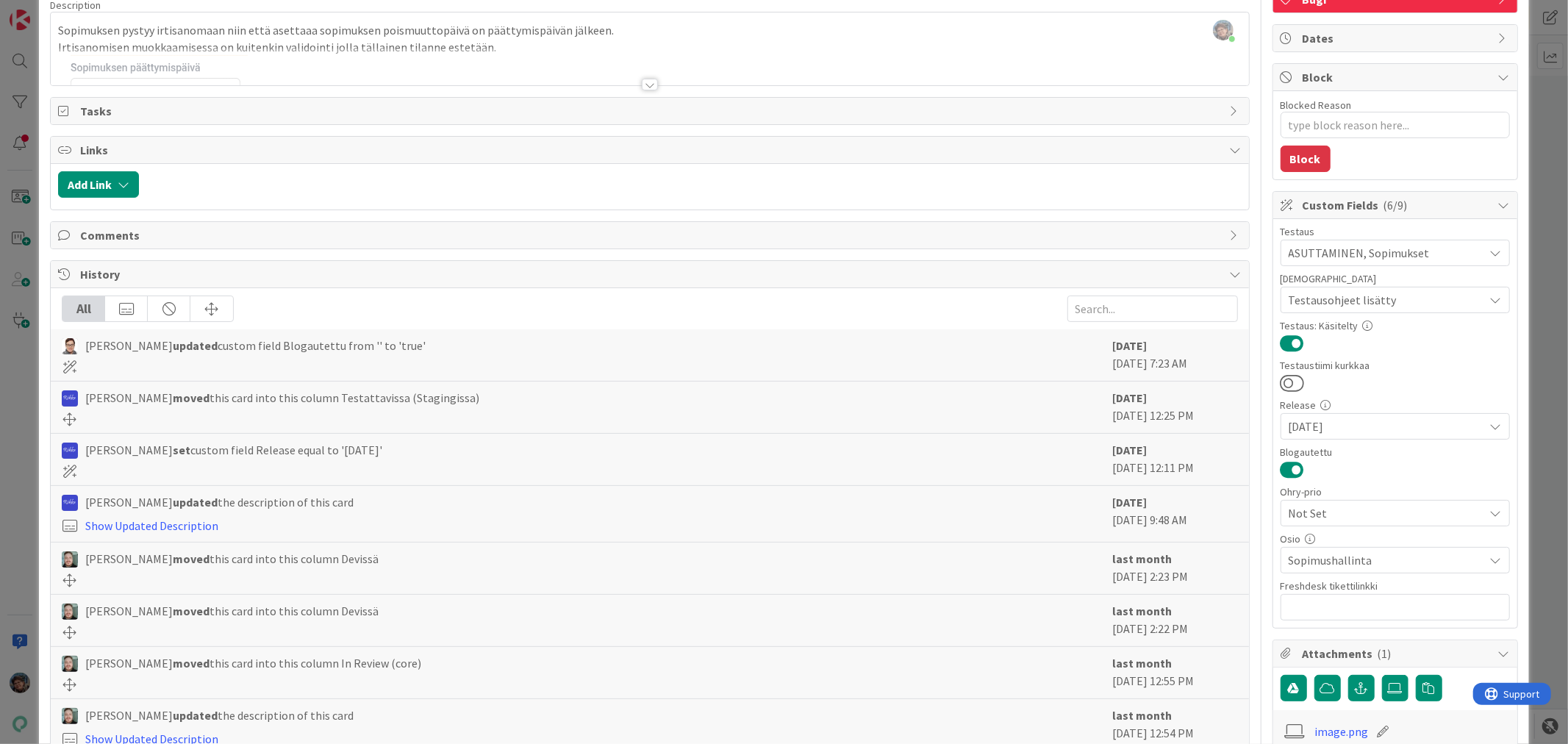
scroll to position [0, 0]
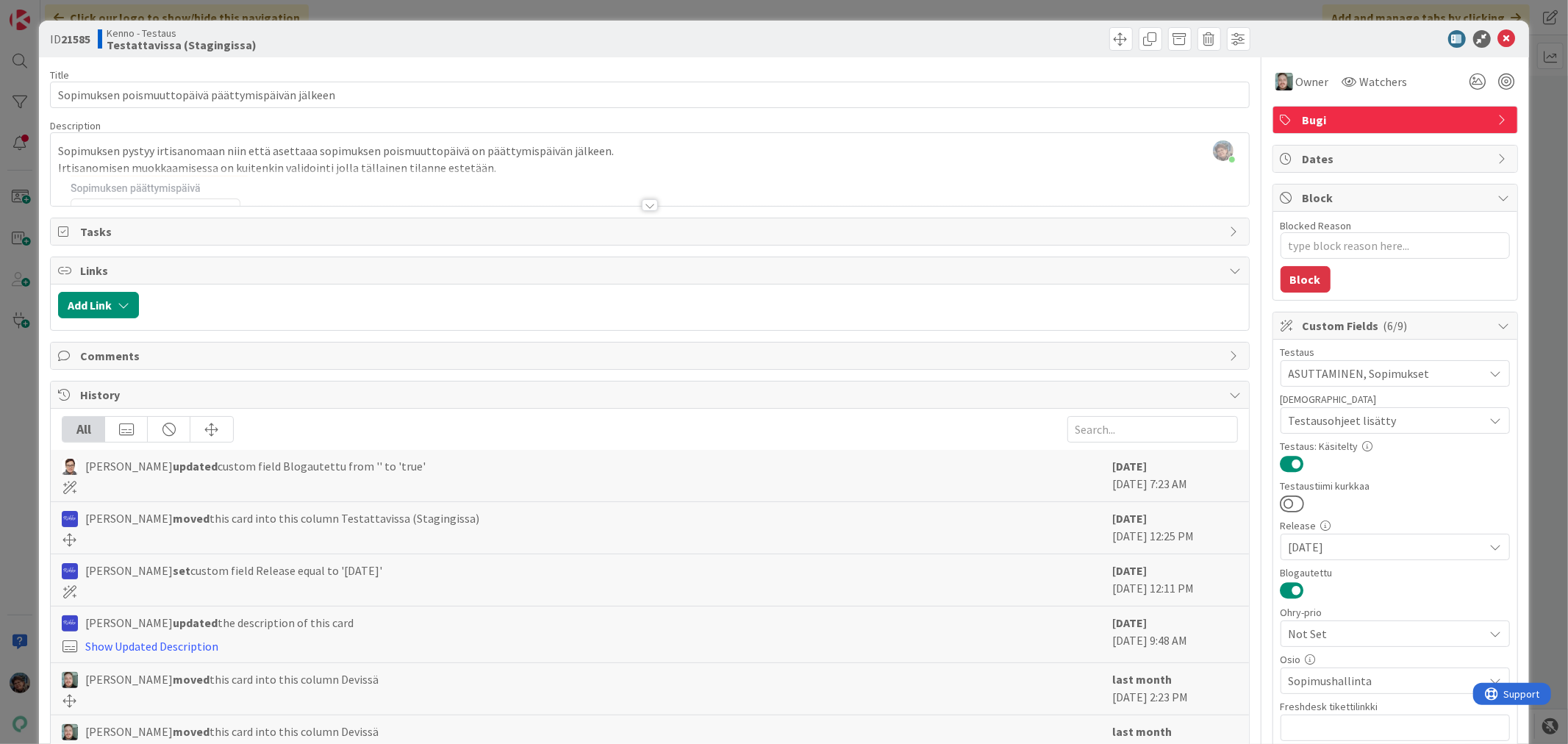
click at [643, 203] on div at bounding box center [650, 205] width 16 height 12
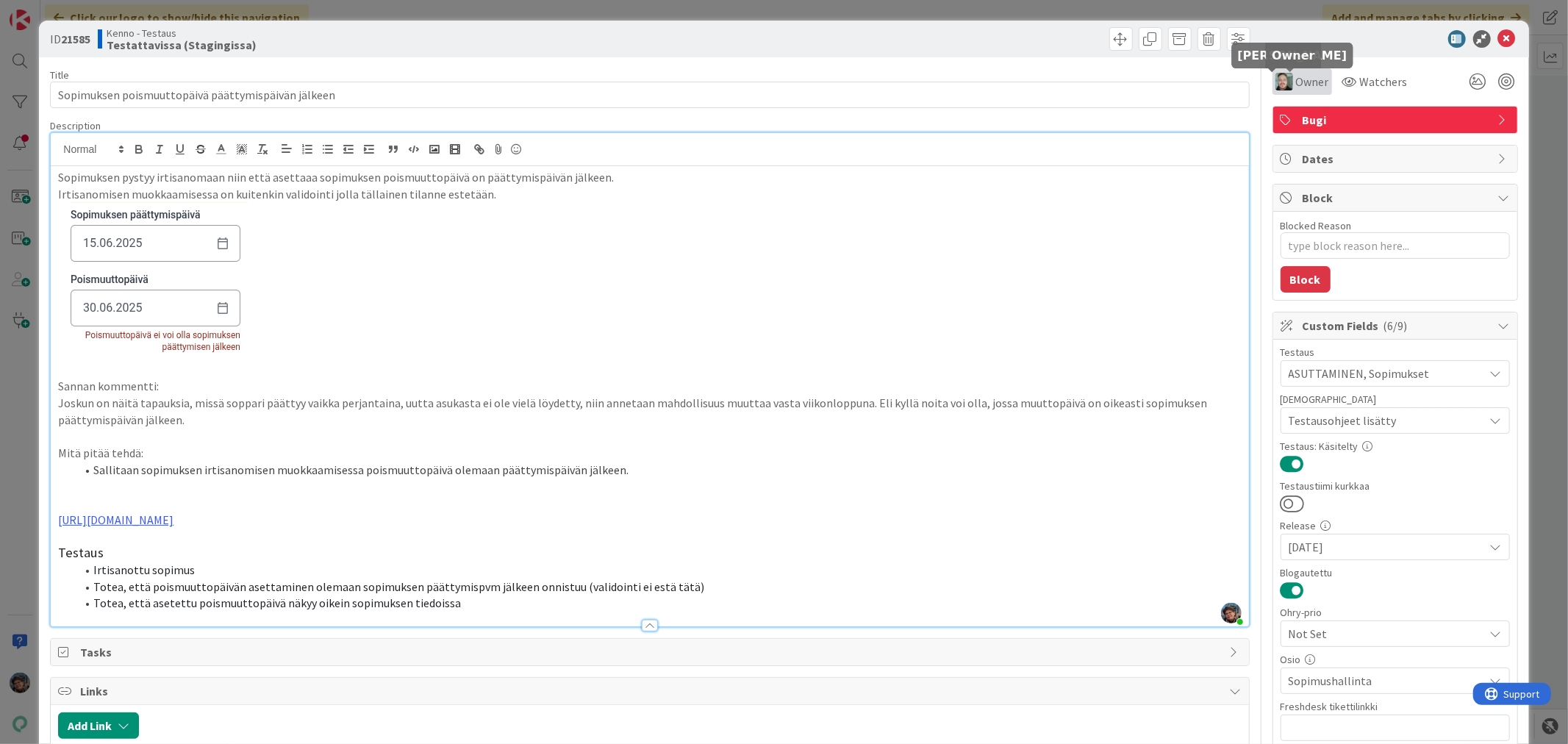
click at [1275, 83] on img at bounding box center [1284, 82] width 18 height 18
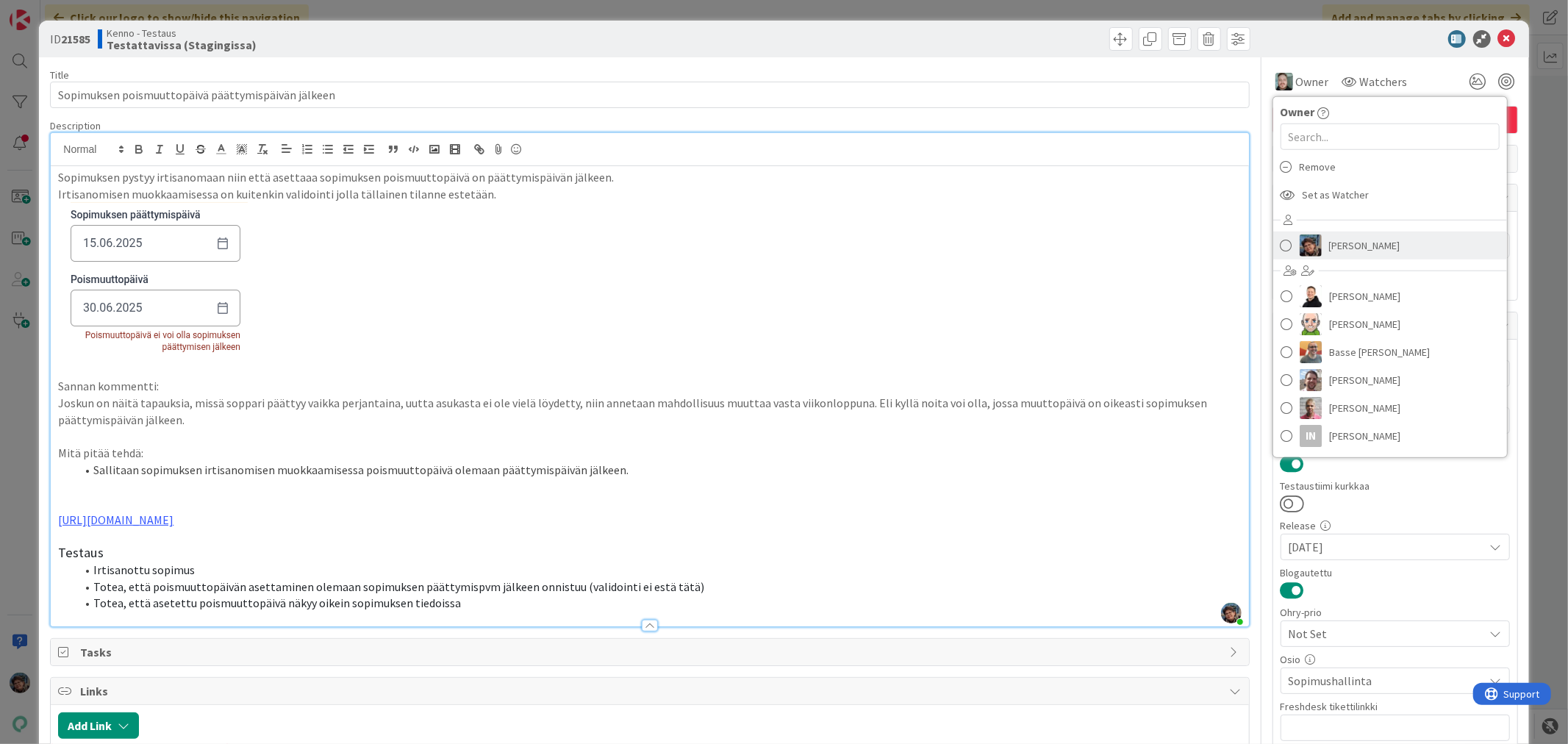
click at [1310, 243] on link "[PERSON_NAME]" at bounding box center [1390, 245] width 234 height 28
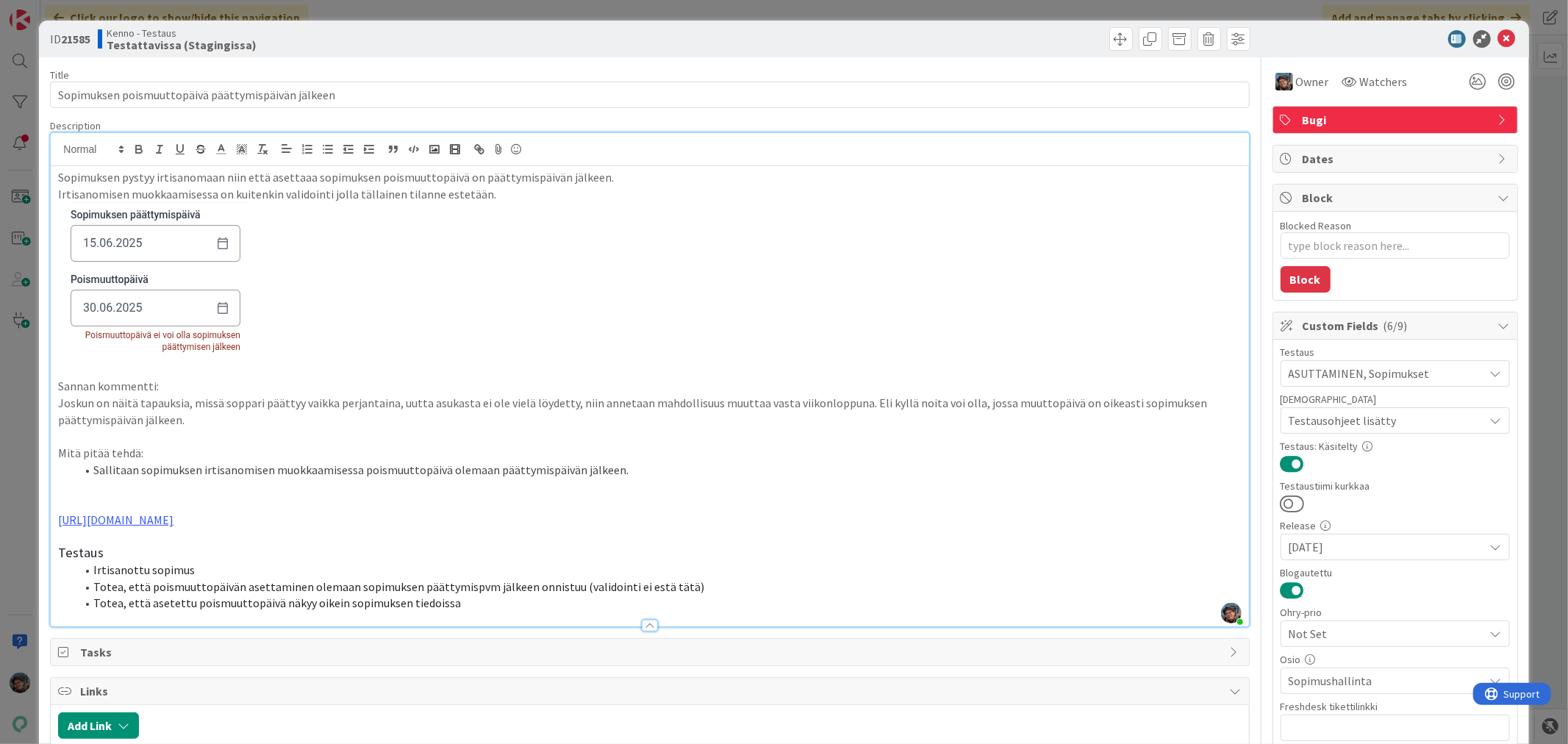
click at [466, 607] on li "Totea, että asetettu poismuuttopäivä näkyy oikein sopimuksen tiedoissa" at bounding box center [657, 603] width 1165 height 17
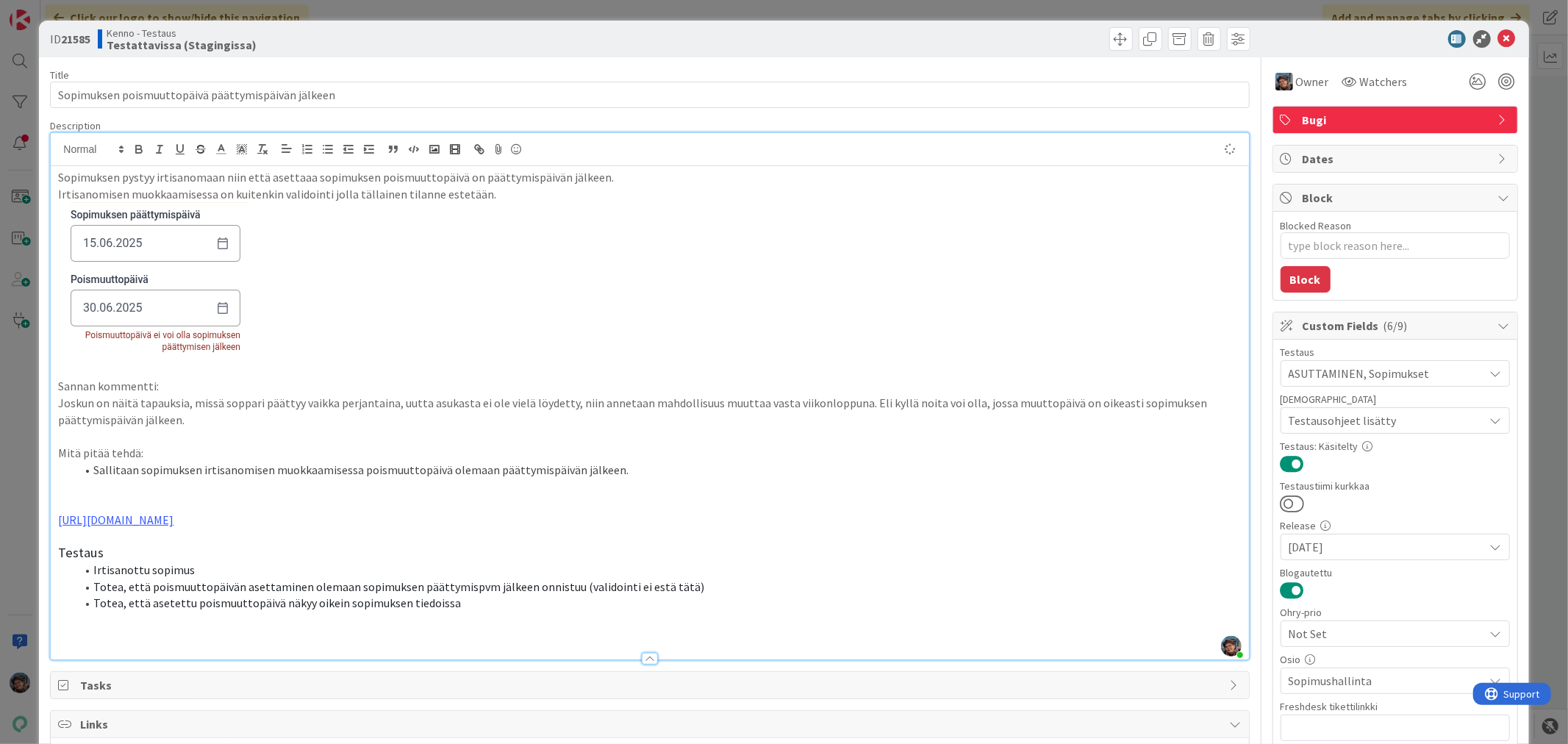
type textarea "x"
drag, startPoint x: 178, startPoint y: 648, endPoint x: 38, endPoint y: 637, distance: 140.4
click at [38, 637] on div "ID 21585 Kenno - Testaus Testattavissa (Stagingissa) Title 50 / 128 Sopimuksen …" at bounding box center [784, 372] width 1568 height 744
click at [195, 651] on p "Lokaalissa 2025-09-05" at bounding box center [649, 652] width 1182 height 17
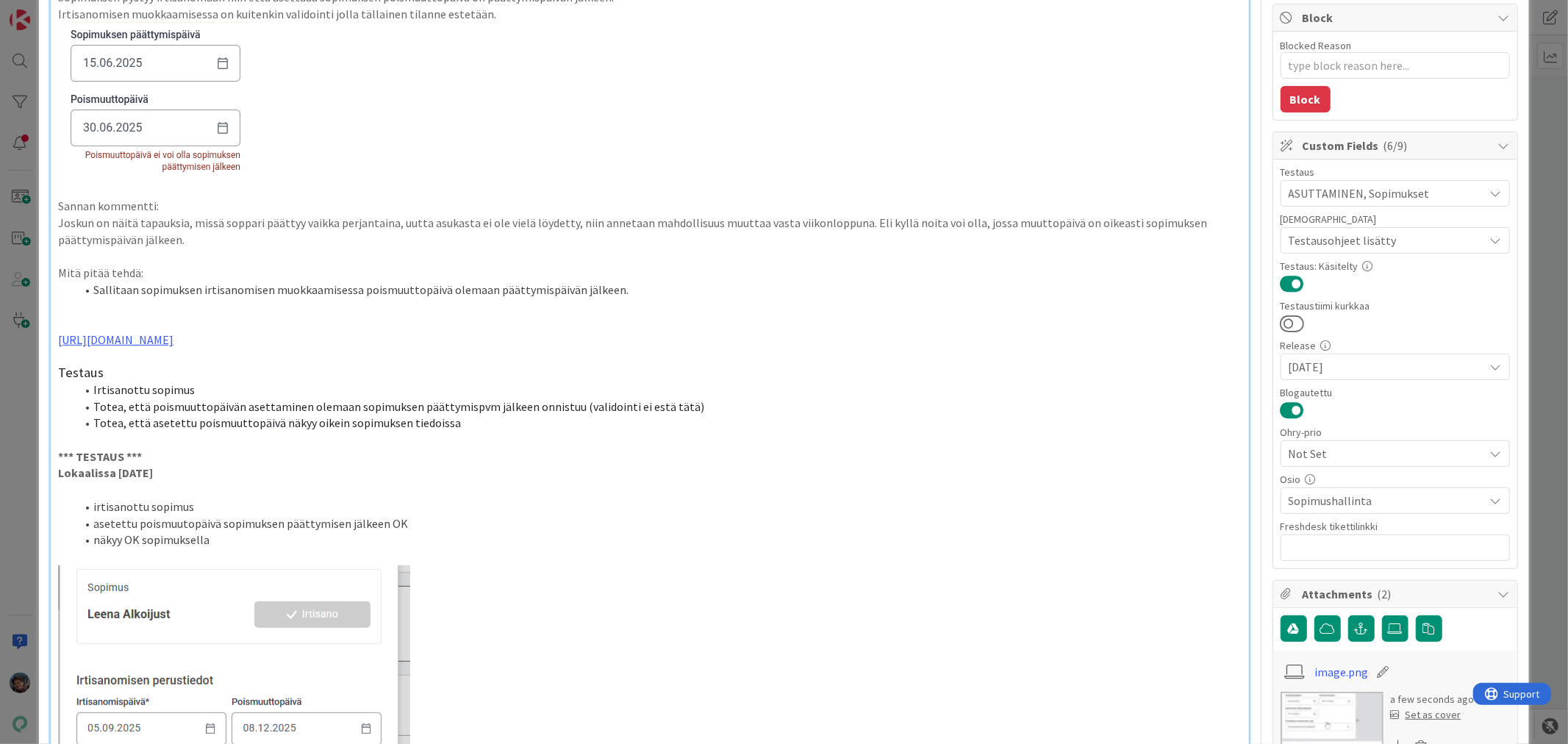
scroll to position [0, 0]
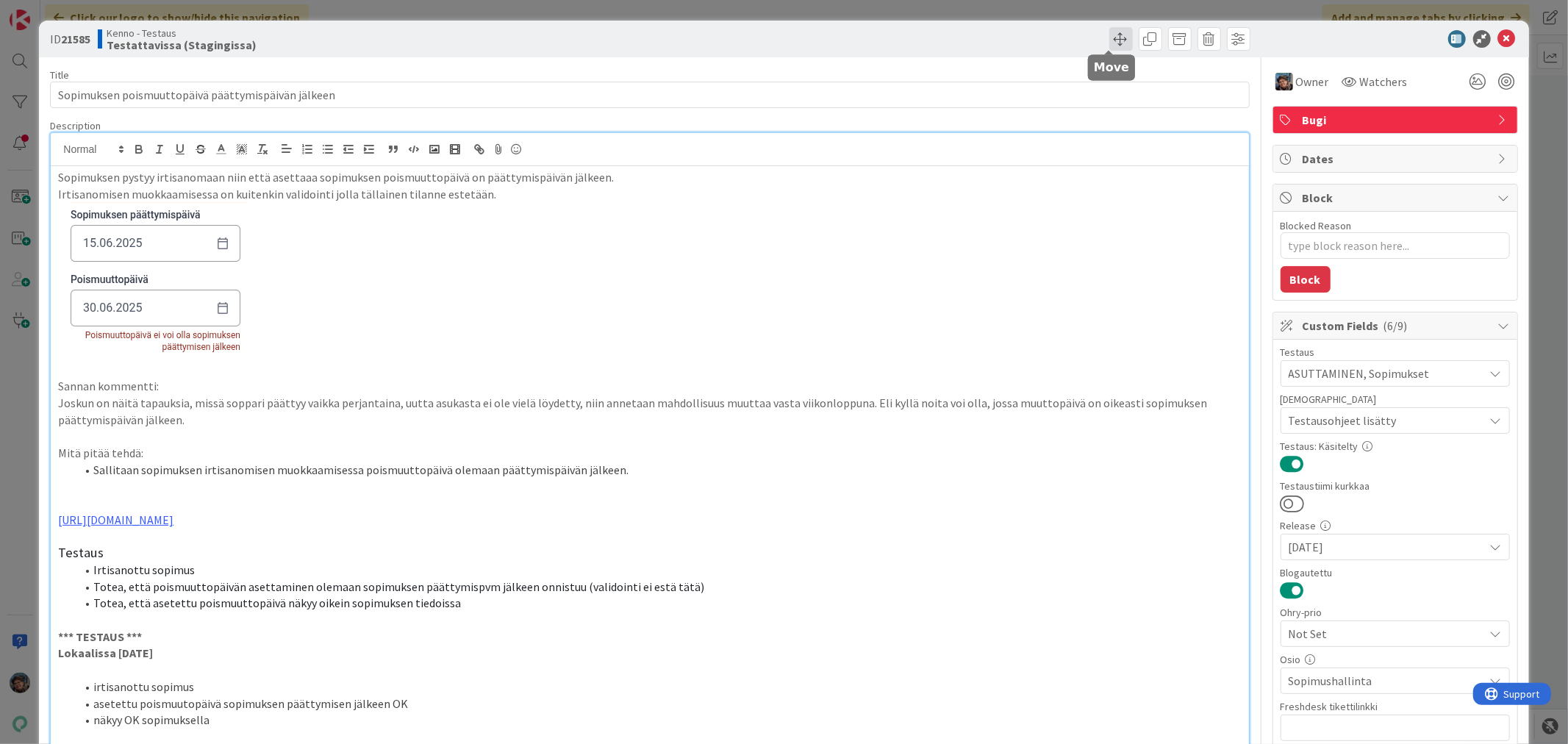
click at [1113, 40] on span at bounding box center [1121, 39] width 24 height 24
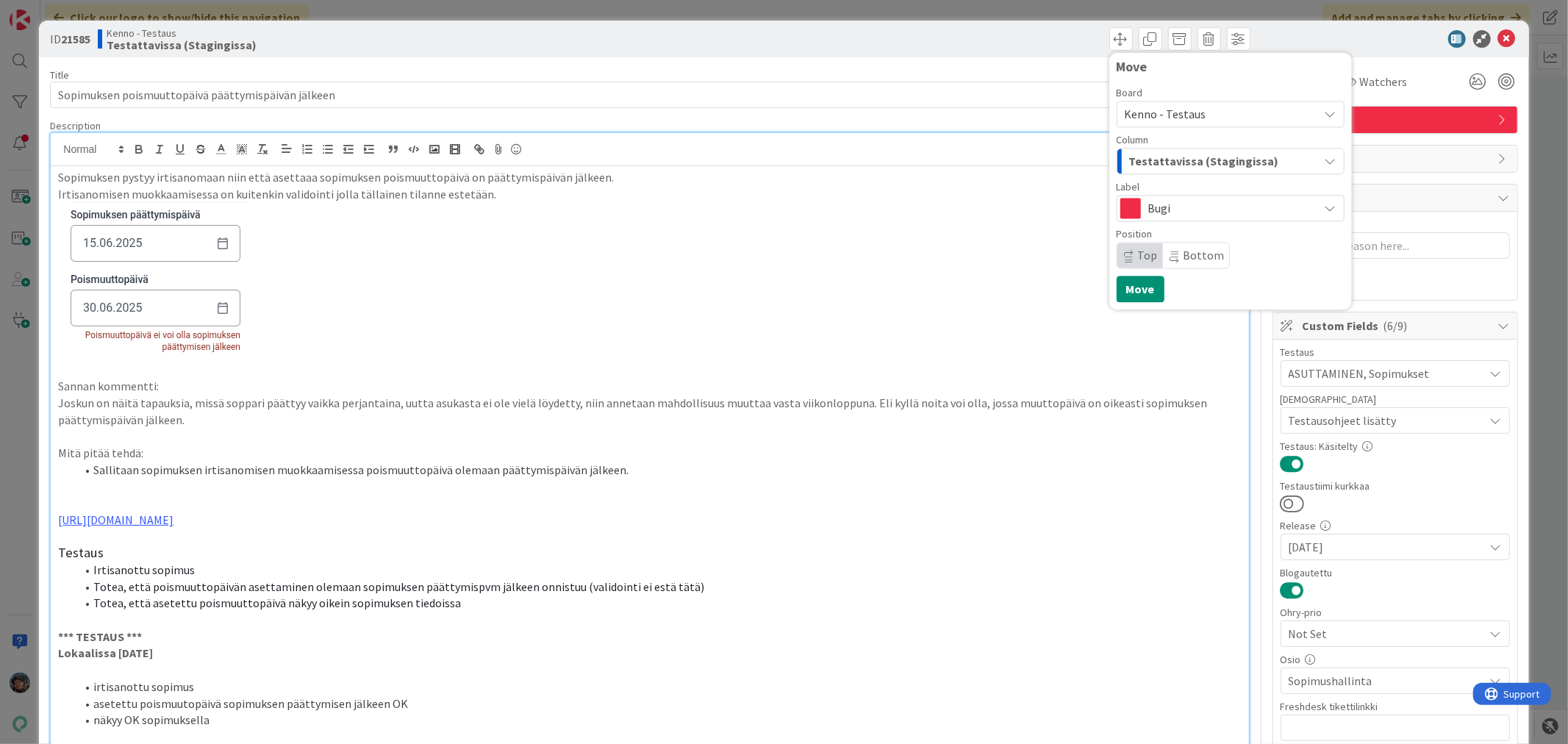
click at [1195, 161] on span "Testattavissa (Stagingissa)" at bounding box center [1203, 160] width 150 height 19
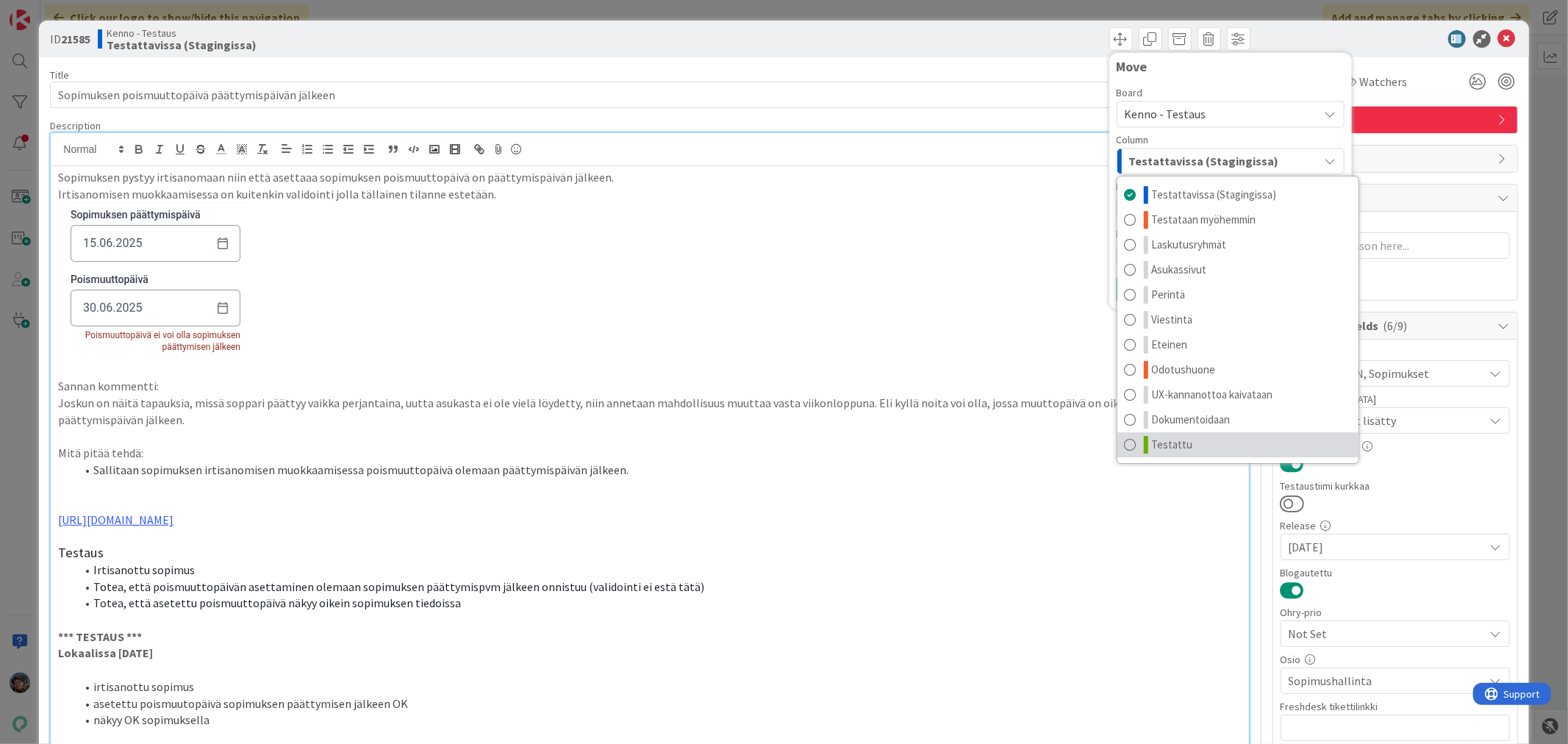
click at [1187, 441] on link "Testattu" at bounding box center [1238, 444] width 241 height 25
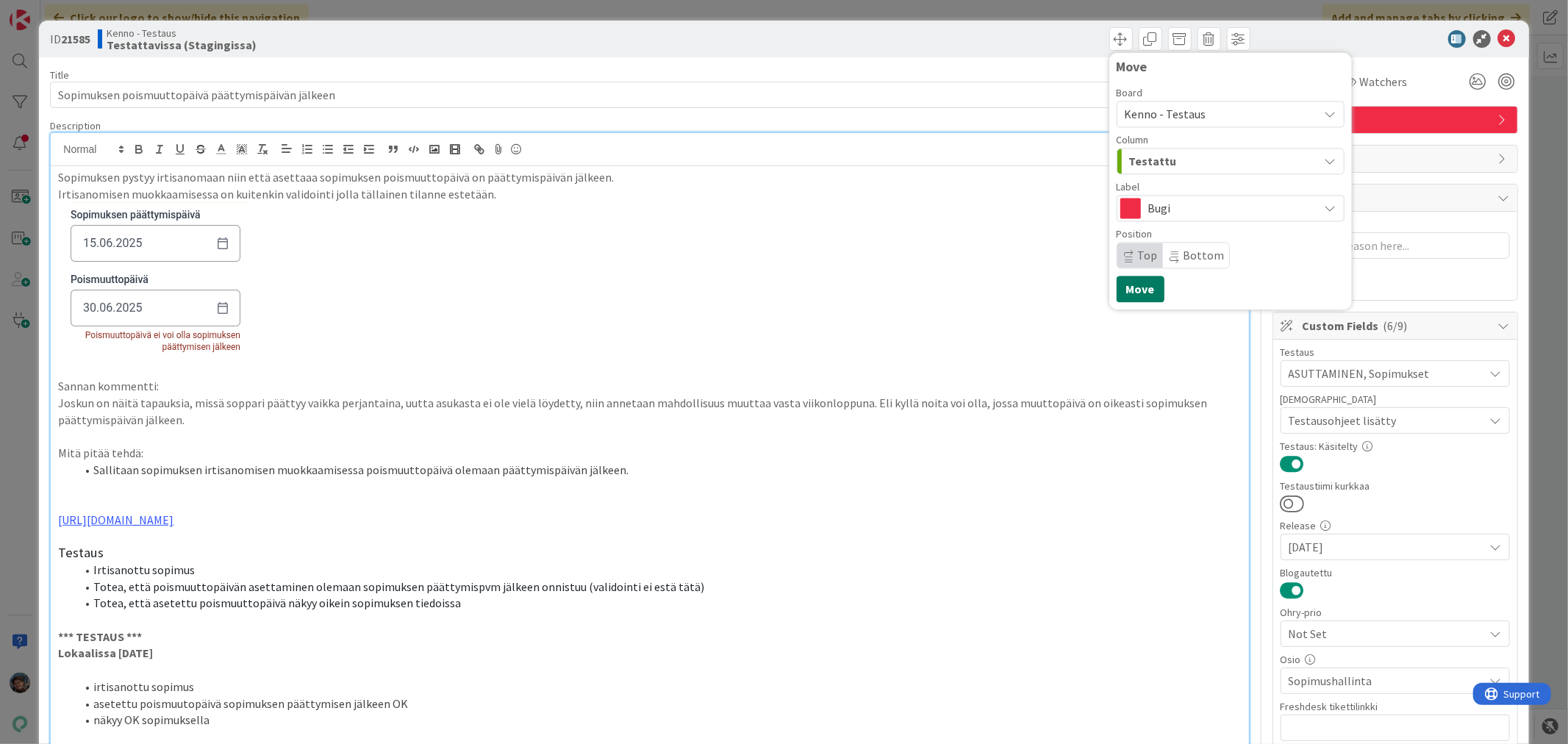
click at [1133, 294] on button "Move" at bounding box center [1141, 289] width 48 height 27
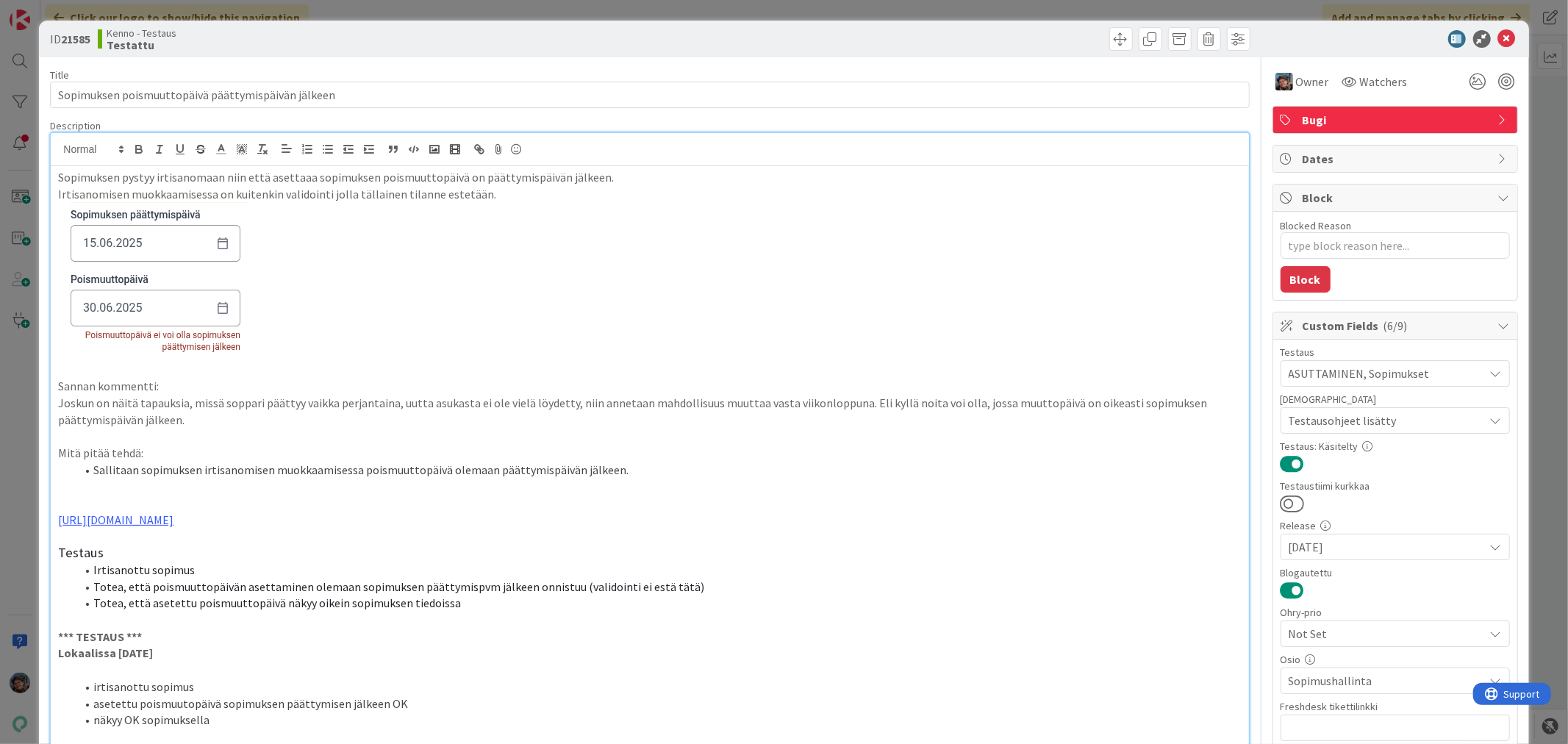
type textarea "x"
click at [1498, 38] on icon at bounding box center [1507, 39] width 18 height 18
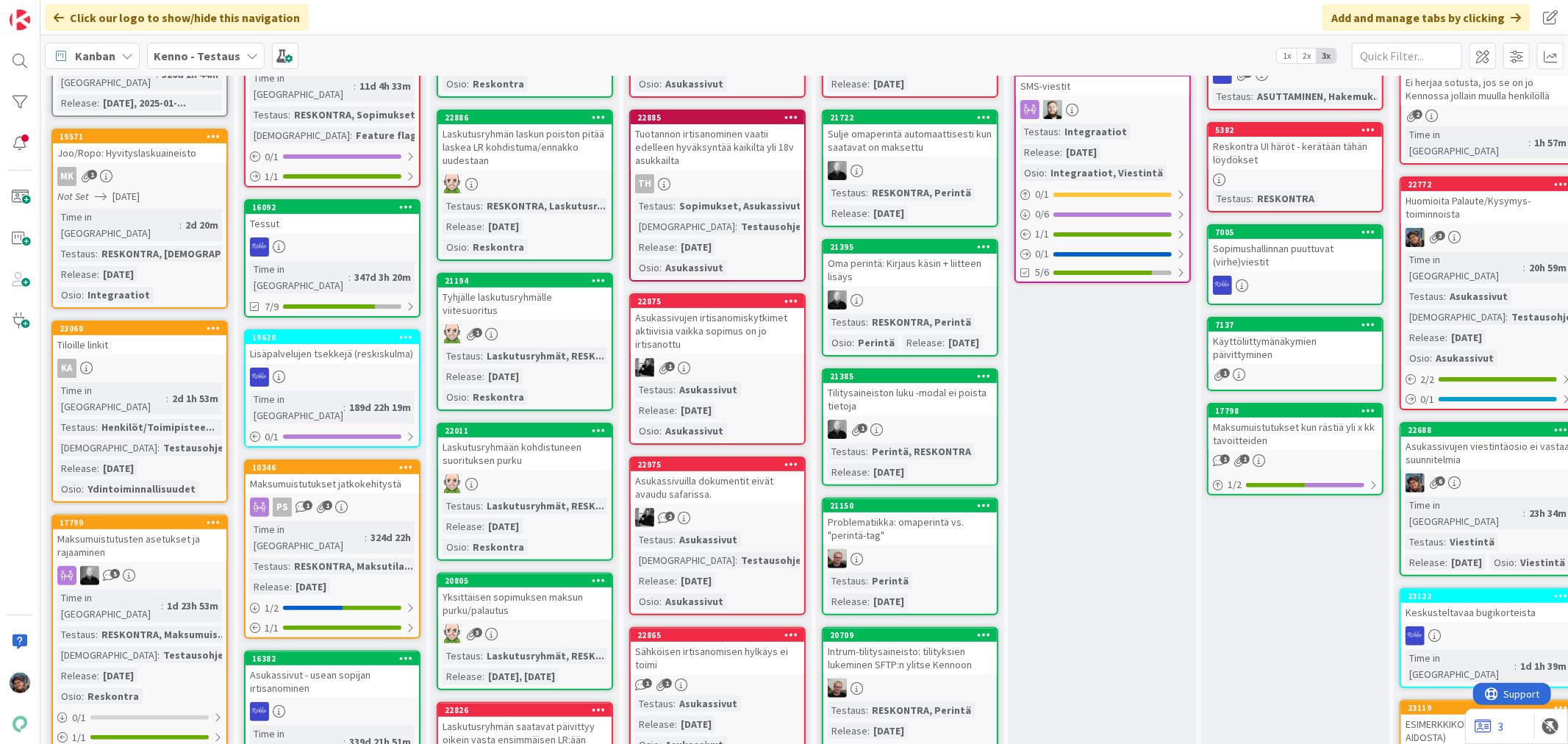
scroll to position [245, 0]
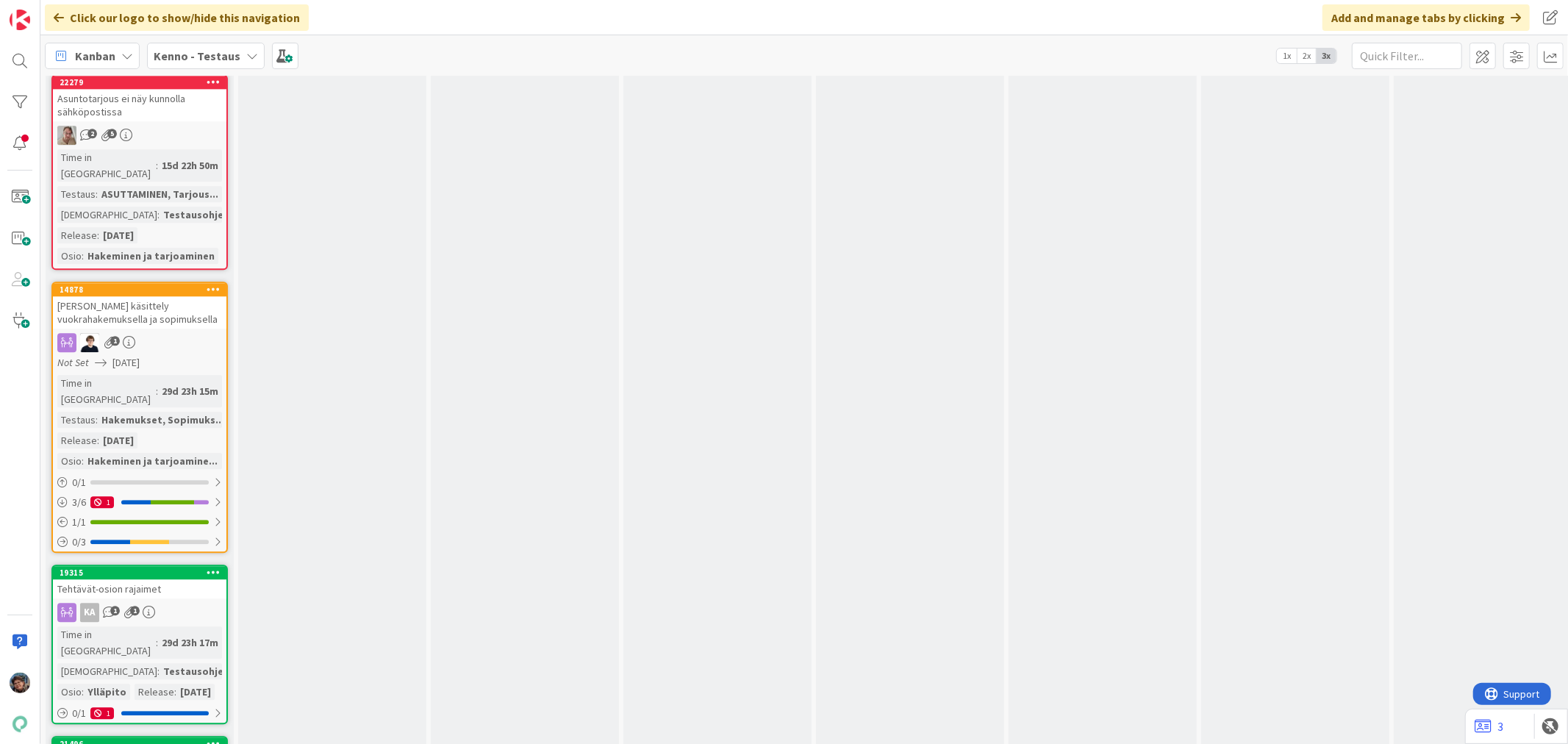
scroll to position [12493, 685]
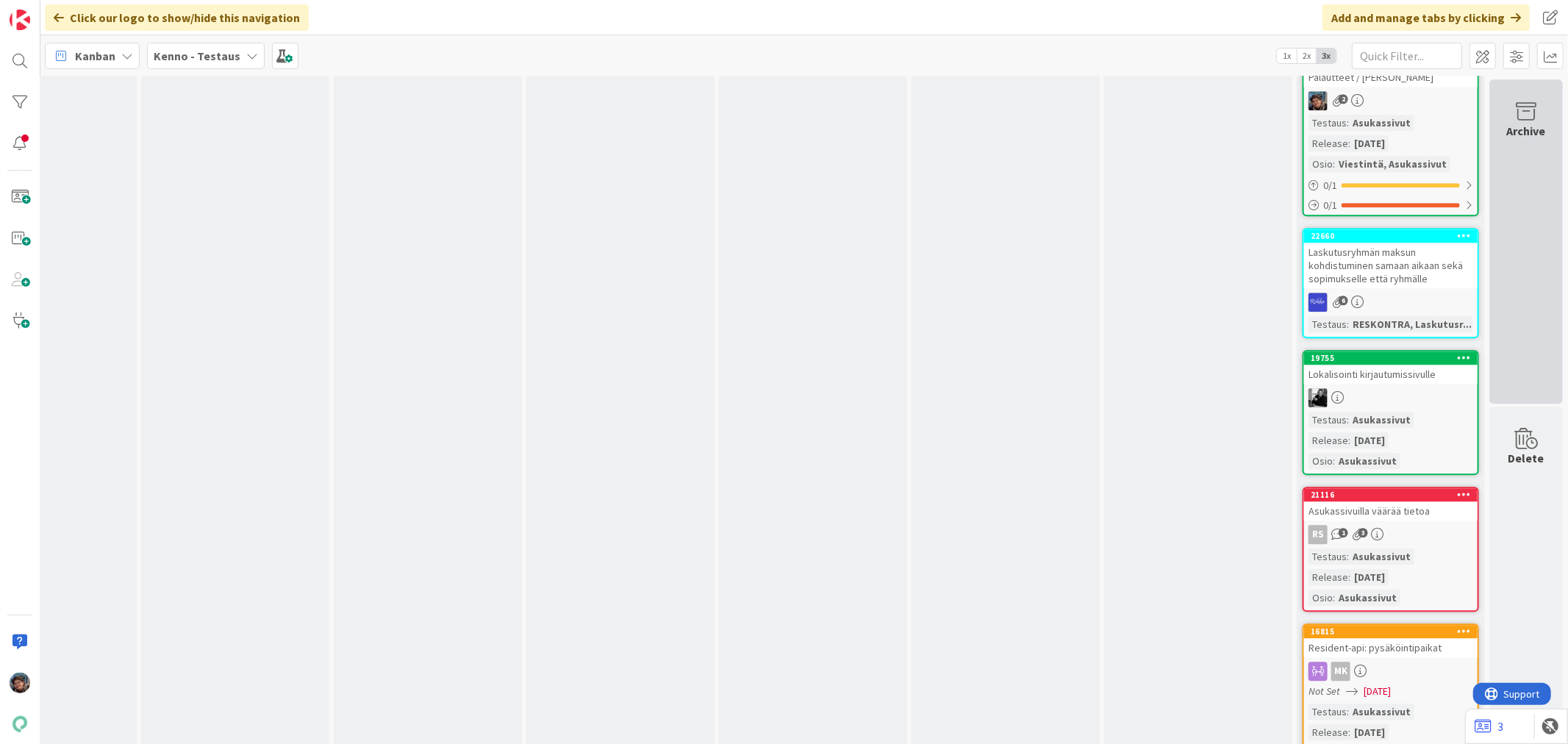
click at [1514, 122] on div "Archive" at bounding box center [1526, 130] width 39 height 18
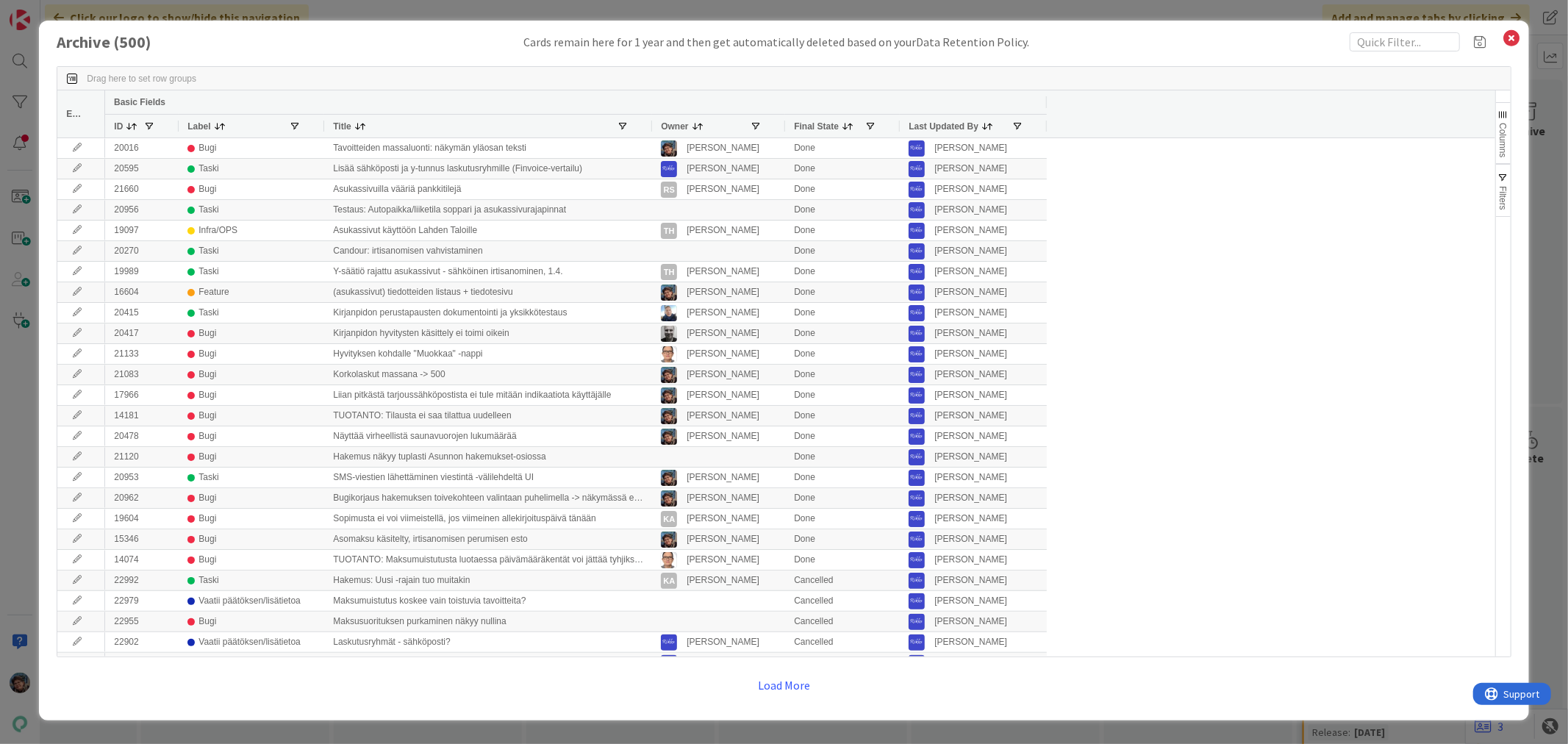
drag, startPoint x: 472, startPoint y: 124, endPoint x: 649, endPoint y: 124, distance: 177.0
click at [649, 124] on div at bounding box center [652, 125] width 6 height 23
click at [1512, 38] on icon at bounding box center [1511, 38] width 19 height 21
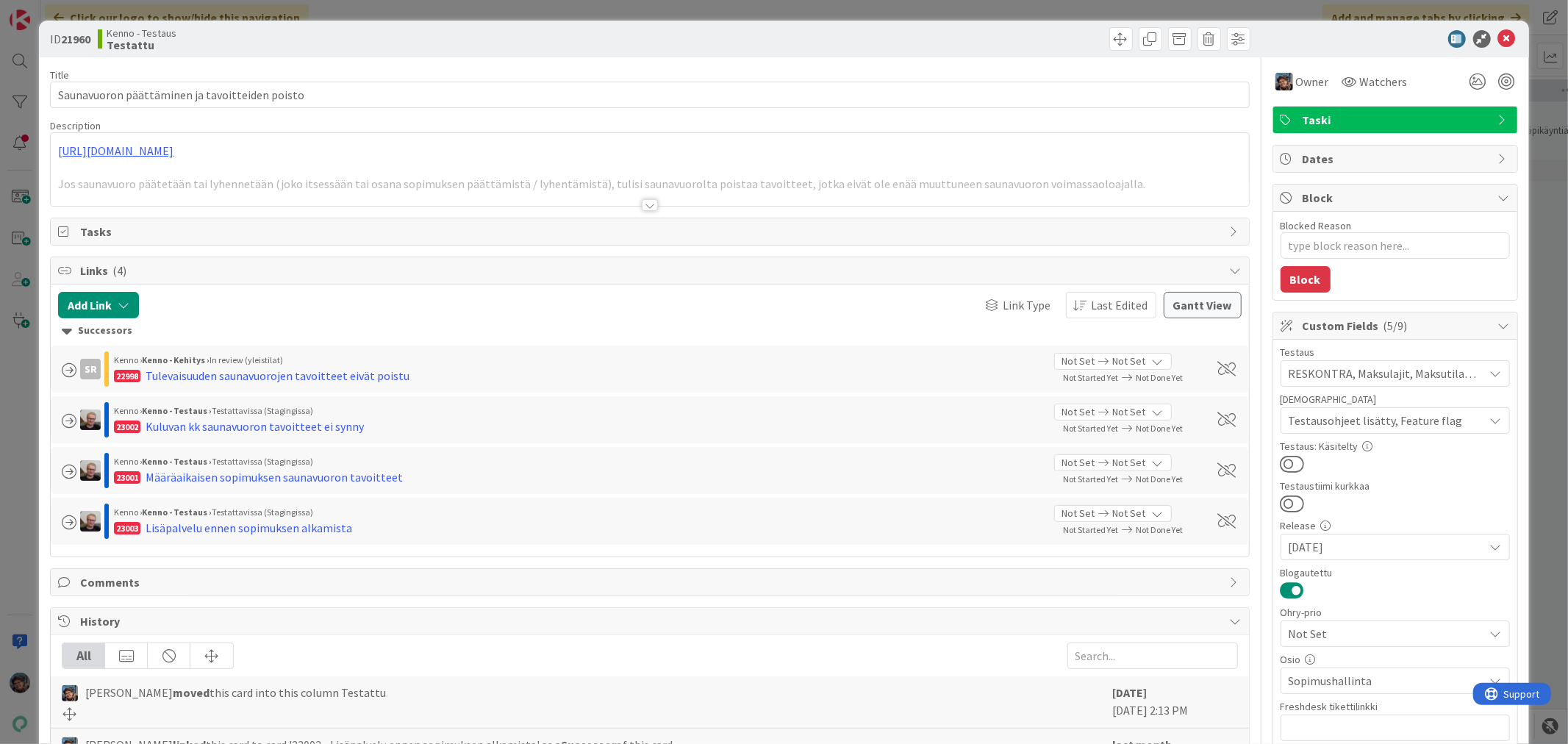
click at [642, 203] on div at bounding box center [650, 205] width 16 height 12
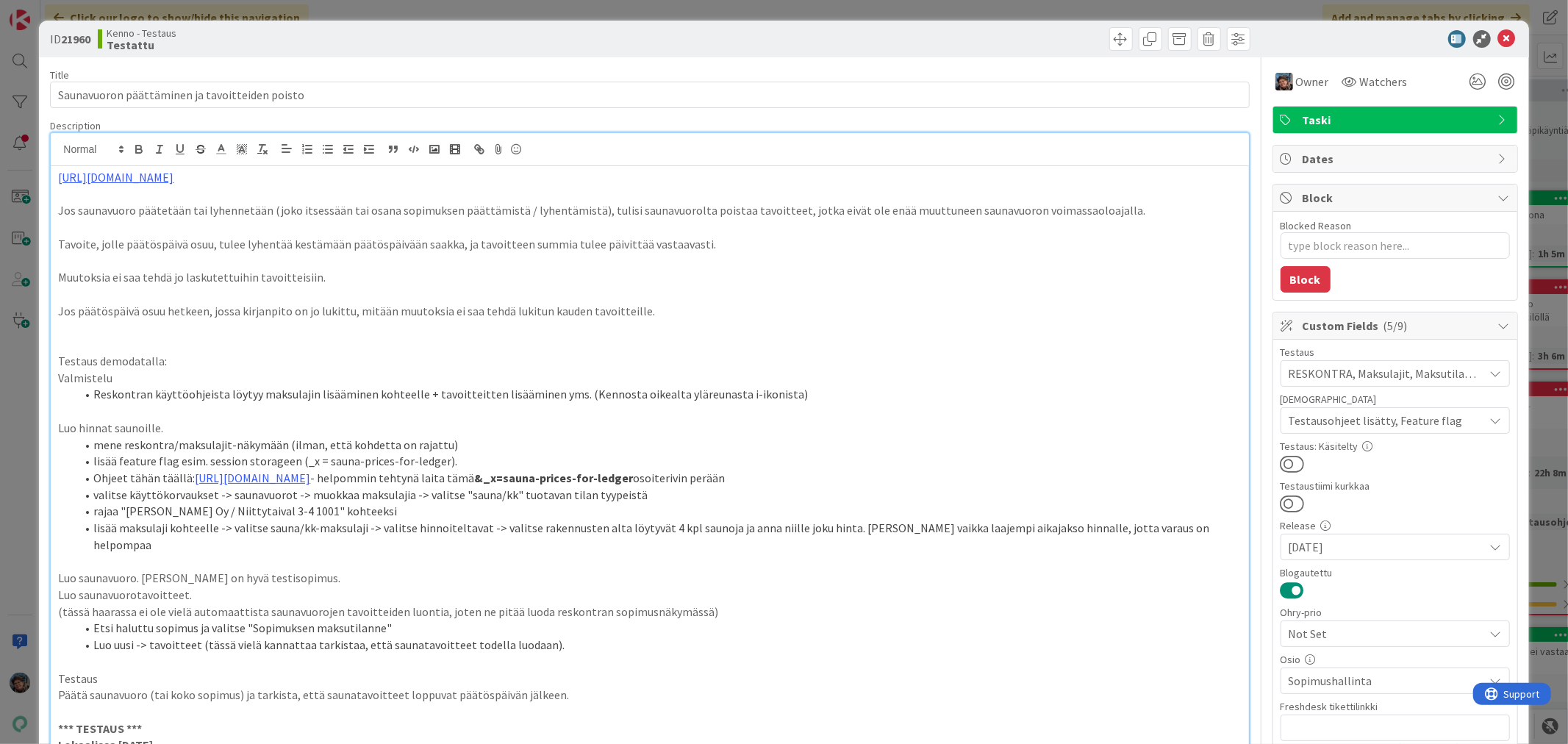
type textarea "x"
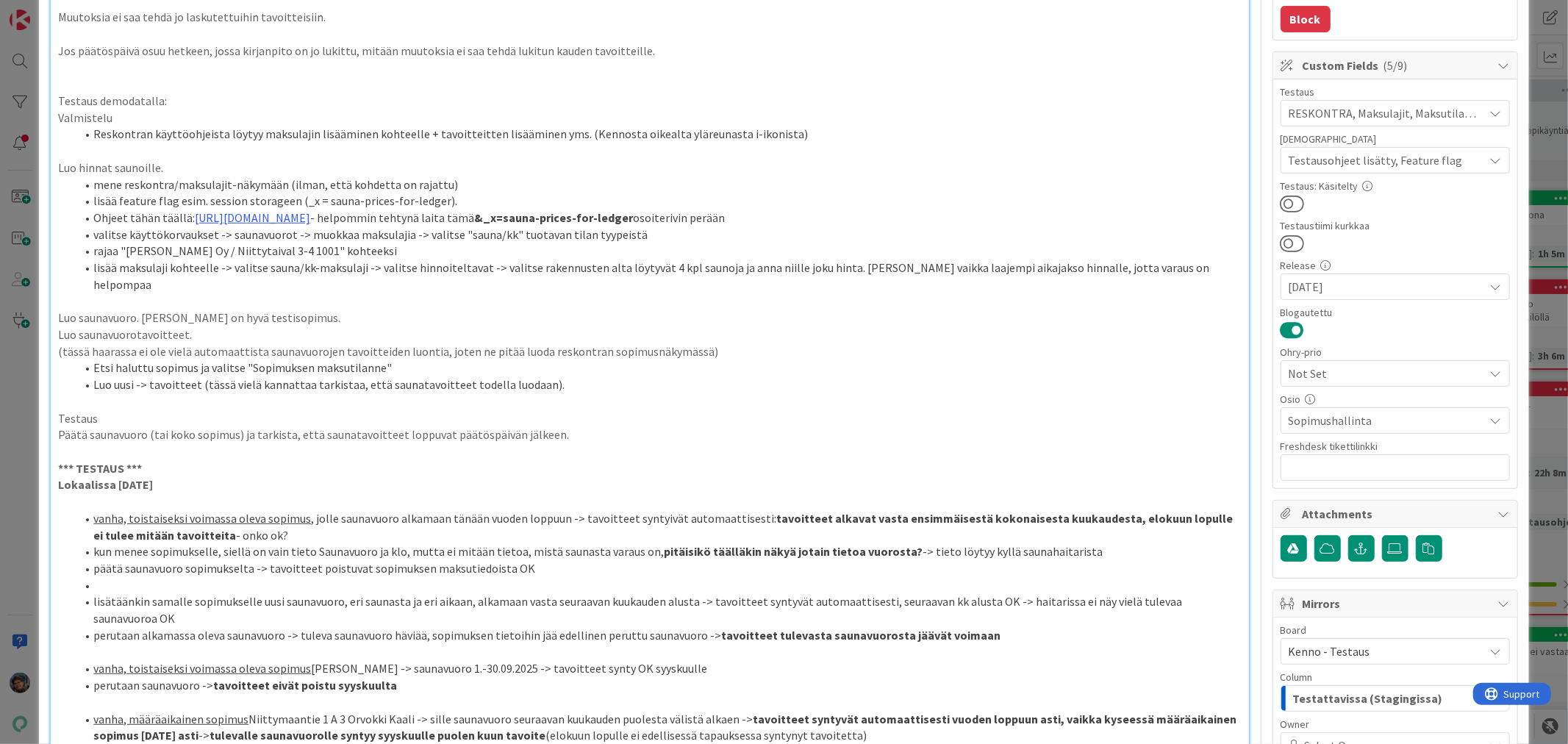
scroll to position [245, 0]
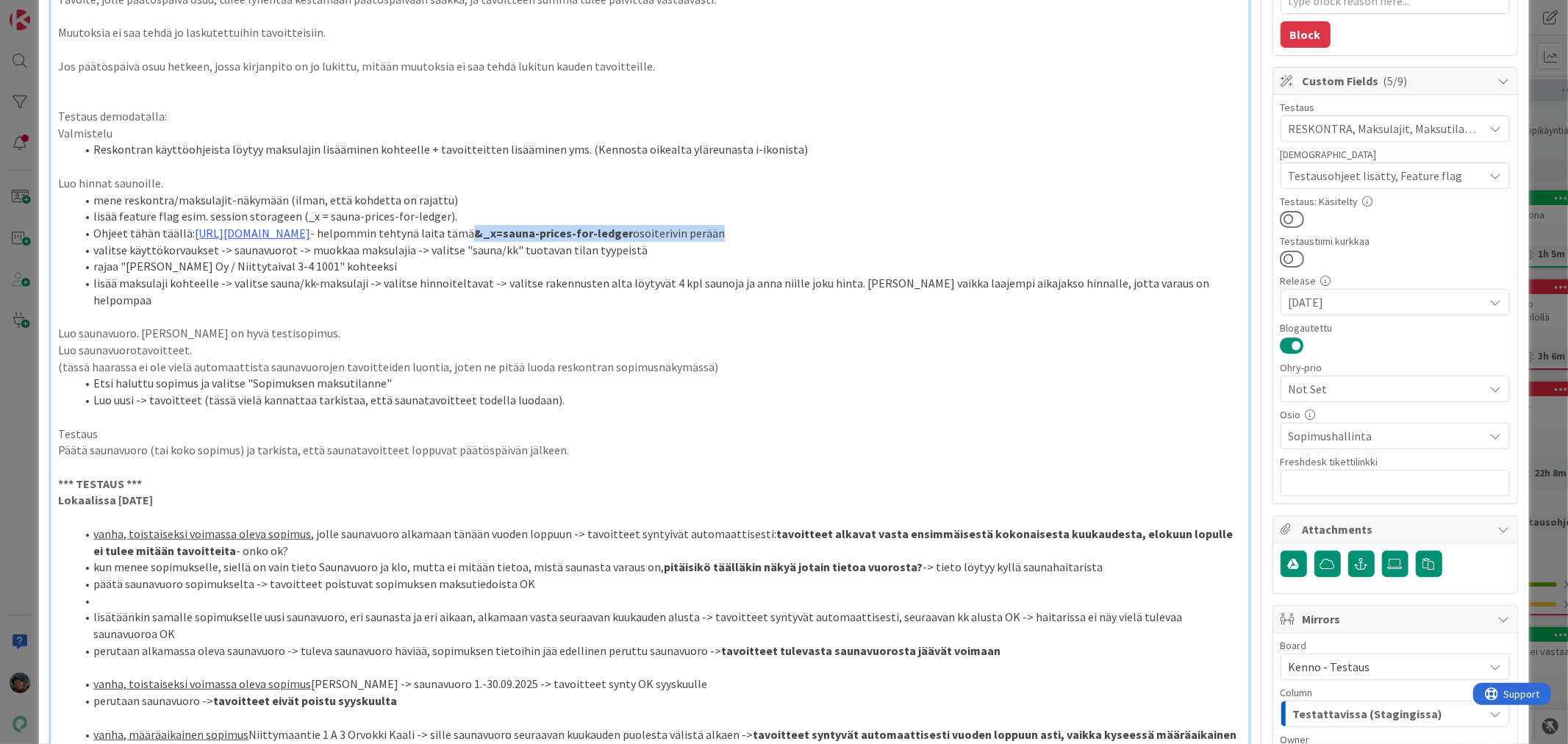
drag, startPoint x: 915, startPoint y: 230, endPoint x: 1160, endPoint y: 231, distance: 245.0
click at [1160, 231] on li "Ohjeet tähän täällä: [URL][DOMAIN_NAME] - helpommin tehtynä laita tämä &_x=saun…" at bounding box center [657, 233] width 1165 height 17
copy li "&_x=sauna-prices-for-ledger osoiterivin perään"
